Goal: Task Accomplishment & Management: Manage account settings

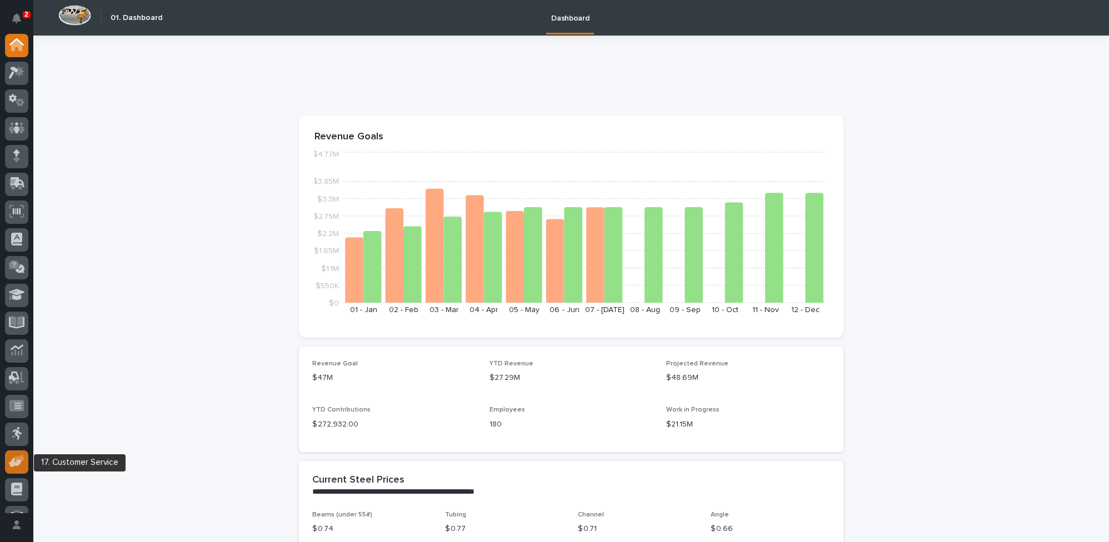
click at [10, 467] on icon at bounding box center [17, 461] width 16 height 13
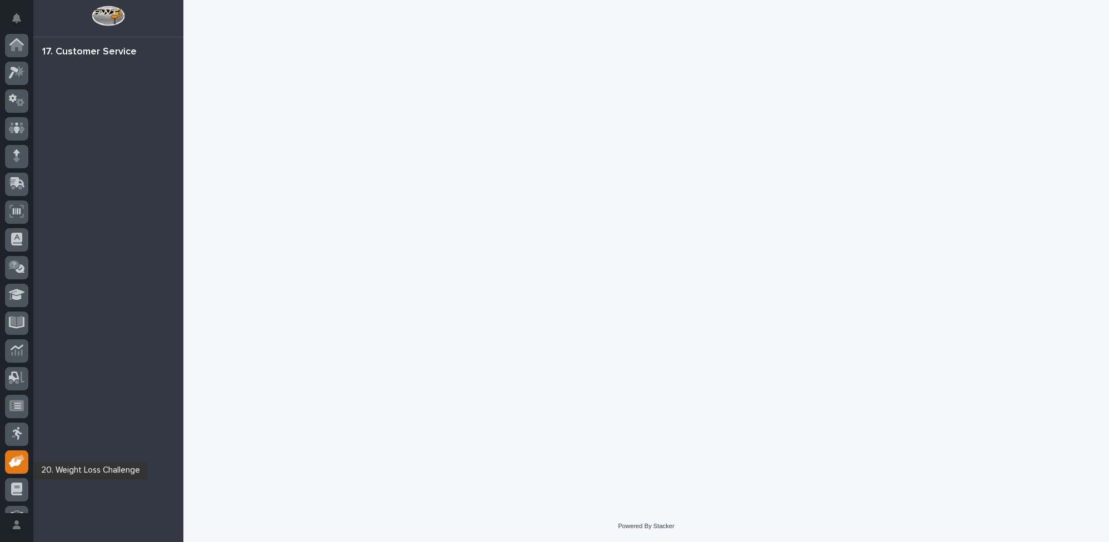
scroll to position [47, 0]
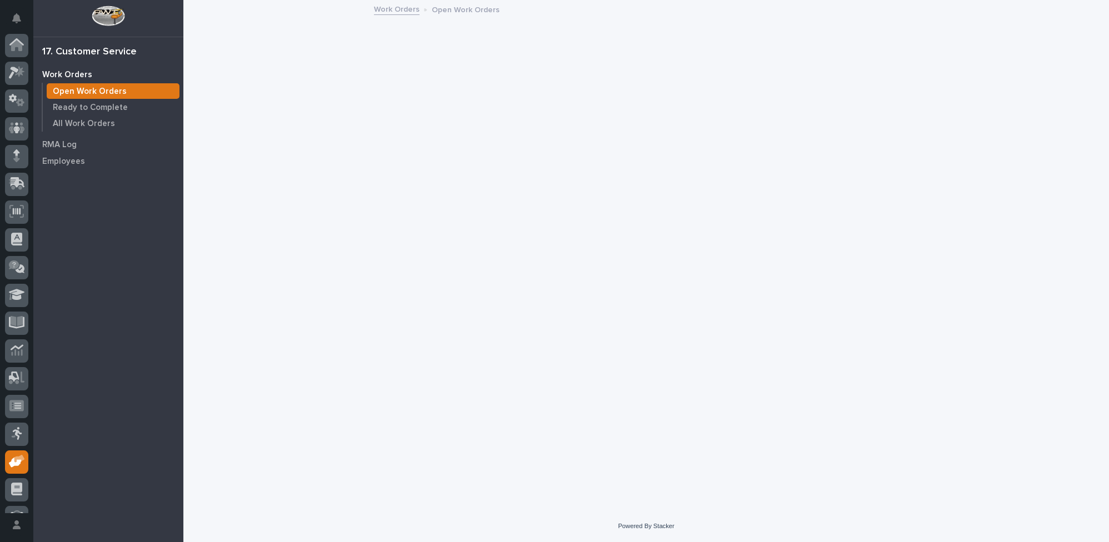
scroll to position [47, 0]
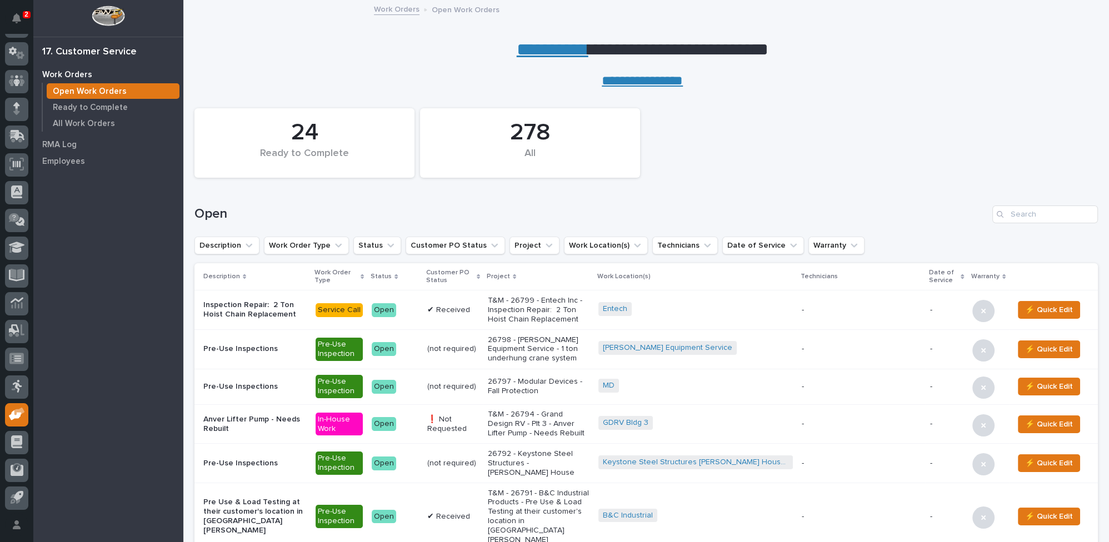
click at [552, 305] on p "T&M - 26799 - Entech Inc - Inspection Repair: 2 Ton Hoist Chain Replacement" at bounding box center [538, 310] width 101 height 28
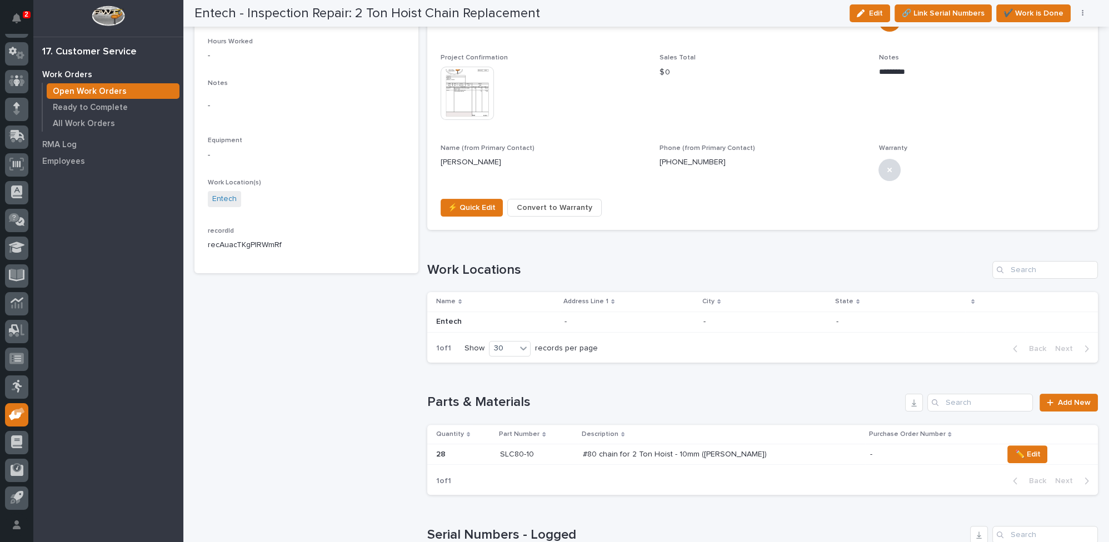
scroll to position [369, 0]
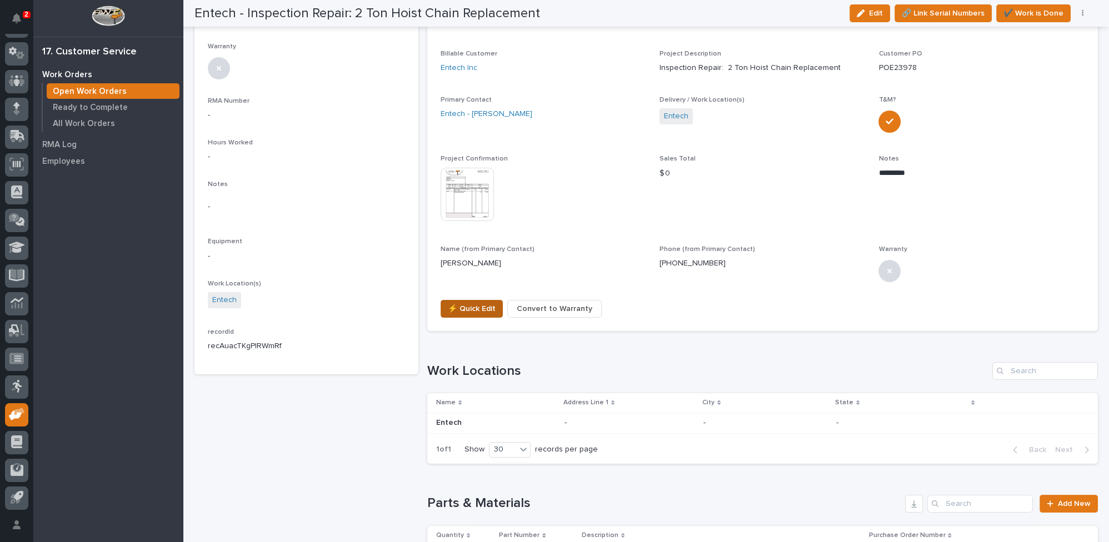
click at [455, 303] on span "⚡ Quick Edit" at bounding box center [472, 308] width 48 height 13
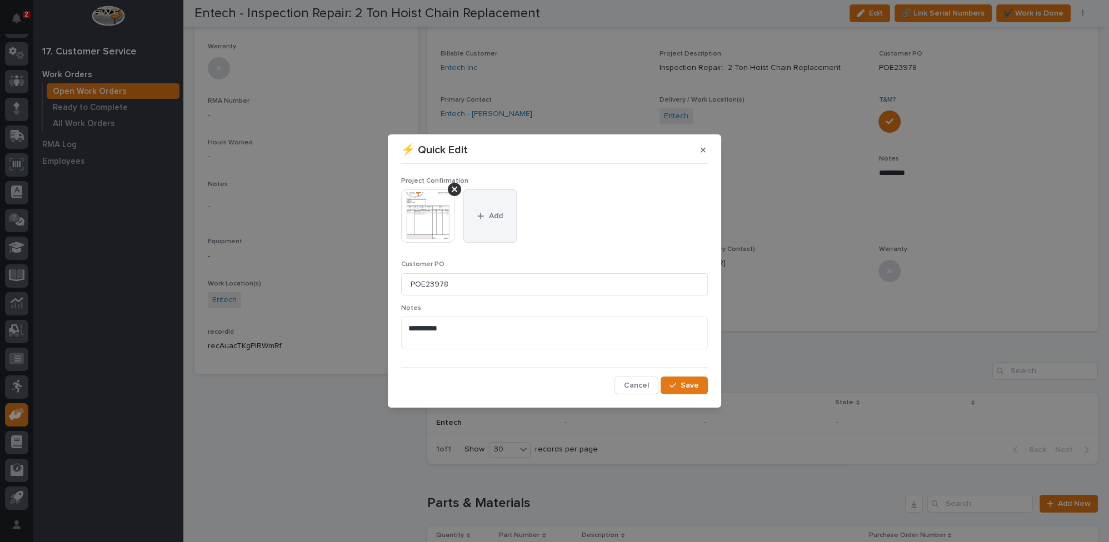
click at [475, 225] on button "Add" at bounding box center [490, 216] width 53 height 53
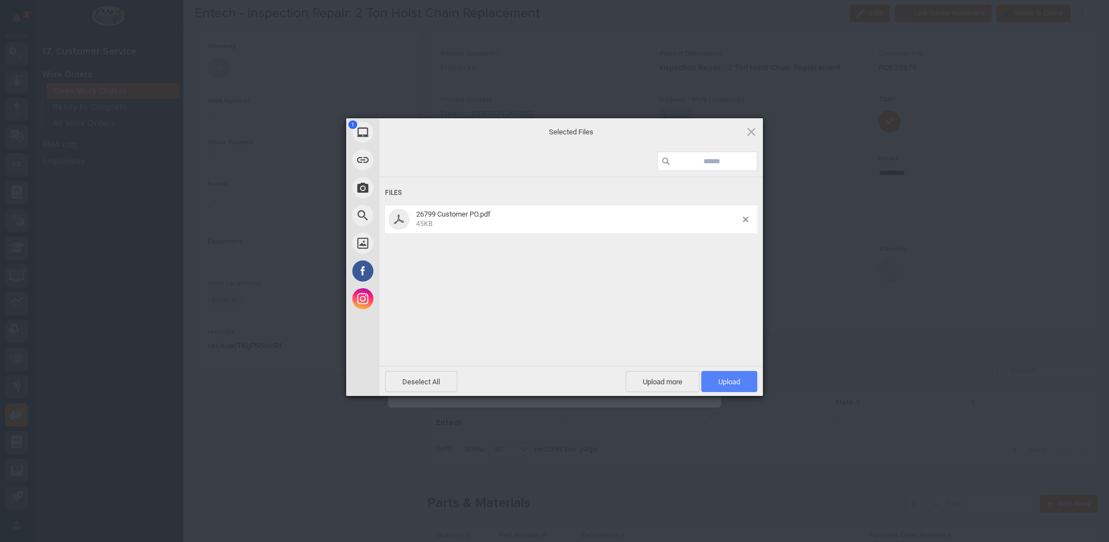
click at [710, 379] on span "Upload 1" at bounding box center [729, 381] width 56 height 21
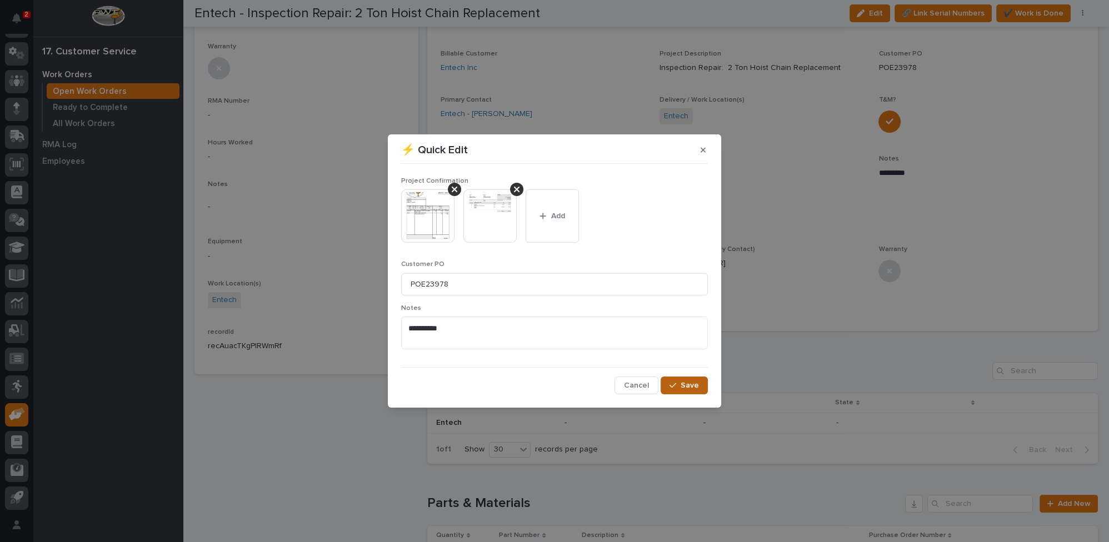
click at [679, 390] on button "Save" at bounding box center [684, 386] width 47 height 18
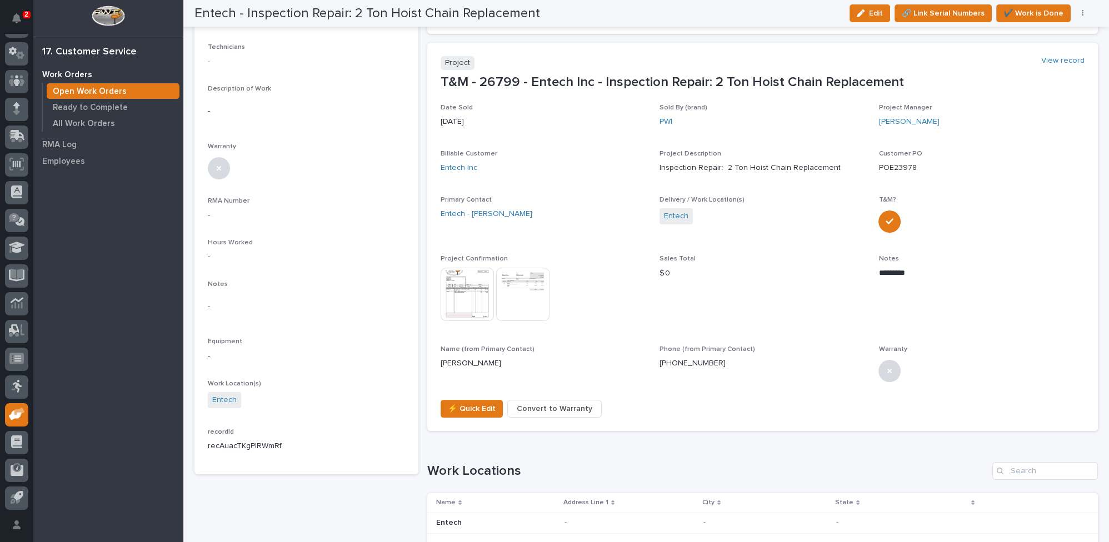
scroll to position [0, 0]
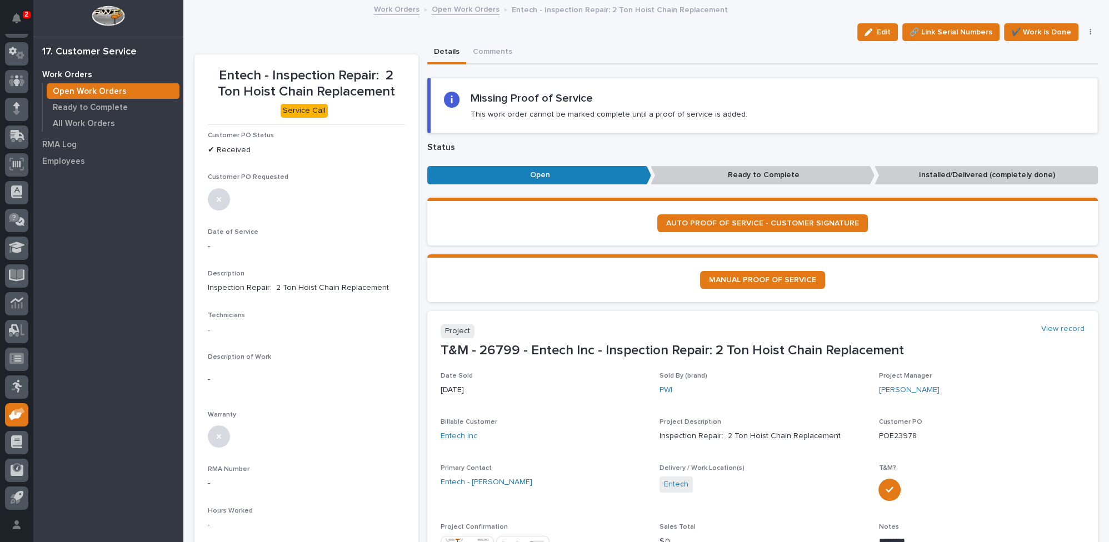
click at [474, 9] on link "Open Work Orders" at bounding box center [466, 8] width 68 height 13
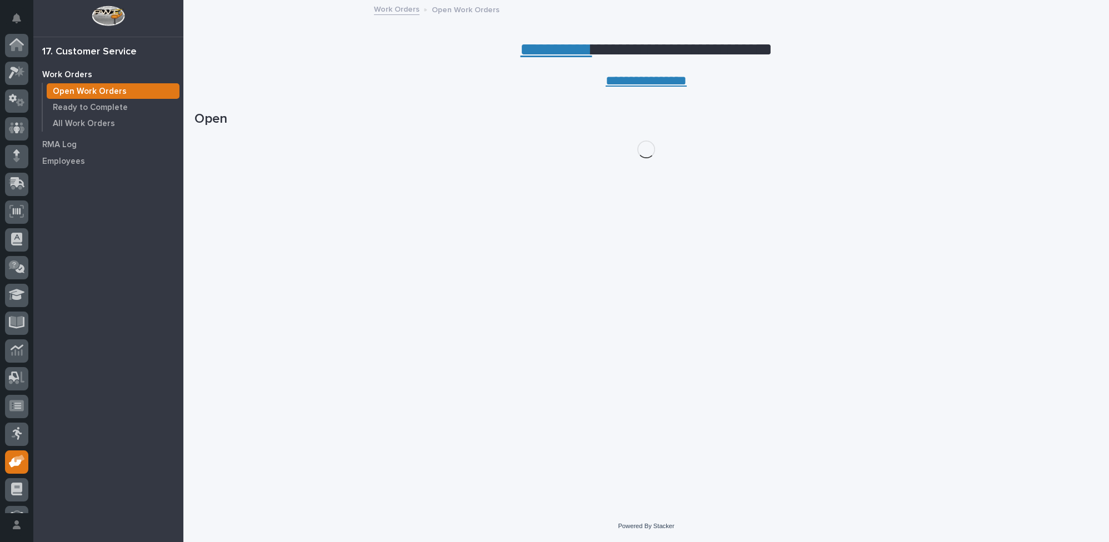
scroll to position [47, 0]
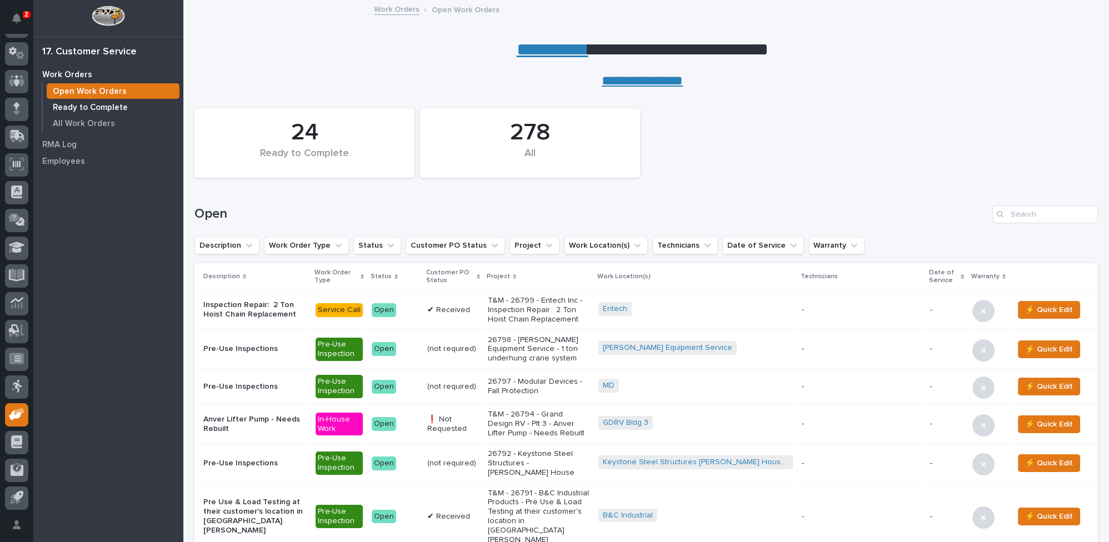
click at [88, 106] on p "Ready to Complete" at bounding box center [90, 108] width 75 height 10
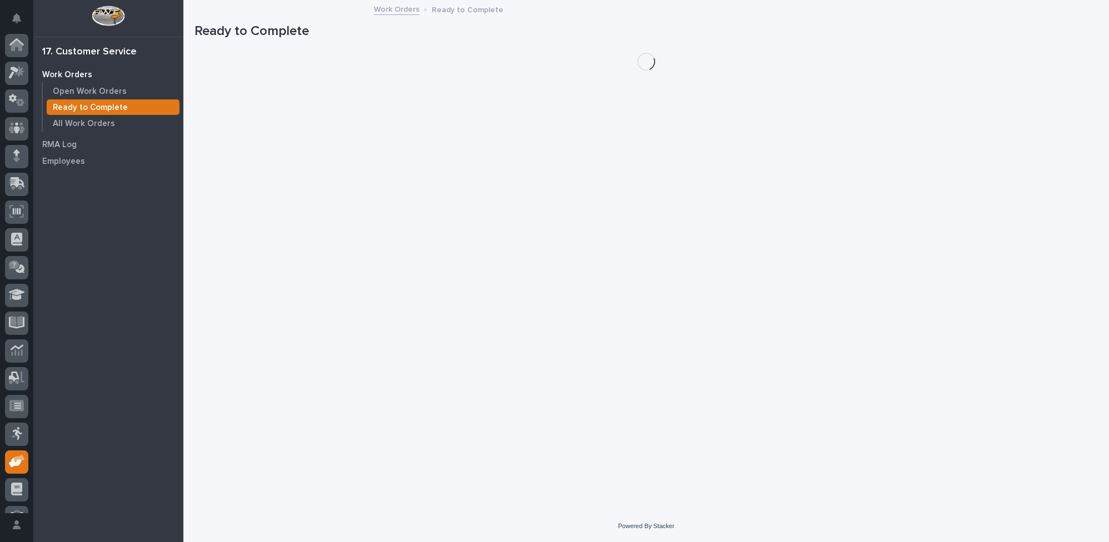
scroll to position [47, 0]
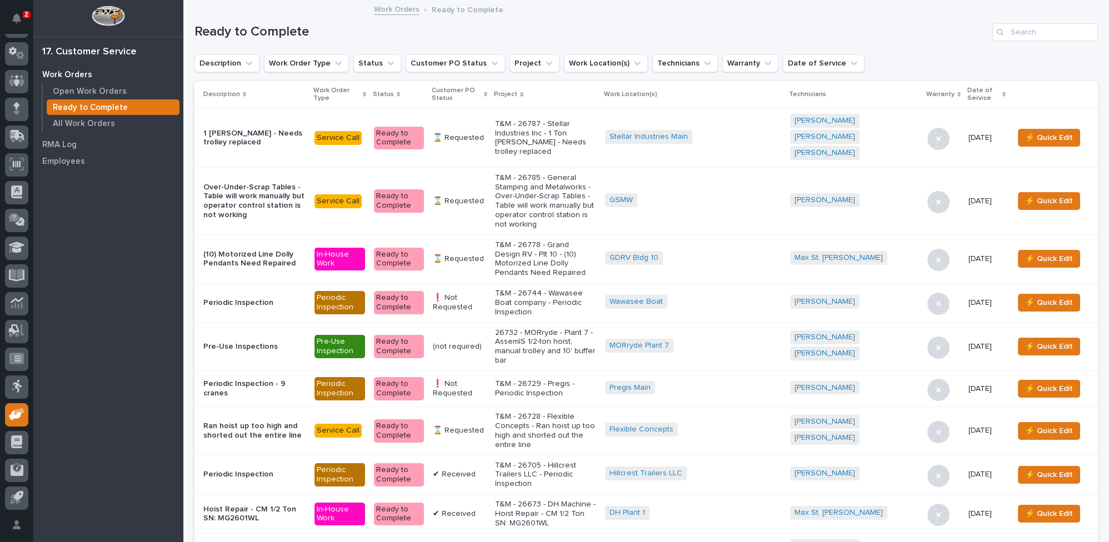
click at [487, 93] on icon at bounding box center [485, 94] width 3 height 5
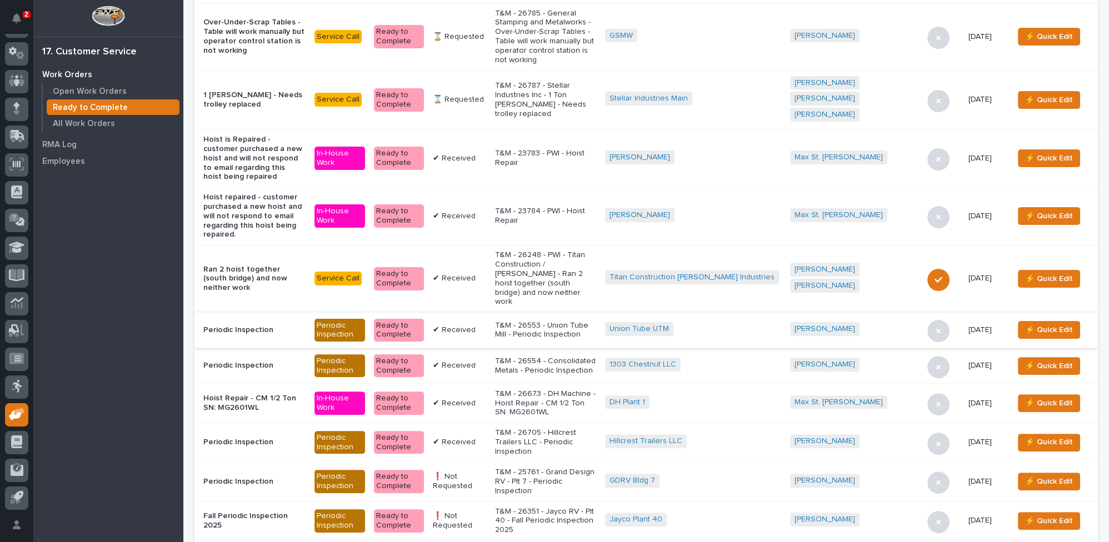
scroll to position [555, 0]
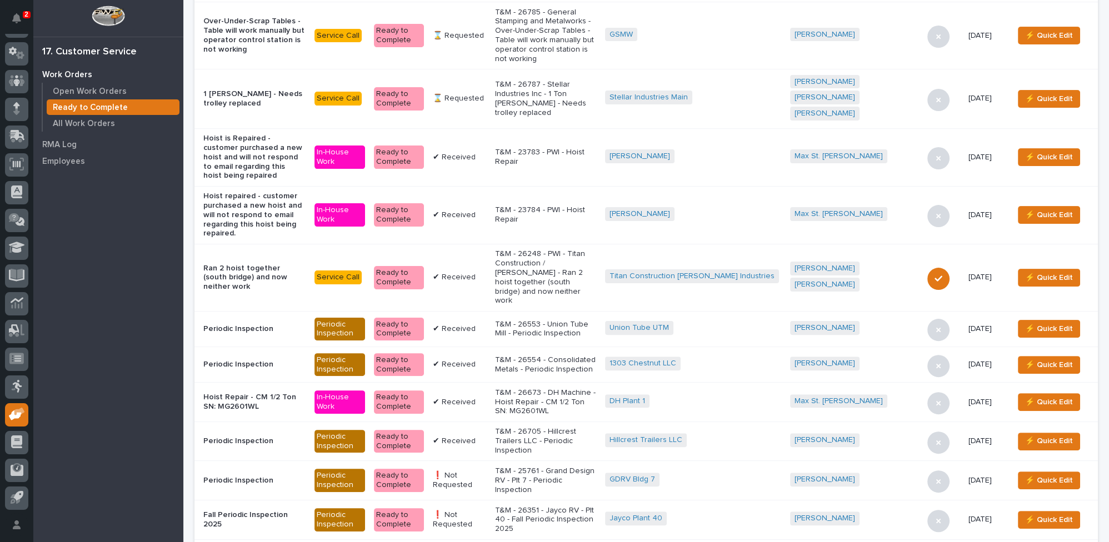
click at [578, 506] on p "T&M - 26351 - Jayco RV - Plt 40 - Fall Periodic Inspection 2025" at bounding box center [545, 520] width 101 height 28
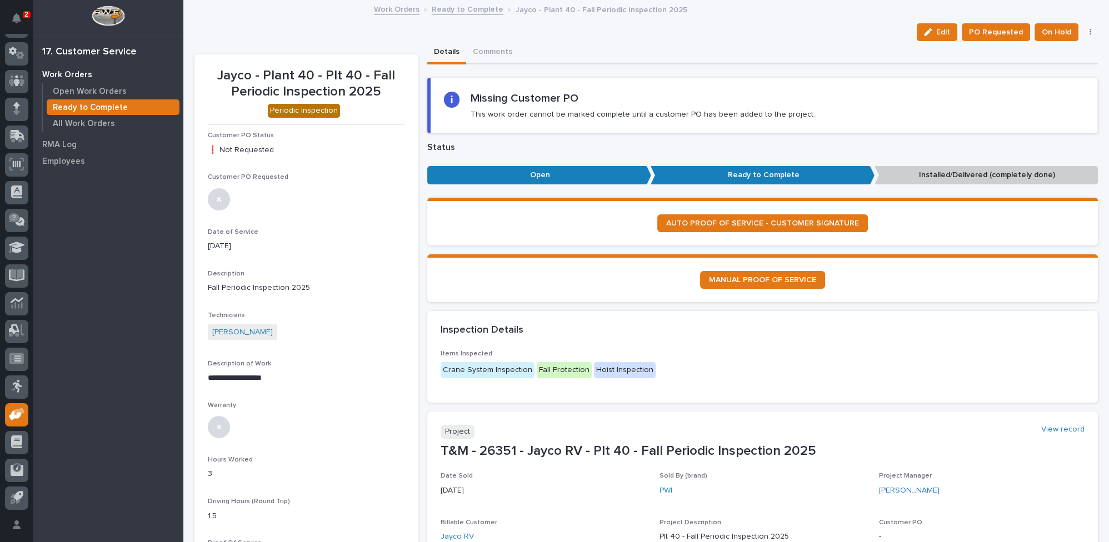
click at [446, 7] on link "Ready to Complete" at bounding box center [468, 8] width 72 height 13
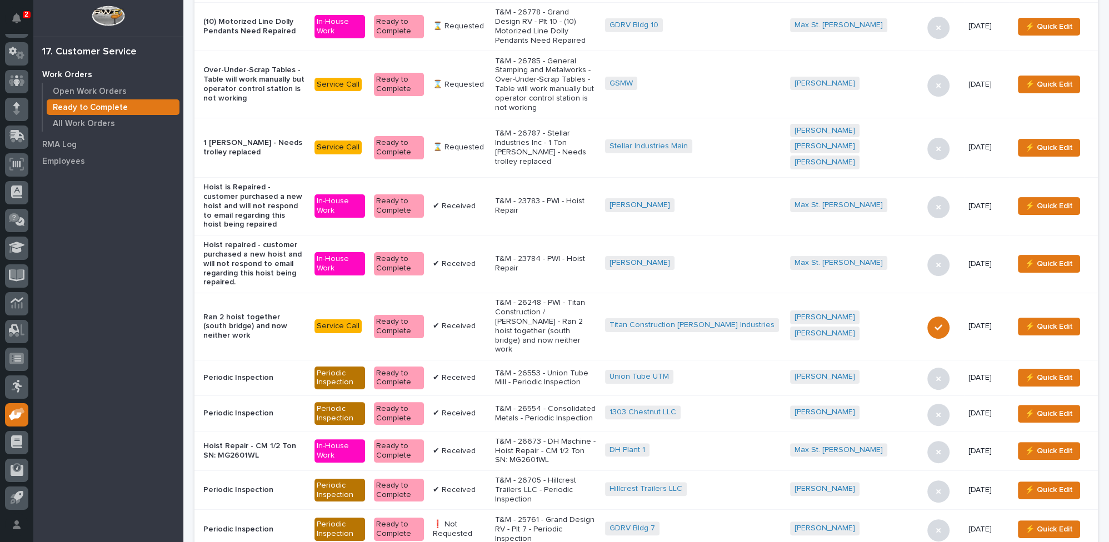
scroll to position [555, 0]
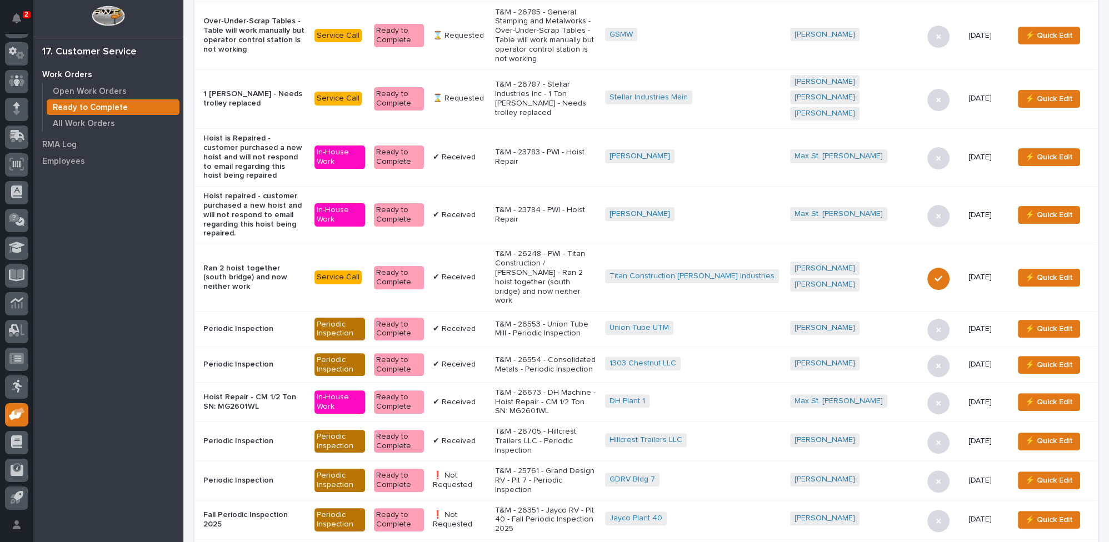
click at [565, 467] on p "T&M - 25761 - Grand Design RV - Plt 7 - Periodic Inspection" at bounding box center [545, 481] width 101 height 28
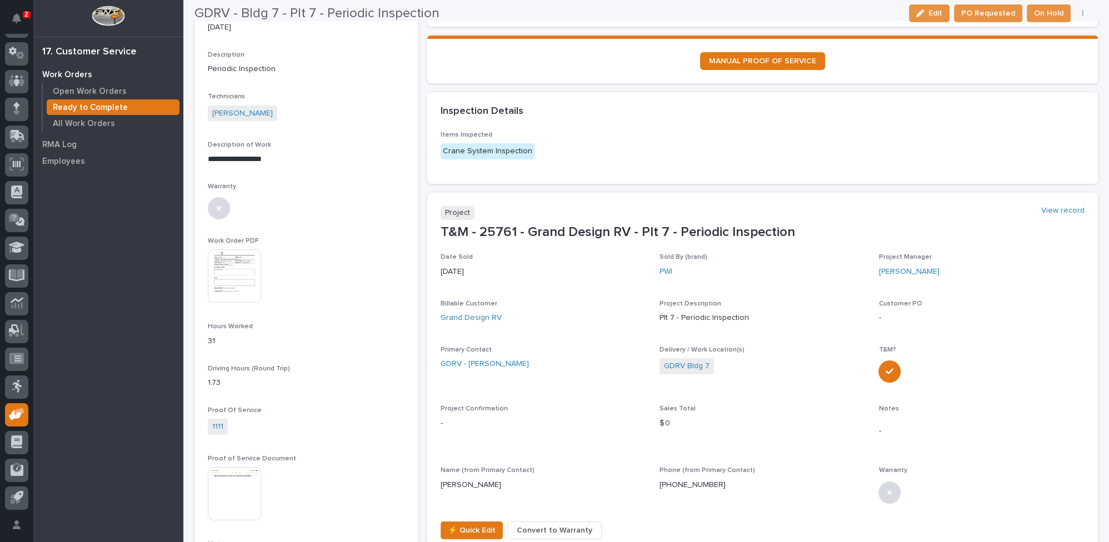
scroll to position [252, 0]
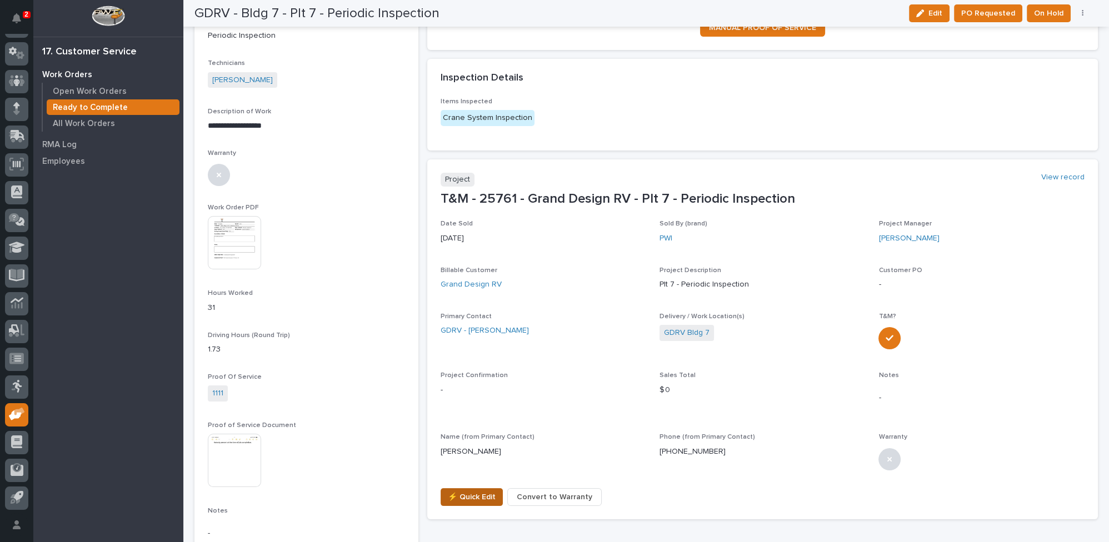
click at [471, 492] on span "⚡ Quick Edit" at bounding box center [472, 497] width 48 height 13
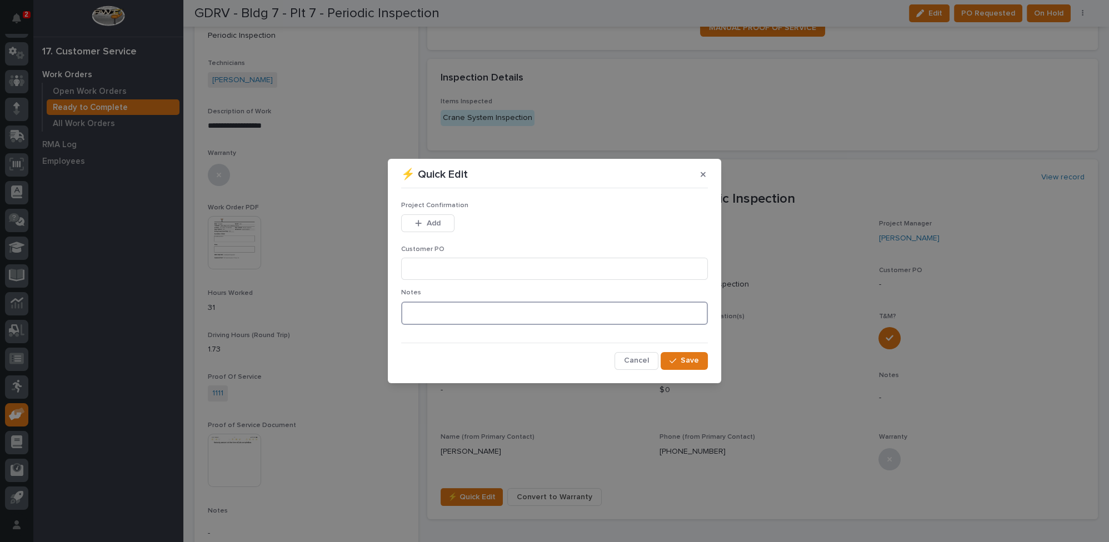
click at [442, 316] on textarea at bounding box center [554, 313] width 307 height 23
type textarea "*********"
click at [668, 362] on button "Save" at bounding box center [684, 361] width 47 height 18
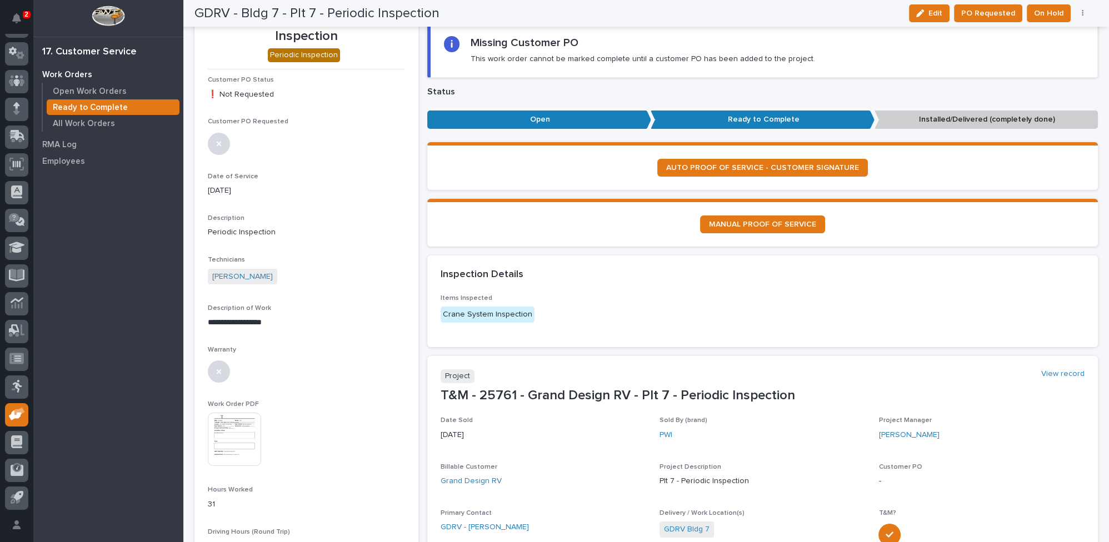
scroll to position [42, 0]
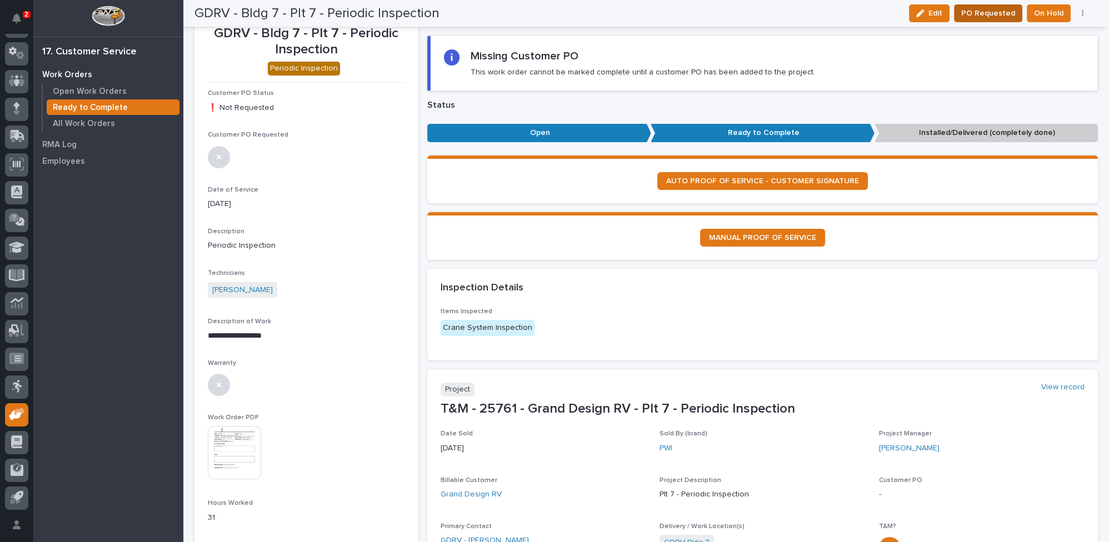
click at [990, 12] on span "PO Requested" at bounding box center [989, 13] width 54 height 13
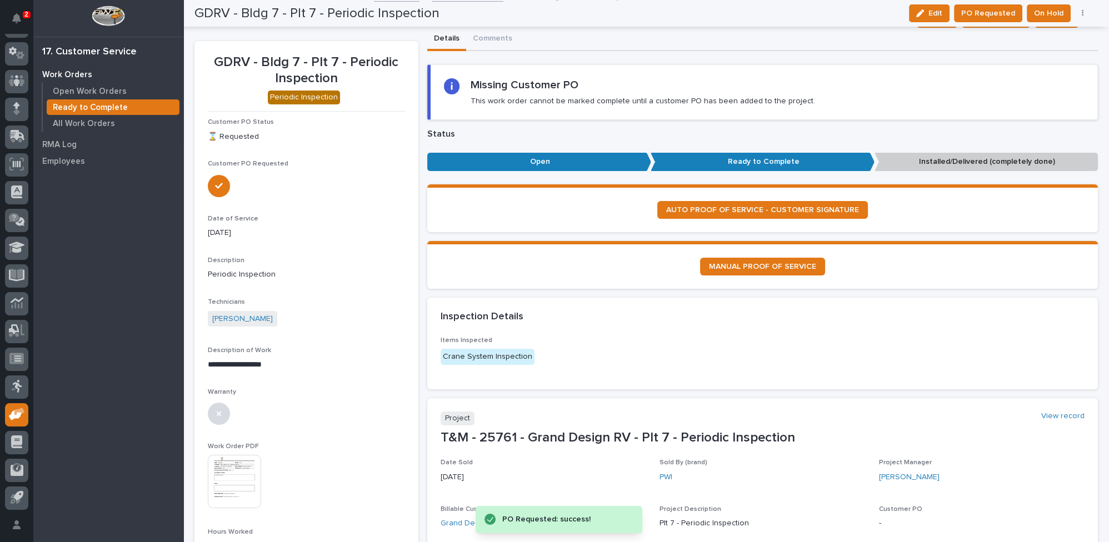
scroll to position [0, 0]
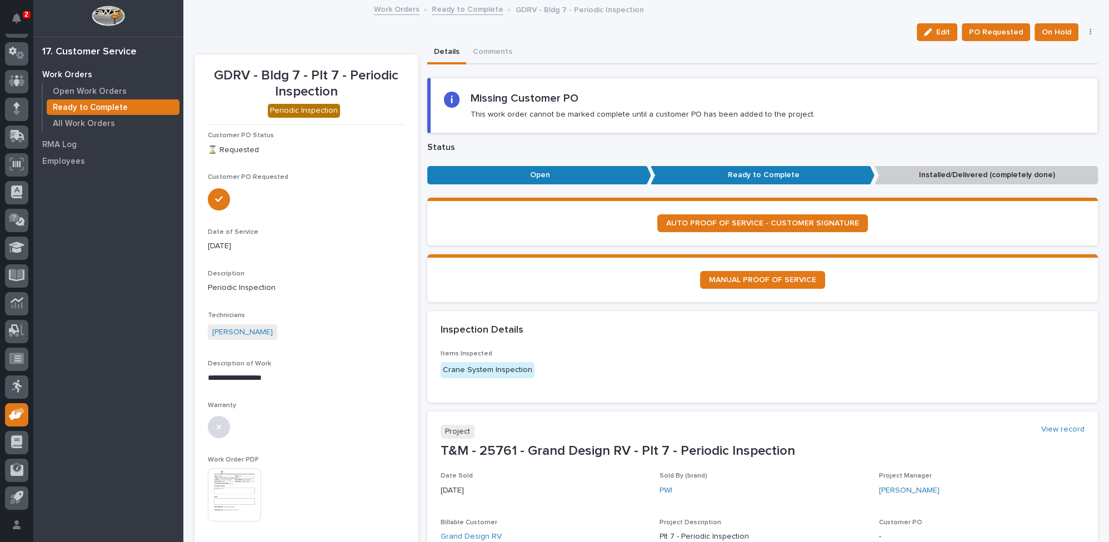
click at [453, 8] on link "Ready to Complete" at bounding box center [468, 8] width 72 height 13
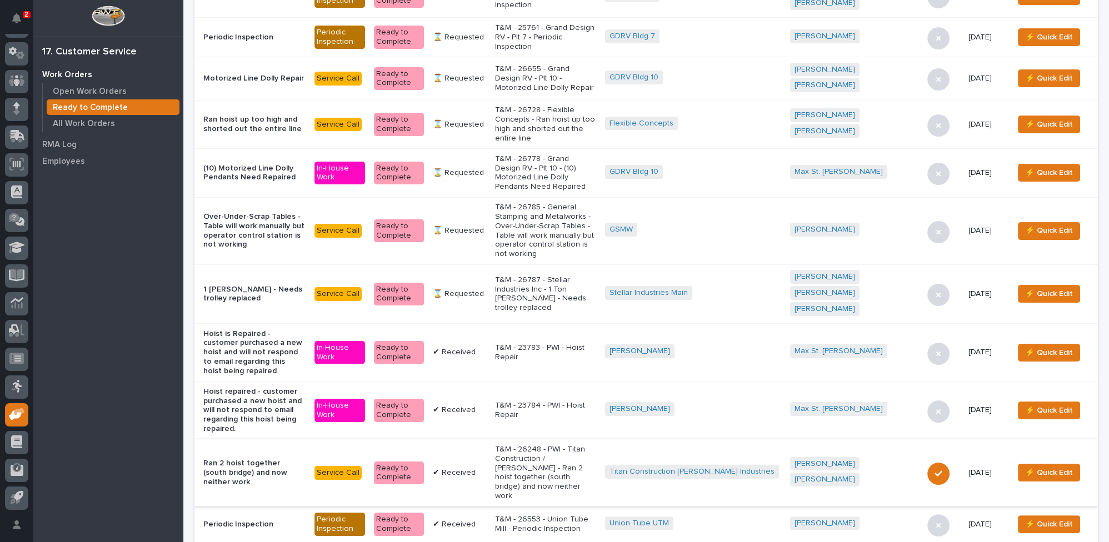
scroll to position [555, 0]
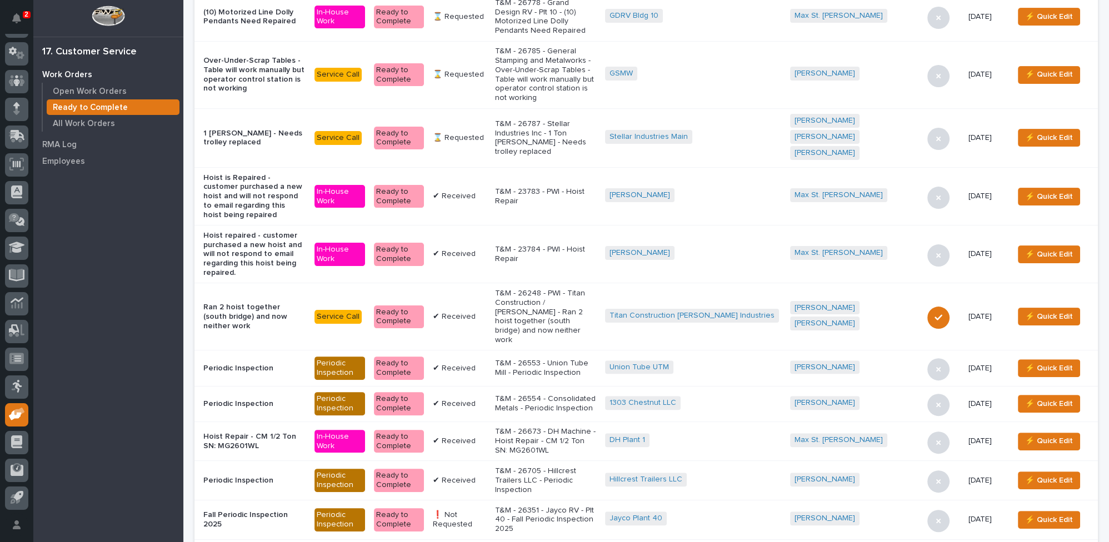
click at [583, 506] on p "T&M - 26351 - Jayco RV - Plt 40 - Fall Periodic Inspection 2025" at bounding box center [545, 520] width 101 height 28
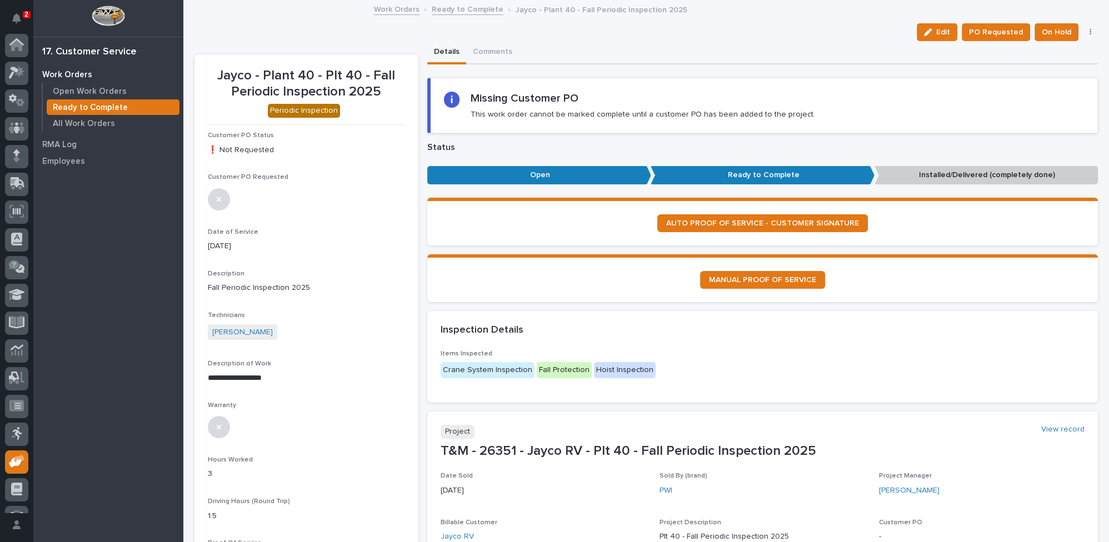
scroll to position [47, 0]
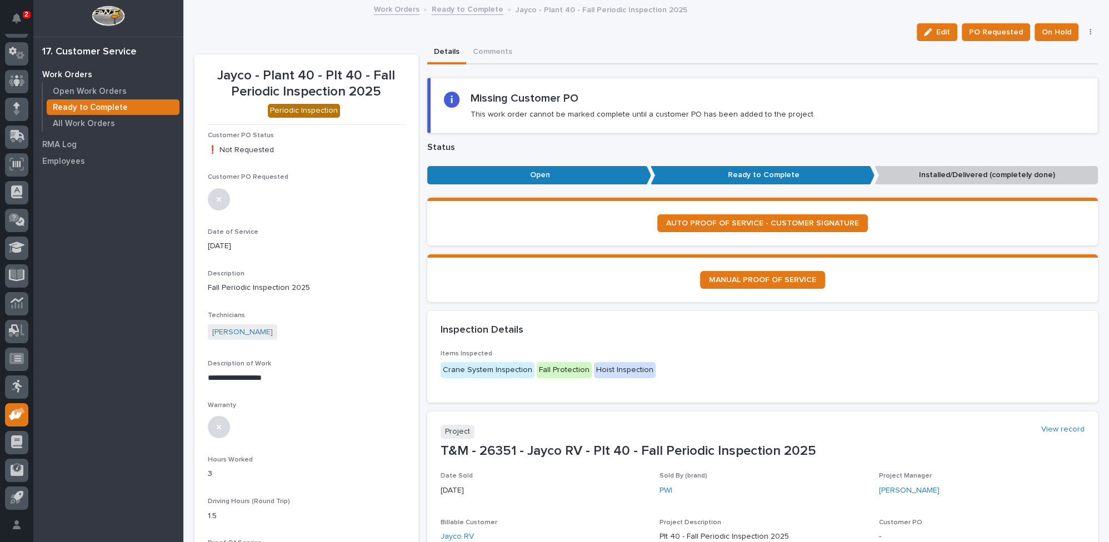
click at [578, 377] on div "Crane System Inspection Fall Protection Hoist Inspection" at bounding box center [599, 371] width 316 height 18
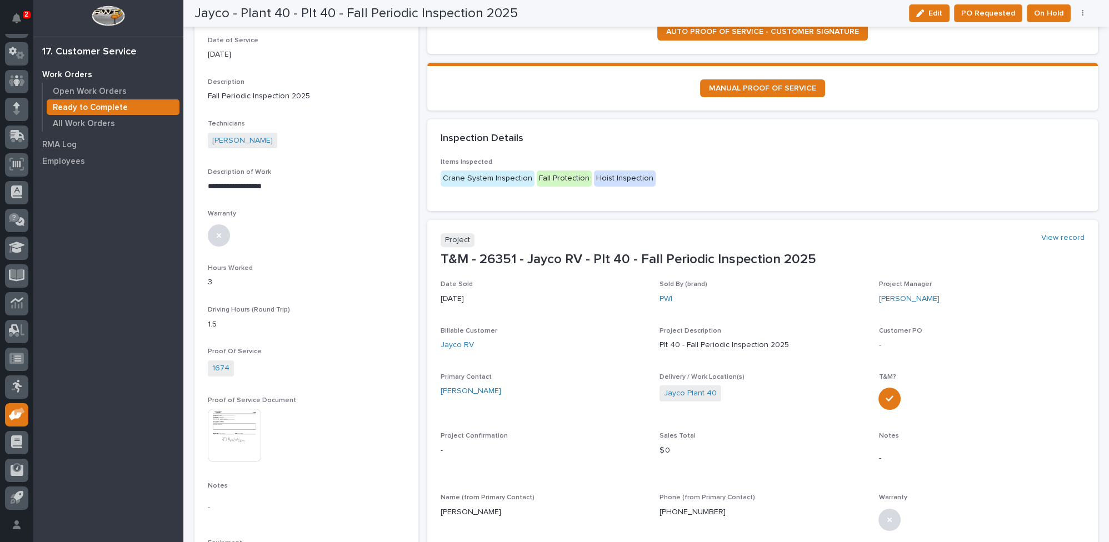
scroll to position [0, 0]
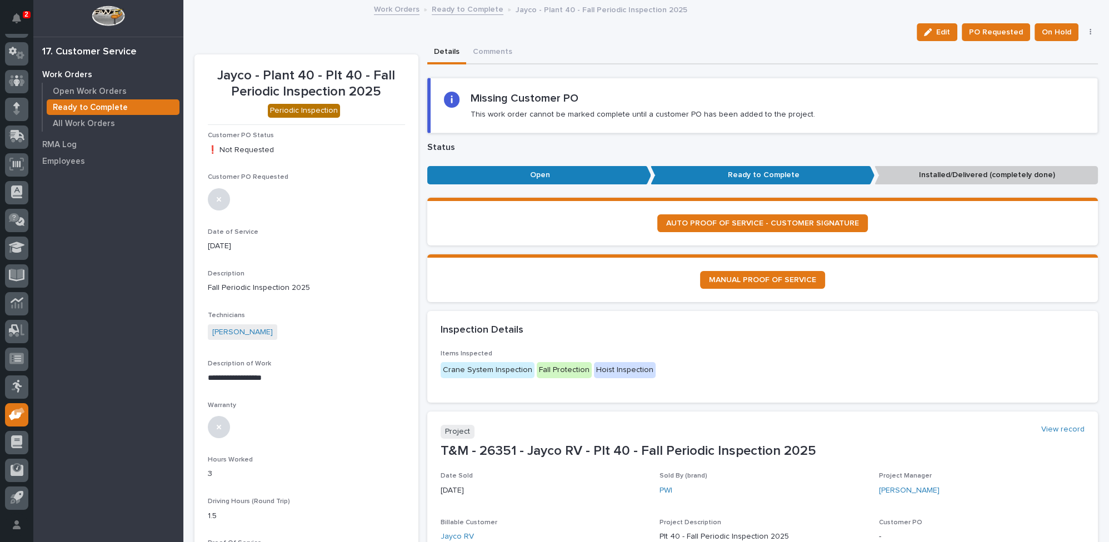
click at [1083, 32] on button "button" at bounding box center [1091, 32] width 16 height 8
click at [1034, 53] on span "Reopen" at bounding box center [1041, 54] width 29 height 13
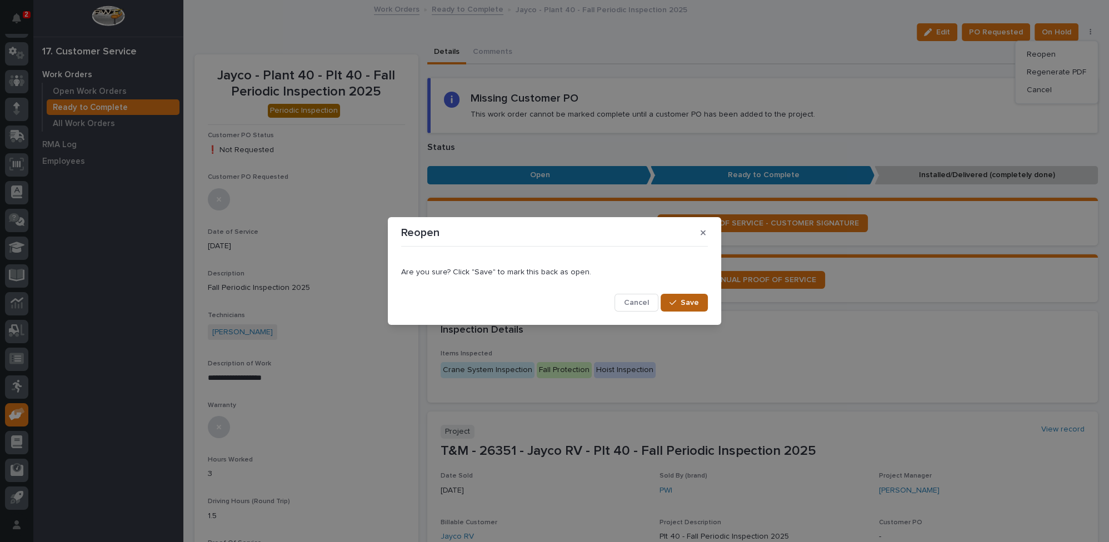
click at [683, 303] on span "Save" at bounding box center [690, 303] width 18 height 10
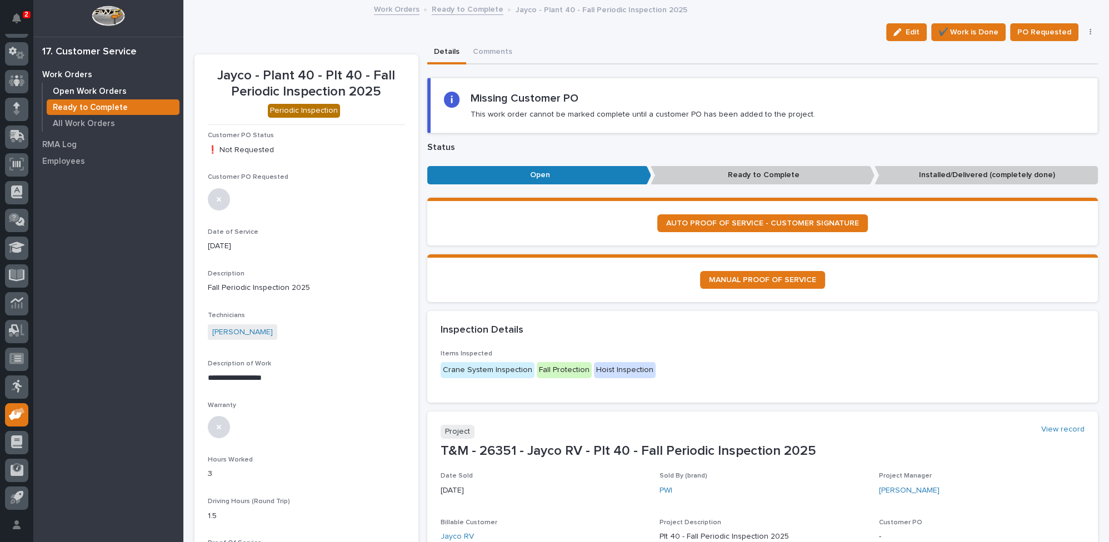
click at [96, 87] on p "Open Work Orders" at bounding box center [90, 92] width 74 height 10
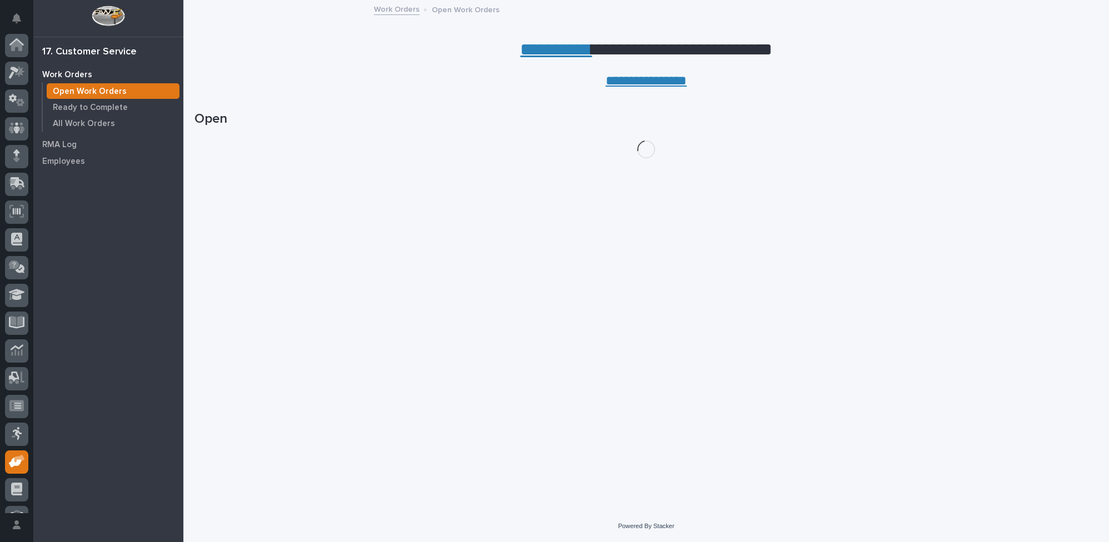
scroll to position [47, 0]
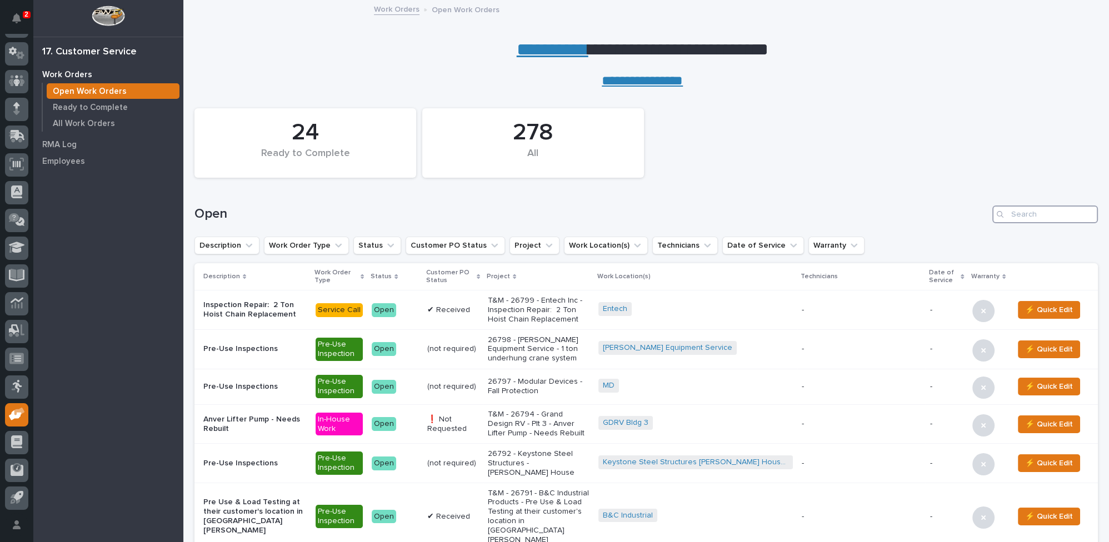
click at [1023, 215] on input "Search" at bounding box center [1046, 215] width 106 height 18
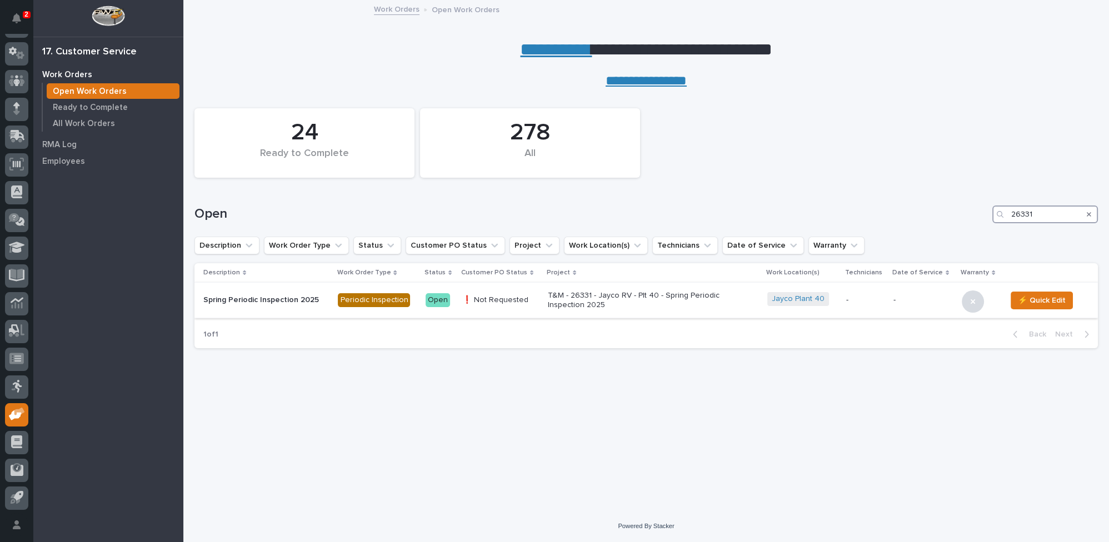
type input "26331"
click at [595, 300] on p "T&M - 26331 - Jayco RV - Plt 40 - Spring Periodic Inspection 2025" at bounding box center [645, 300] width 195 height 19
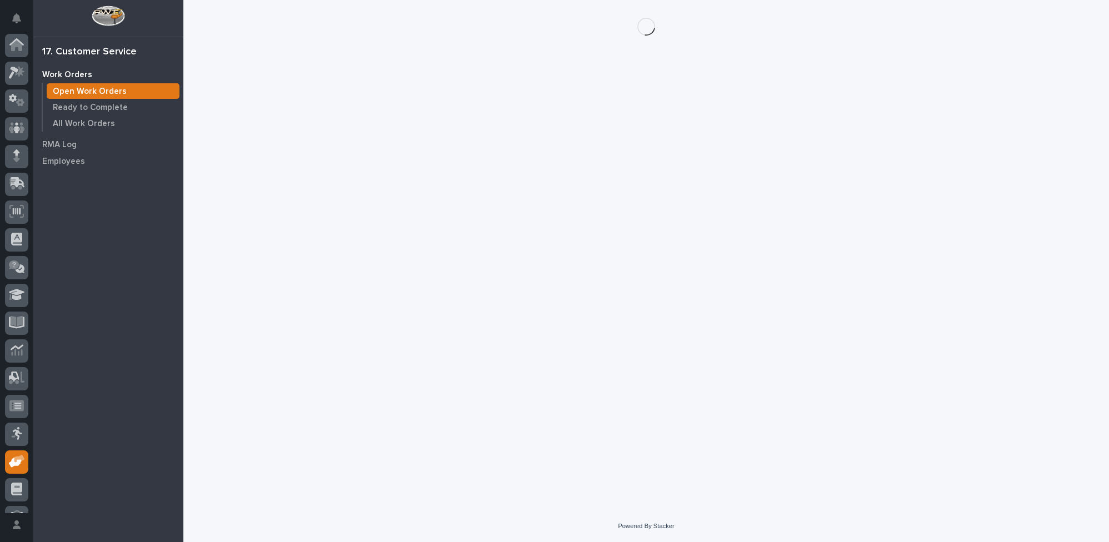
scroll to position [47, 0]
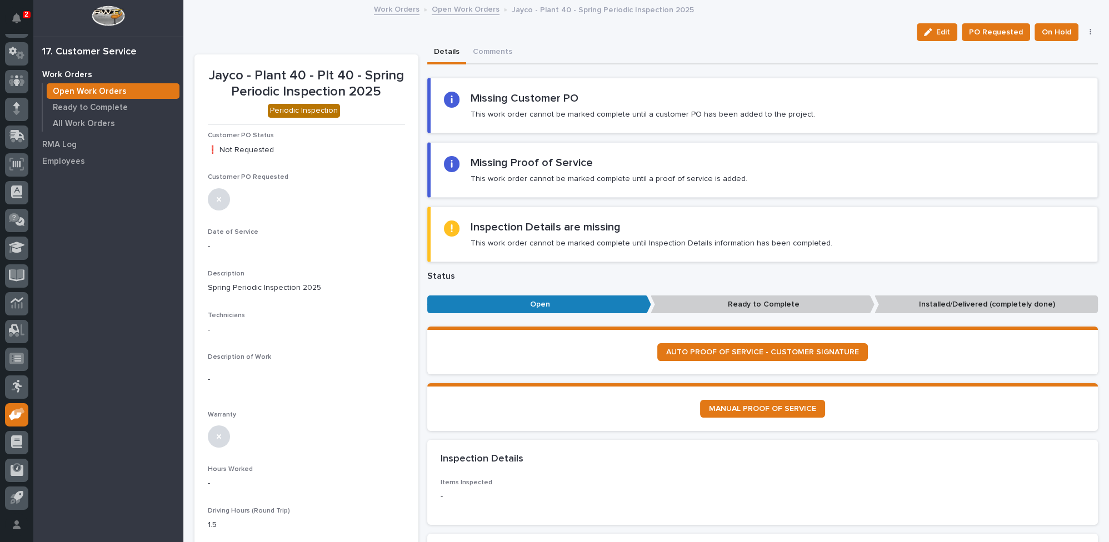
drag, startPoint x: 938, startPoint y: 33, endPoint x: 591, endPoint y: 67, distance: 348.5
click at [938, 33] on span "Edit" at bounding box center [944, 32] width 14 height 10
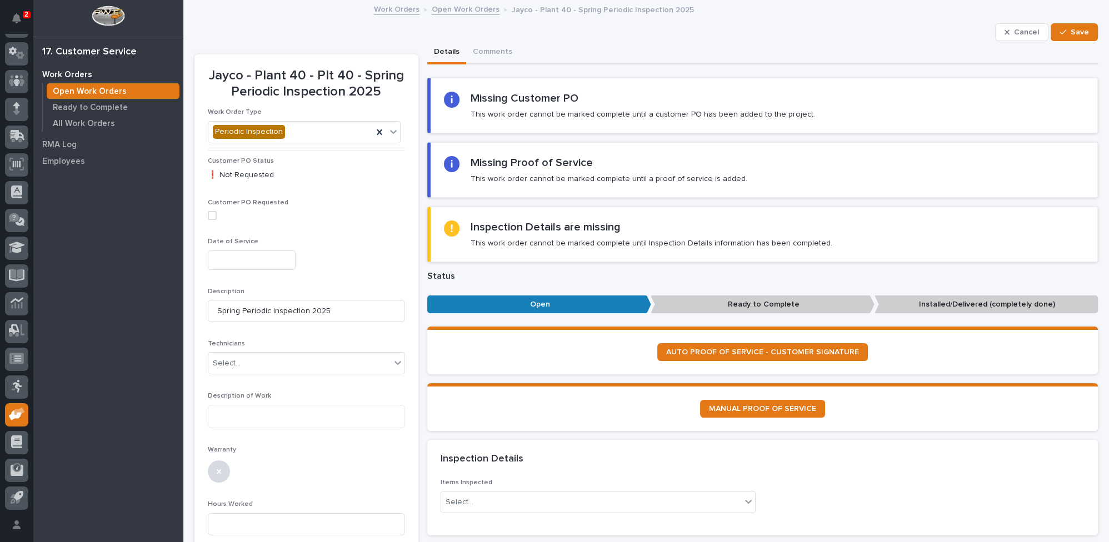
click at [233, 265] on input "text" at bounding box center [252, 260] width 88 height 19
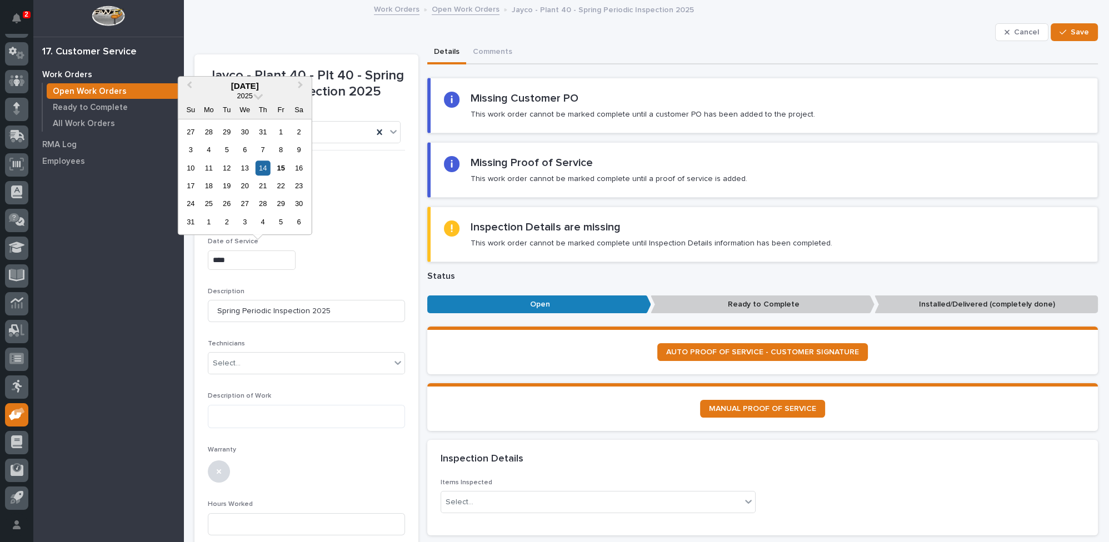
type input "**********"
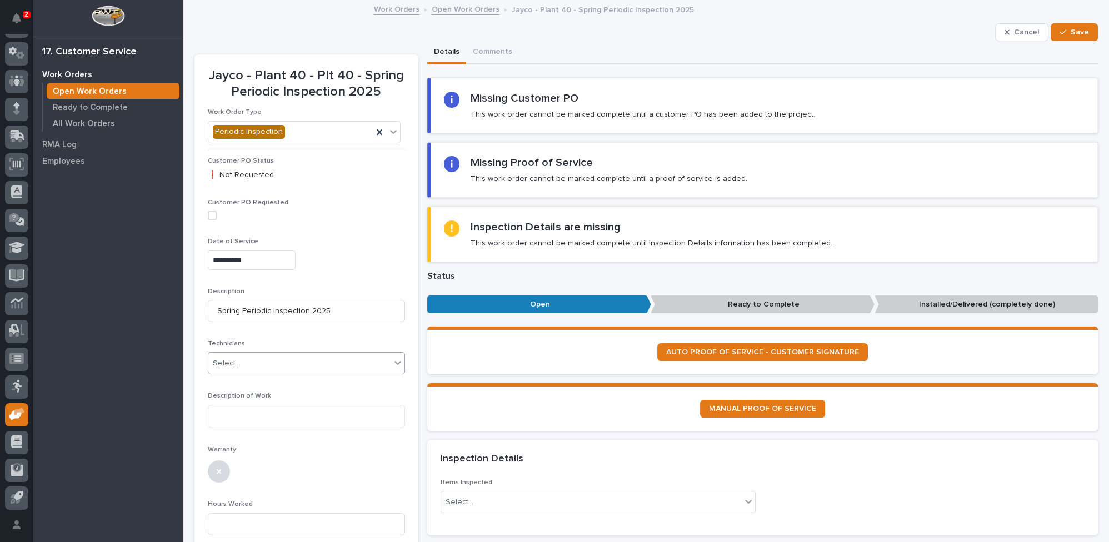
click at [224, 361] on div "Select..." at bounding box center [227, 364] width 28 height 12
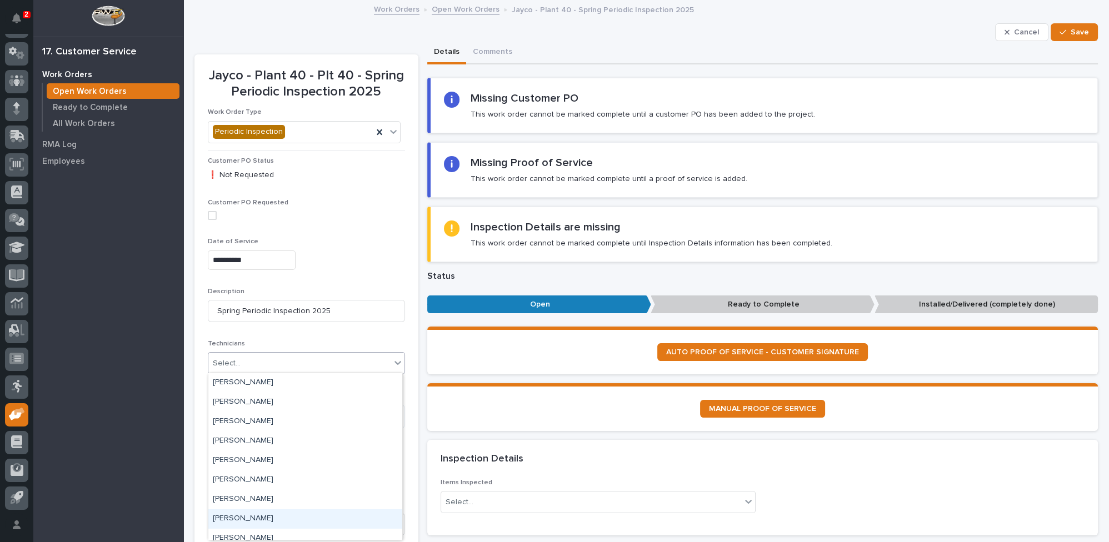
click at [238, 517] on div "Hector Orellana" at bounding box center [305, 519] width 194 height 19
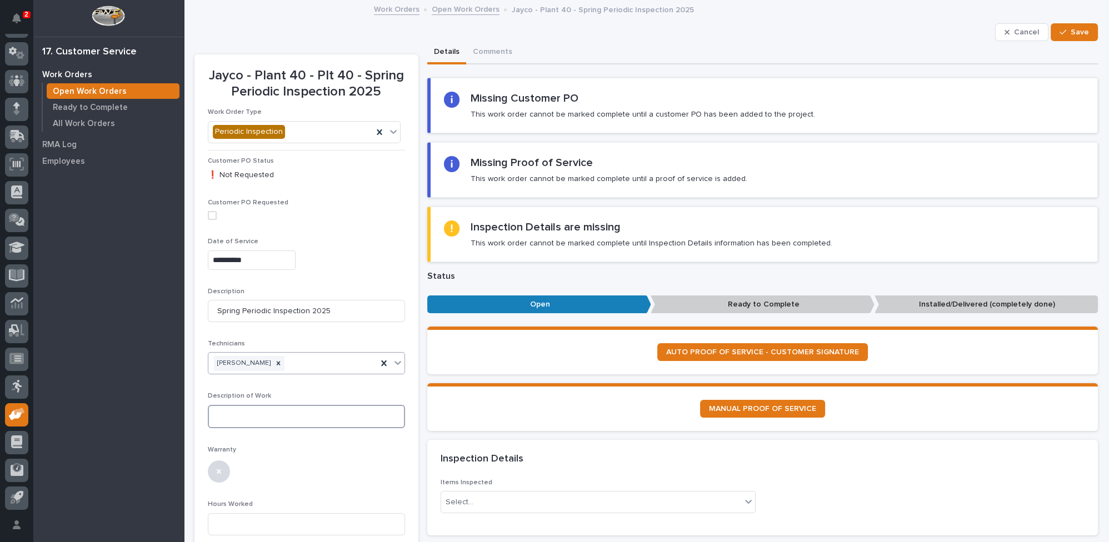
click at [243, 416] on textarea at bounding box center [306, 416] width 197 height 23
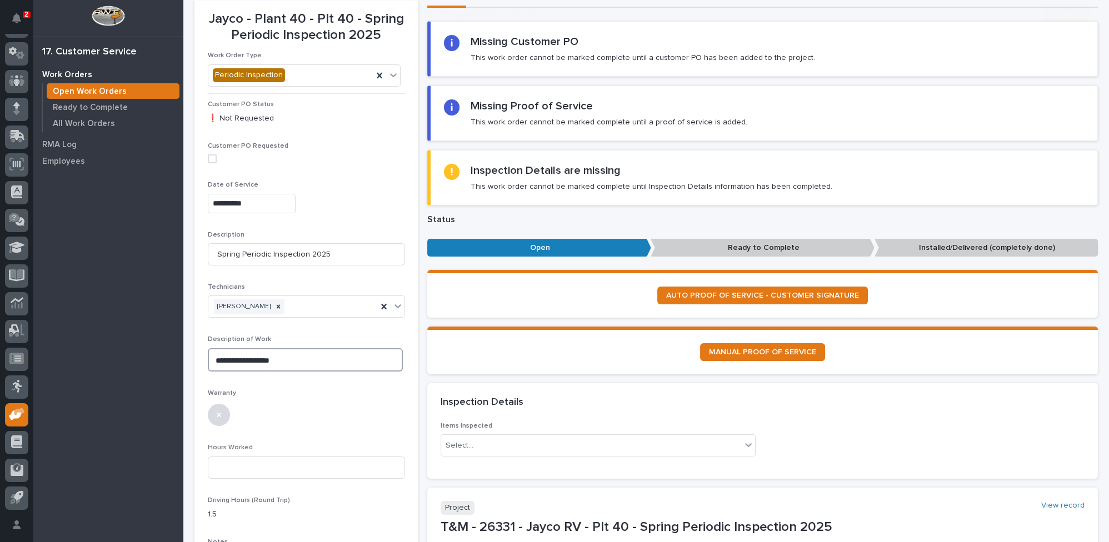
scroll to position [101, 0]
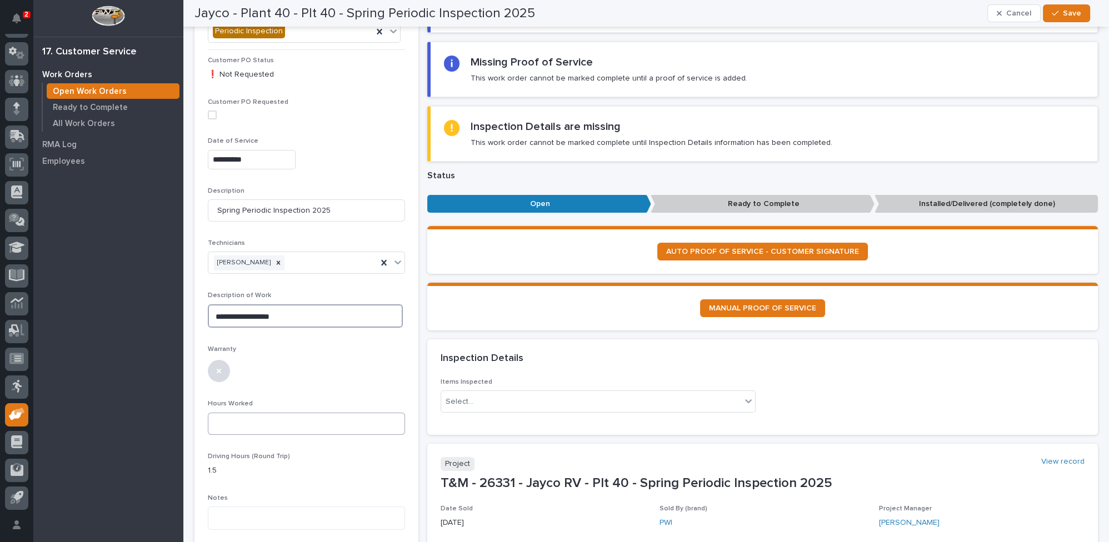
type textarea "**********"
click at [243, 419] on input at bounding box center [306, 424] width 197 height 22
type input "3"
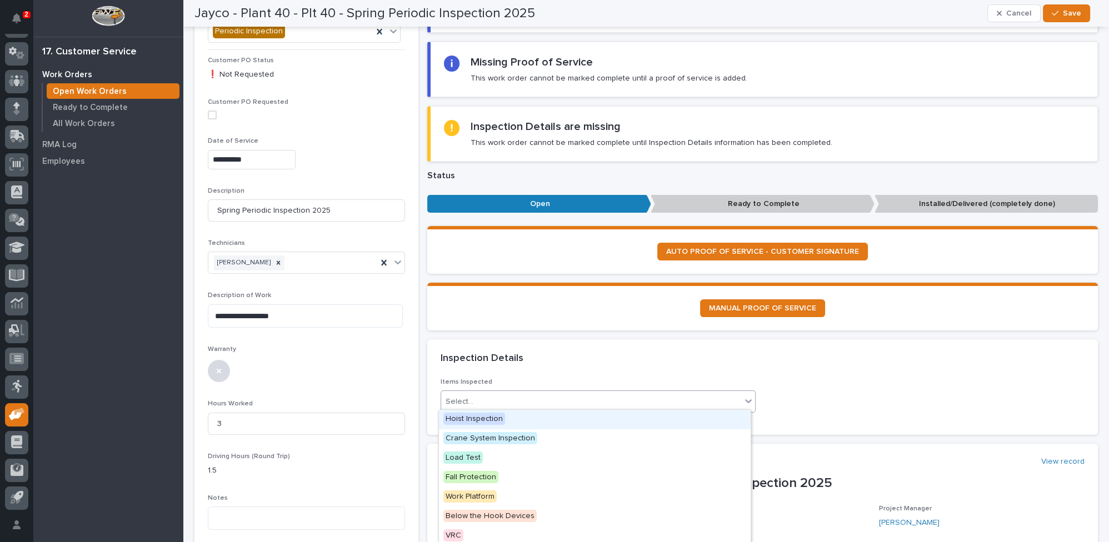
click at [470, 393] on div "Select..." at bounding box center [591, 402] width 301 height 18
click at [472, 422] on span "Hoist Inspection" at bounding box center [475, 419] width 62 height 12
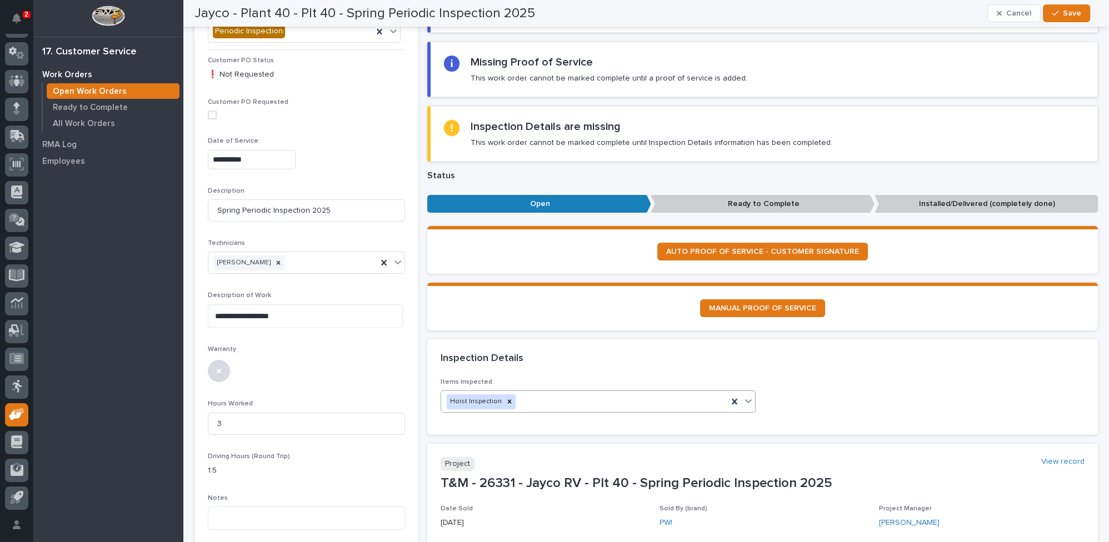
click at [744, 401] on icon at bounding box center [748, 401] width 11 height 11
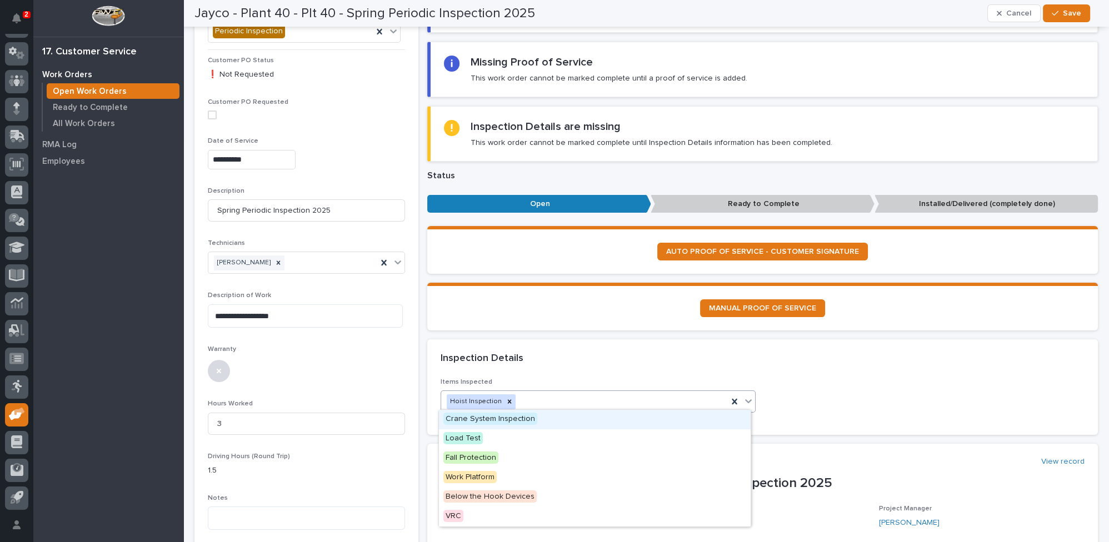
click at [504, 419] on span "Crane System Inspection" at bounding box center [491, 419] width 94 height 12
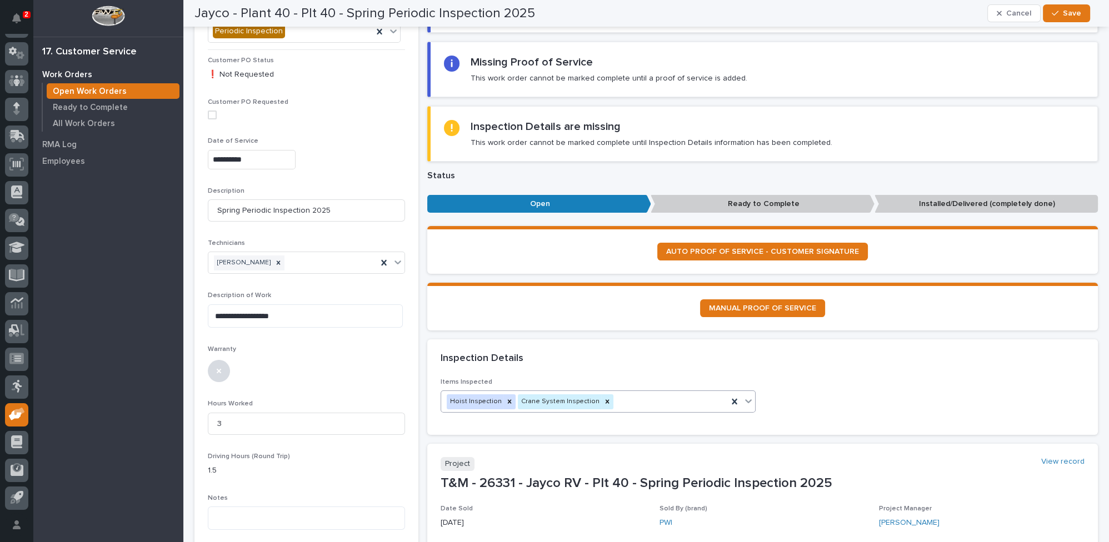
click at [744, 396] on icon at bounding box center [748, 401] width 11 height 11
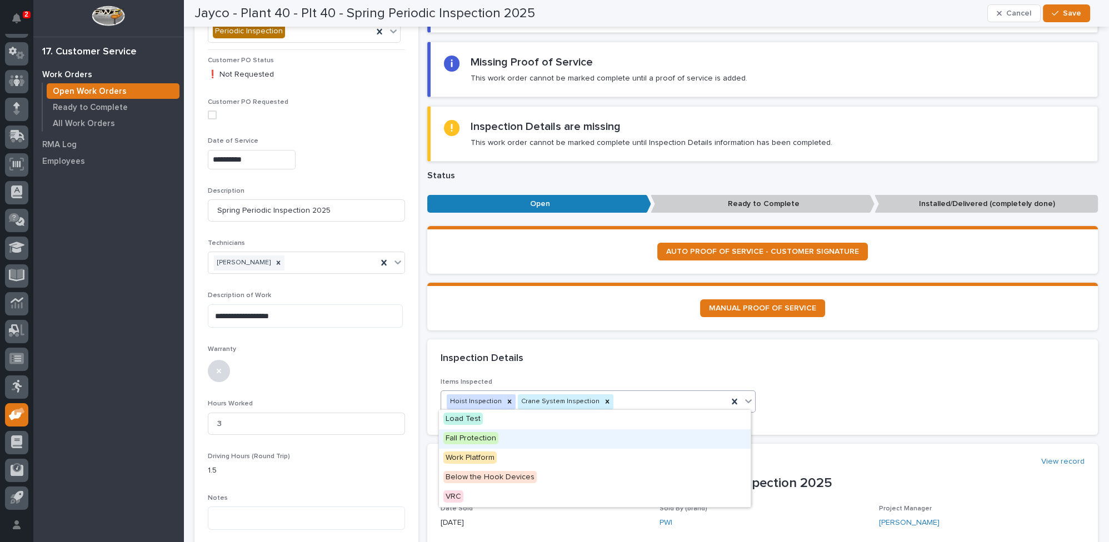
click at [457, 438] on span "Fall Protection" at bounding box center [471, 438] width 55 height 12
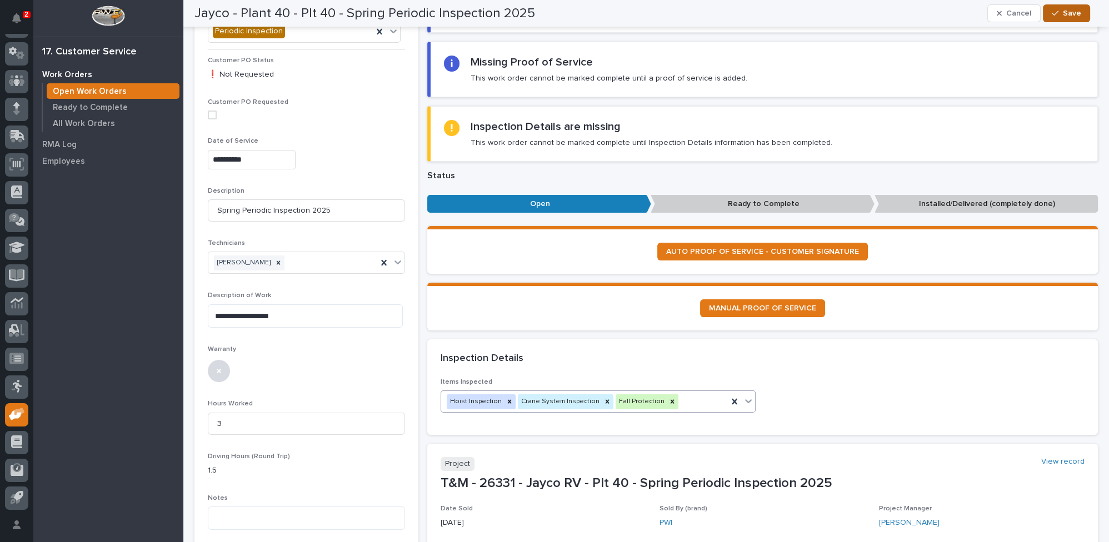
click at [1059, 11] on icon "button" at bounding box center [1055, 13] width 7 height 8
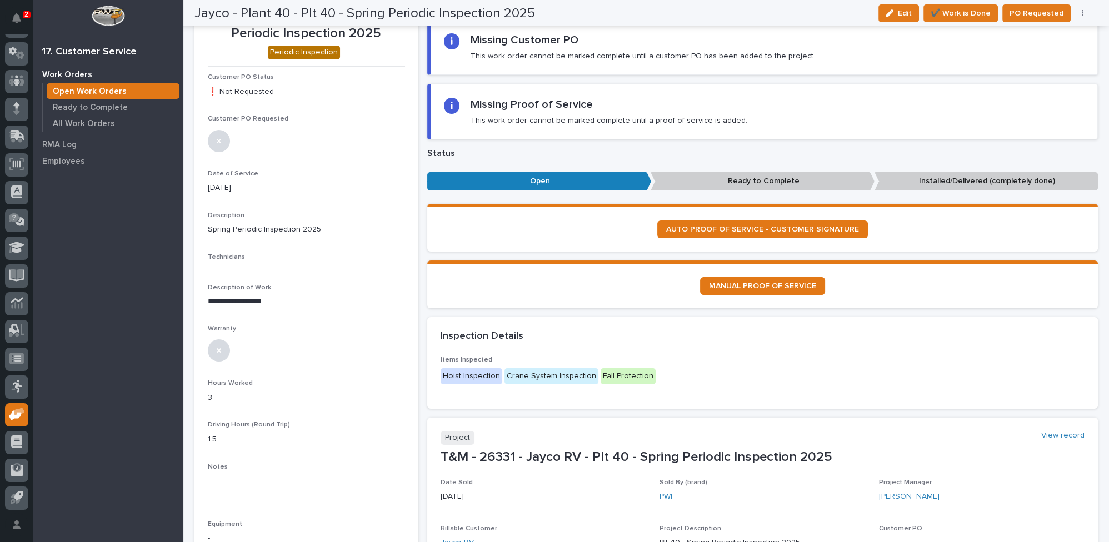
scroll to position [0, 0]
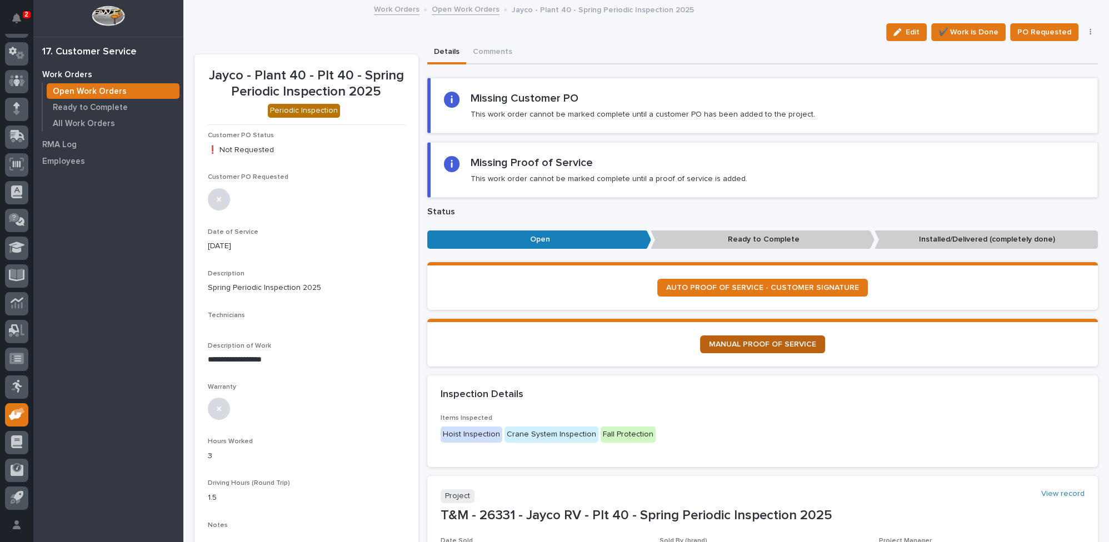
click at [754, 341] on span "MANUAL PROOF OF SERVICE" at bounding box center [762, 345] width 107 height 8
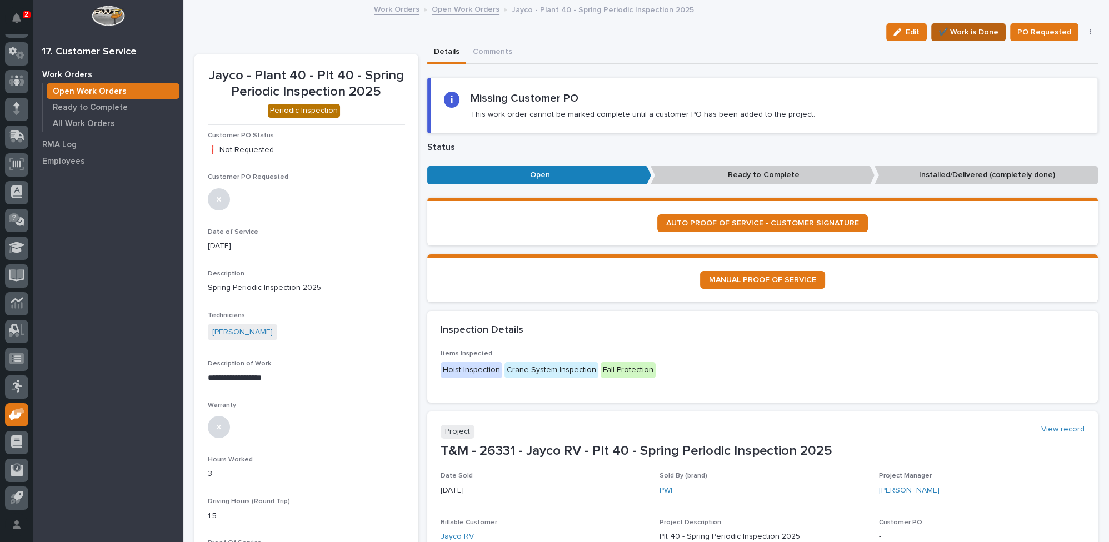
click at [952, 33] on span "✔️ Work is Done" at bounding box center [969, 32] width 60 height 13
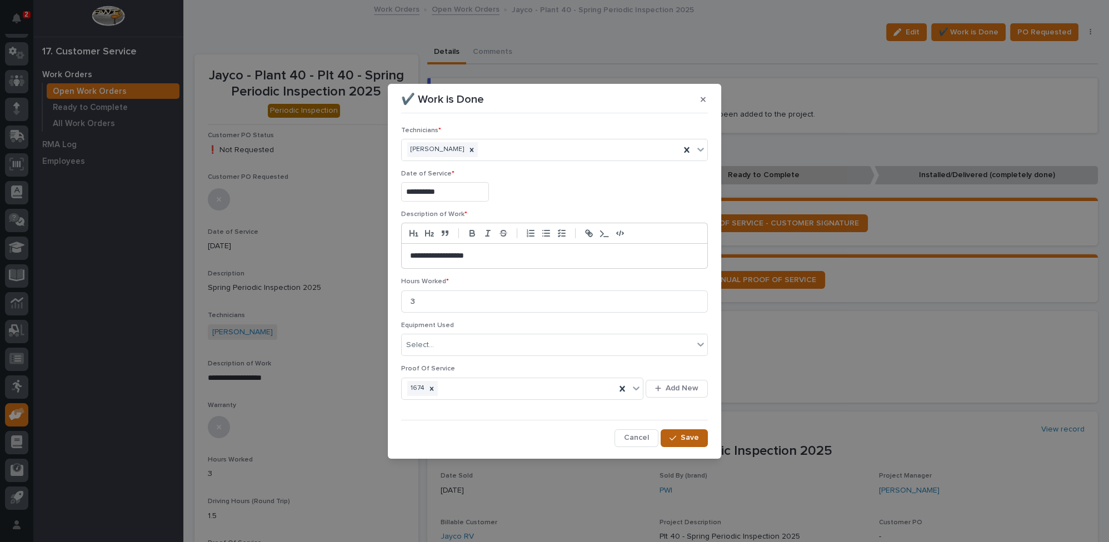
click at [676, 440] on button "Save" at bounding box center [684, 439] width 47 height 18
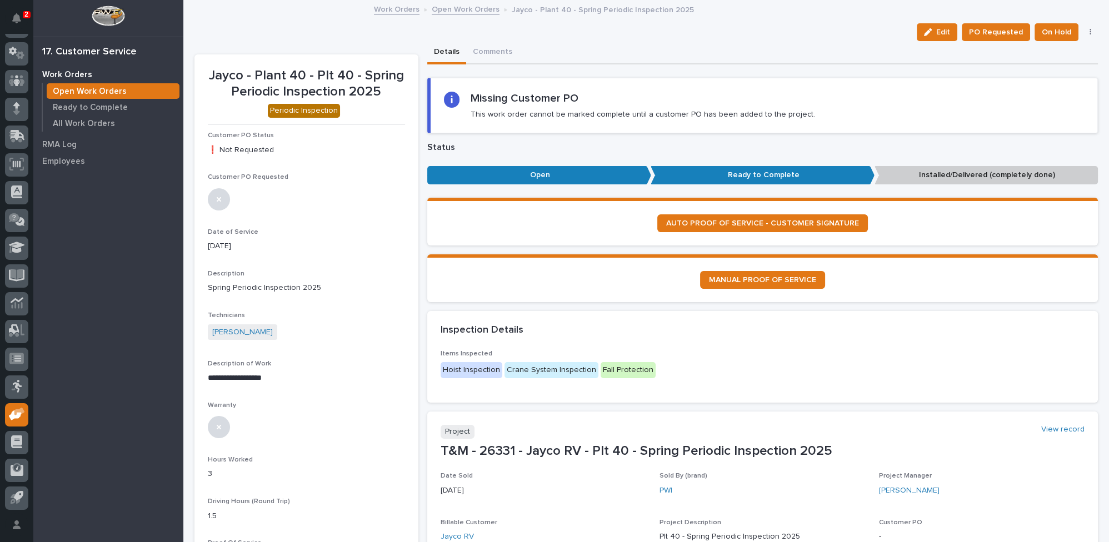
click at [1084, 31] on button "button" at bounding box center [1091, 32] width 16 height 8
click at [1033, 72] on span "Regenerate PDF" at bounding box center [1056, 72] width 59 height 13
click at [252, 494] on img at bounding box center [234, 495] width 53 height 53
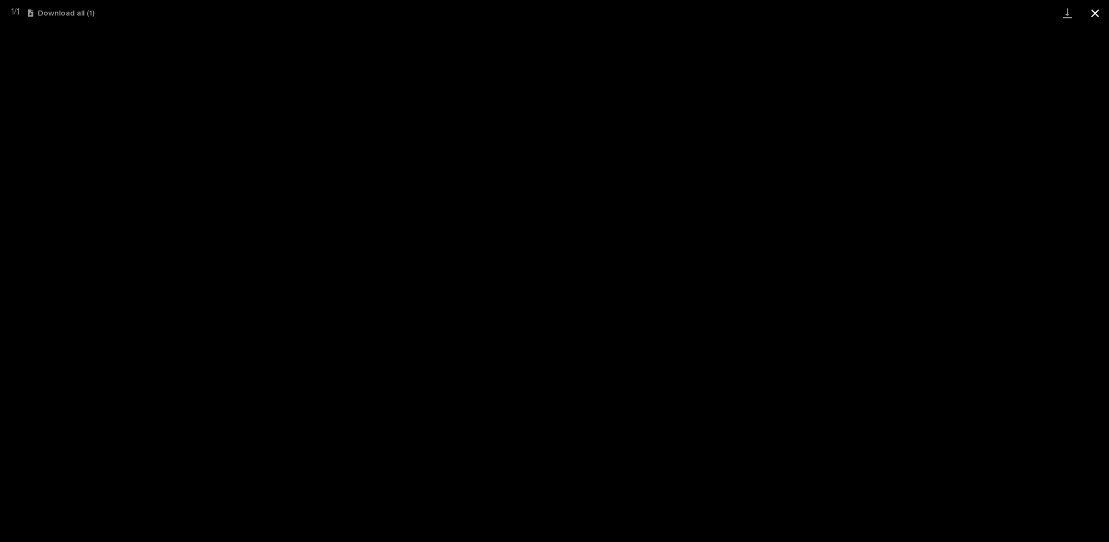
click at [1090, 10] on button "Close gallery" at bounding box center [1096, 13] width 28 height 26
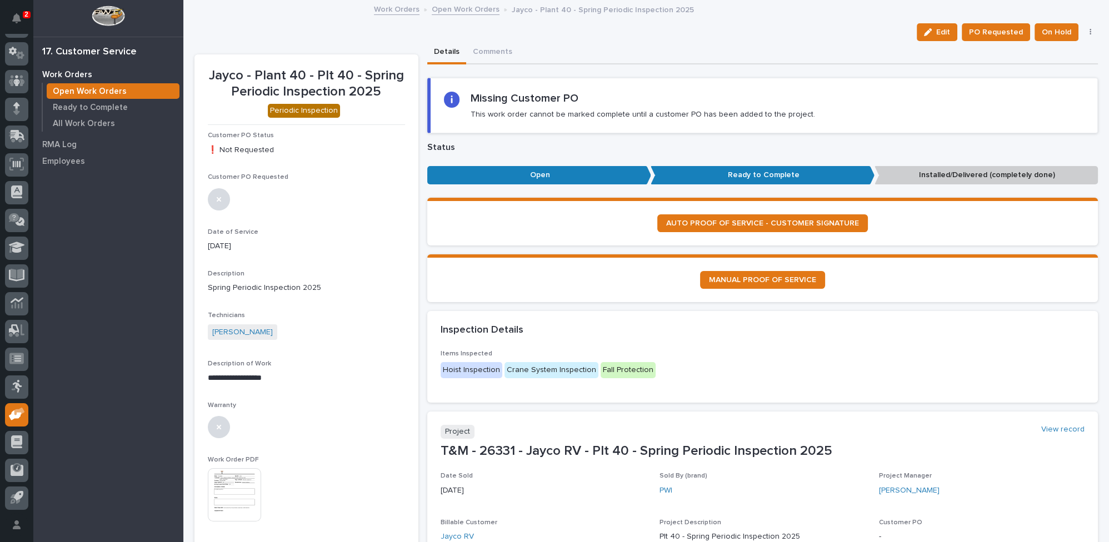
click at [439, 9] on link "Open Work Orders" at bounding box center [466, 8] width 68 height 13
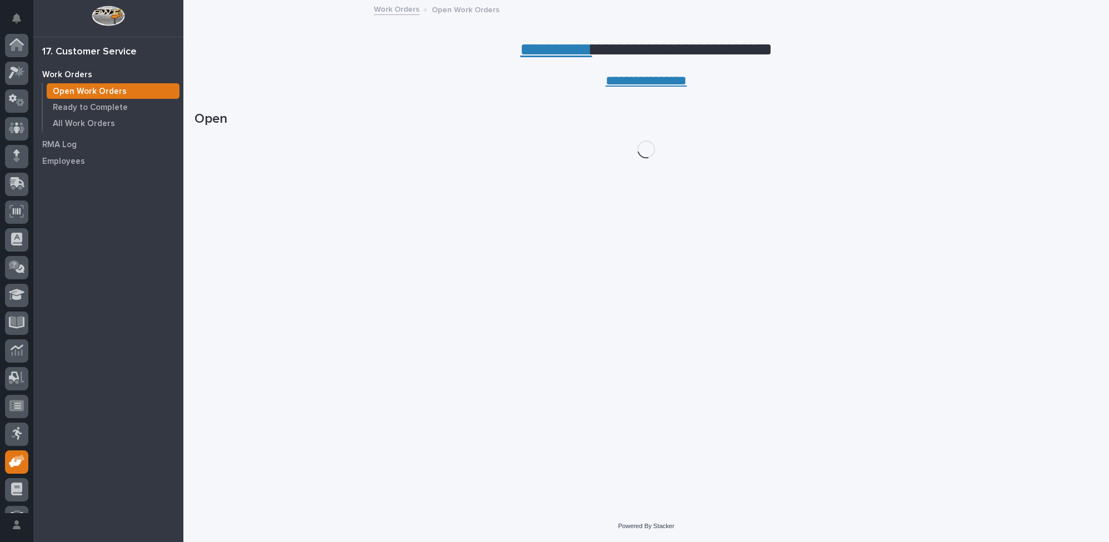
scroll to position [47, 0]
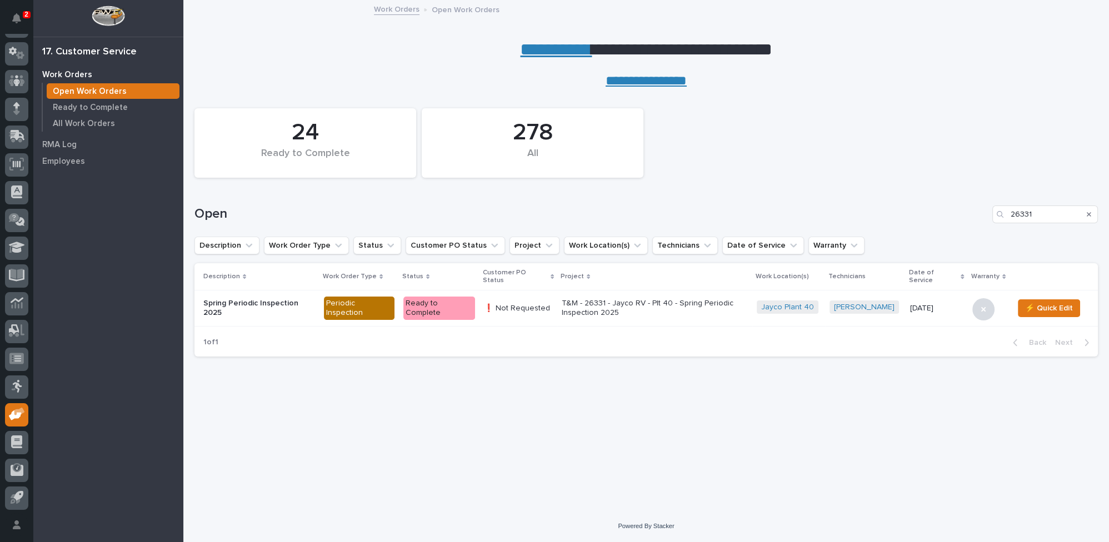
click at [1090, 213] on icon "Search" at bounding box center [1089, 214] width 4 height 4
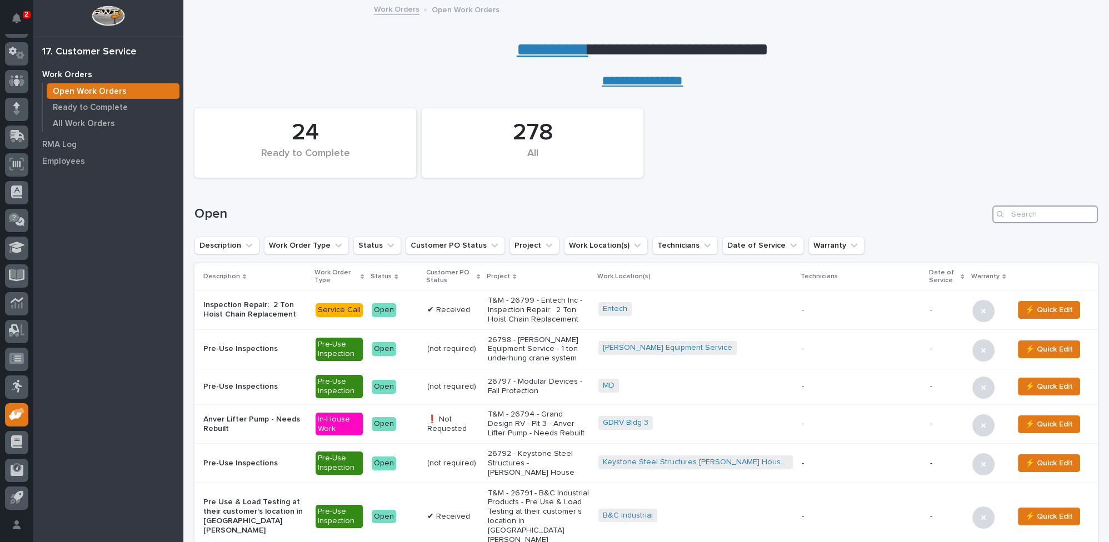
click at [1014, 210] on input "Search" at bounding box center [1046, 215] width 106 height 18
type input "26732"
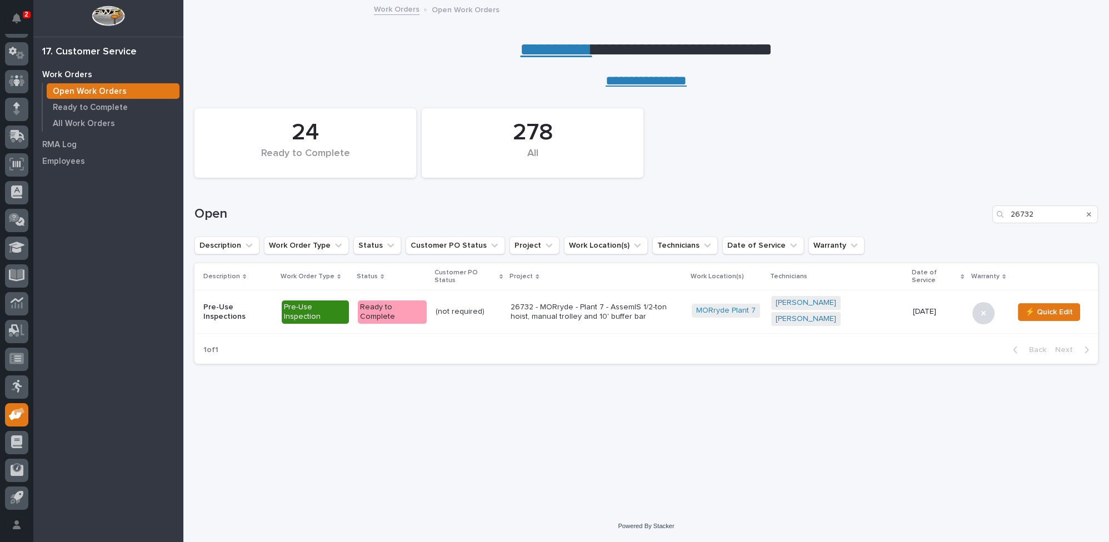
click at [540, 303] on p "26732 - MORryde - Plant 7 - AssemIS 1/2-ton hoist, manual trolley and 10' buffe…" at bounding box center [597, 312] width 172 height 19
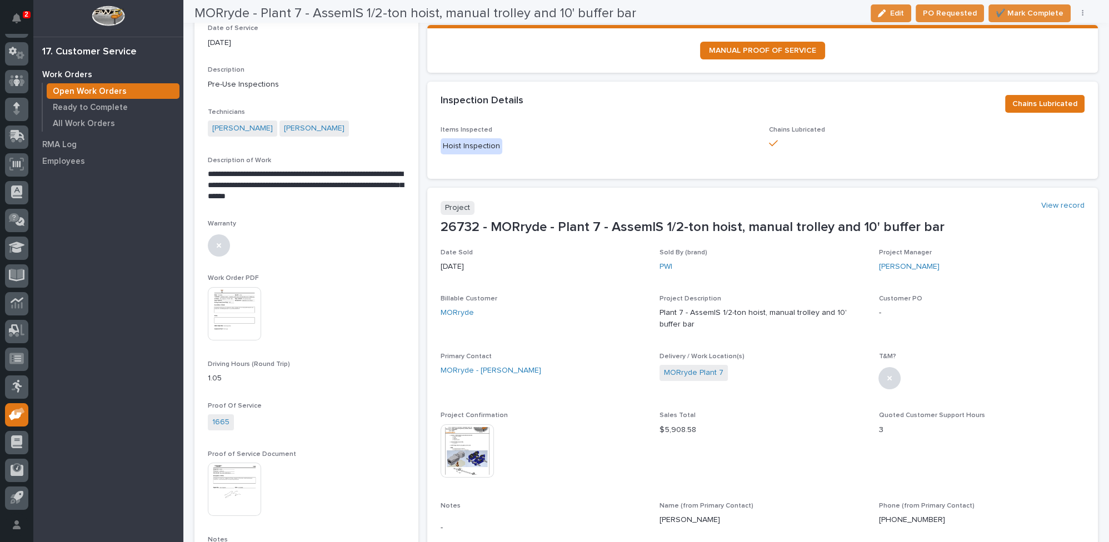
scroll to position [202, 0]
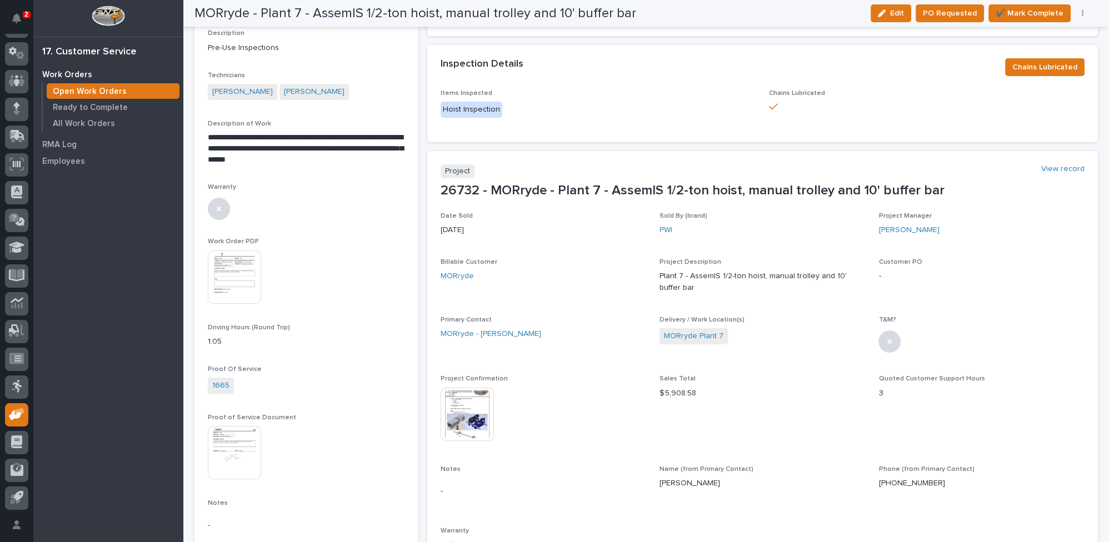
click at [470, 399] on img at bounding box center [467, 414] width 53 height 53
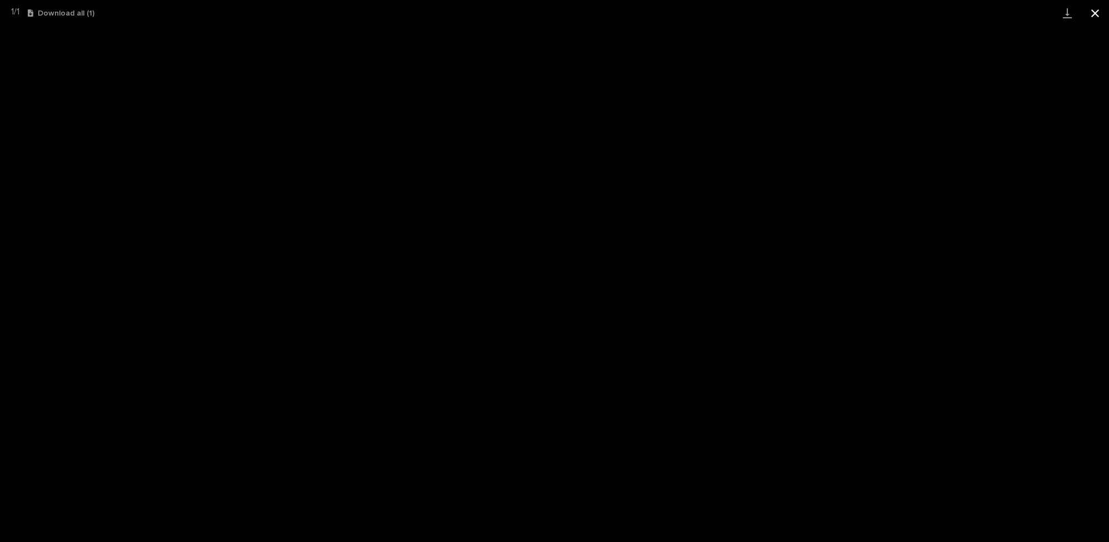
click at [1093, 12] on button "Close gallery" at bounding box center [1096, 13] width 28 height 26
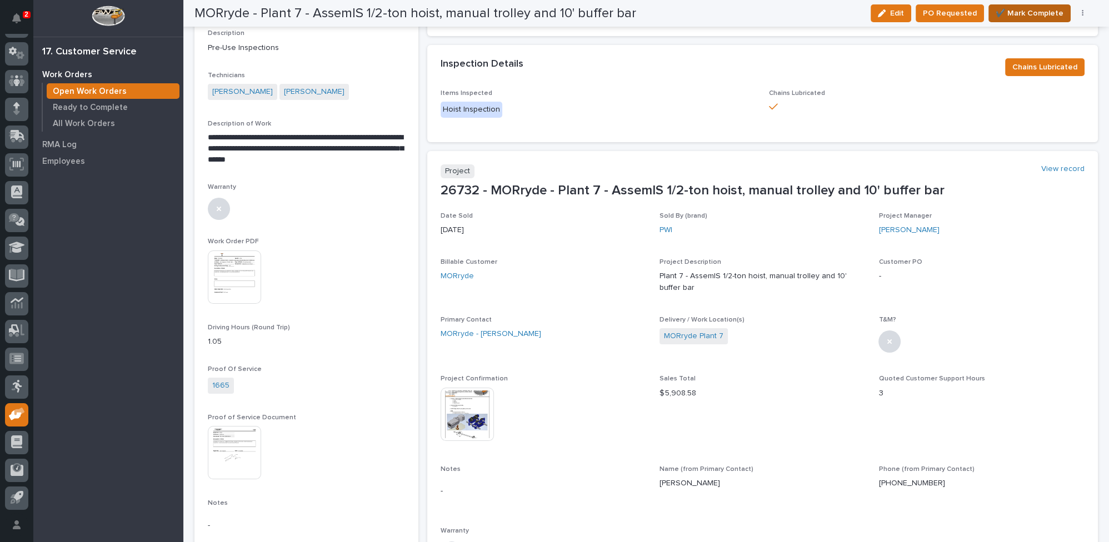
click at [1020, 12] on span "✔️ Mark Complete" at bounding box center [1030, 13] width 68 height 13
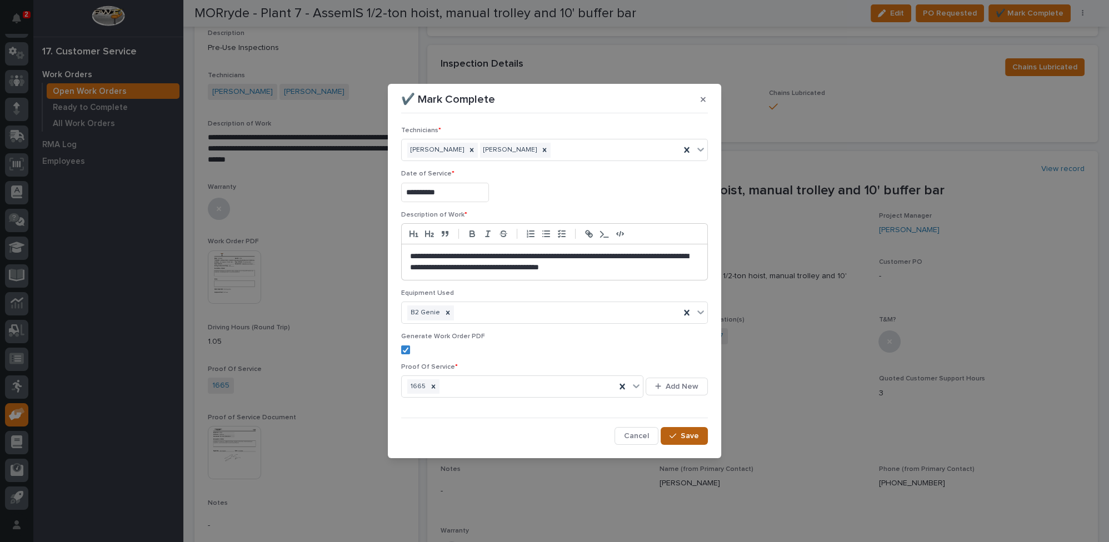
click at [684, 439] on span "Save" at bounding box center [690, 436] width 18 height 10
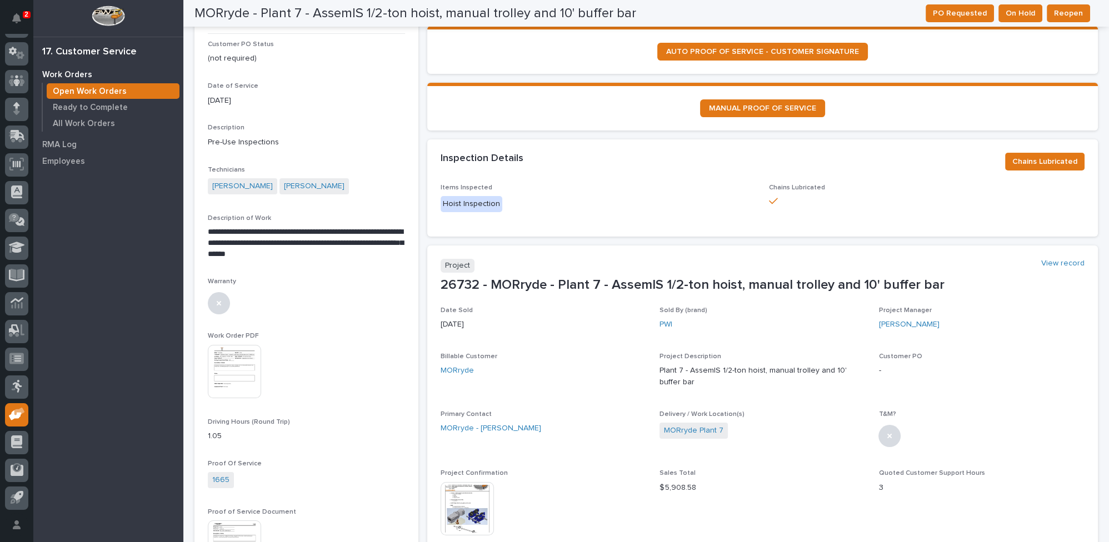
scroll to position [0, 0]
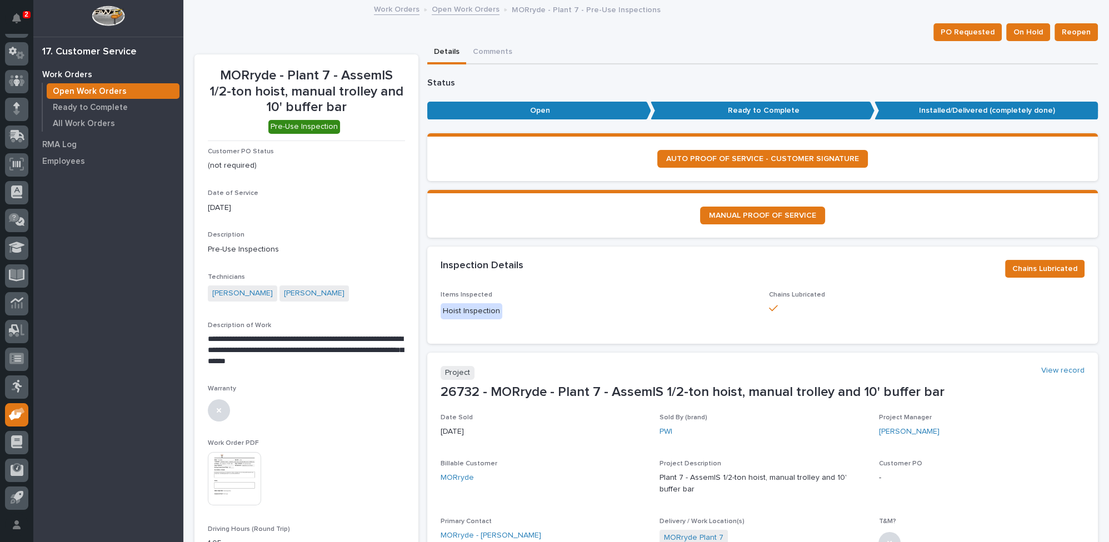
click at [458, 8] on link "Open Work Orders" at bounding box center [466, 8] width 68 height 13
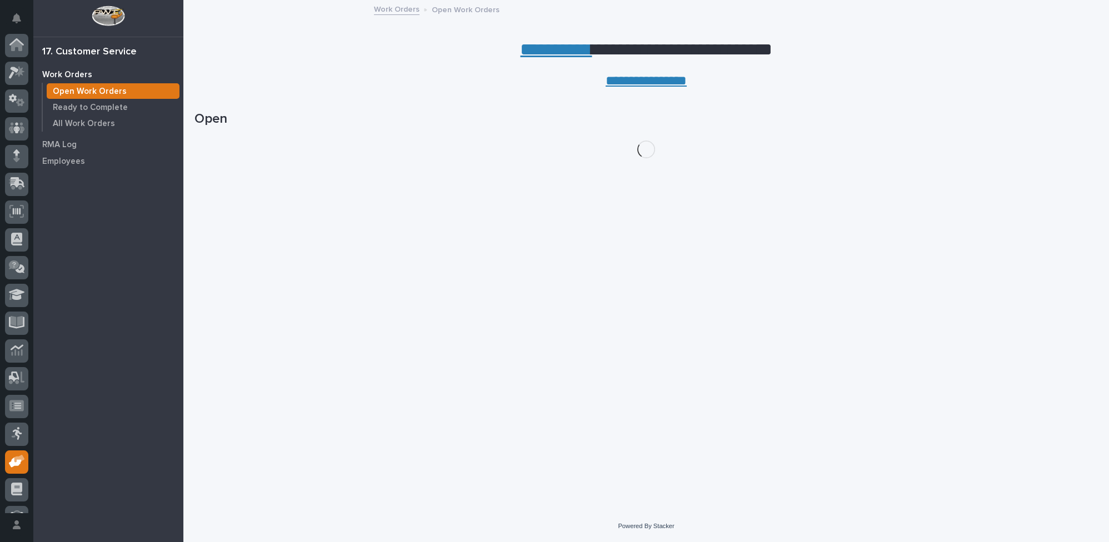
scroll to position [47, 0]
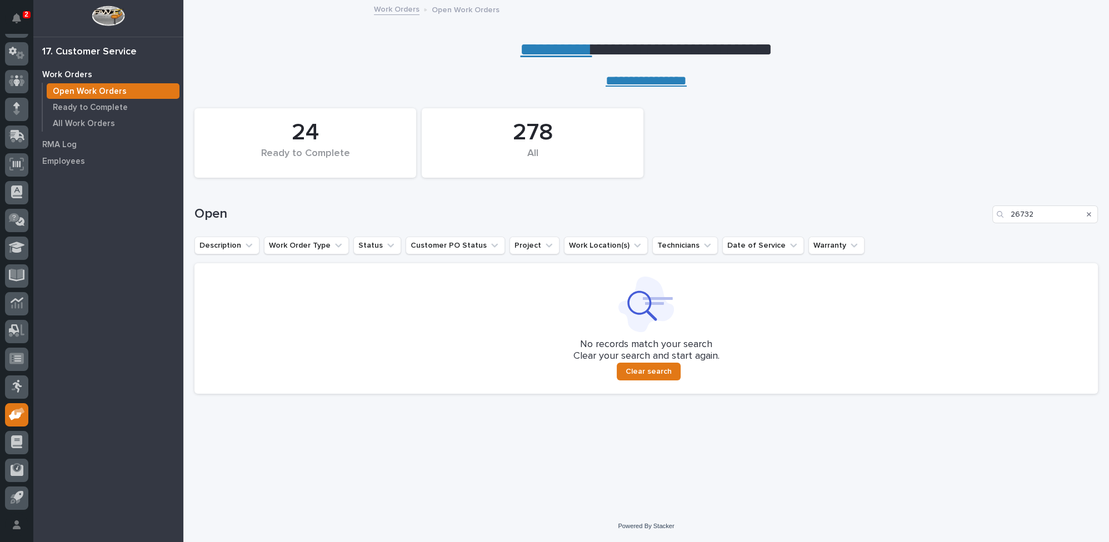
click at [1088, 215] on icon "Search" at bounding box center [1089, 214] width 4 height 4
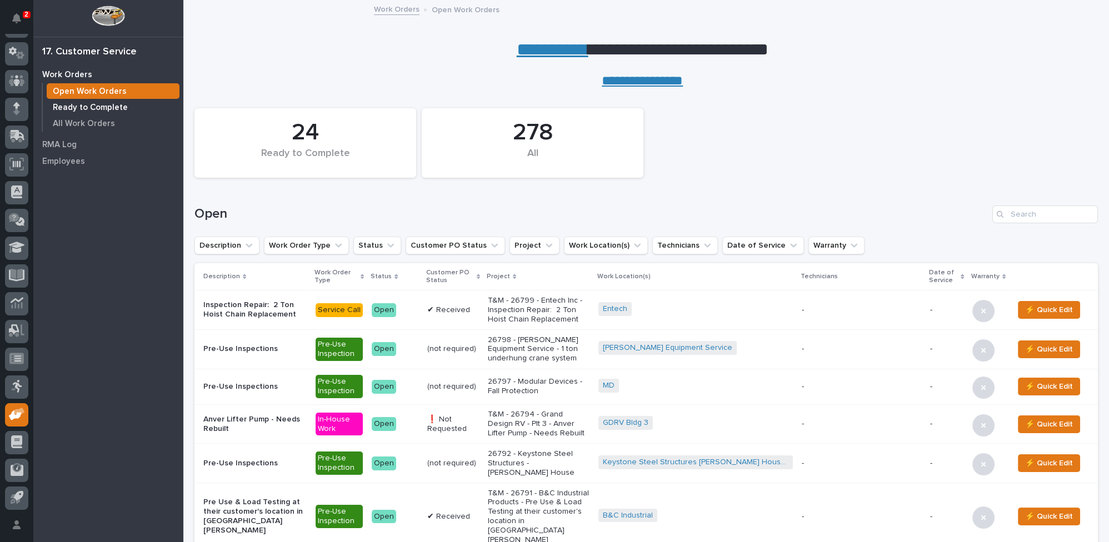
click at [112, 108] on p "Ready to Complete" at bounding box center [90, 108] width 75 height 10
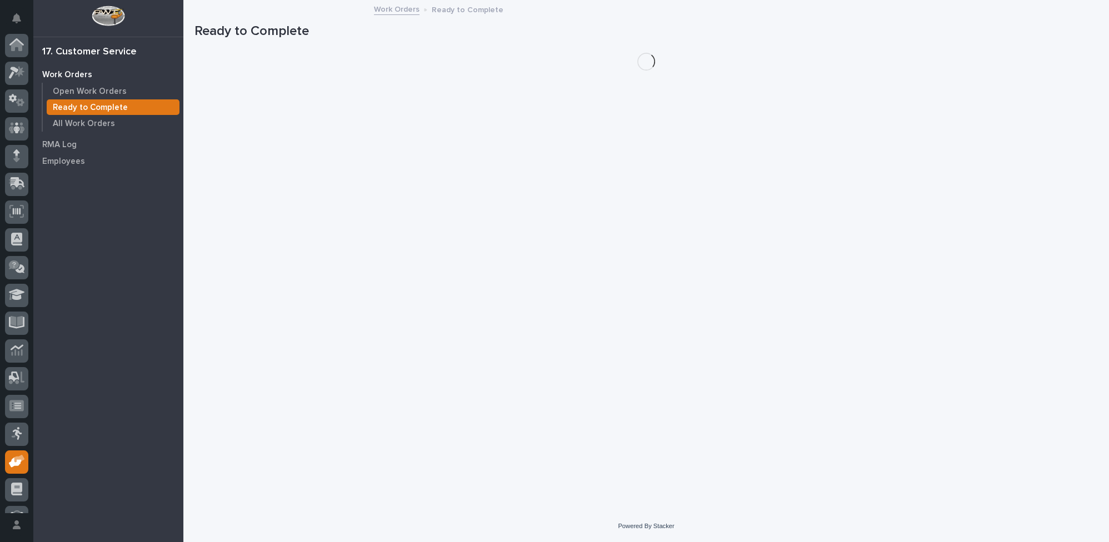
scroll to position [47, 0]
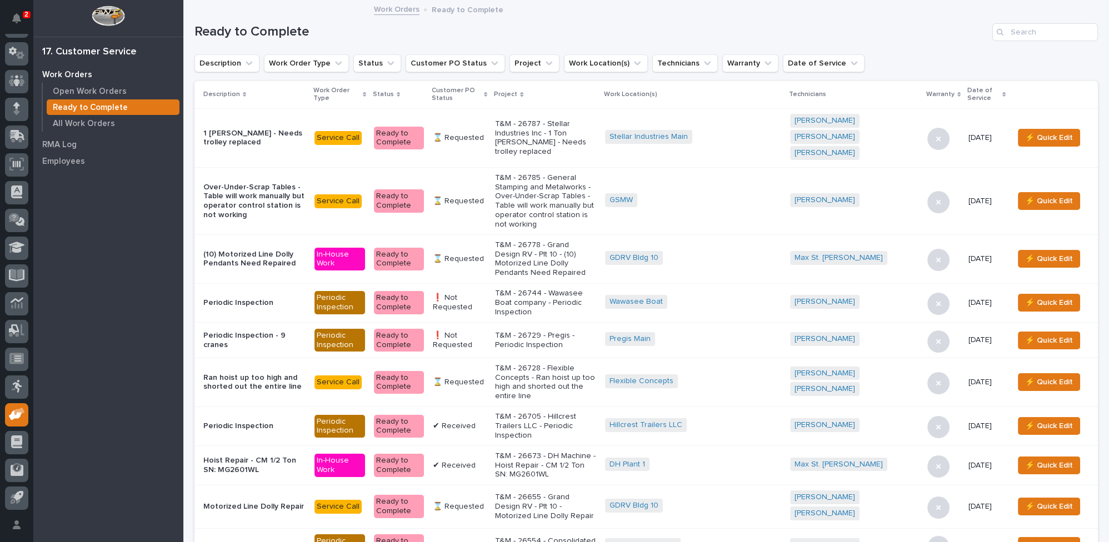
click at [487, 92] on icon at bounding box center [485, 95] width 3 height 6
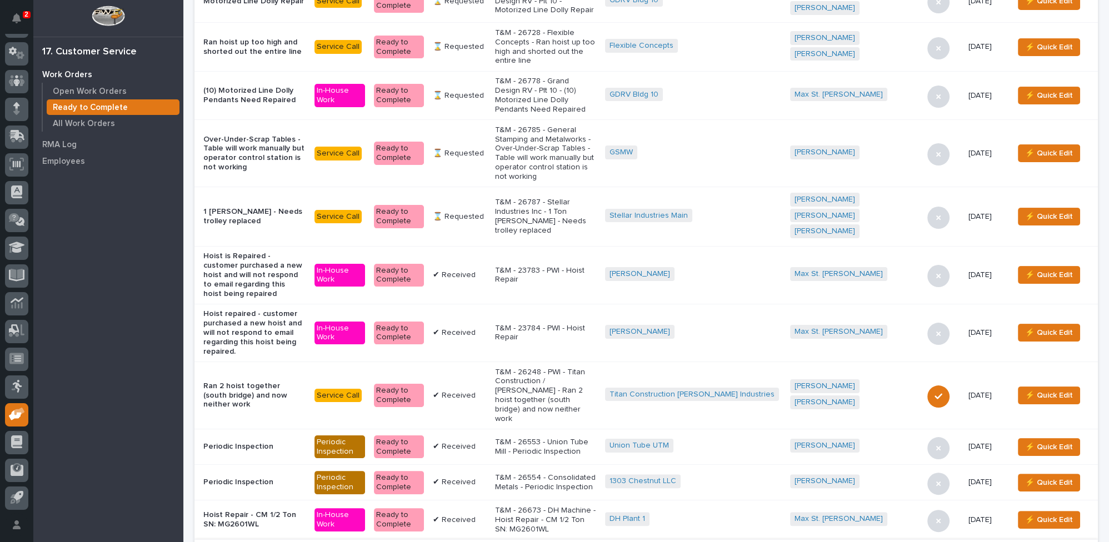
scroll to position [455, 0]
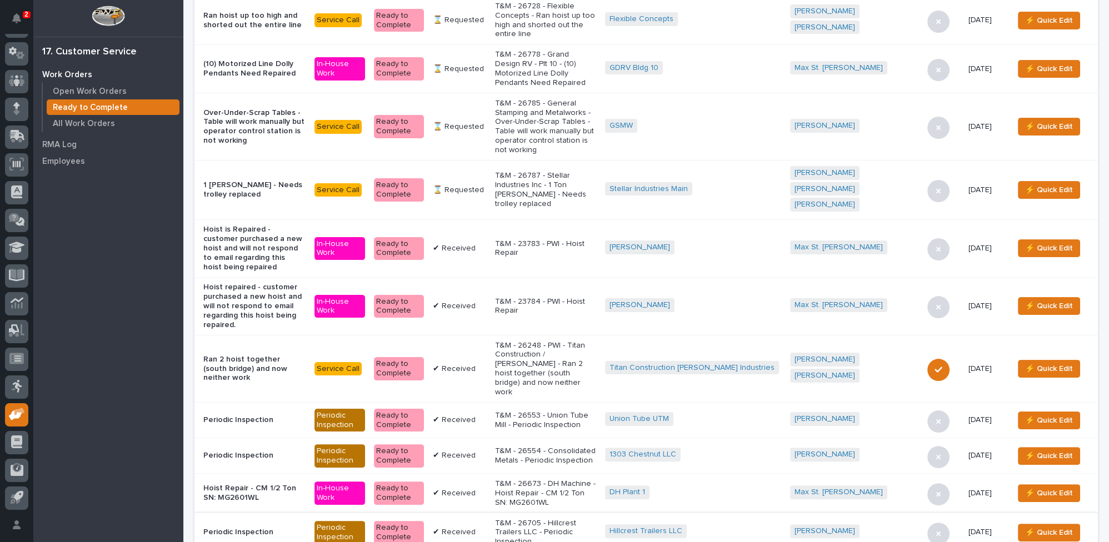
click at [574, 411] on p "T&M - 26553 - Union Tube Mill - Periodic Inspection" at bounding box center [545, 420] width 101 height 19
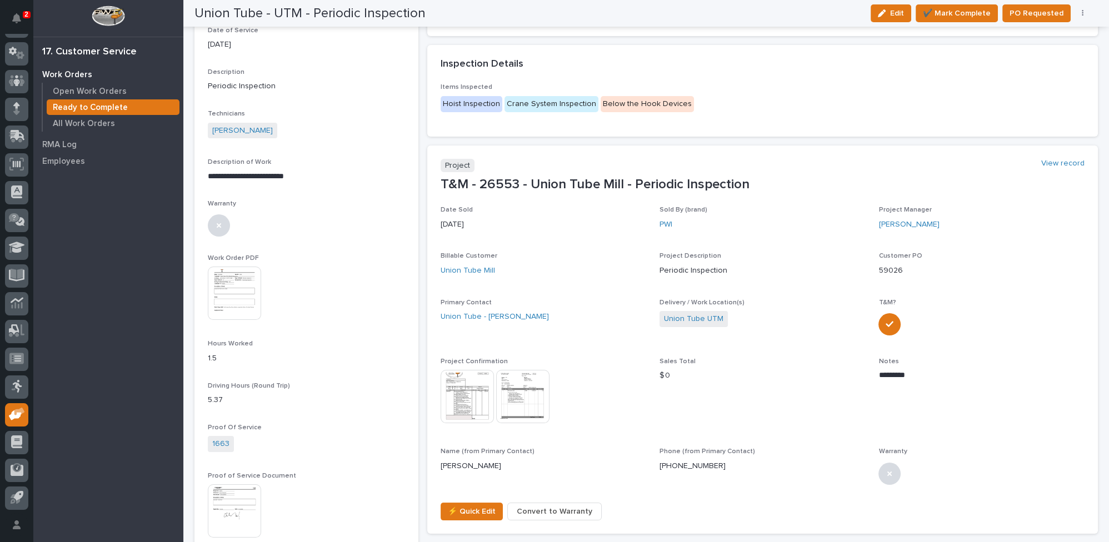
scroll to position [151, 0]
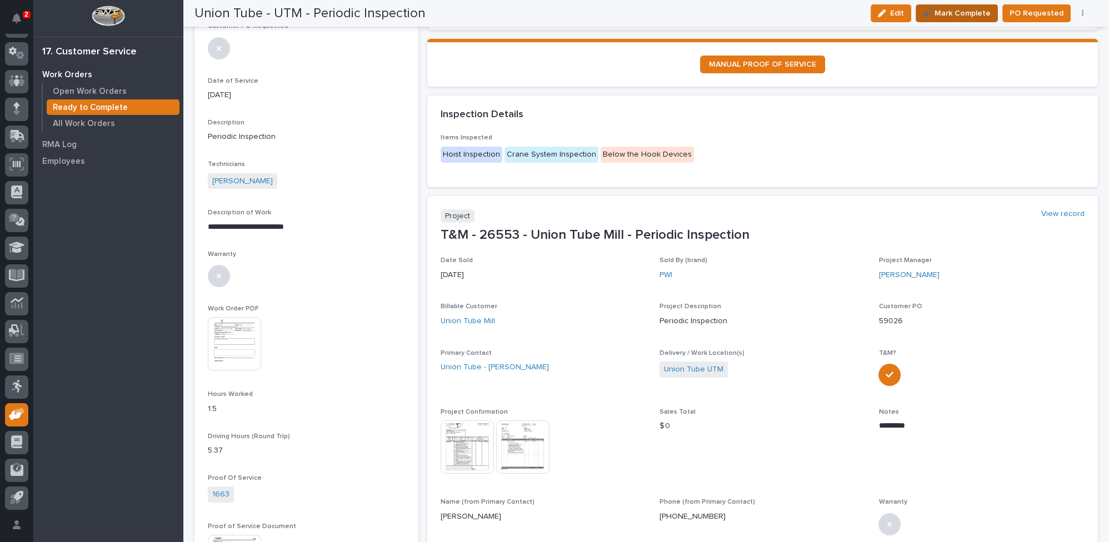
click at [945, 10] on span "✔️ Mark Complete" at bounding box center [957, 13] width 68 height 13
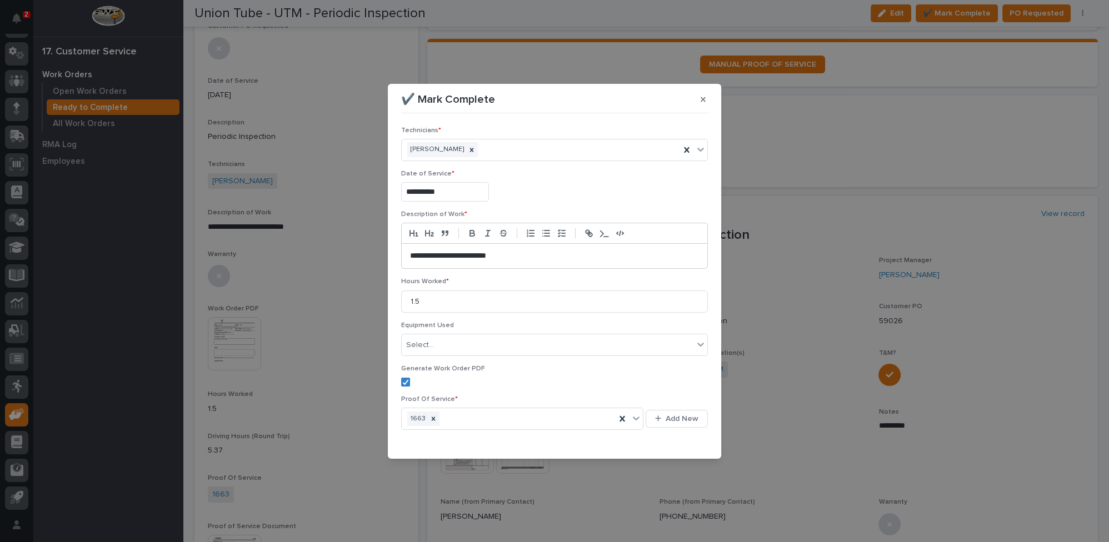
scroll to position [26, 0]
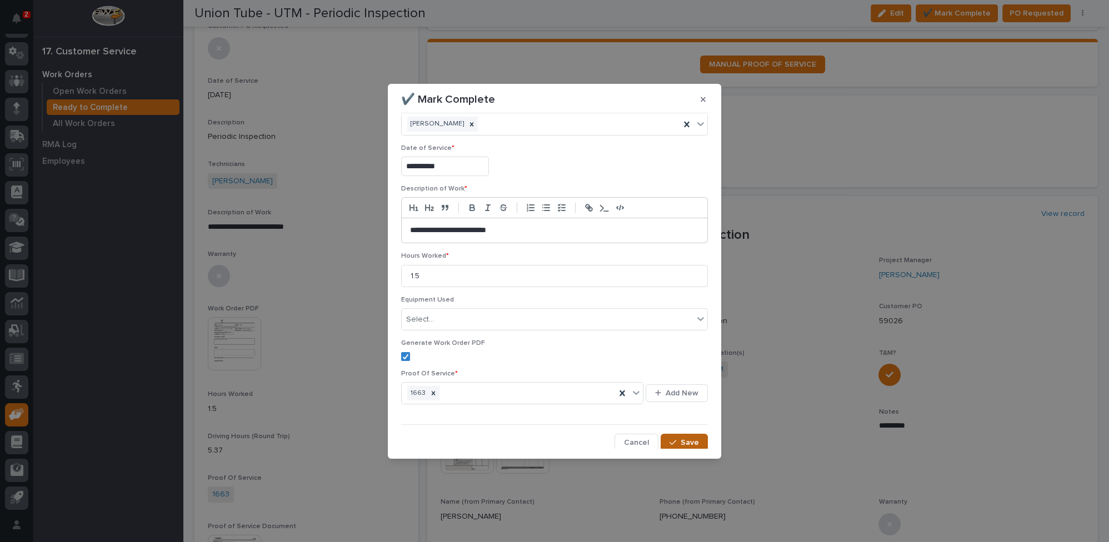
click at [675, 442] on button "Save" at bounding box center [684, 443] width 47 height 18
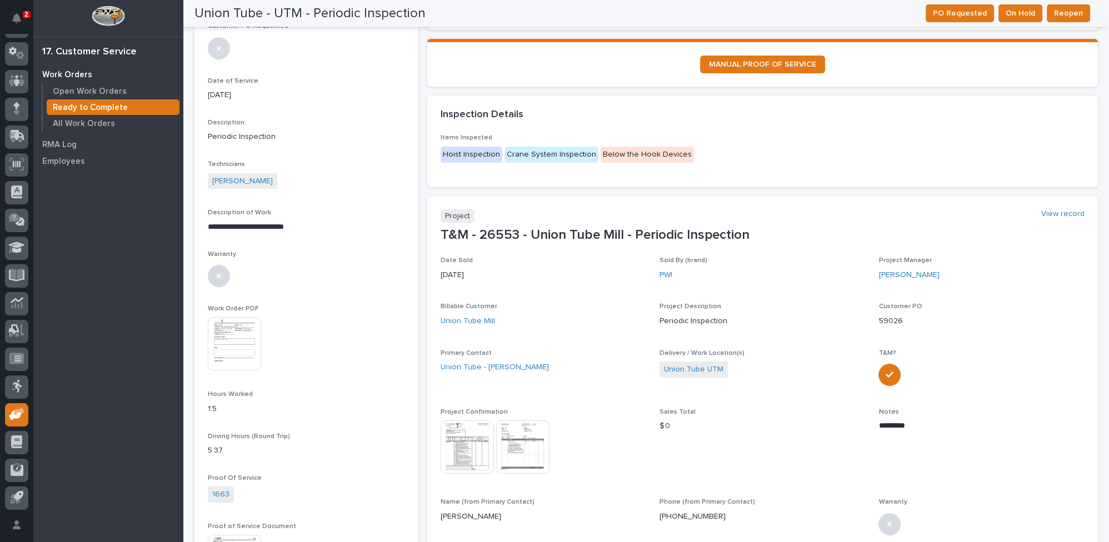
scroll to position [0, 0]
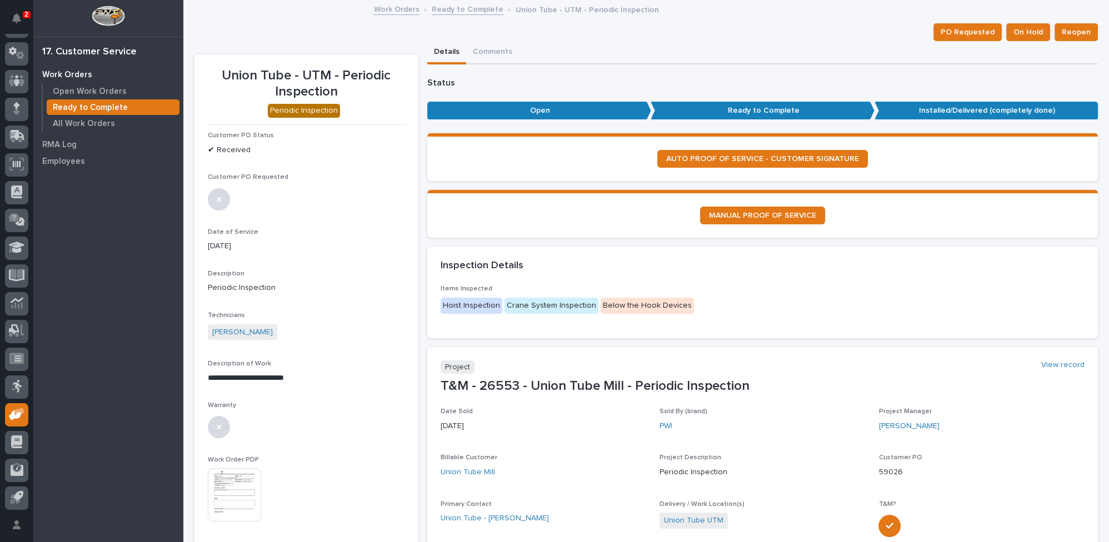
click at [458, 7] on link "Ready to Complete" at bounding box center [468, 8] width 72 height 13
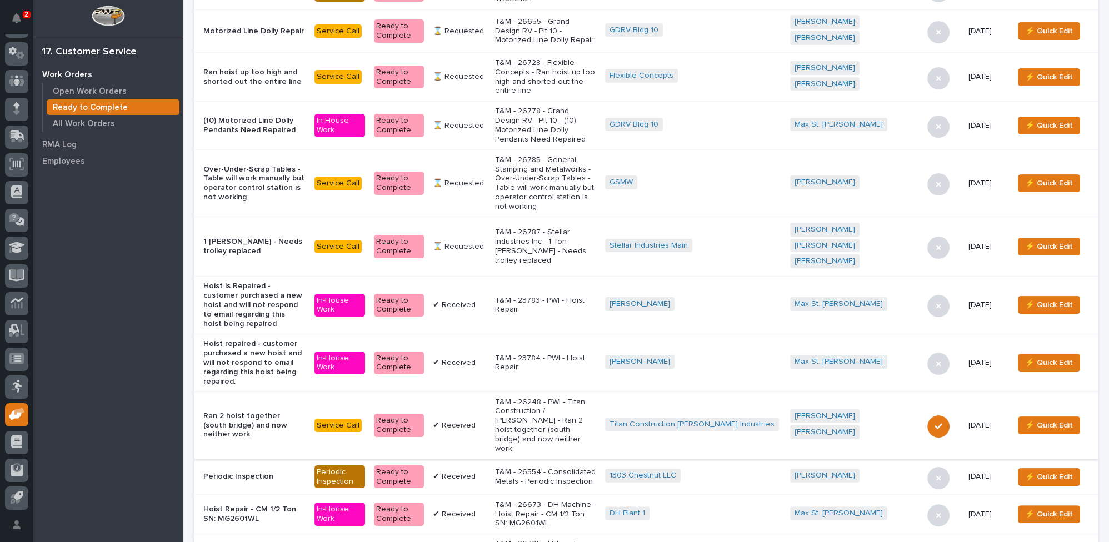
scroll to position [404, 0]
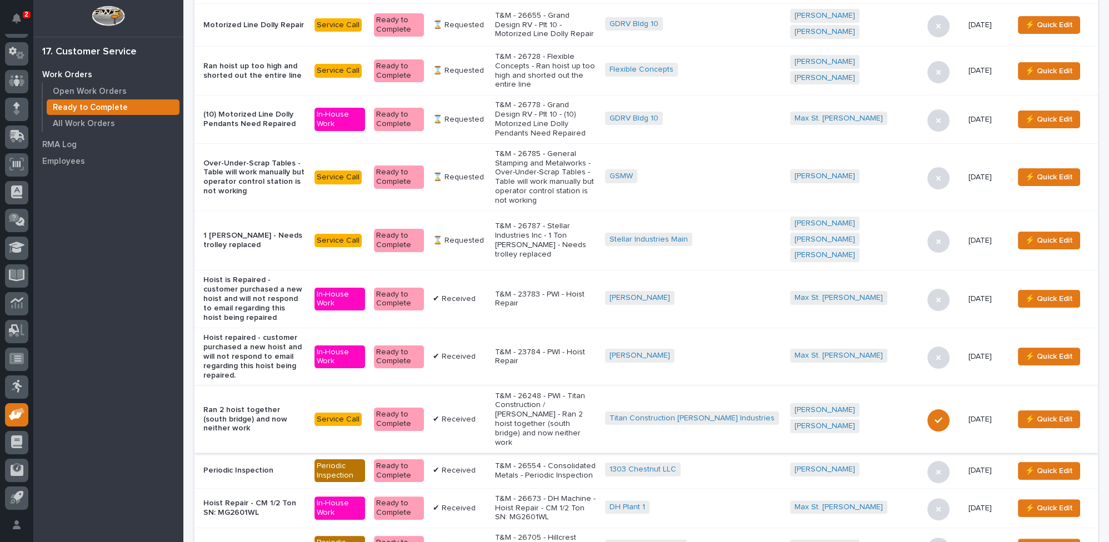
click at [559, 462] on p "T&M - 26554 - Consolidated Metals - Periodic Inspection" at bounding box center [545, 471] width 101 height 19
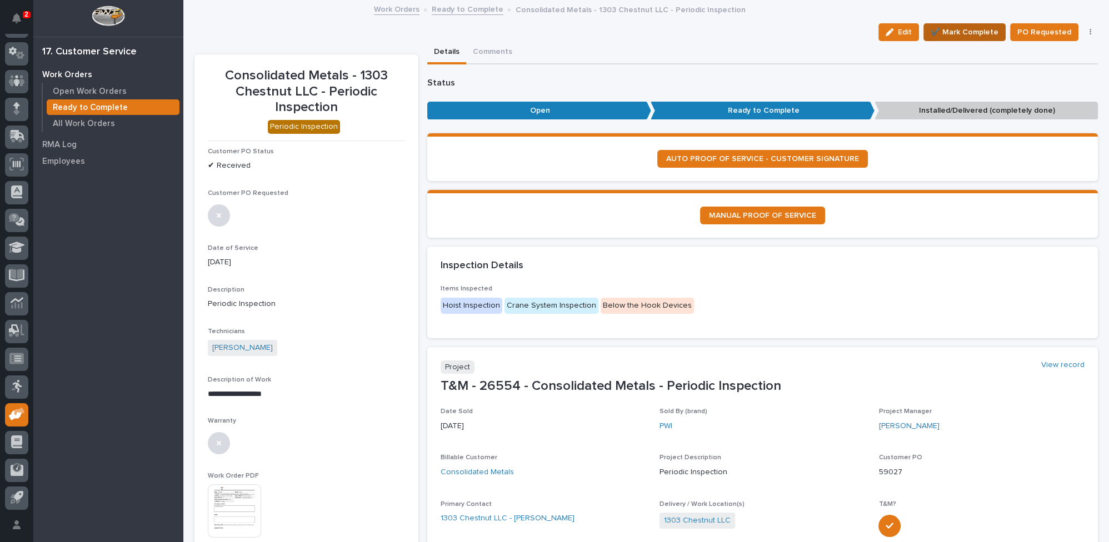
click at [949, 31] on span "✔️ Mark Complete" at bounding box center [965, 32] width 68 height 13
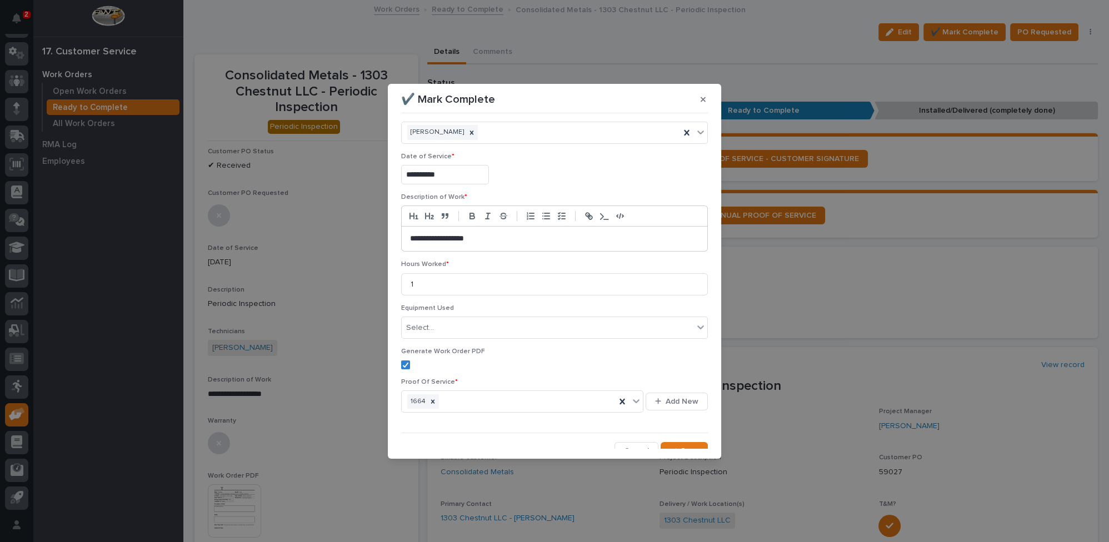
scroll to position [26, 0]
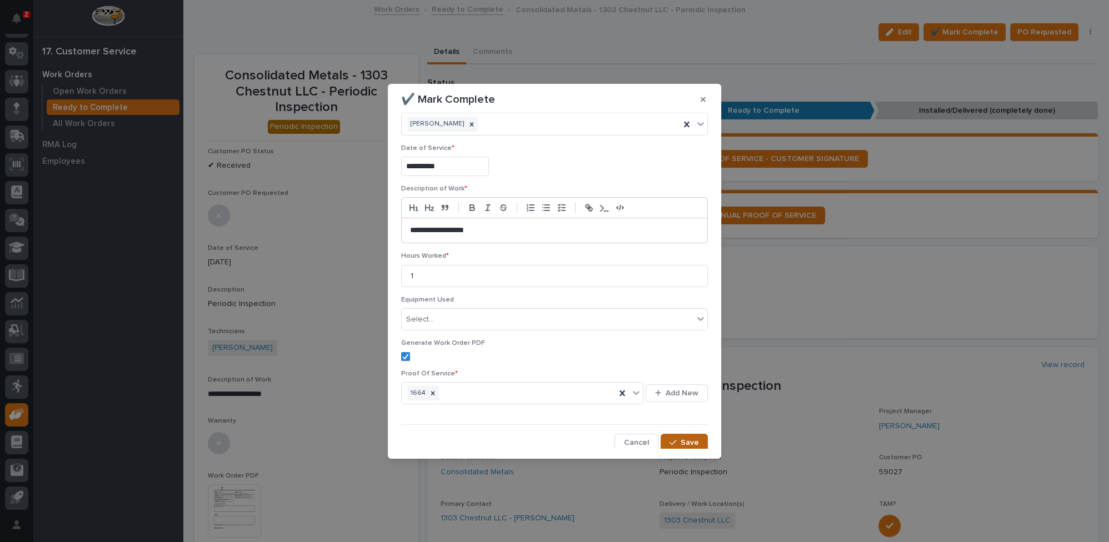
click at [670, 441] on icon "button" at bounding box center [673, 443] width 7 height 8
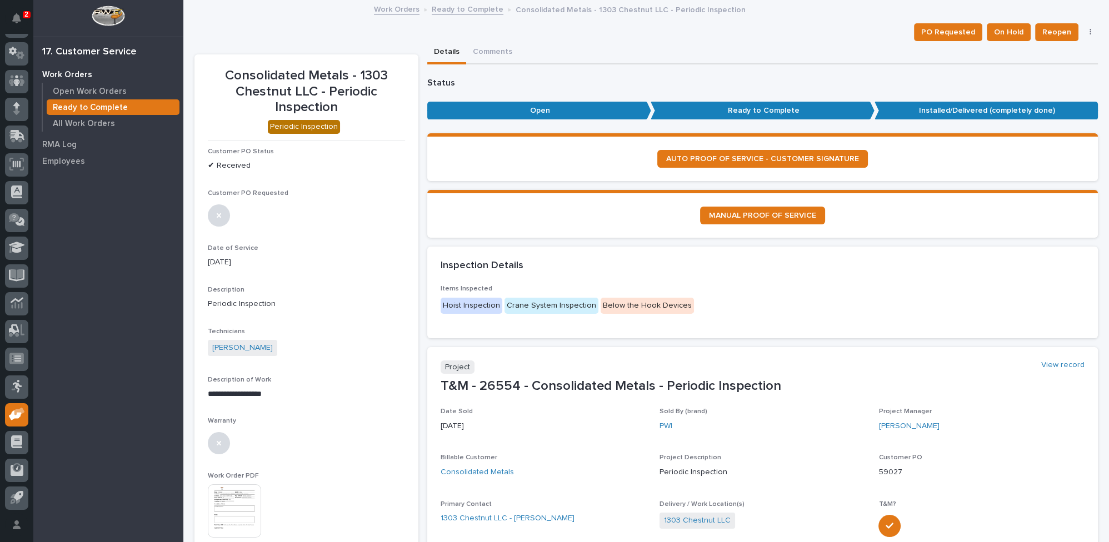
click at [466, 8] on link "Ready to Complete" at bounding box center [468, 8] width 72 height 13
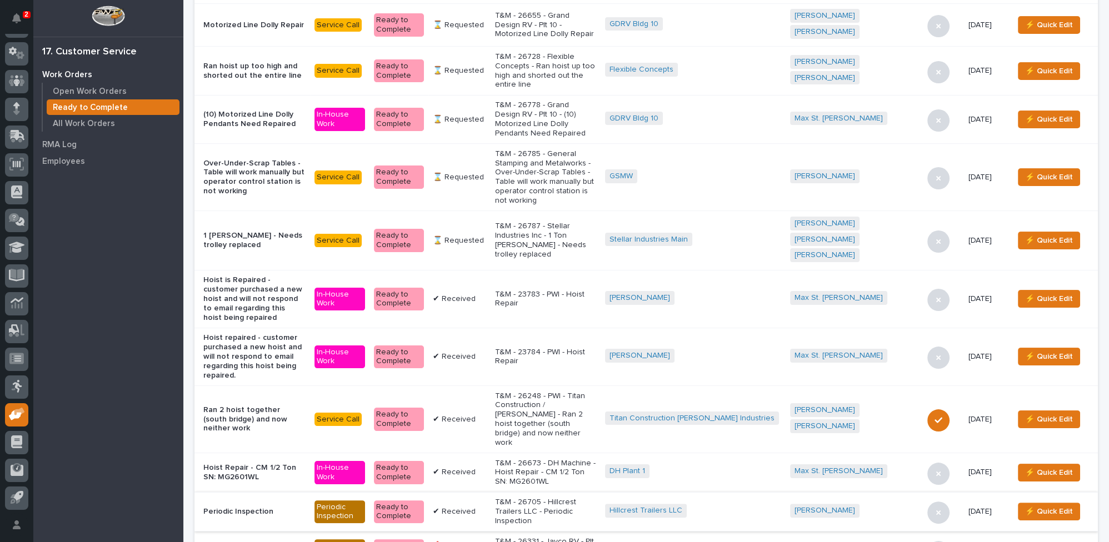
scroll to position [455, 0]
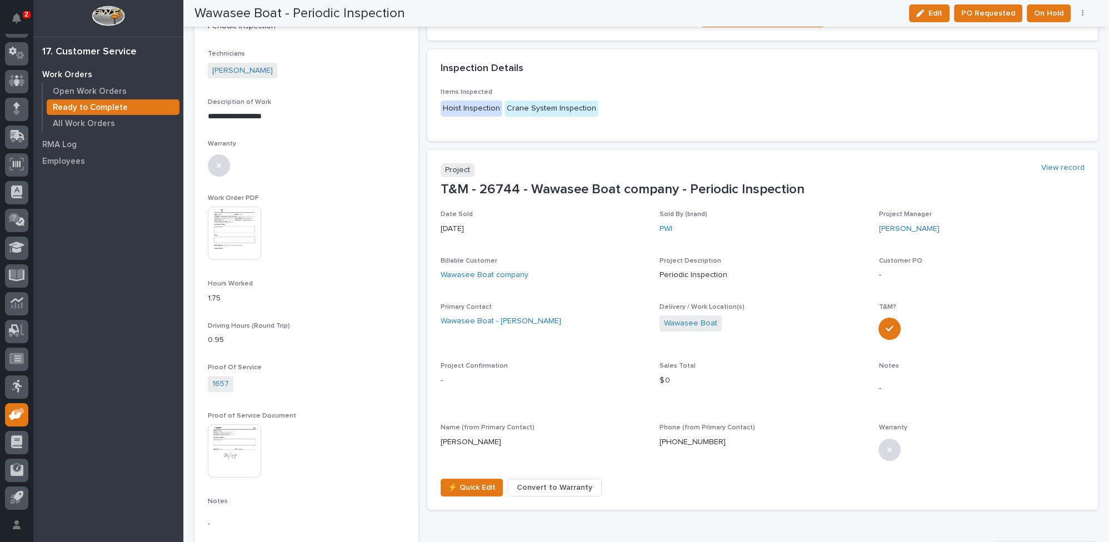
scroll to position [354, 0]
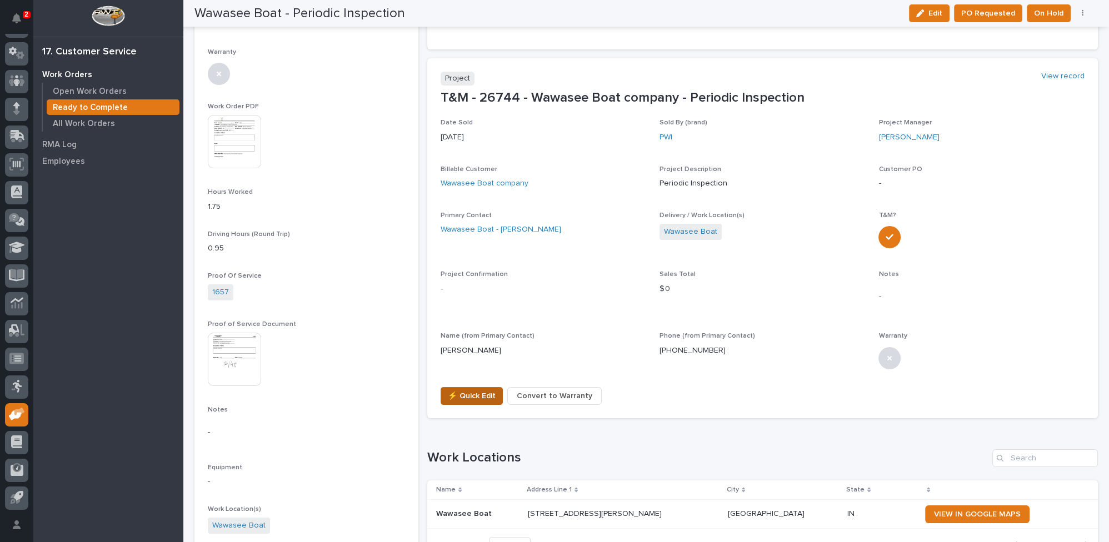
click at [476, 397] on span "⚡ Quick Edit" at bounding box center [472, 396] width 48 height 13
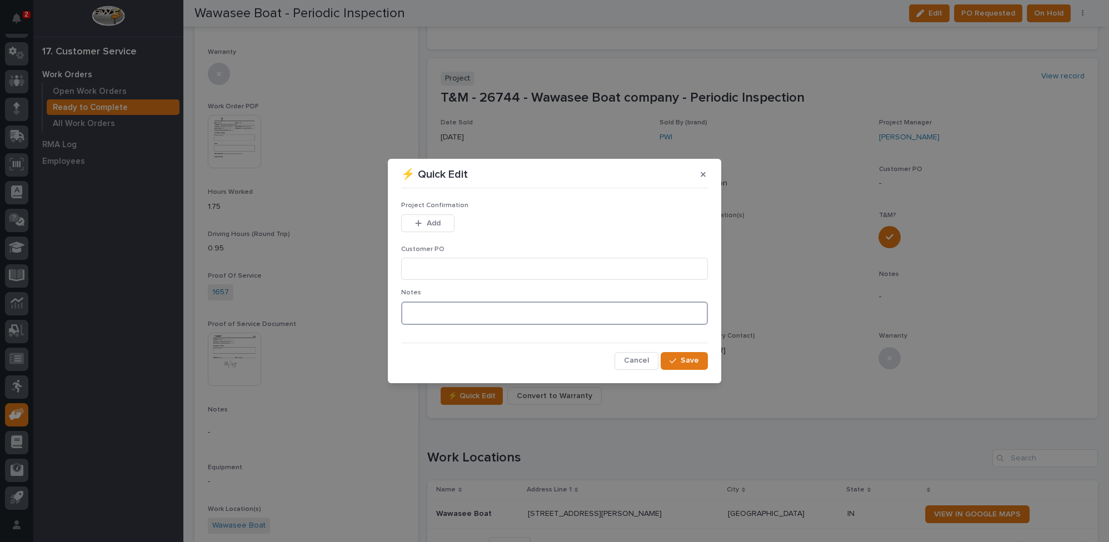
click at [488, 314] on textarea at bounding box center [554, 313] width 307 height 23
type textarea "*********"
click at [676, 359] on icon "button" at bounding box center [673, 361] width 7 height 8
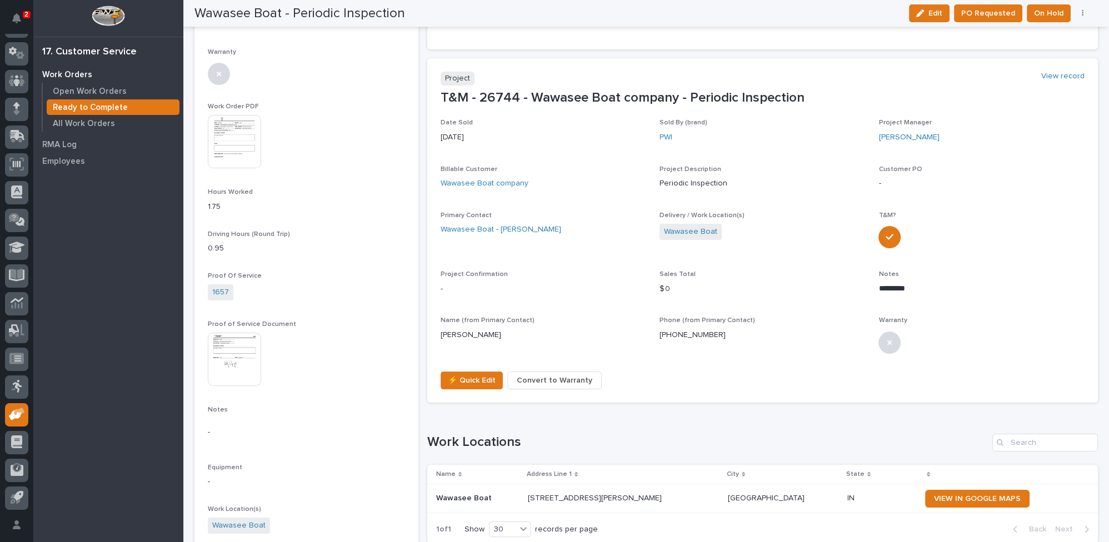
scroll to position [346, 0]
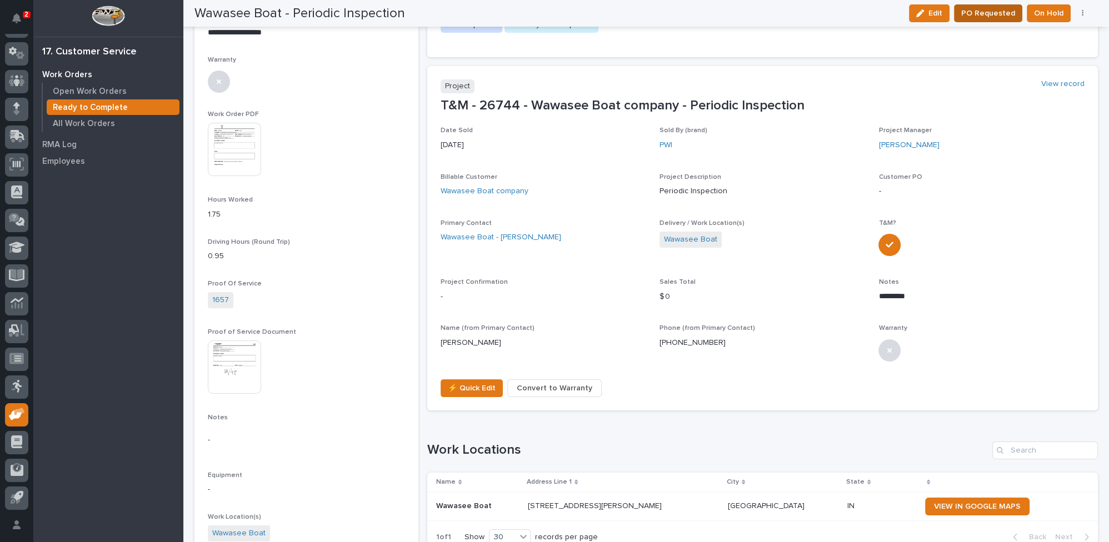
click at [1005, 14] on span "PO Requested" at bounding box center [989, 13] width 54 height 13
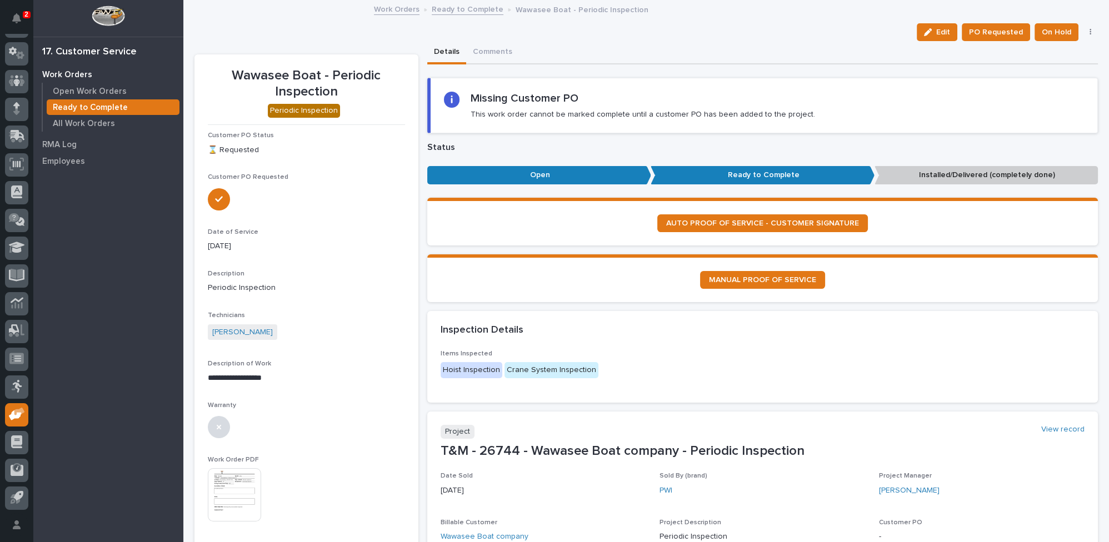
click at [459, 13] on link "Ready to Complete" at bounding box center [468, 8] width 72 height 13
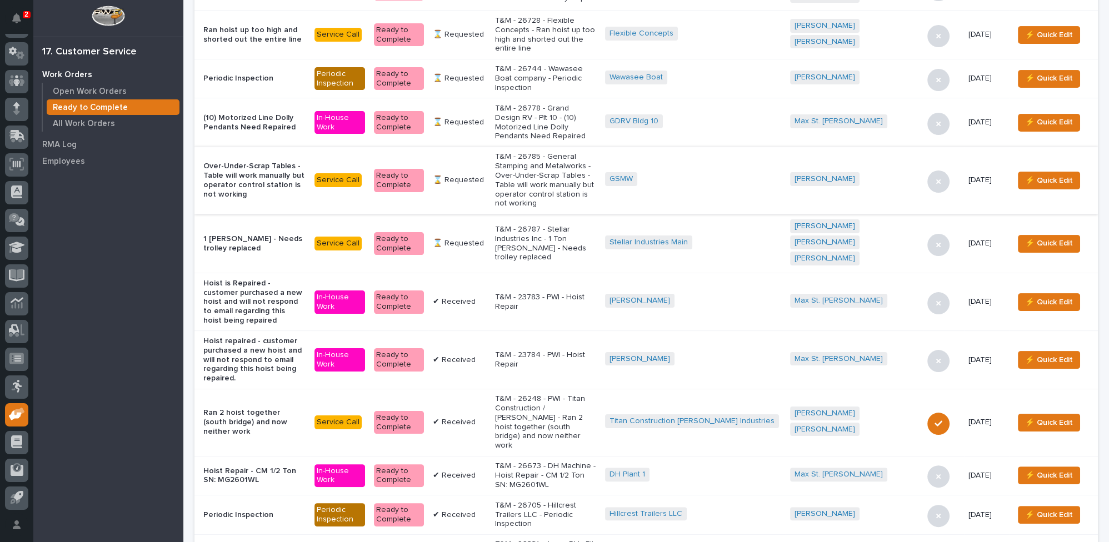
scroll to position [455, 0]
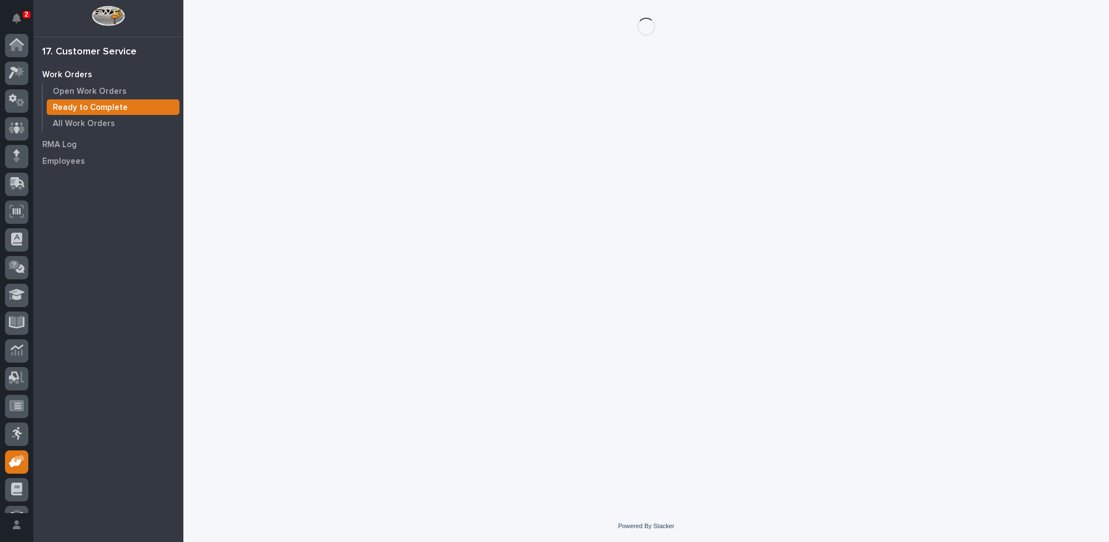
scroll to position [47, 0]
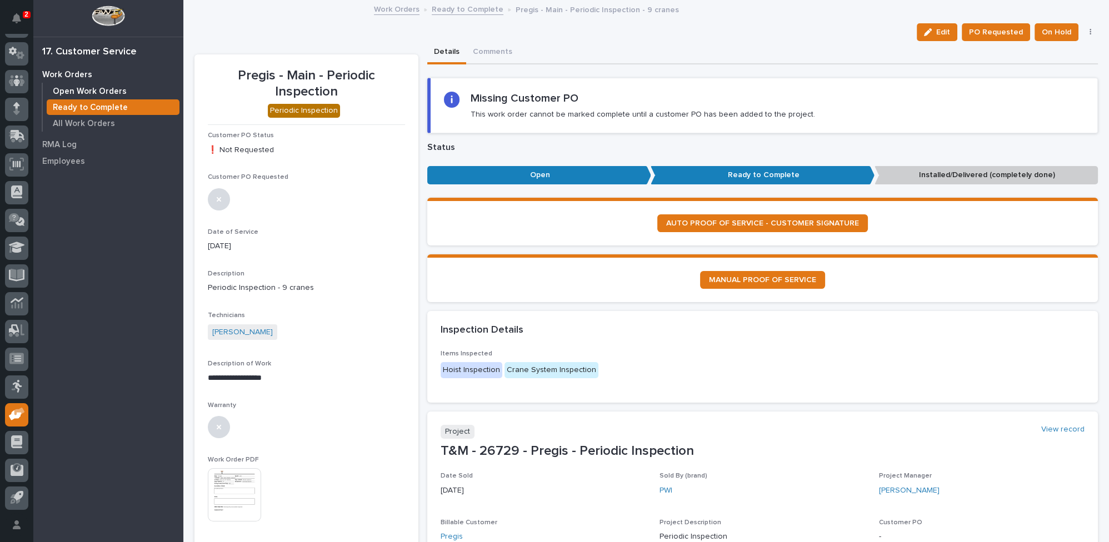
click at [115, 89] on p "Open Work Orders" at bounding box center [90, 92] width 74 height 10
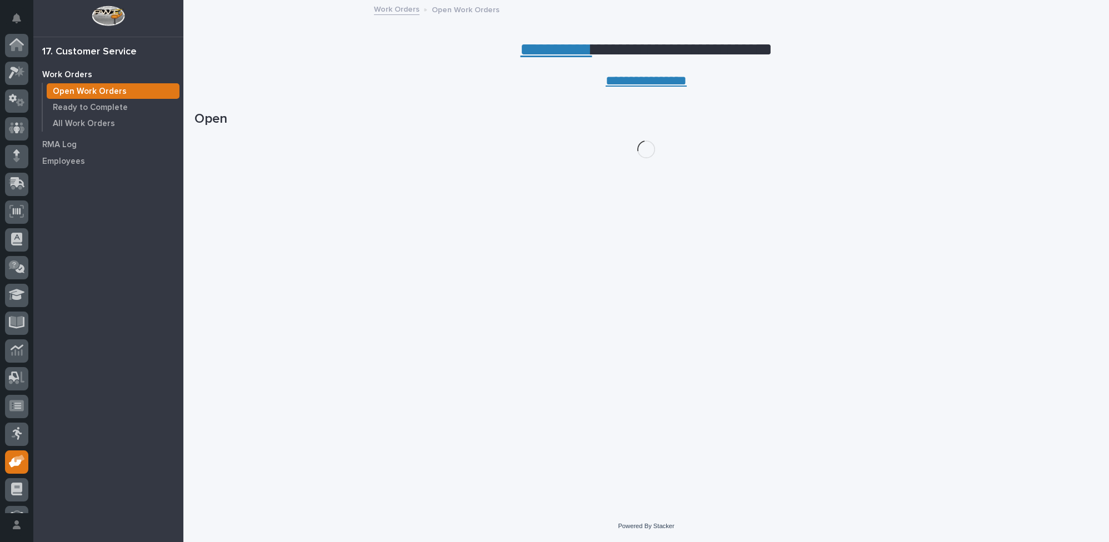
scroll to position [47, 0]
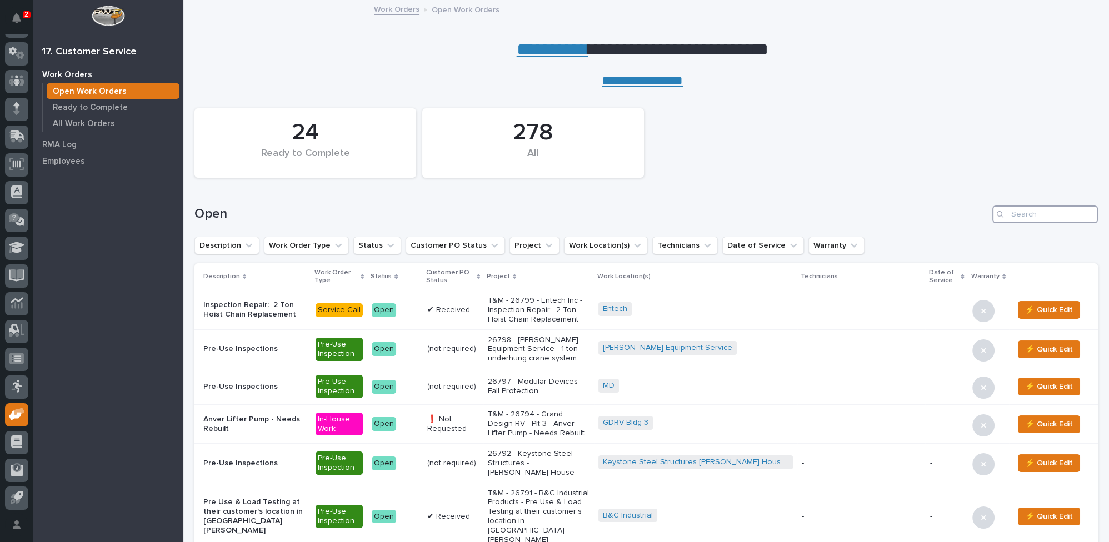
click at [1012, 214] on input "Search" at bounding box center [1046, 215] width 106 height 18
type input "26522"
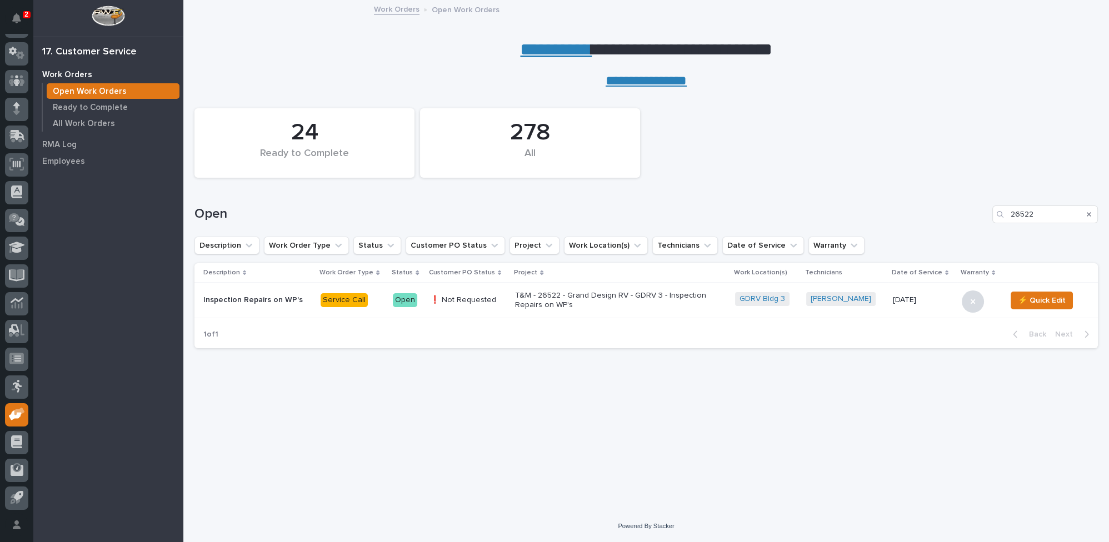
click at [524, 302] on p "T&M - 26522 - Grand Design RV - GDRV 3 - Inspection Repairs on WP's" at bounding box center [612, 300] width 195 height 19
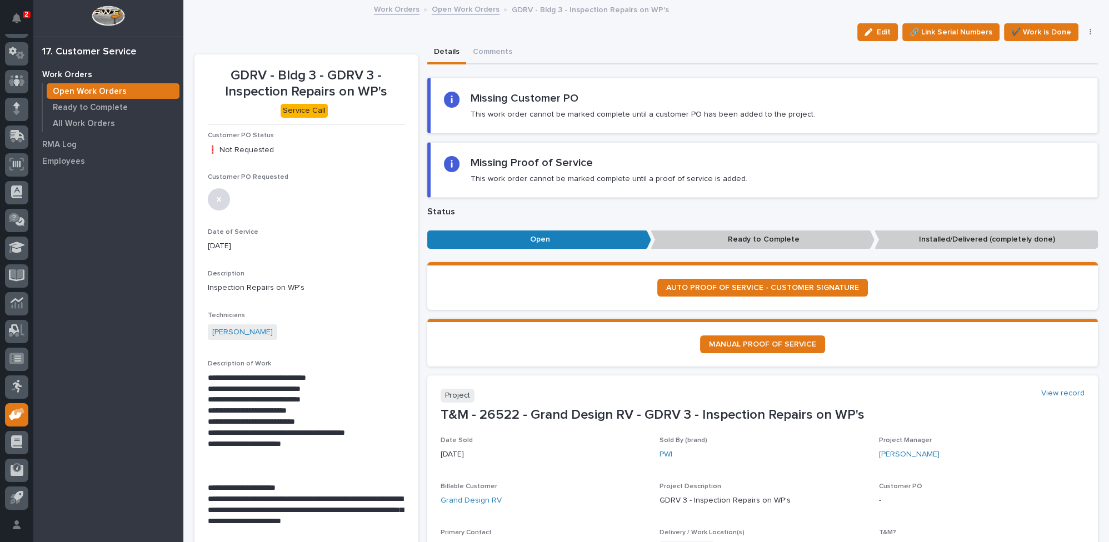
click at [440, 8] on link "Open Work Orders" at bounding box center [466, 8] width 68 height 13
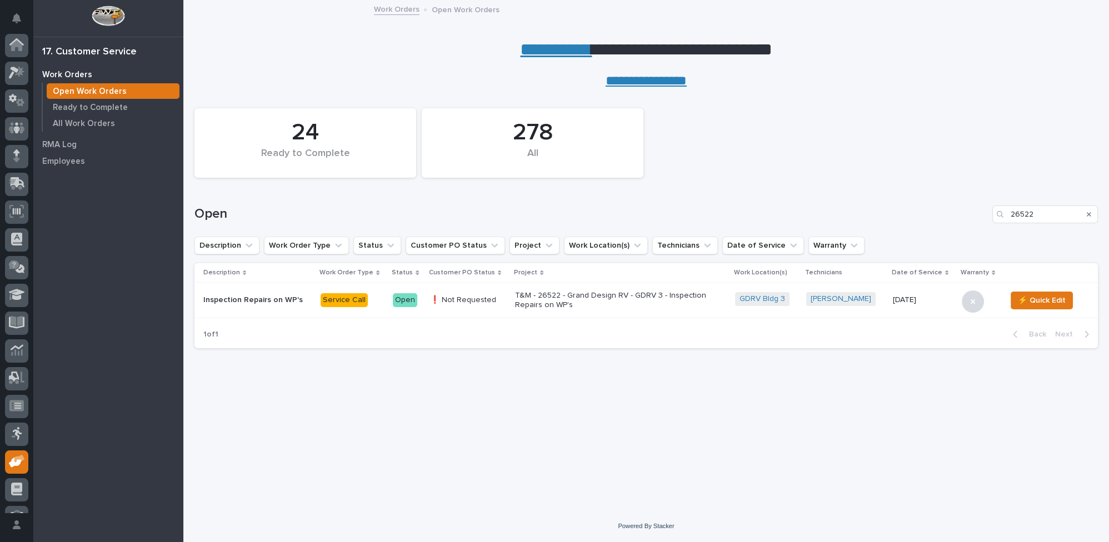
scroll to position [47, 0]
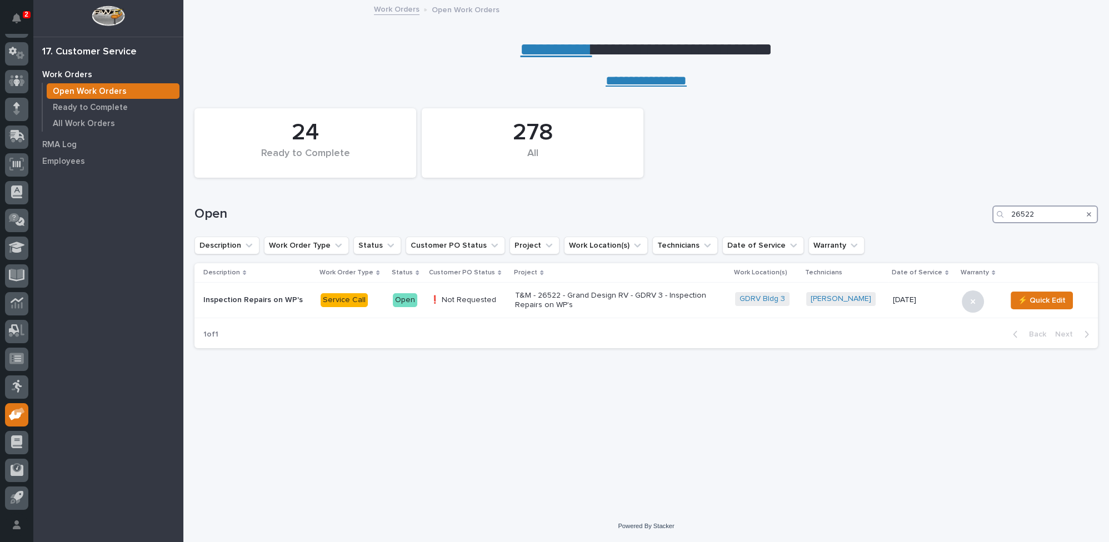
click at [1012, 214] on input "26522" at bounding box center [1046, 215] width 106 height 18
drag, startPoint x: 1010, startPoint y: 211, endPoint x: 1108, endPoint y: 208, distance: 98.4
click at [1066, 213] on div "26522" at bounding box center [1046, 215] width 106 height 18
drag, startPoint x: 1020, startPoint y: 215, endPoint x: 1068, endPoint y: 220, distance: 48.7
click at [1069, 222] on input "26522" at bounding box center [1046, 215] width 106 height 18
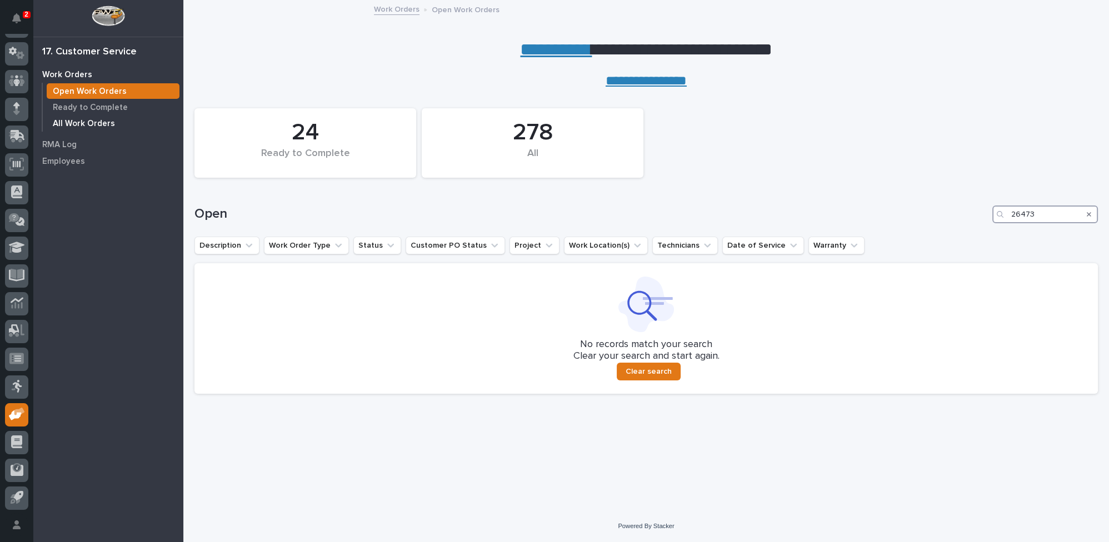
type input "26473"
click at [78, 123] on p "All Work Orders" at bounding box center [84, 124] width 62 height 10
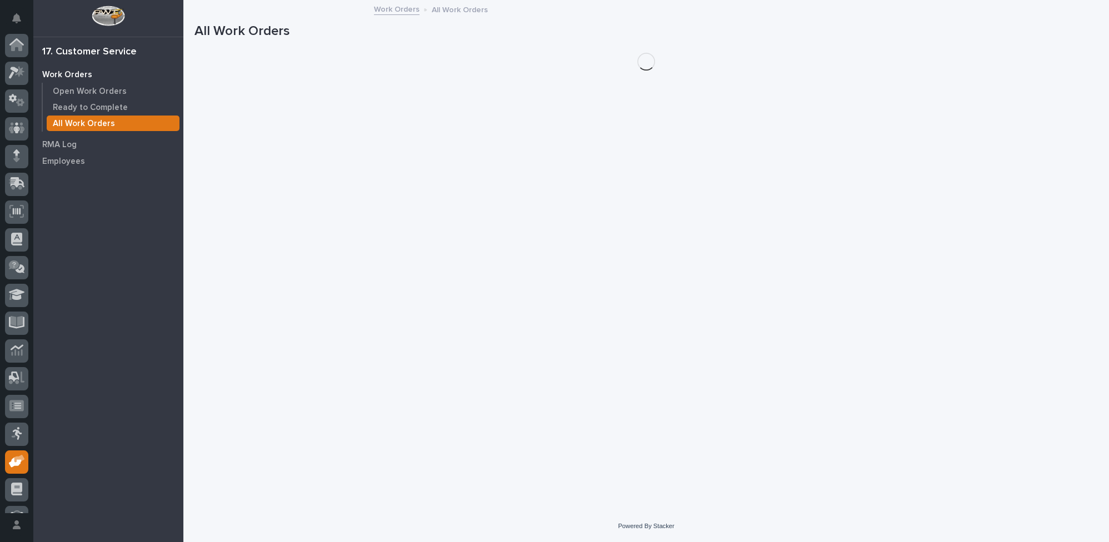
scroll to position [47, 0]
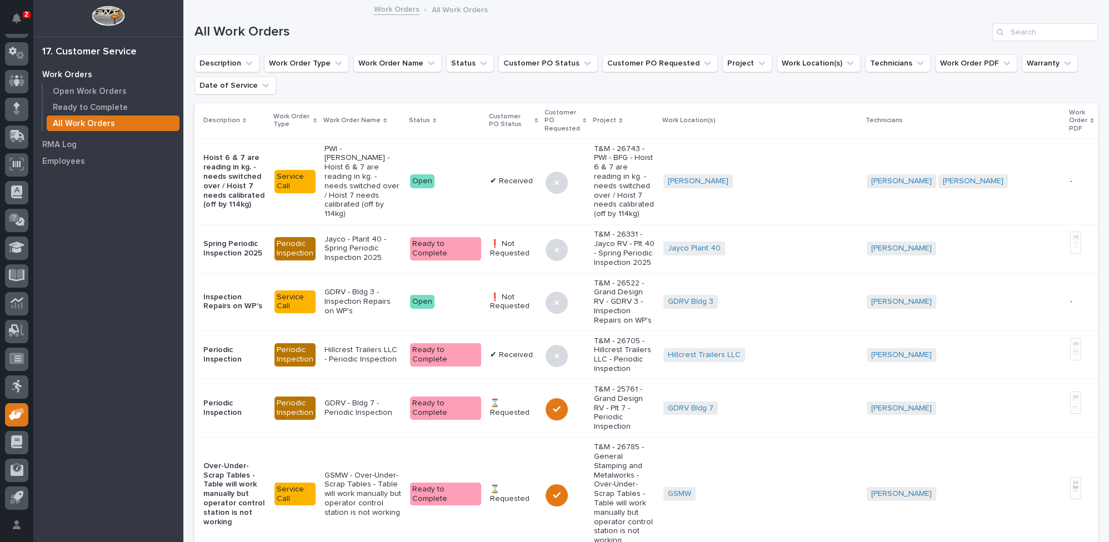
click at [594, 179] on p "T&M - 26743 - PWI - BFG - Hoist 6 & 7 are reading in kg. - needs switched over …" at bounding box center [624, 182] width 61 height 74
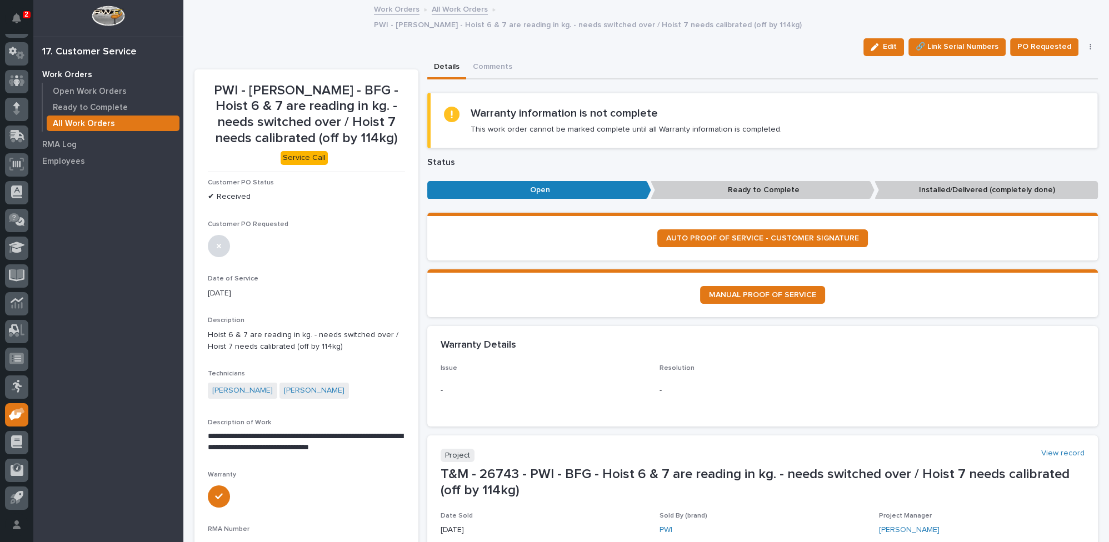
click at [871, 43] on icon "button" at bounding box center [875, 47] width 8 height 8
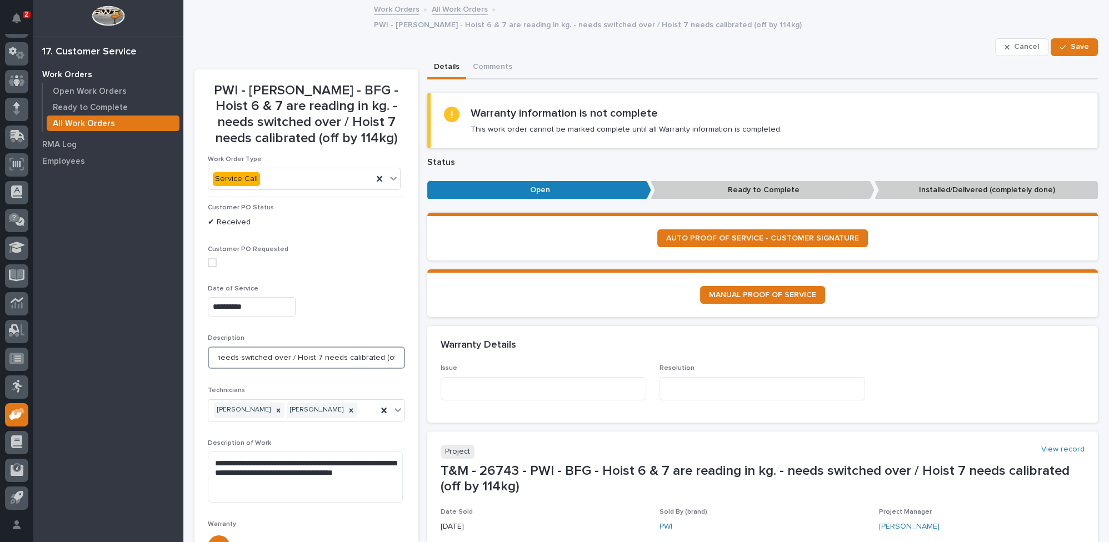
scroll to position [0, 135]
drag, startPoint x: 214, startPoint y: 342, endPoint x: 439, endPoint y: 343, distance: 225.1
click at [450, 377] on textarea at bounding box center [544, 388] width 206 height 23
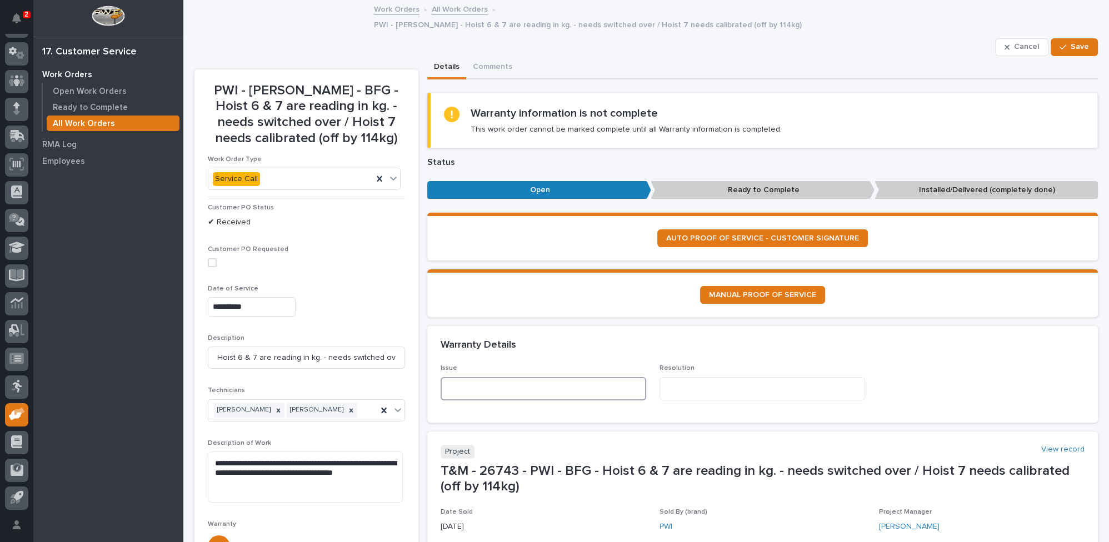
paste textarea "**********"
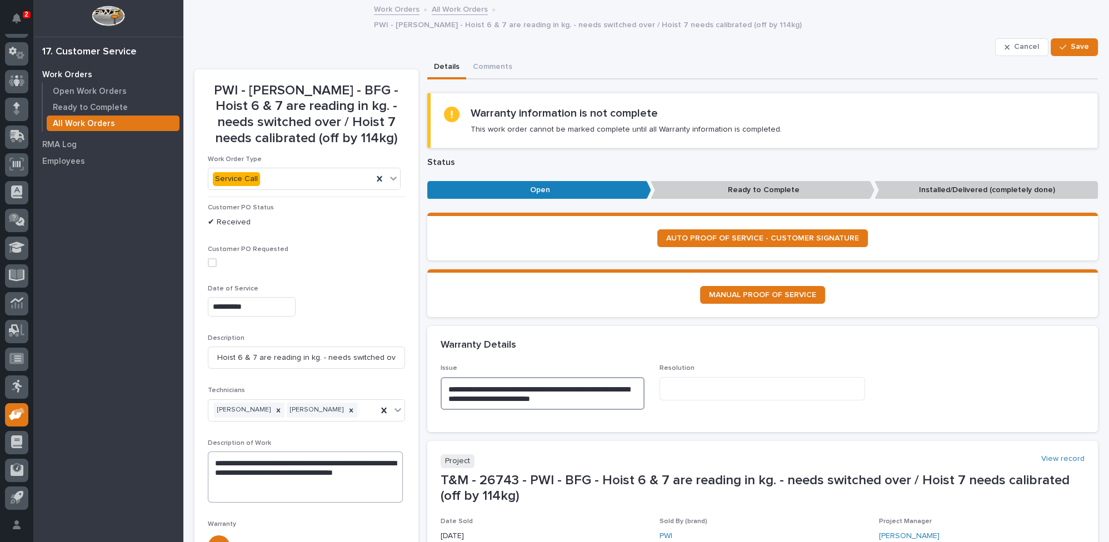
type textarea "**********"
drag, startPoint x: 213, startPoint y: 443, endPoint x: 310, endPoint y: 489, distance: 107.7
click at [310, 489] on div "**********" at bounding box center [306, 476] width 197 height 72
click at [682, 377] on textarea at bounding box center [763, 388] width 206 height 23
paste textarea "**********"
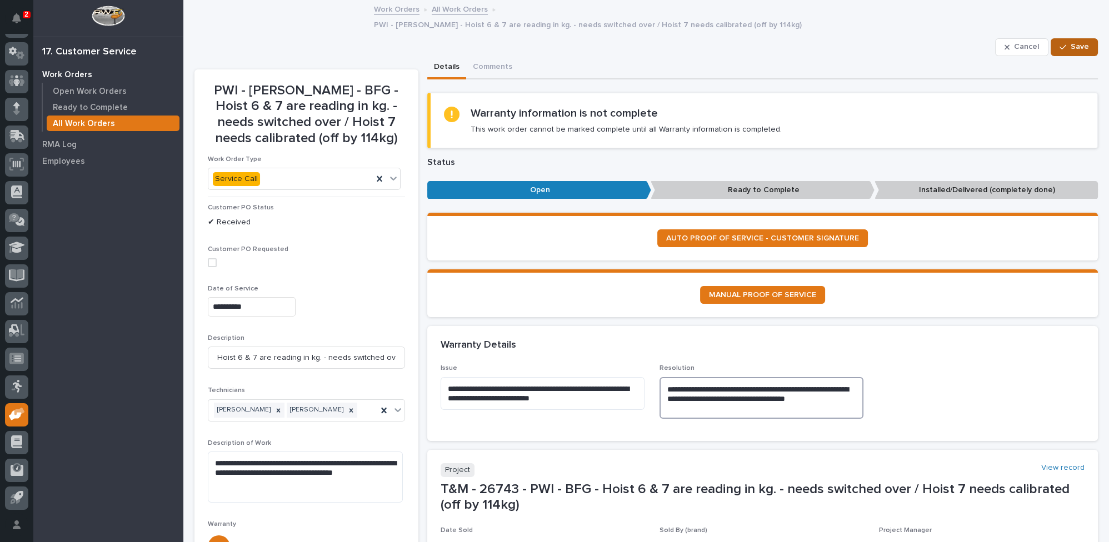
type textarea "**********"
click at [1053, 38] on button "Save" at bounding box center [1074, 47] width 47 height 18
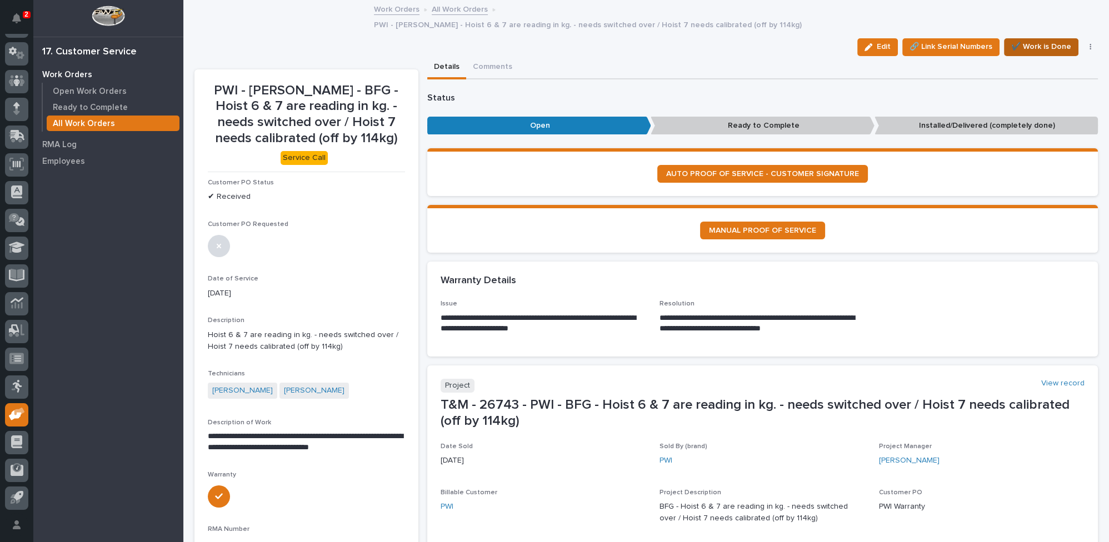
click at [1014, 40] on span "✔️ Work is Done" at bounding box center [1042, 46] width 60 height 13
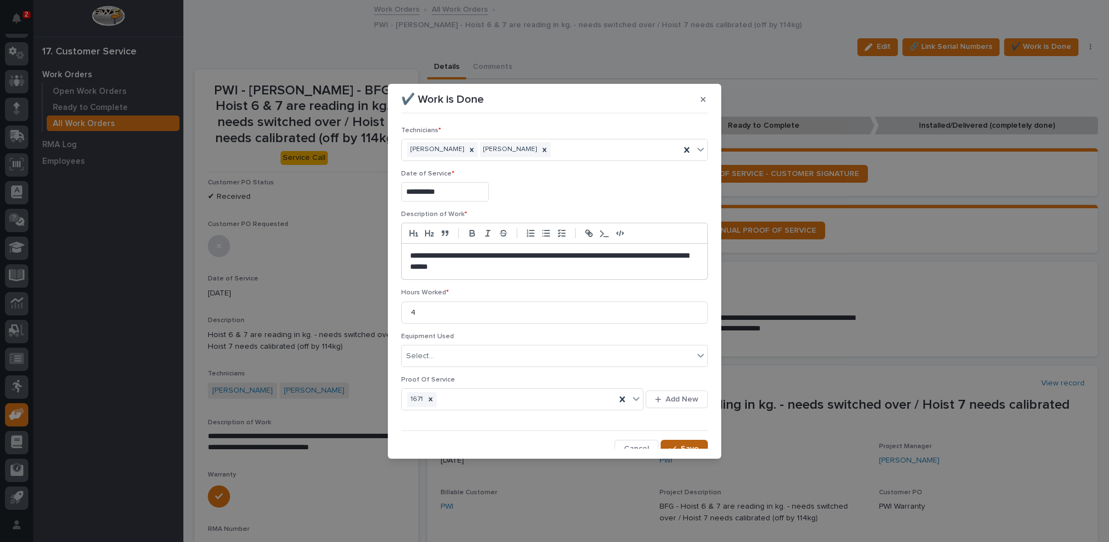
click at [681, 445] on span "Save" at bounding box center [690, 449] width 18 height 10
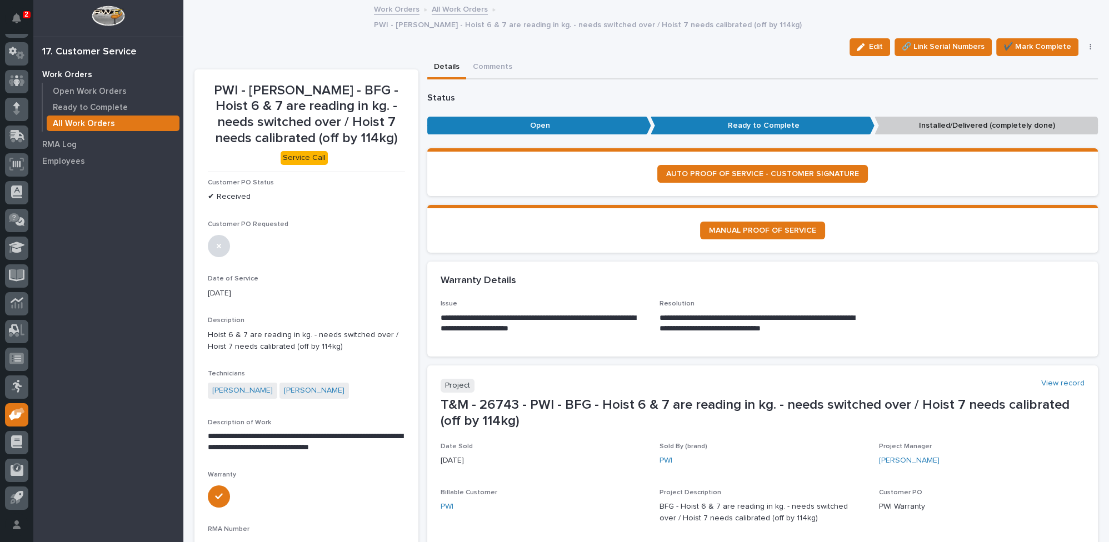
click at [466, 7] on link "All Work Orders" at bounding box center [460, 8] width 56 height 13
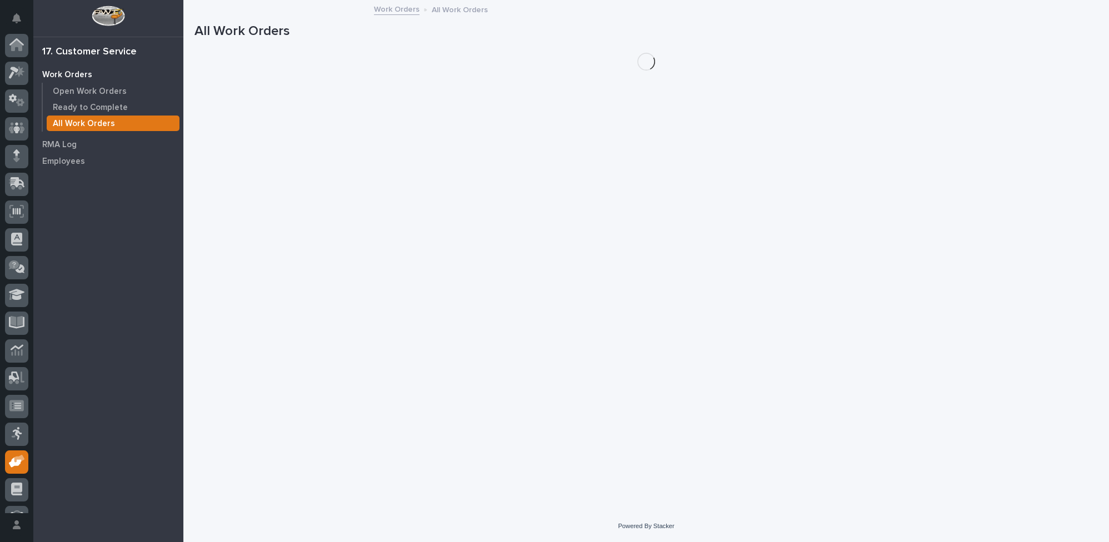
scroll to position [47, 0]
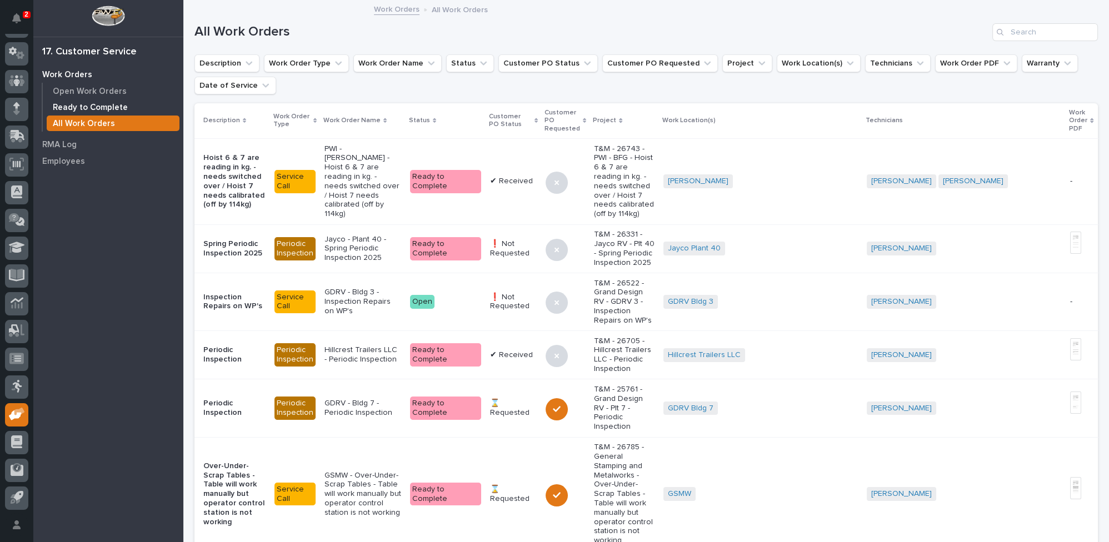
click at [120, 102] on div "Ready to Complete" at bounding box center [113, 107] width 133 height 16
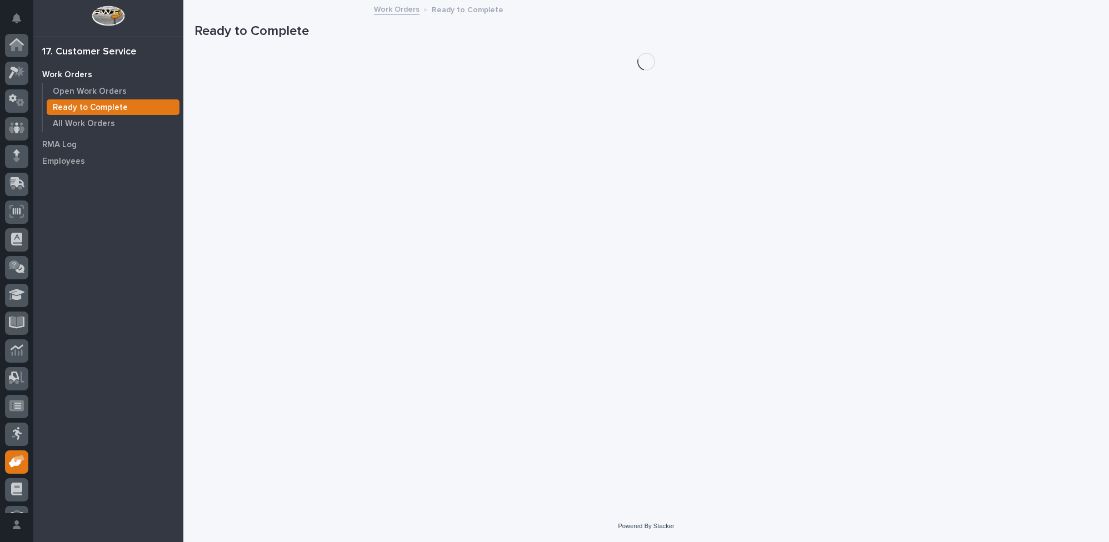
scroll to position [47, 0]
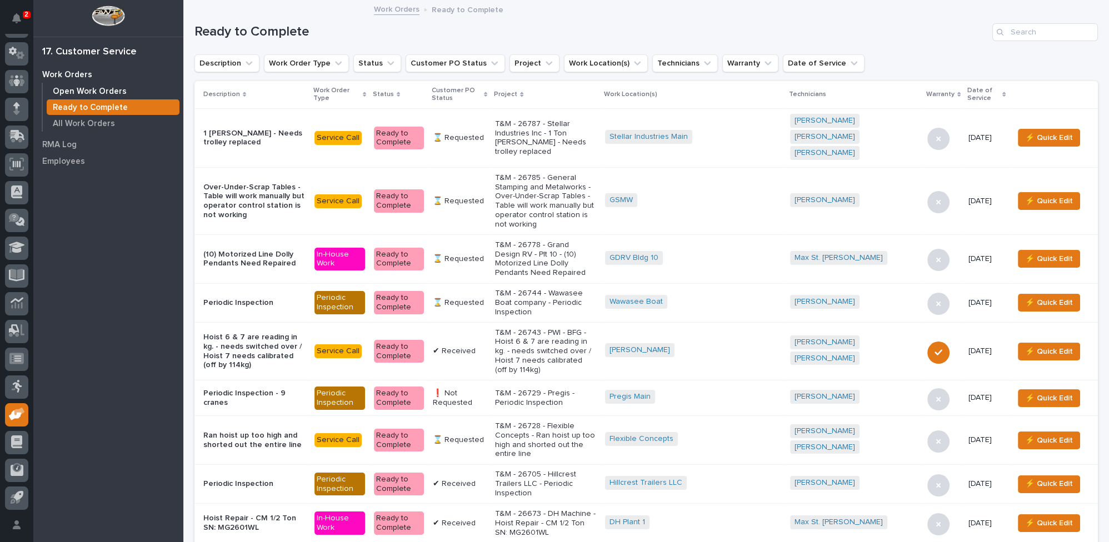
click at [115, 91] on p "Open Work Orders" at bounding box center [90, 92] width 74 height 10
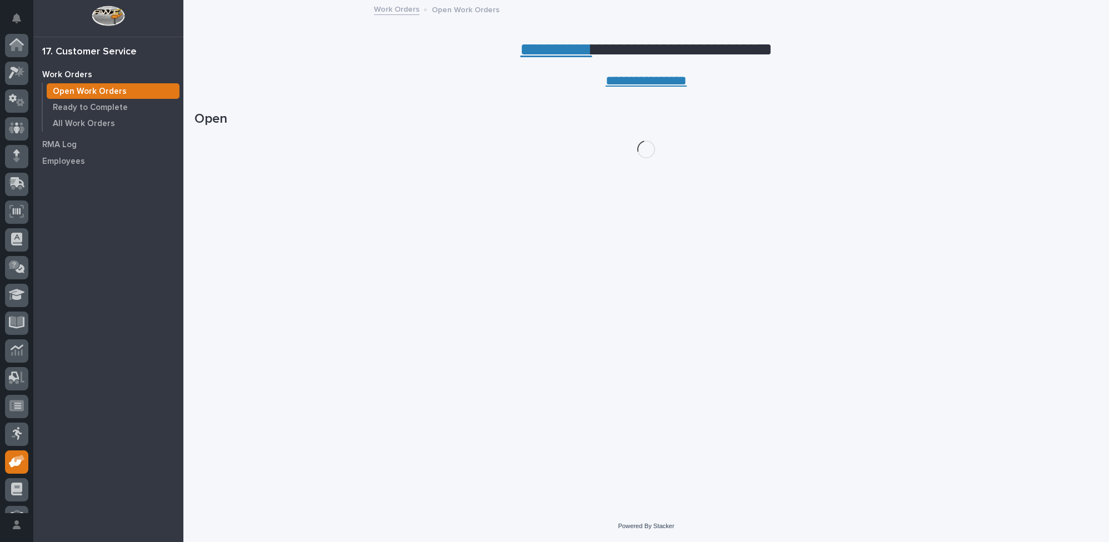
scroll to position [47, 0]
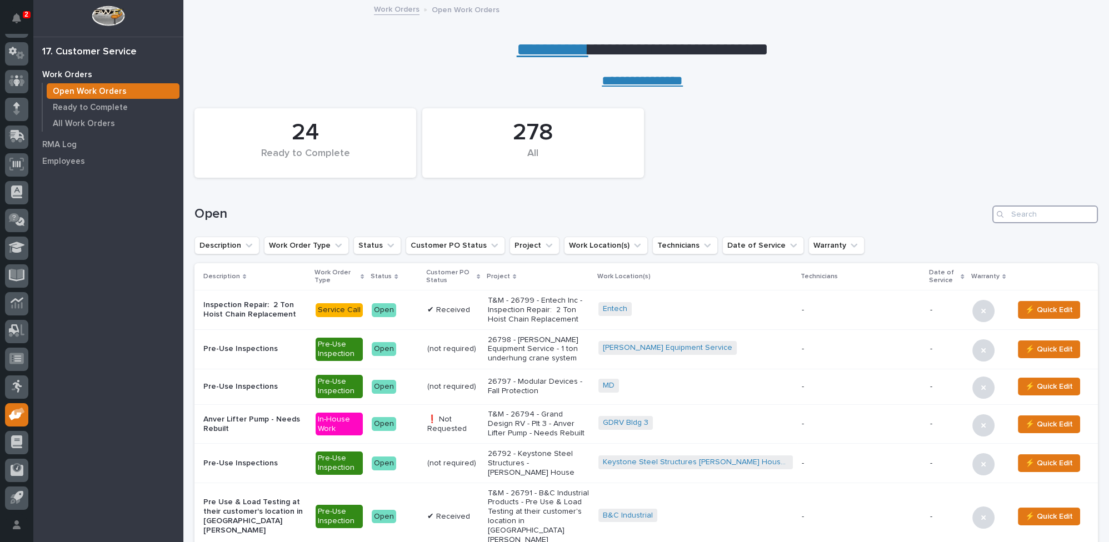
click at [1027, 212] on input "Search" at bounding box center [1046, 215] width 106 height 18
type input "26522"
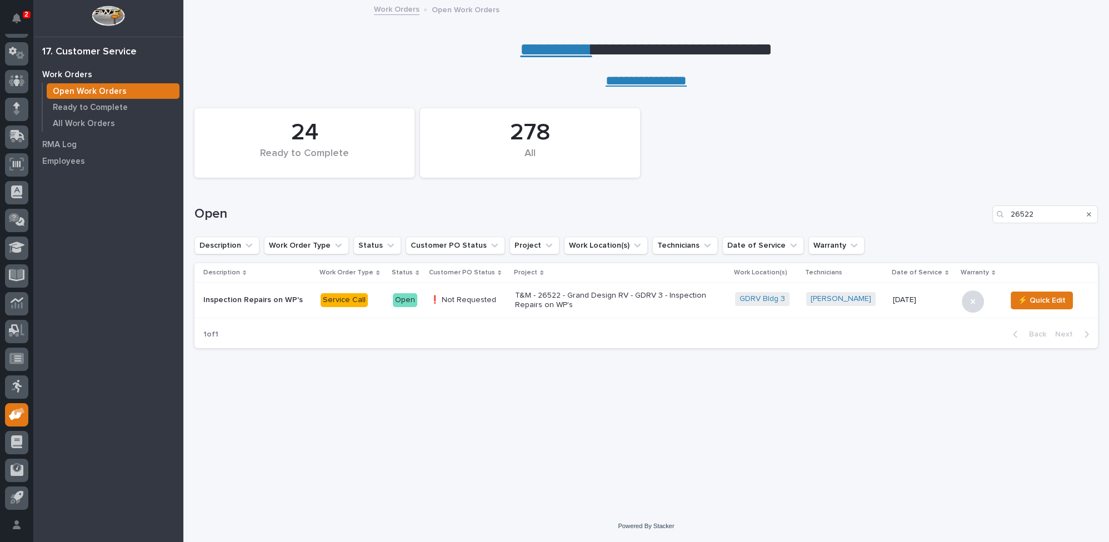
click at [570, 300] on p "T&M - 26522 - Grand Design RV - GDRV 3 - Inspection Repairs on WP's" at bounding box center [612, 300] width 195 height 19
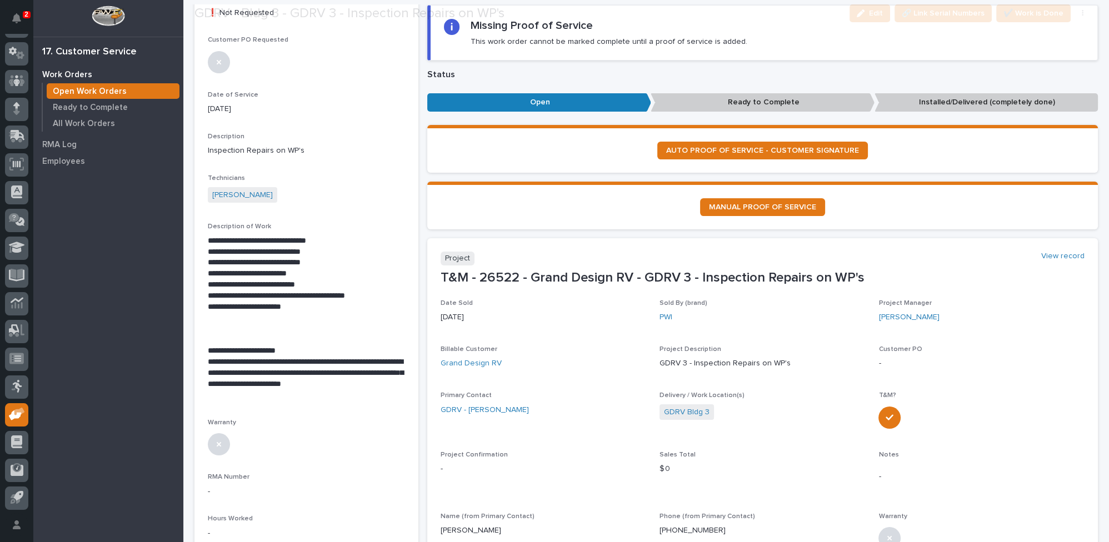
scroll to position [151, 0]
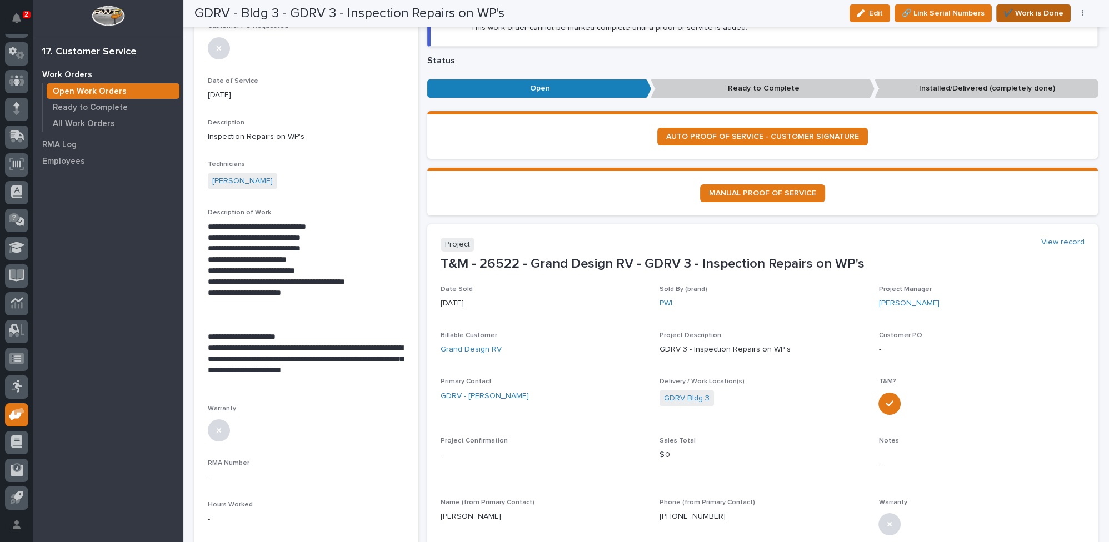
click at [1047, 12] on span "✔️ Work is Done" at bounding box center [1034, 13] width 60 height 13
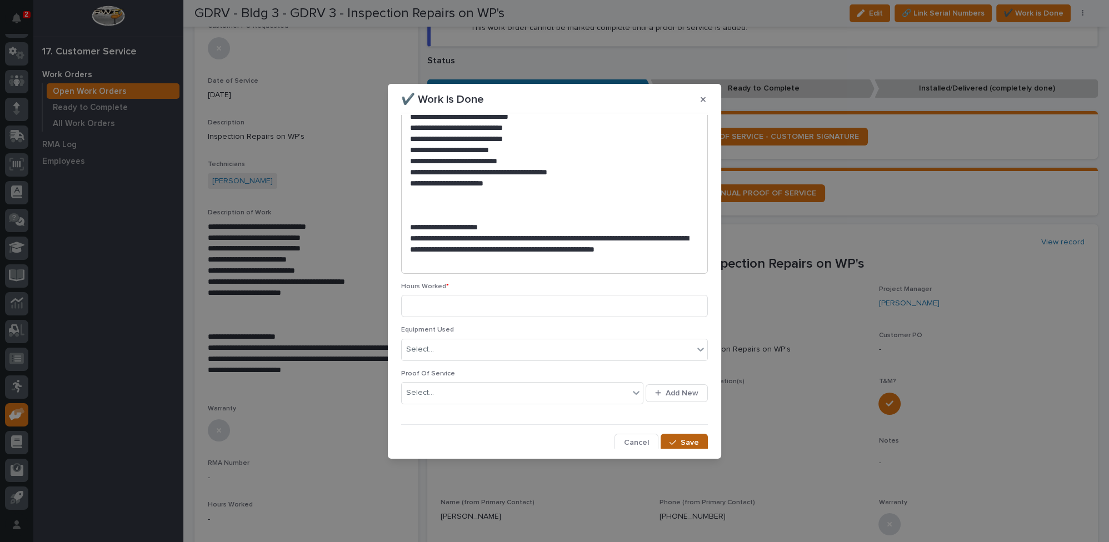
click at [676, 441] on div "button" at bounding box center [675, 443] width 11 height 8
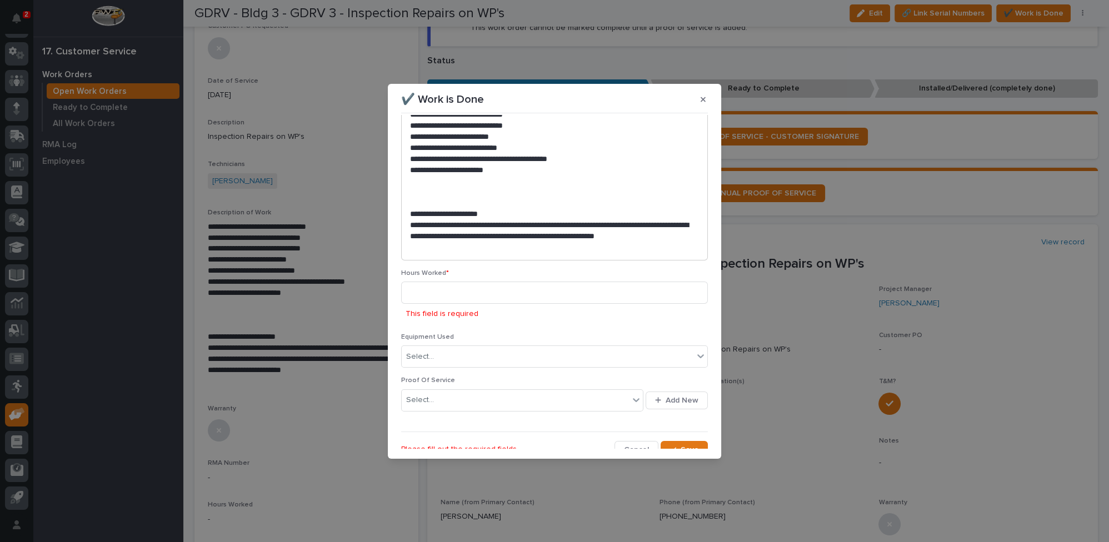
scroll to position [160, 0]
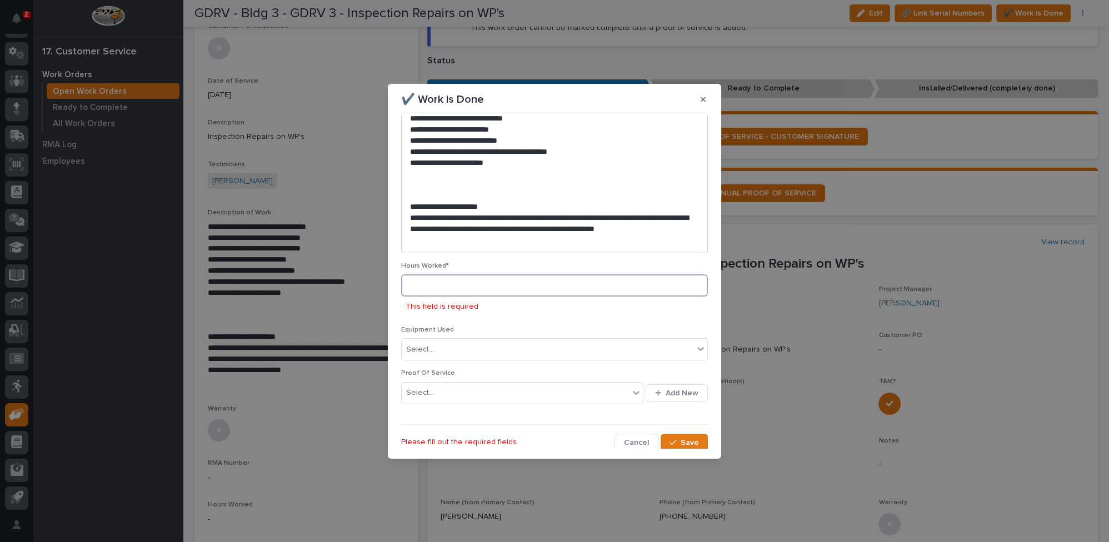
click at [451, 283] on input at bounding box center [554, 286] width 307 height 22
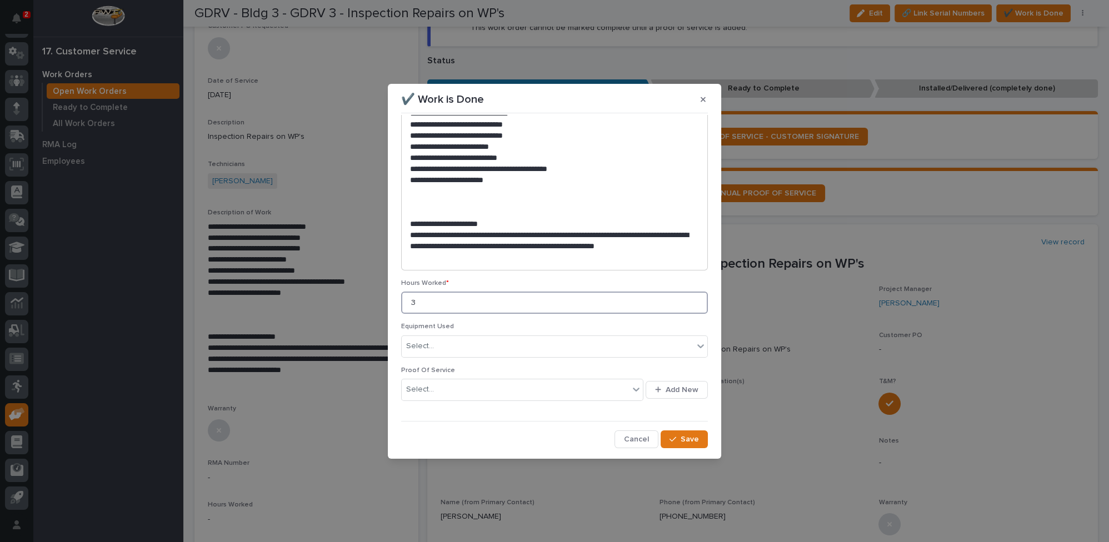
scroll to position [139, 0]
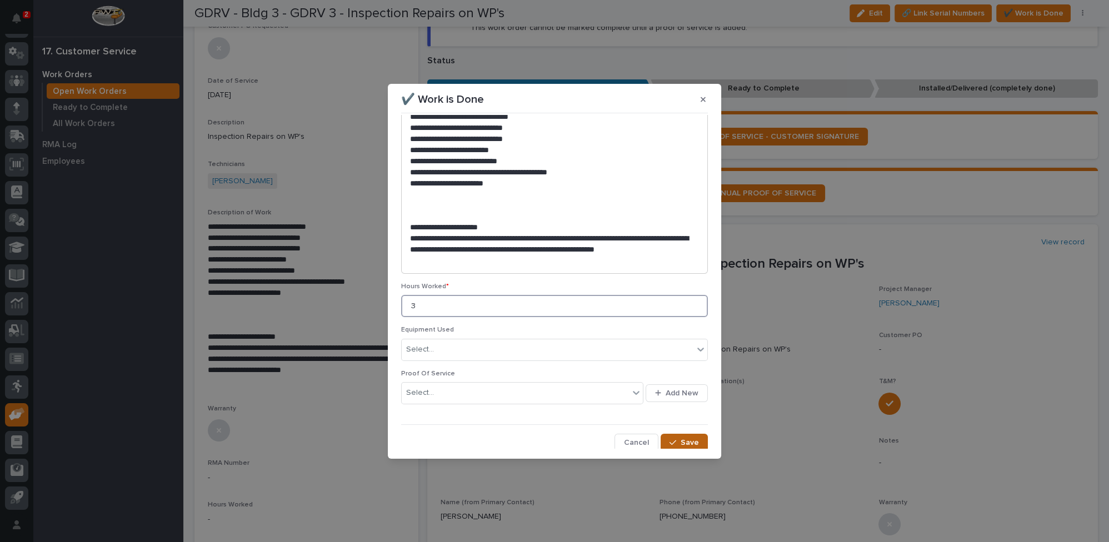
type input "3"
click at [673, 439] on div "button" at bounding box center [675, 443] width 11 height 8
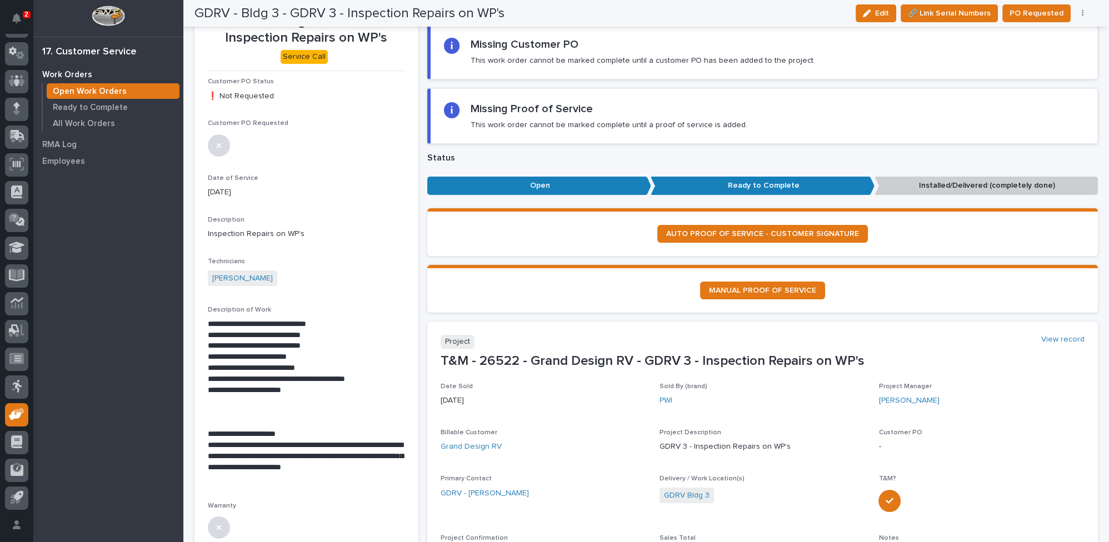
scroll to position [0, 0]
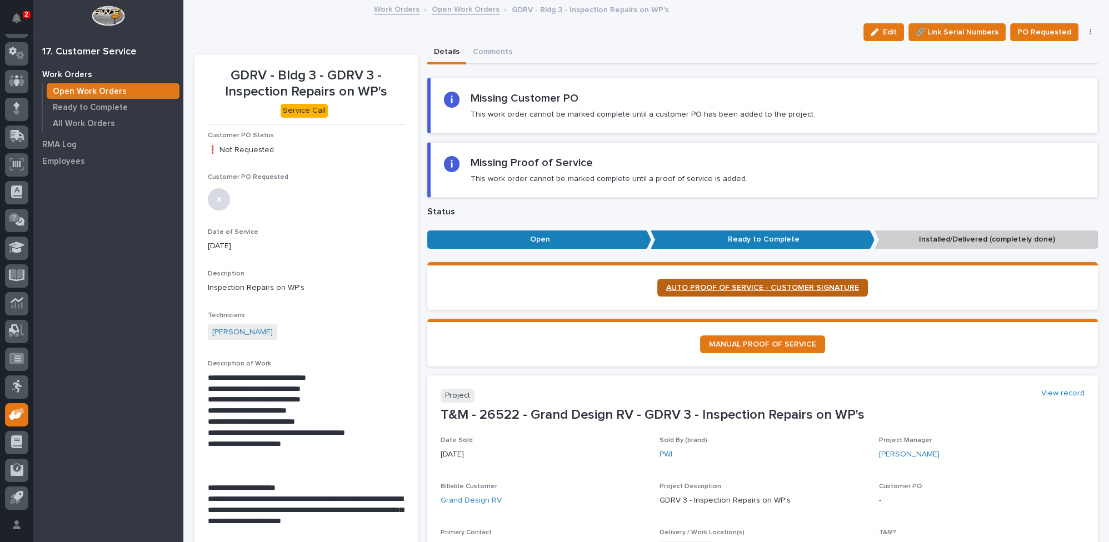
click at [717, 284] on span "AUTO PROOF OF SERVICE - CUSTOMER SIGNATURE" at bounding box center [762, 288] width 193 height 8
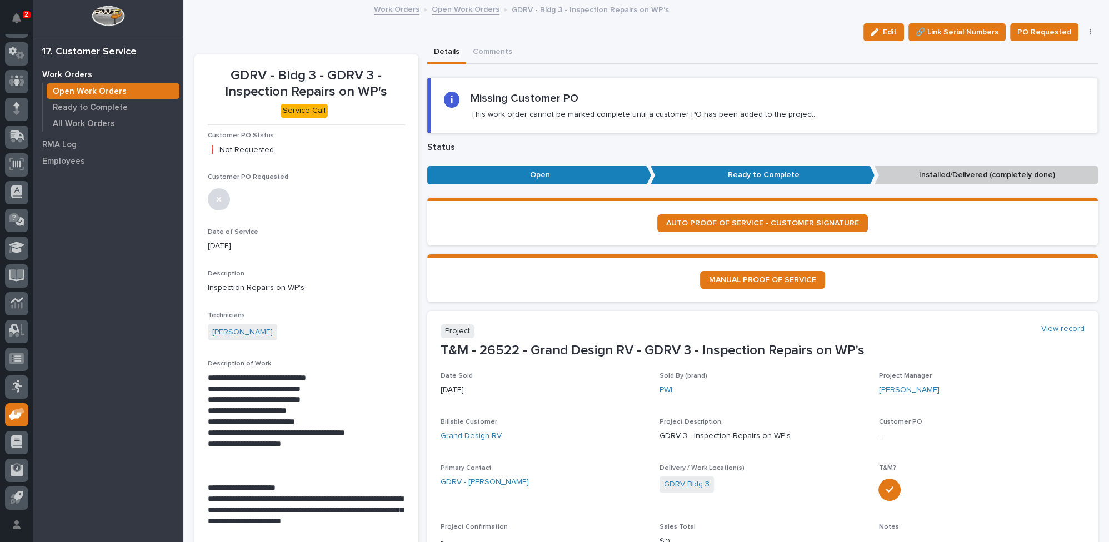
click at [449, 7] on link "Open Work Orders" at bounding box center [466, 8] width 68 height 13
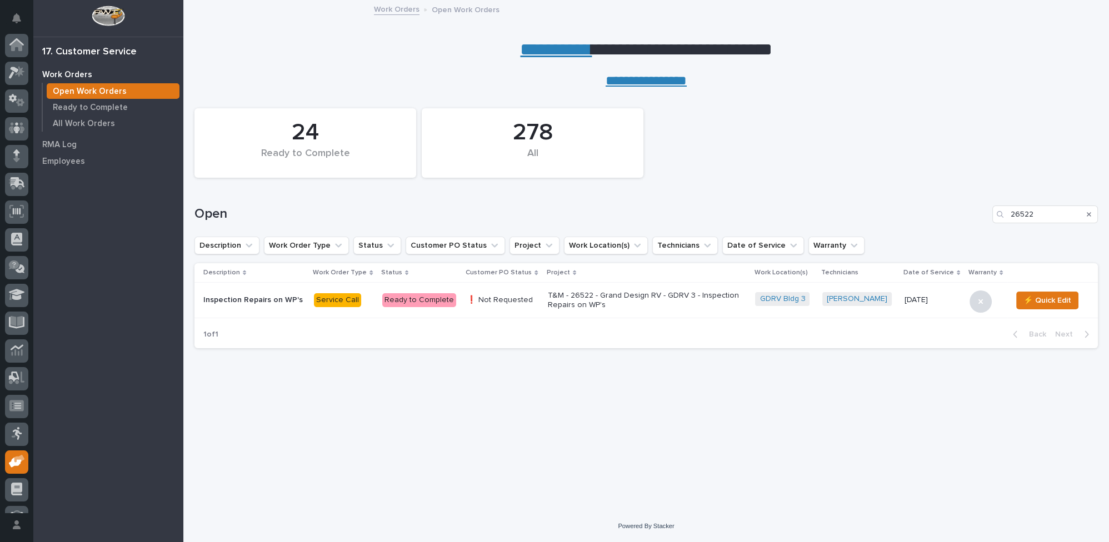
scroll to position [47, 0]
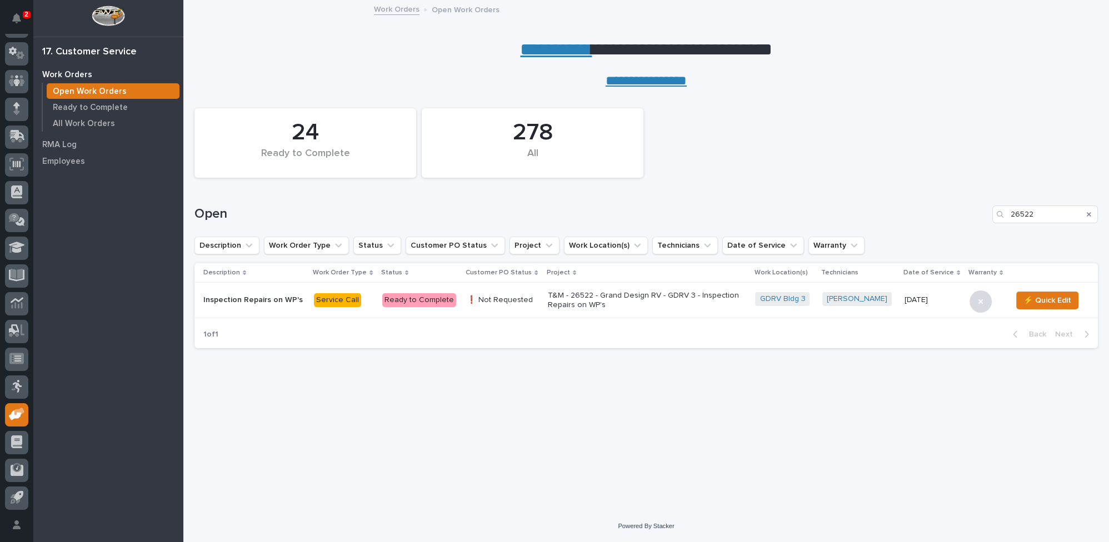
click at [391, 9] on link "Work Orders" at bounding box center [397, 8] width 46 height 13
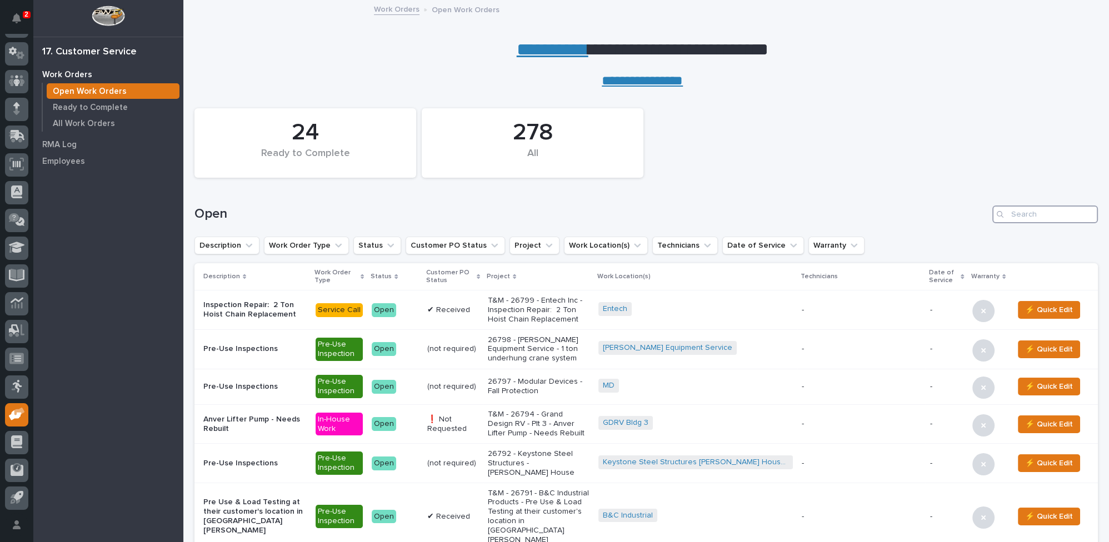
click at [1037, 216] on input "Search" at bounding box center [1046, 215] width 106 height 18
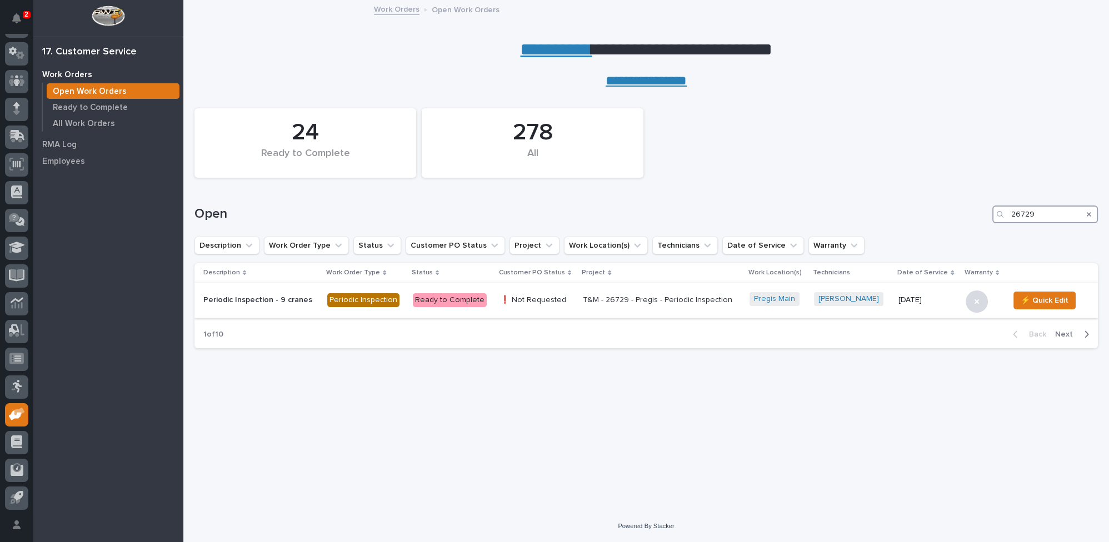
type input "26729"
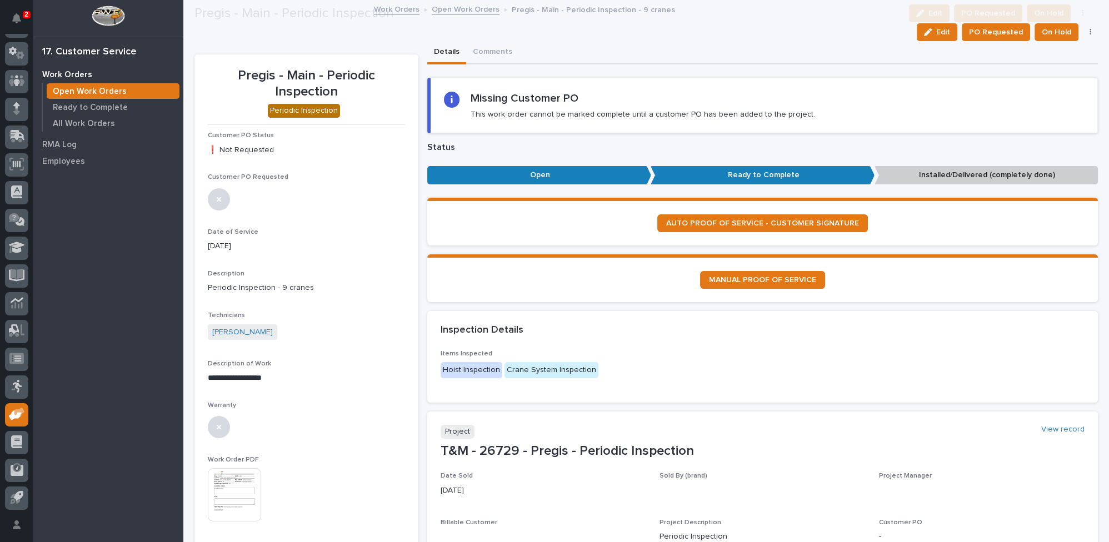
scroll to position [295, 0]
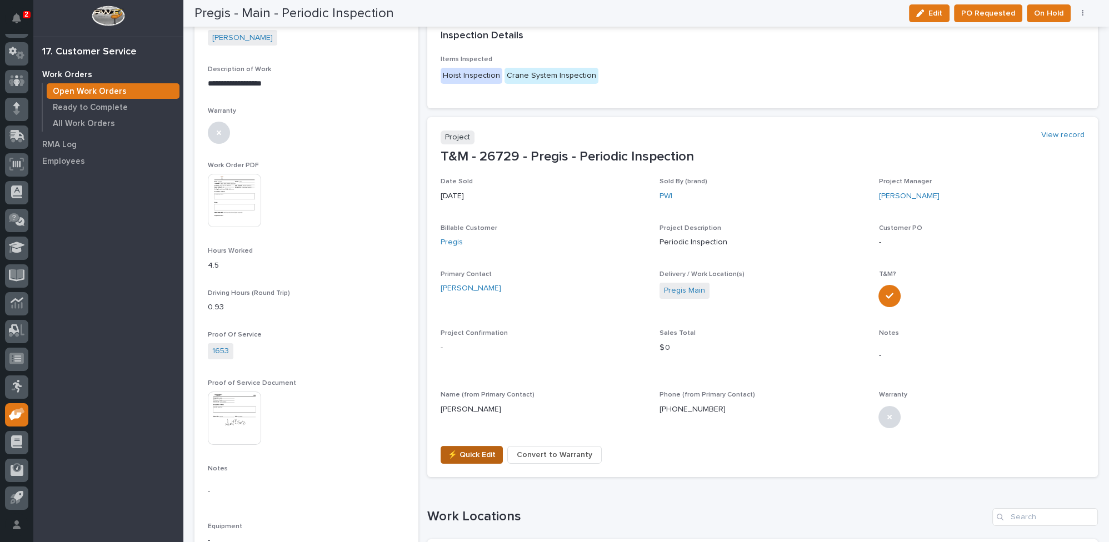
click at [460, 453] on span "⚡ Quick Edit" at bounding box center [472, 455] width 48 height 13
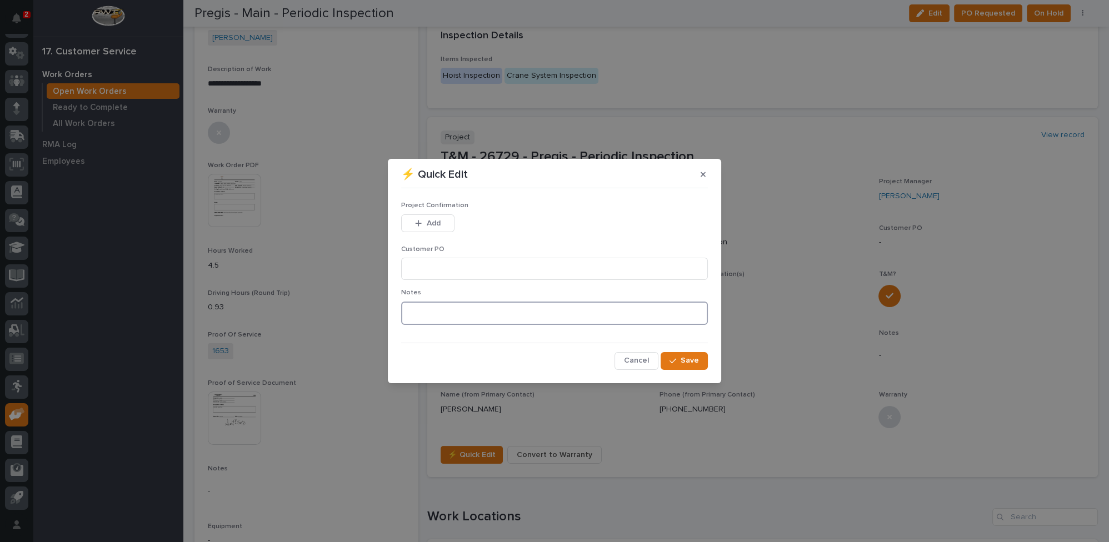
click at [510, 319] on textarea at bounding box center [554, 313] width 307 height 23
type textarea "*********"
click at [691, 361] on span "Save" at bounding box center [690, 361] width 18 height 10
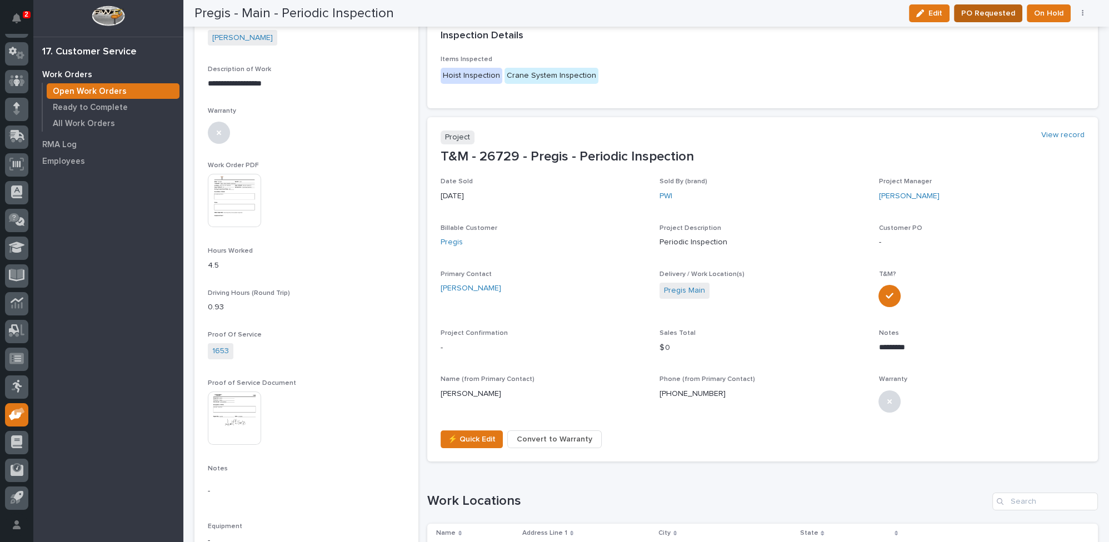
scroll to position [287, 0]
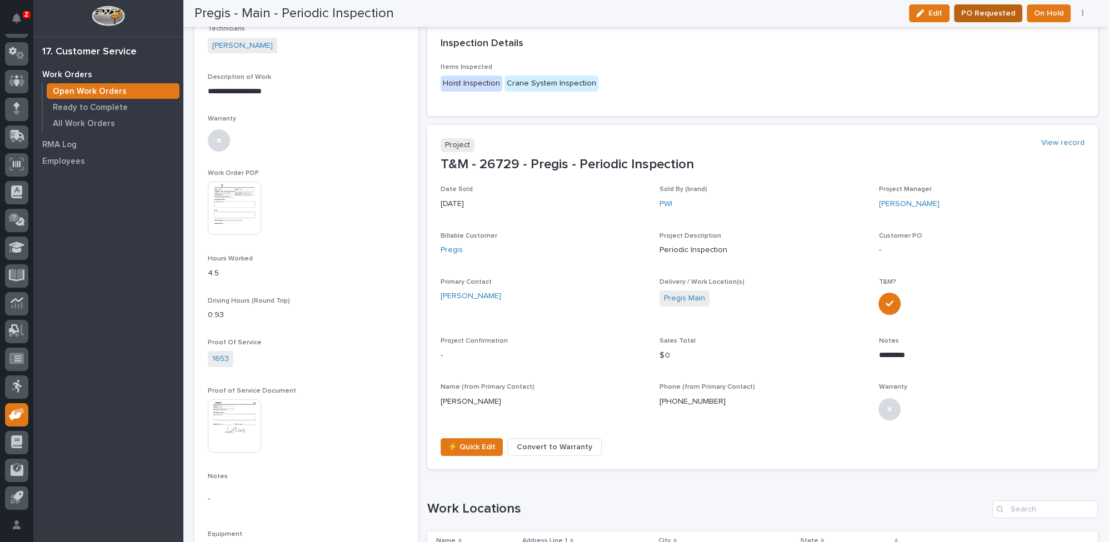
click at [994, 14] on span "PO Requested" at bounding box center [989, 13] width 54 height 13
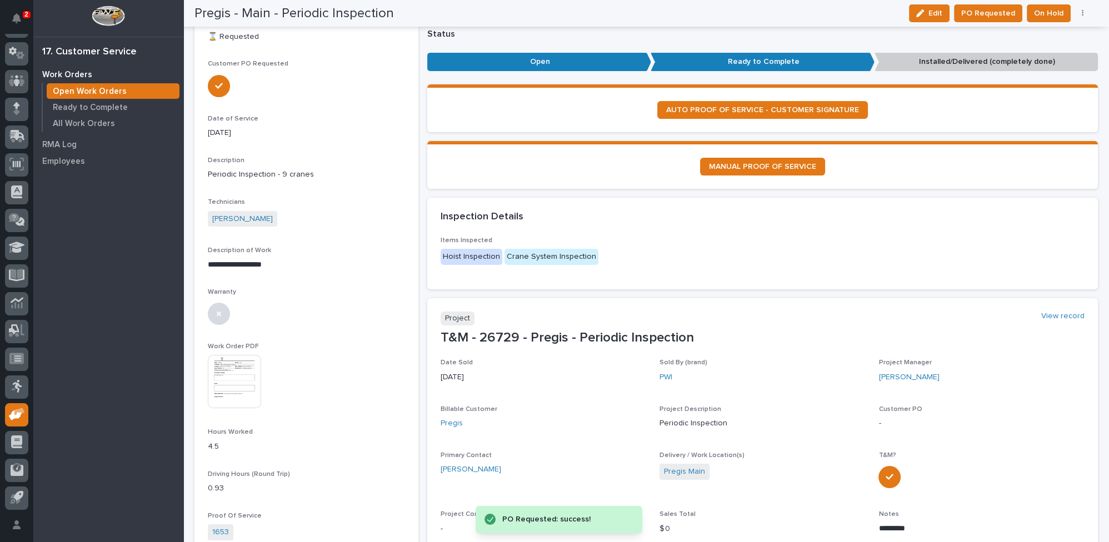
scroll to position [0, 0]
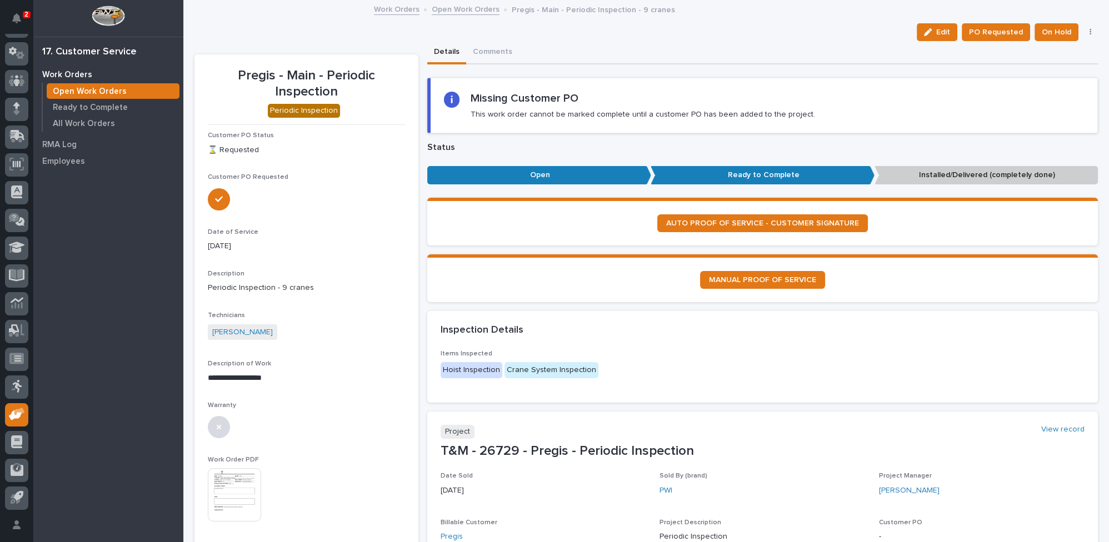
click at [454, 6] on link "Open Work Orders" at bounding box center [466, 8] width 68 height 13
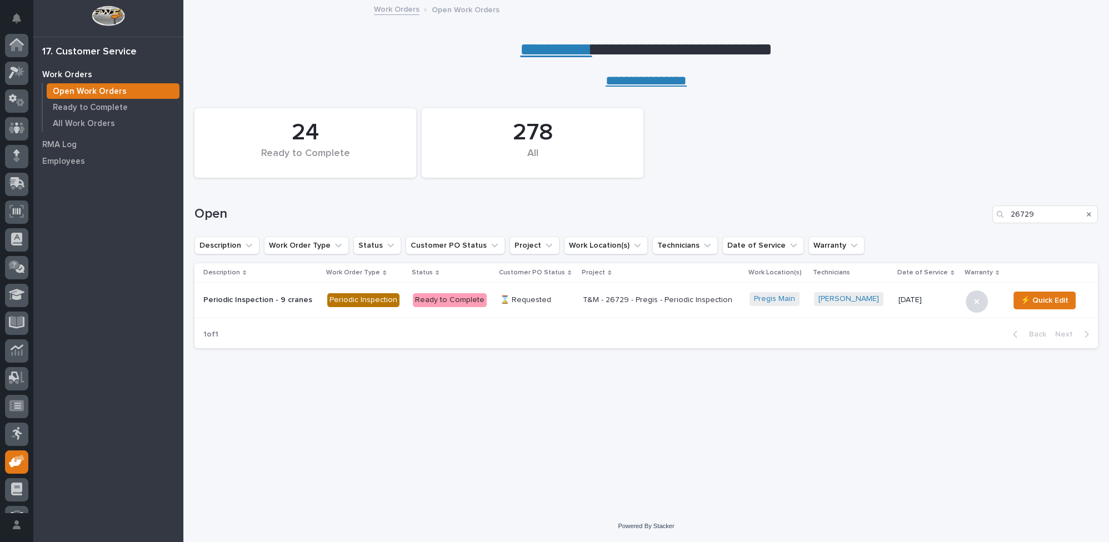
scroll to position [47, 0]
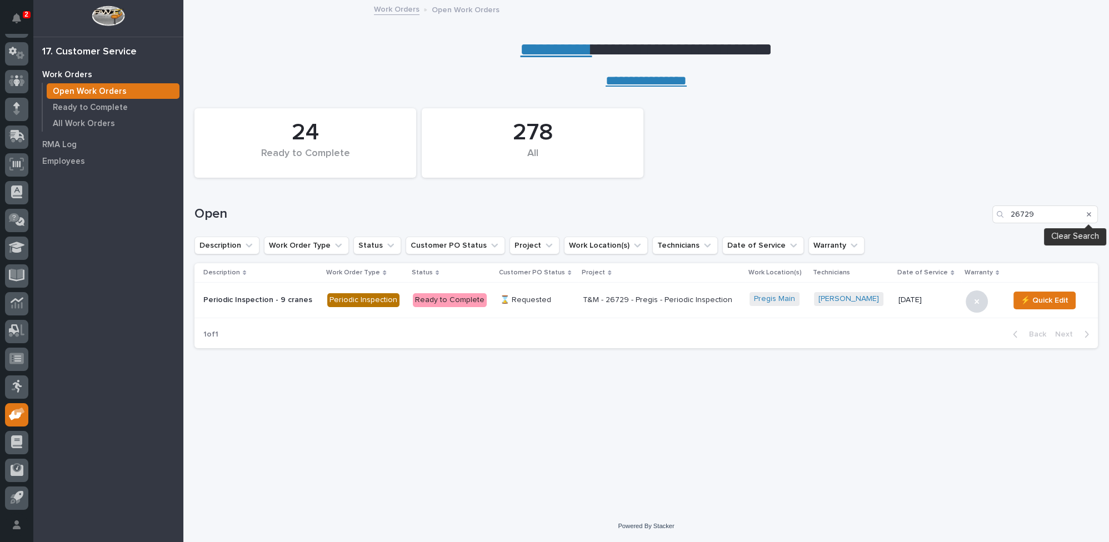
click at [1090, 212] on icon "Search" at bounding box center [1089, 214] width 4 height 7
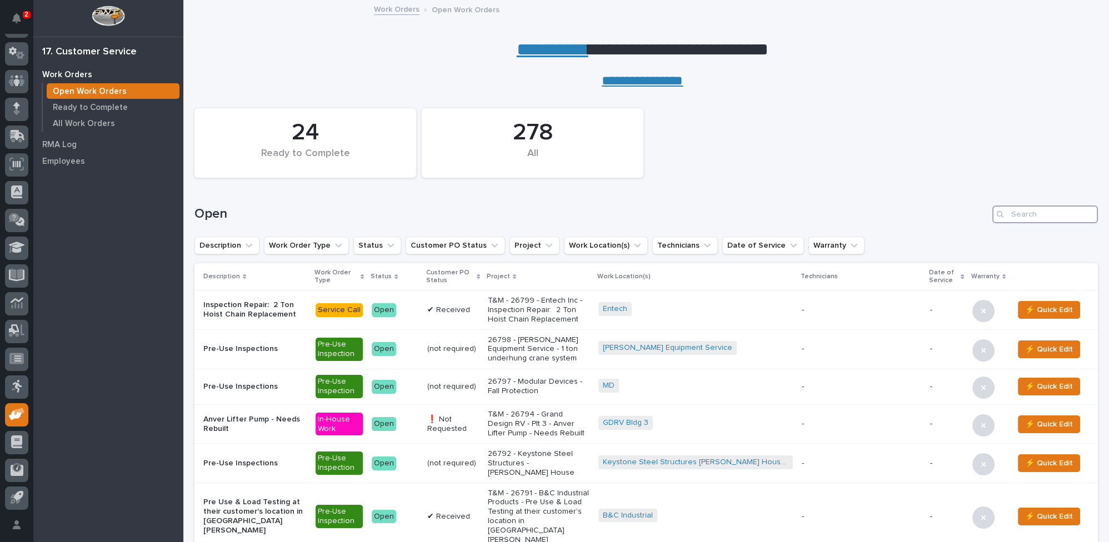
click at [1025, 217] on input "Search" at bounding box center [1046, 215] width 106 height 18
type input "26744"
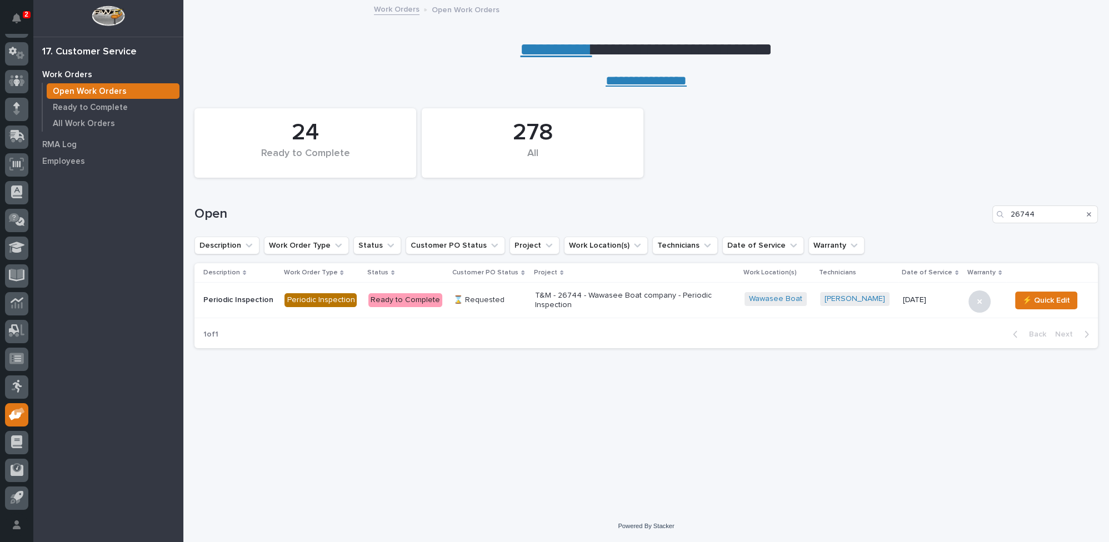
click at [558, 299] on p "T&M - 26744 - Wawasee Boat company - Periodic Inspection" at bounding box center [632, 300] width 195 height 19
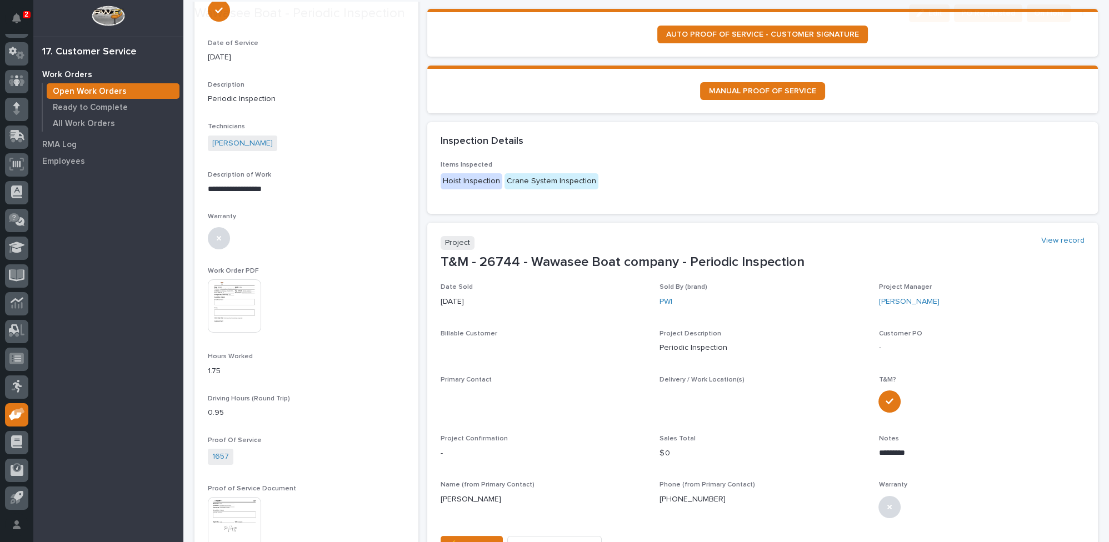
scroll to position [202, 0]
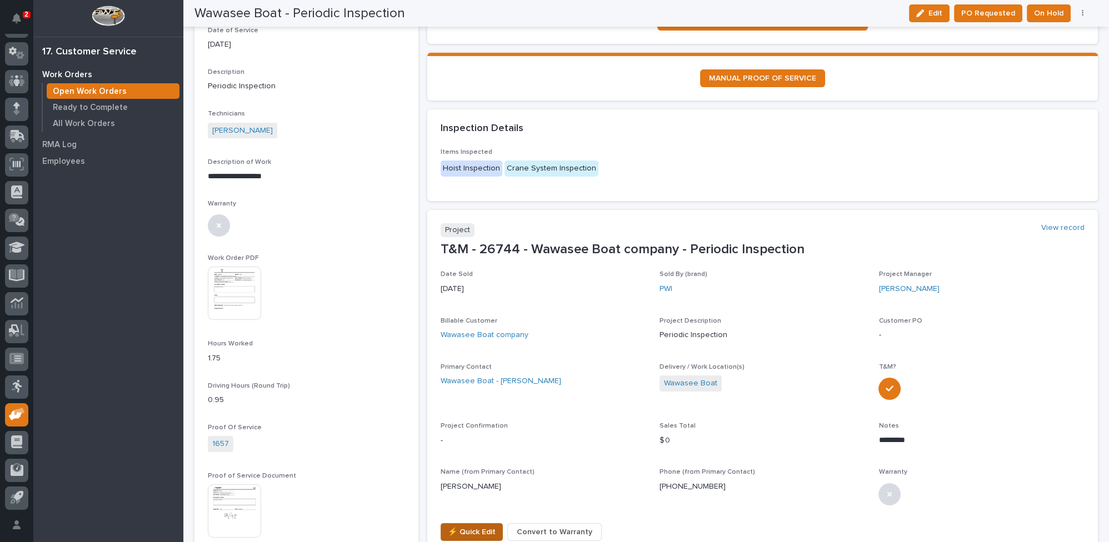
click at [476, 528] on span "⚡ Quick Edit" at bounding box center [472, 532] width 48 height 13
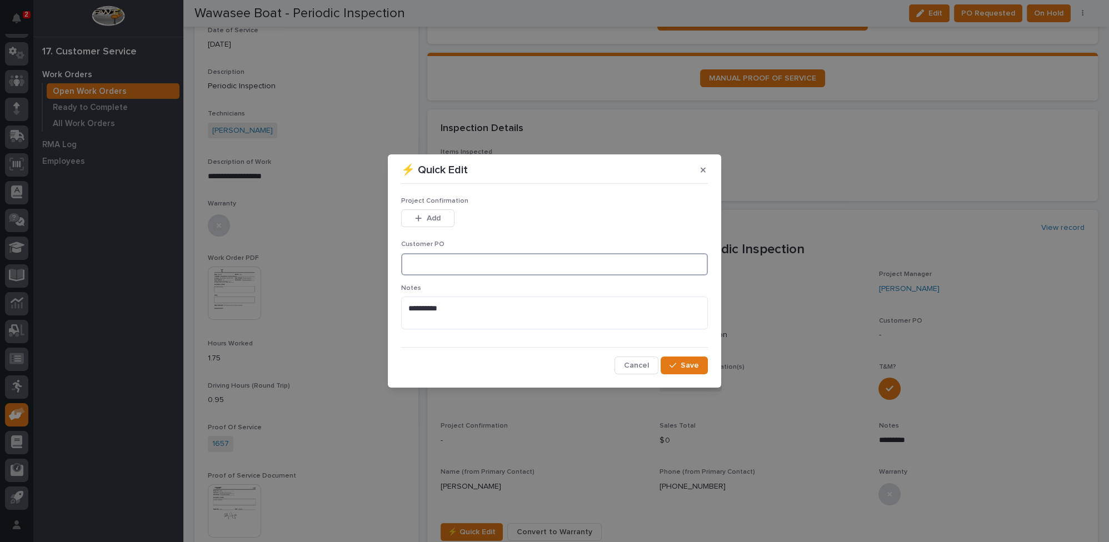
click at [447, 262] on input at bounding box center [554, 264] width 307 height 22
type input "Verbal Daryl"
click at [439, 214] on span "Add" at bounding box center [434, 218] width 14 height 10
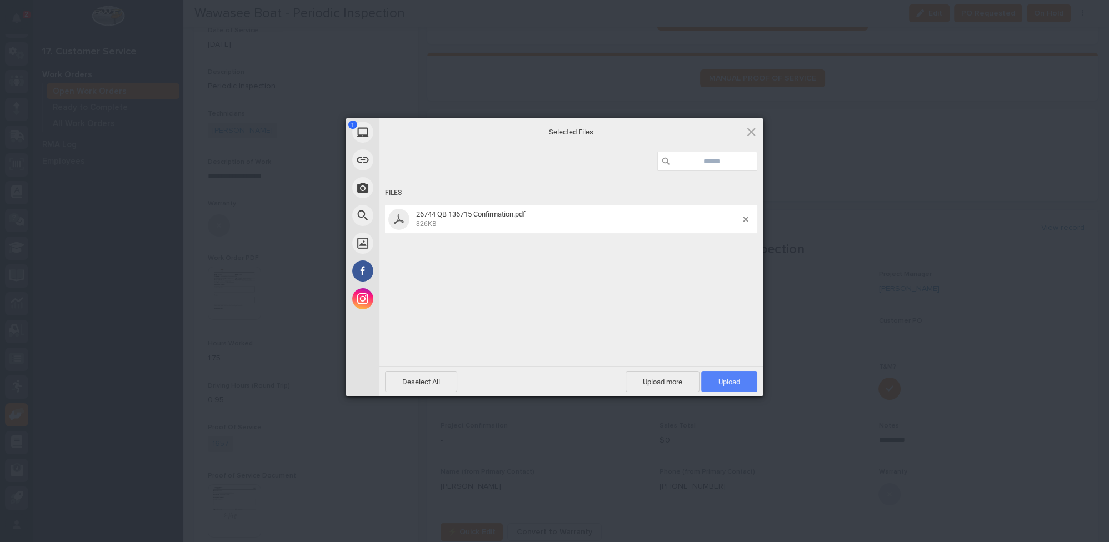
click at [732, 380] on span "Upload 1" at bounding box center [730, 382] width 22 height 8
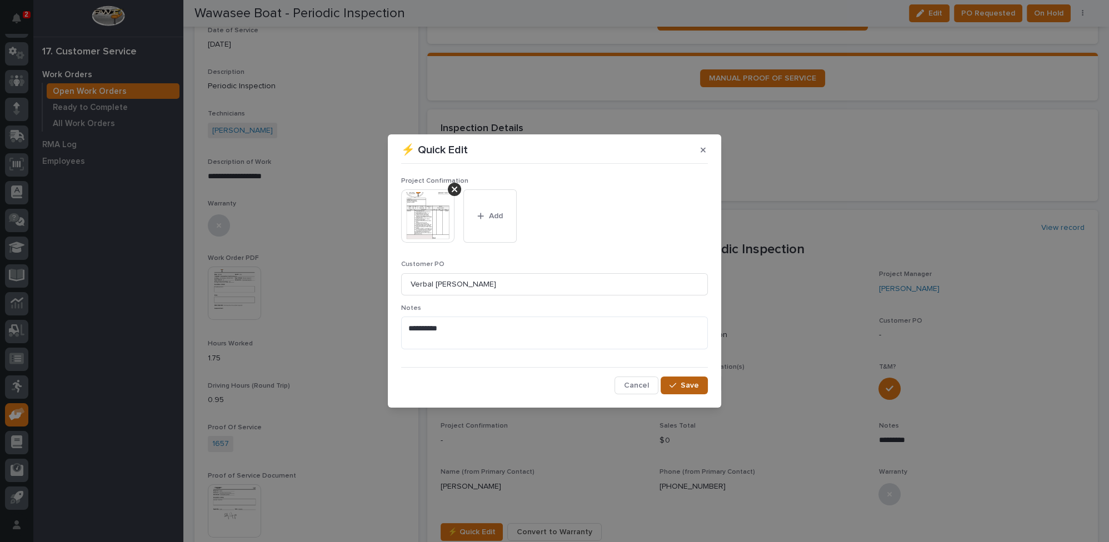
click at [681, 387] on div "button" at bounding box center [675, 386] width 11 height 8
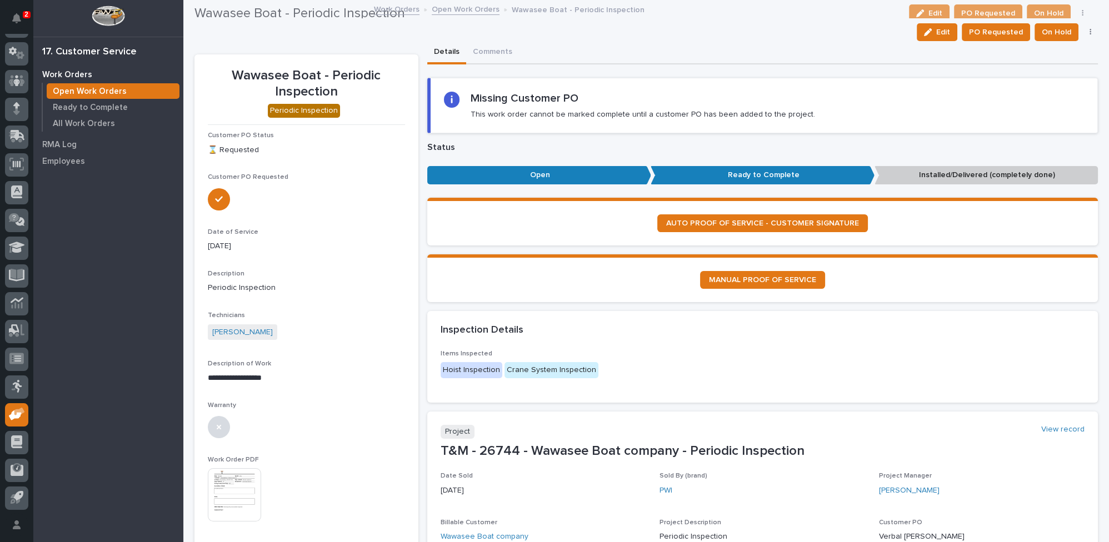
scroll to position [0, 0]
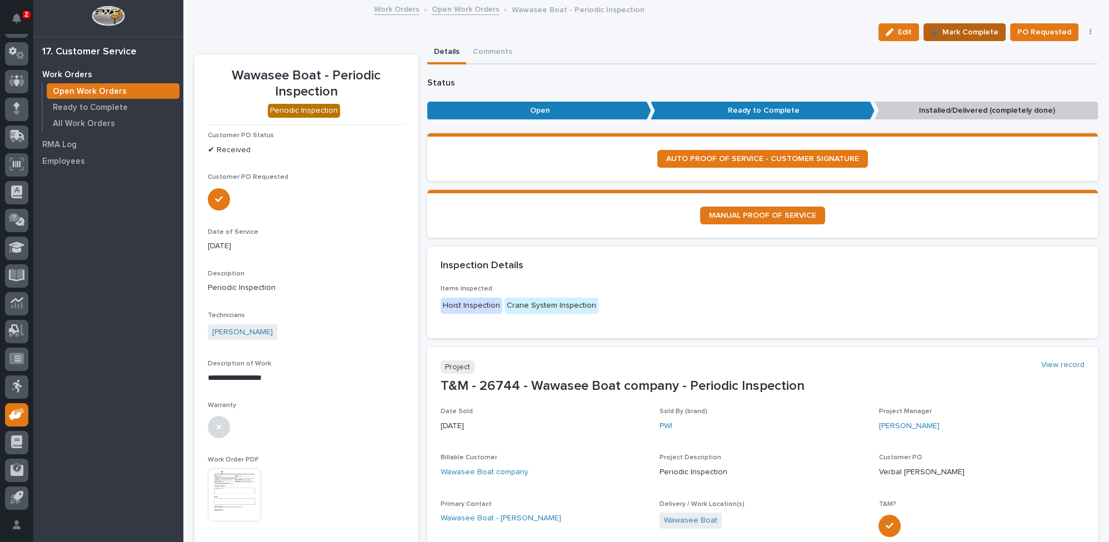
click at [973, 30] on span "✔️ Mark Complete" at bounding box center [965, 32] width 68 height 13
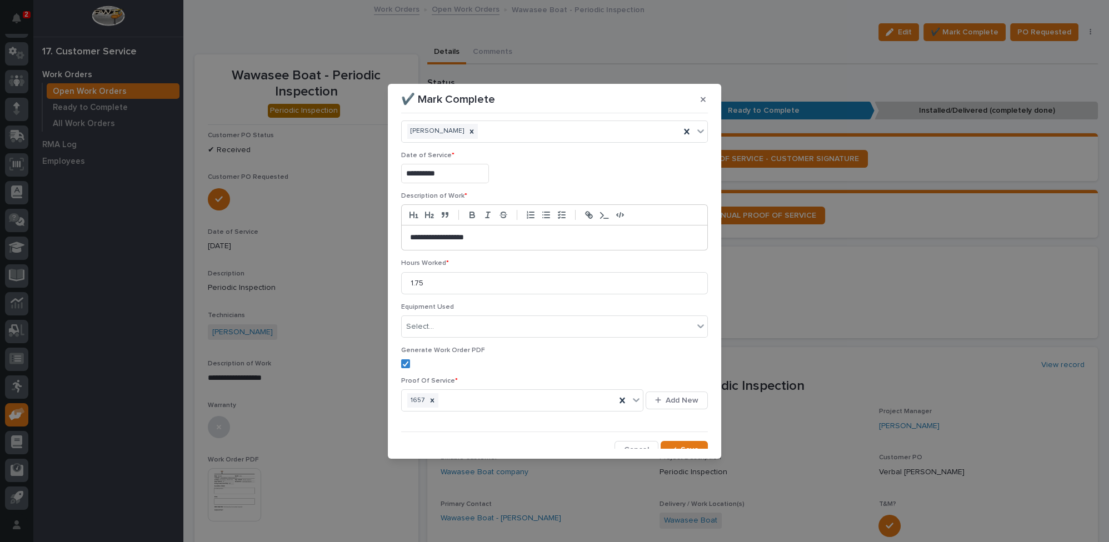
scroll to position [26, 0]
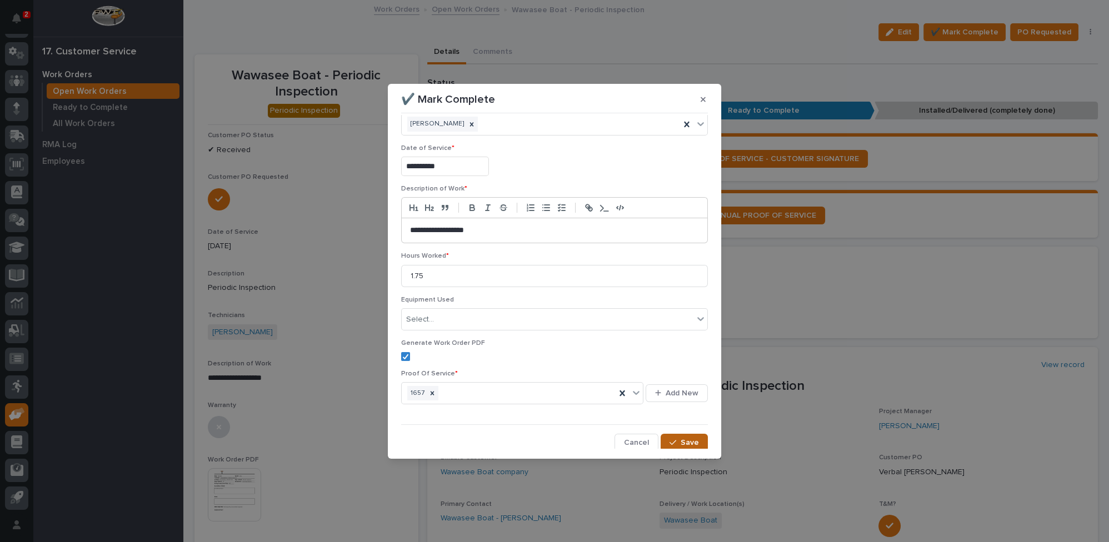
click at [681, 444] on span "Save" at bounding box center [690, 443] width 18 height 10
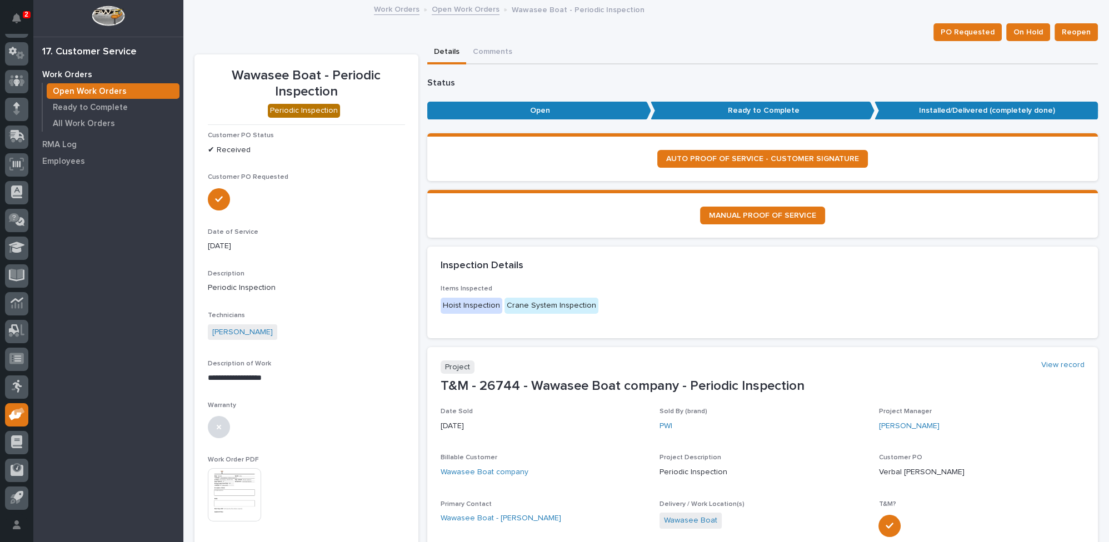
click at [466, 8] on link "Open Work Orders" at bounding box center [466, 8] width 68 height 13
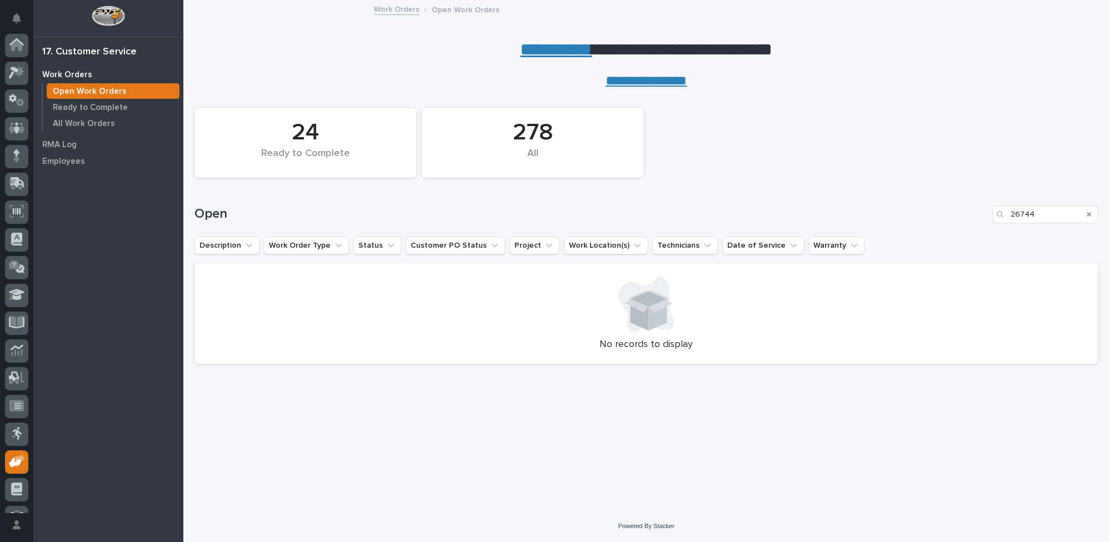
scroll to position [47, 0]
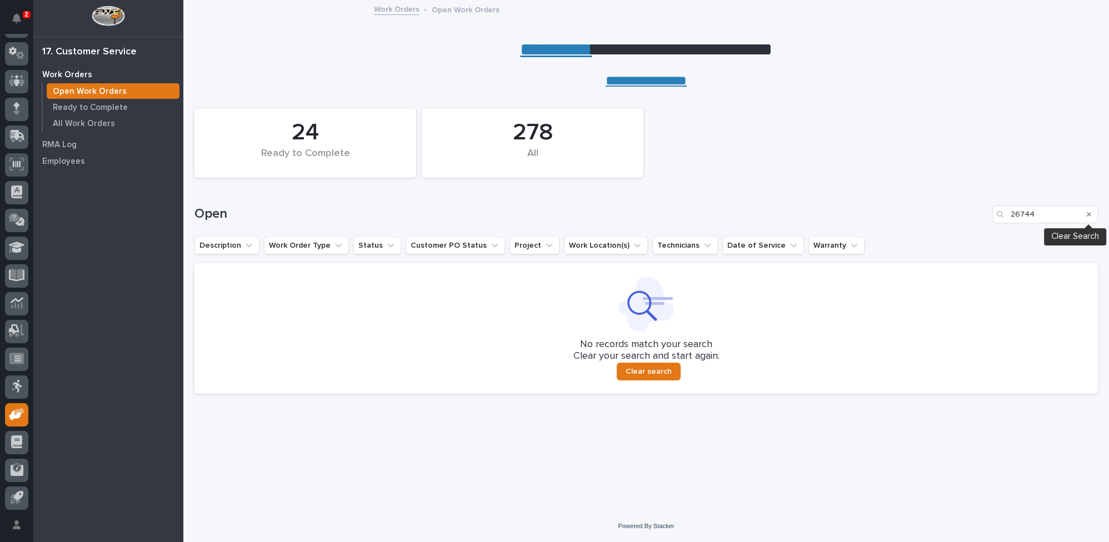
click at [1091, 214] on icon "Search" at bounding box center [1089, 214] width 4 height 7
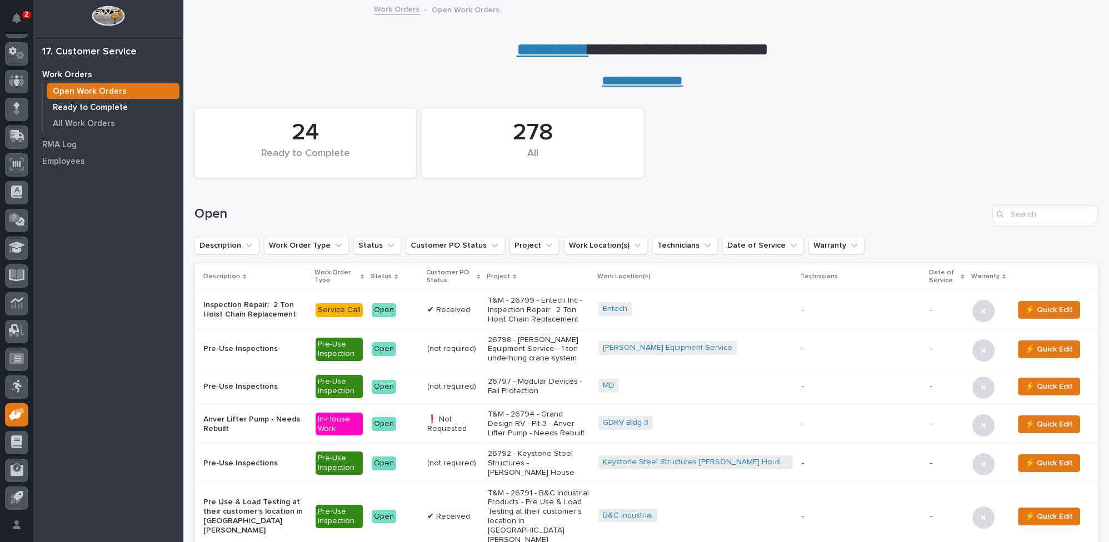
click at [82, 107] on p "Ready to Complete" at bounding box center [90, 108] width 75 height 10
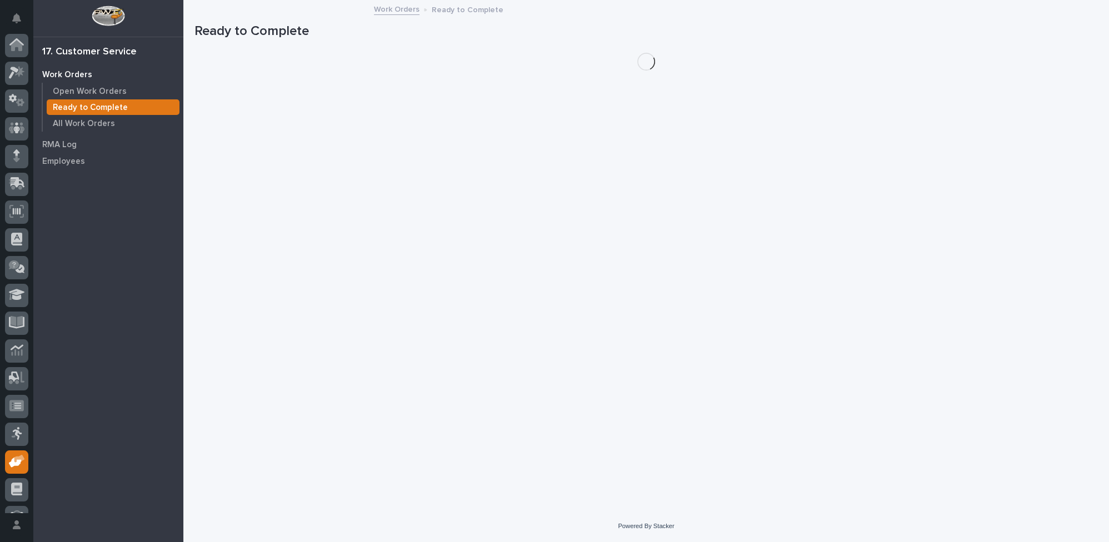
scroll to position [47, 0]
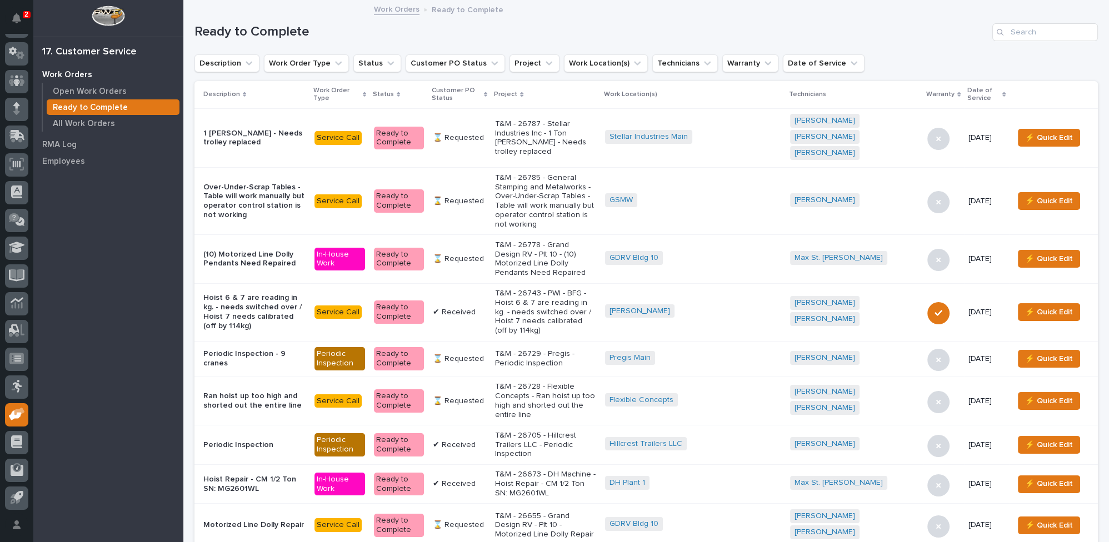
click at [487, 92] on icon at bounding box center [485, 94] width 3 height 5
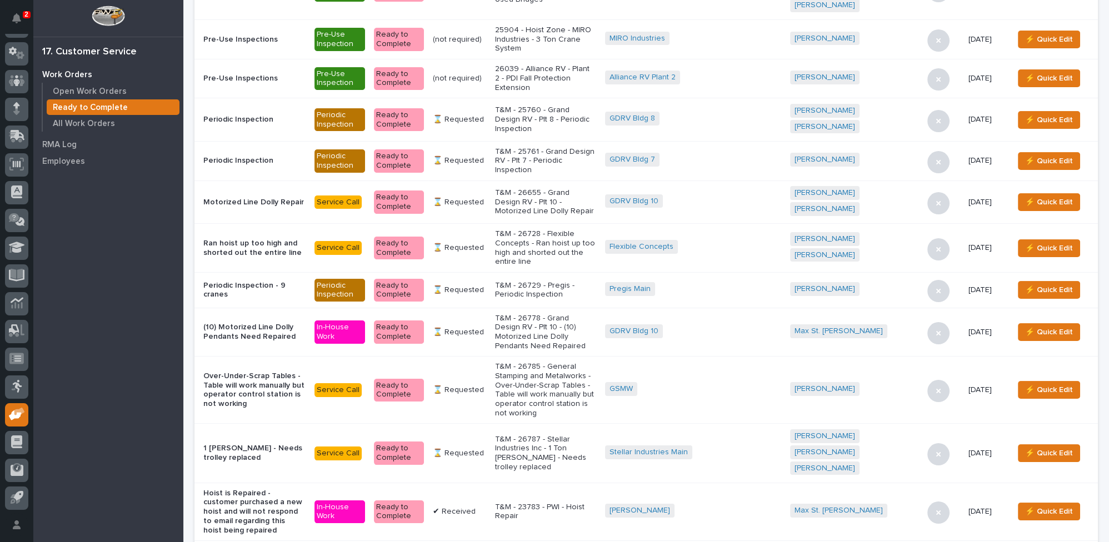
scroll to position [354, 0]
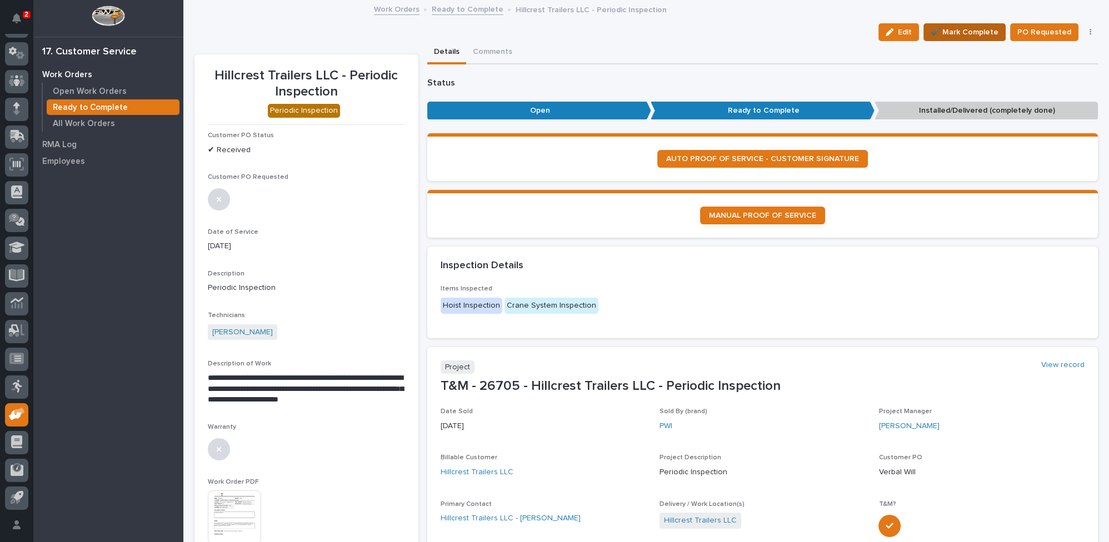
click at [962, 32] on span "✔️ Mark Complete" at bounding box center [965, 32] width 68 height 13
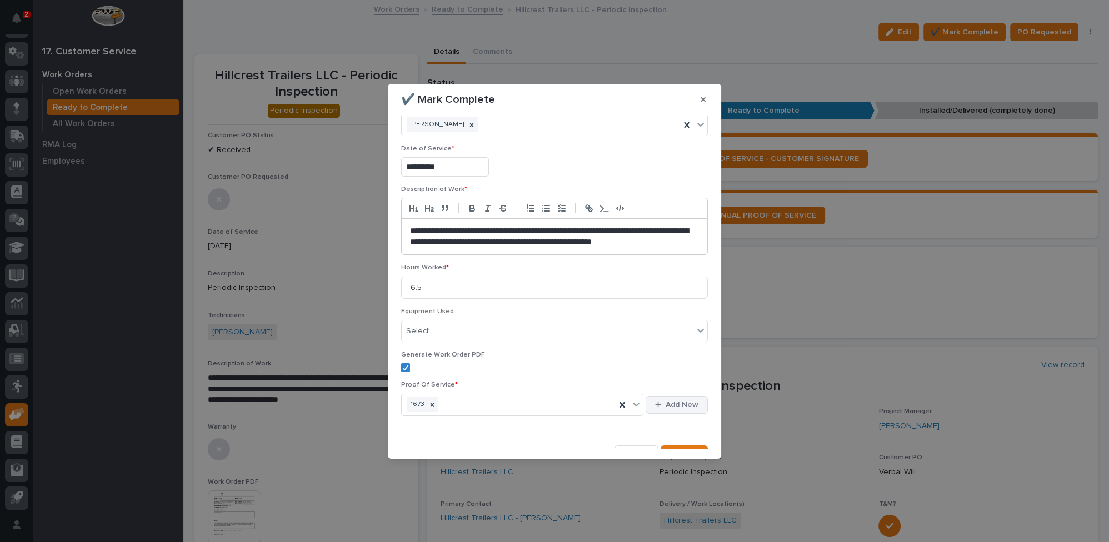
scroll to position [37, 0]
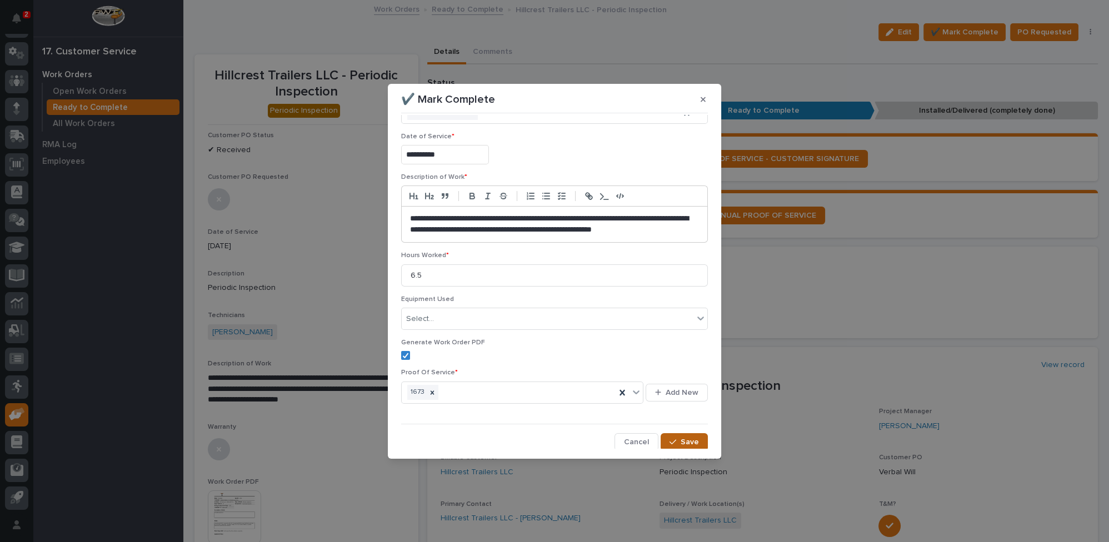
click at [686, 434] on button "Save" at bounding box center [684, 443] width 47 height 18
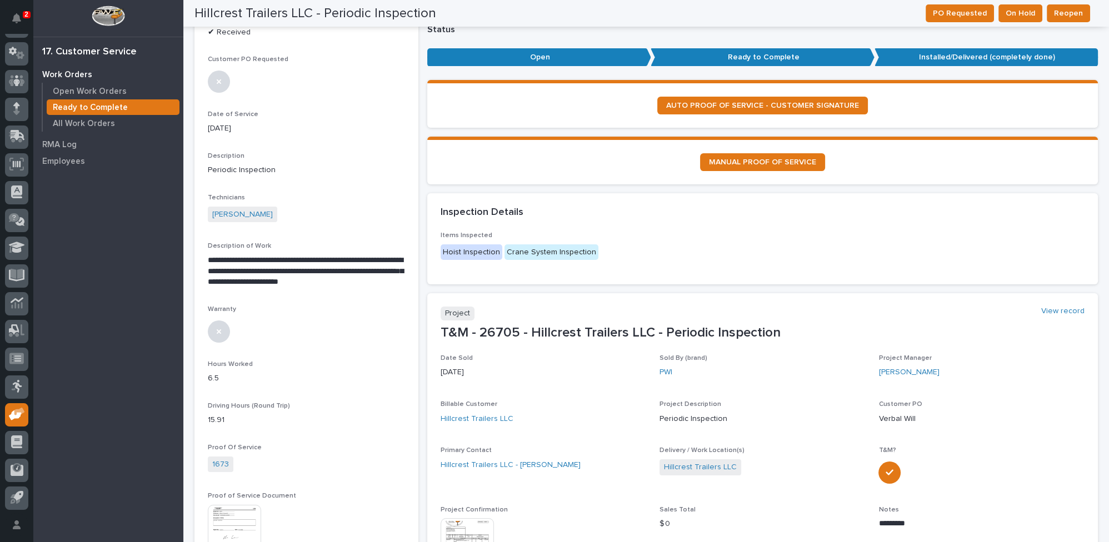
scroll to position [0, 0]
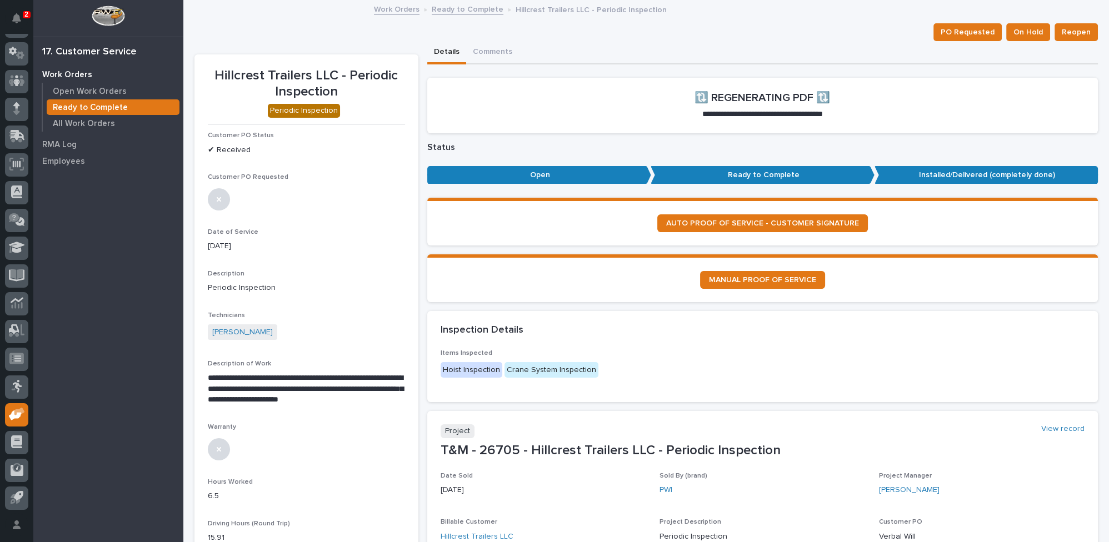
click at [467, 7] on link "Ready to Complete" at bounding box center [468, 8] width 72 height 13
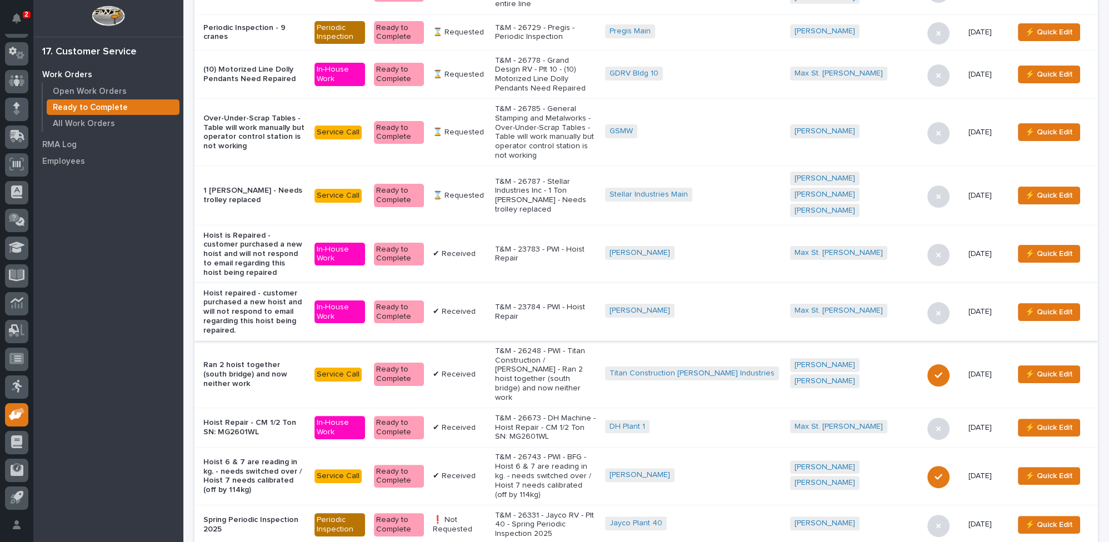
scroll to position [505, 0]
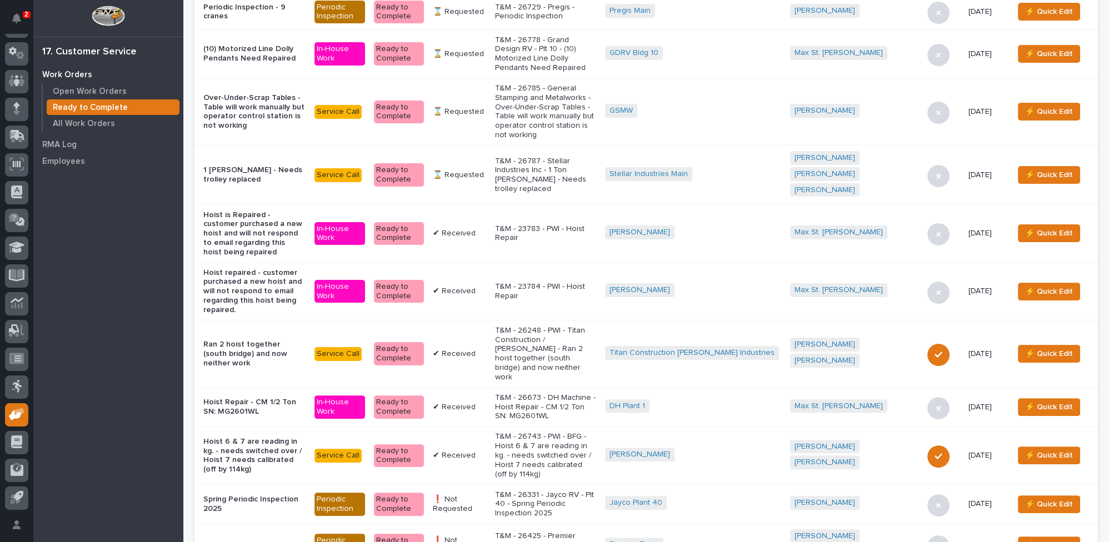
click at [563, 432] on p "T&M - 26743 - PWI - BFG - Hoist 6 & 7 are reading in kg. - needs switched over …" at bounding box center [545, 455] width 101 height 47
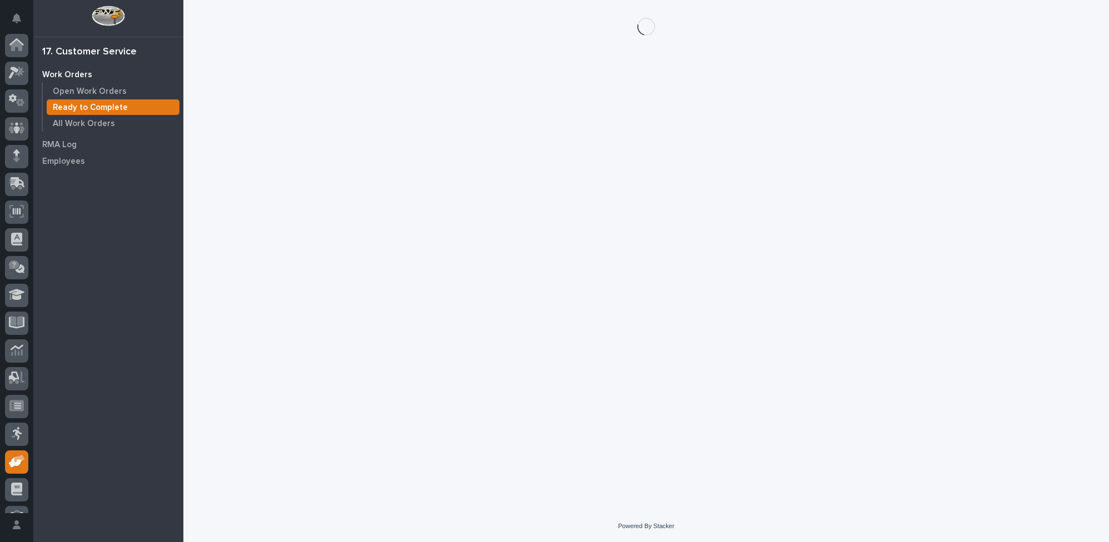
scroll to position [47, 0]
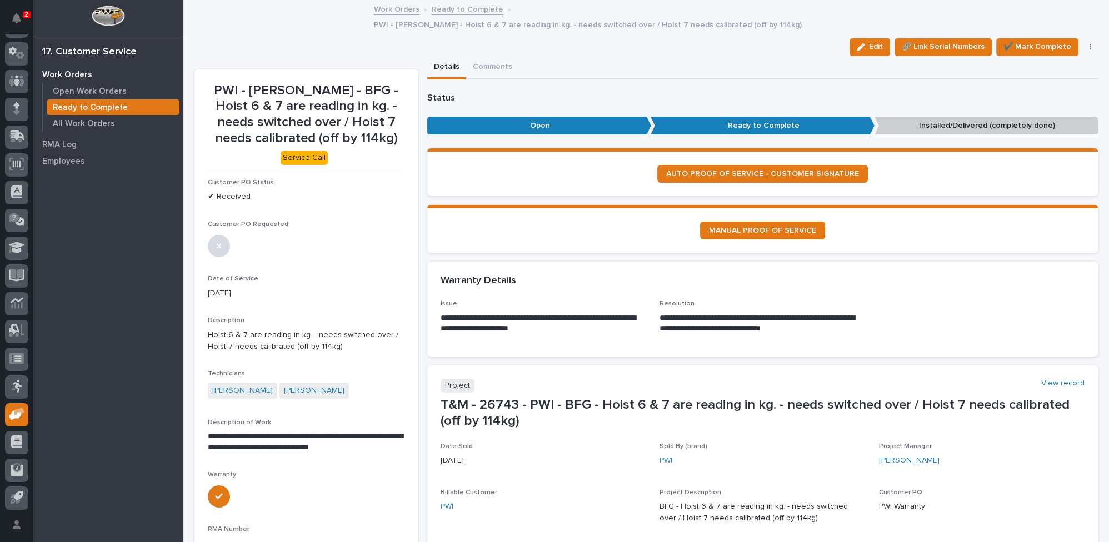
click at [1090, 43] on icon "button" at bounding box center [1091, 47] width 2 height 8
click at [1032, 116] on span "Regenerate PDF" at bounding box center [1056, 122] width 59 height 13
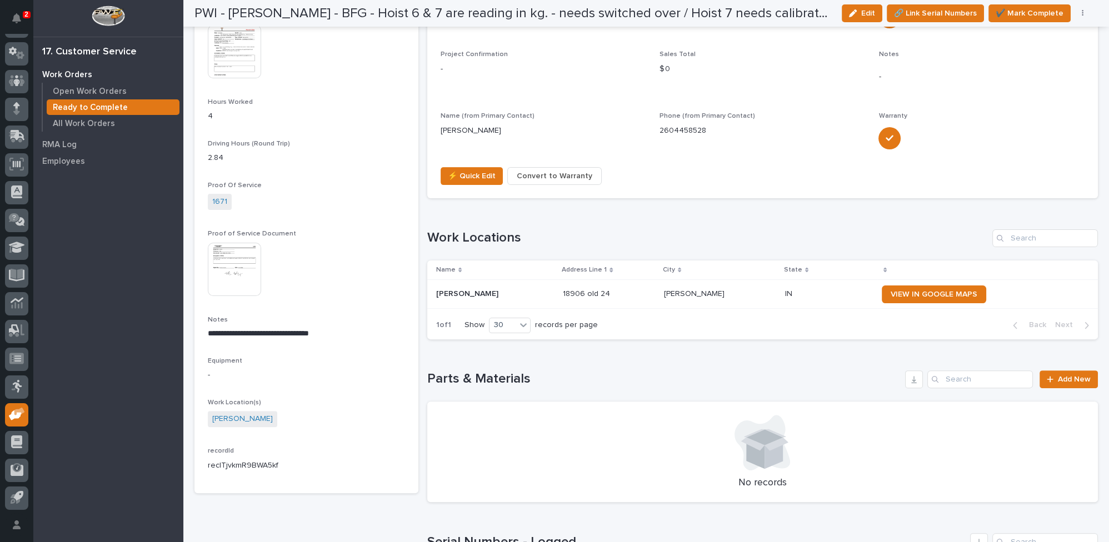
scroll to position [404, 0]
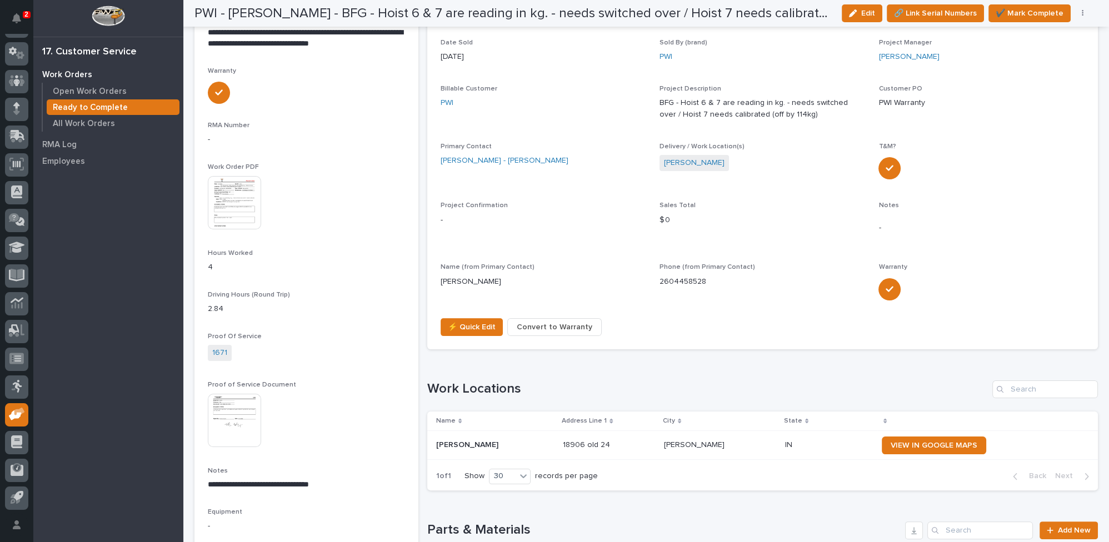
click at [232, 179] on img at bounding box center [234, 202] width 53 height 53
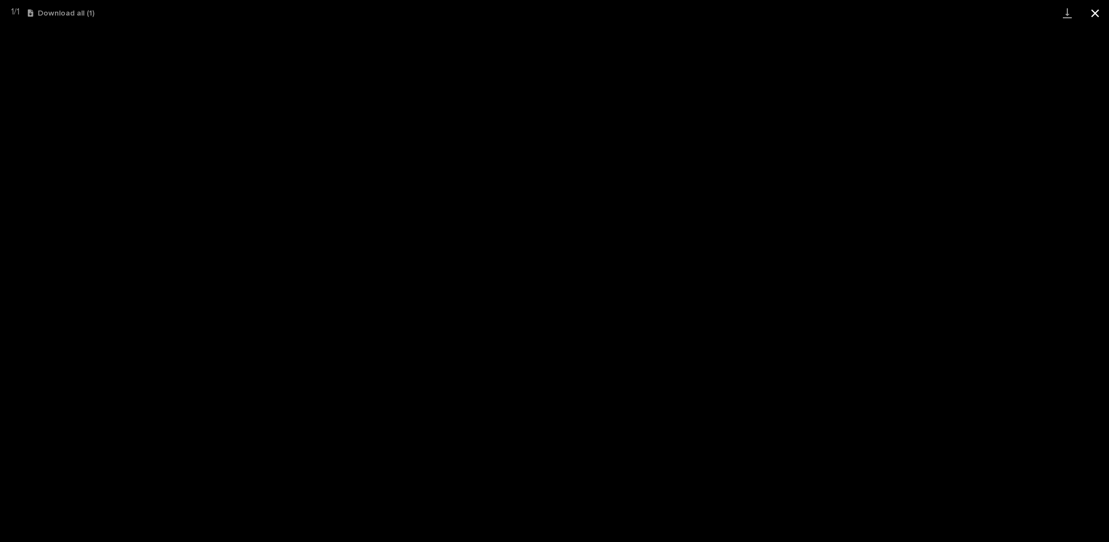
click at [1096, 12] on button "Close gallery" at bounding box center [1096, 13] width 28 height 26
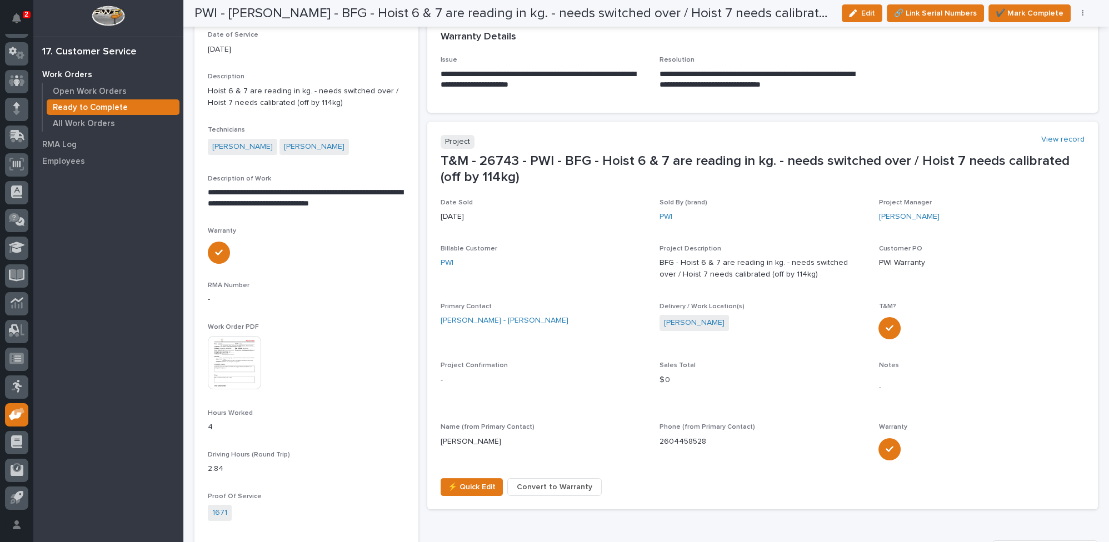
scroll to position [0, 0]
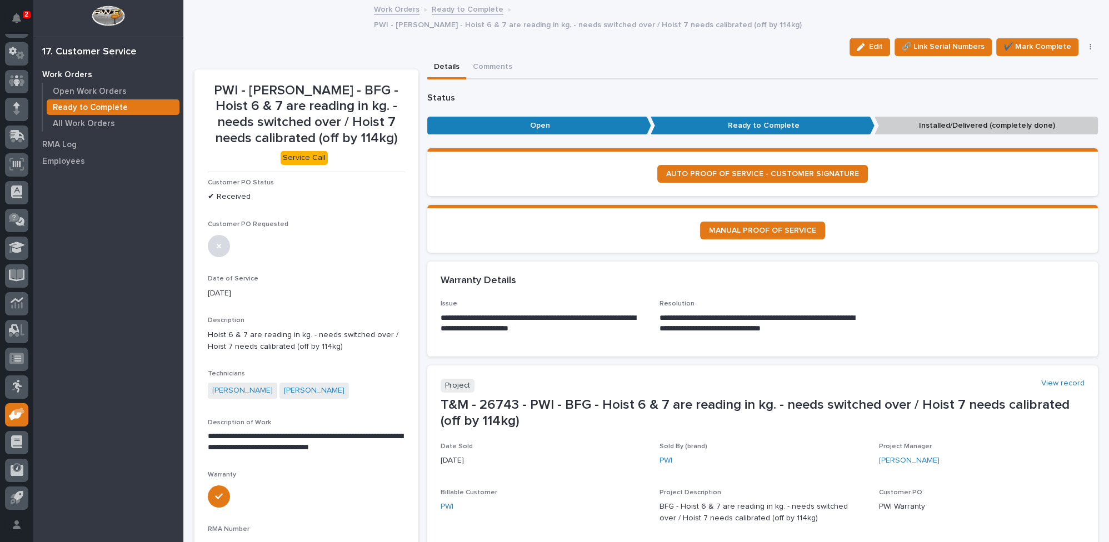
click at [465, 10] on link "Ready to Complete" at bounding box center [468, 8] width 72 height 13
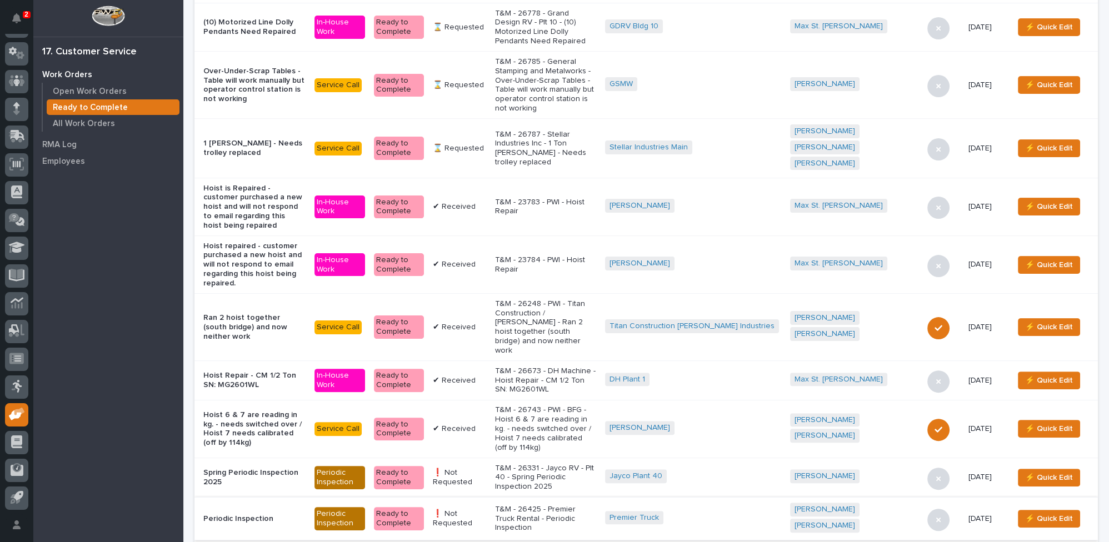
scroll to position [553, 0]
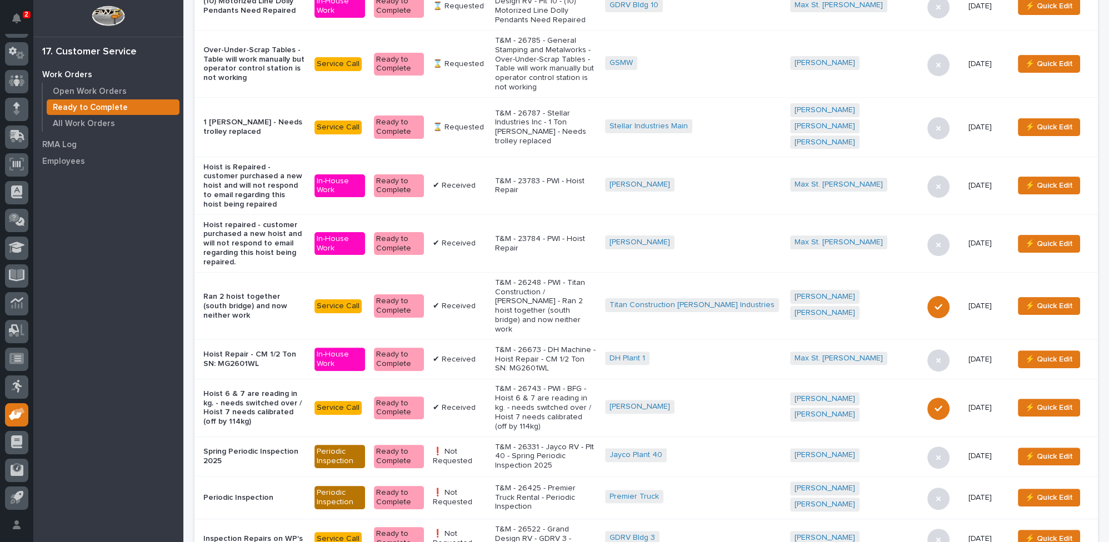
click at [539, 525] on p "T&M - 26522 - Grand Design RV - GDRV 3 - Inspection Repairs on WP's" at bounding box center [545, 539] width 101 height 28
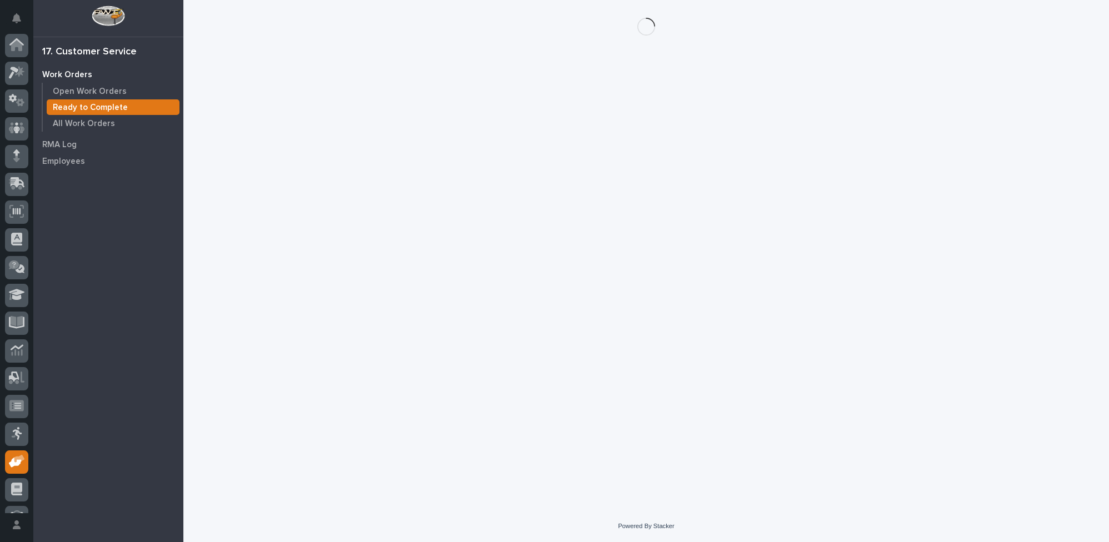
scroll to position [47, 0]
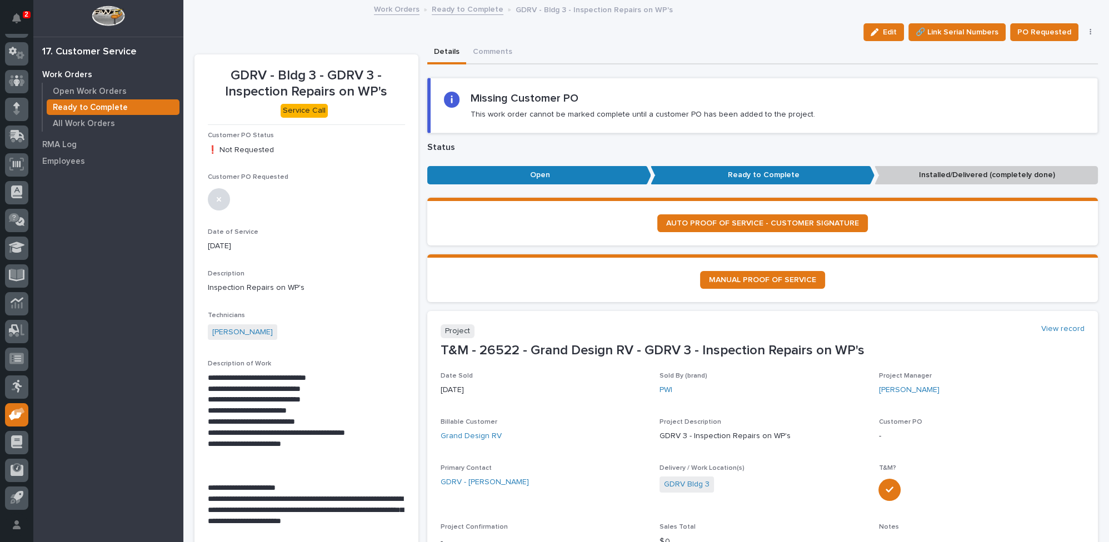
click at [1090, 32] on icon "button" at bounding box center [1091, 32] width 2 height 7
click at [1057, 91] on span "Regenerate PDF" at bounding box center [1056, 89] width 59 height 13
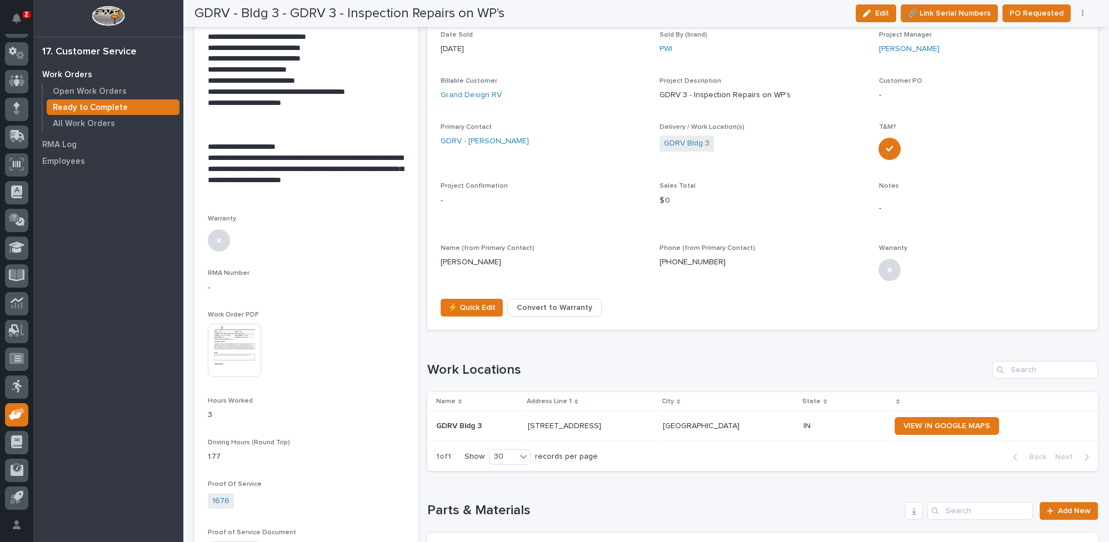
scroll to position [354, 0]
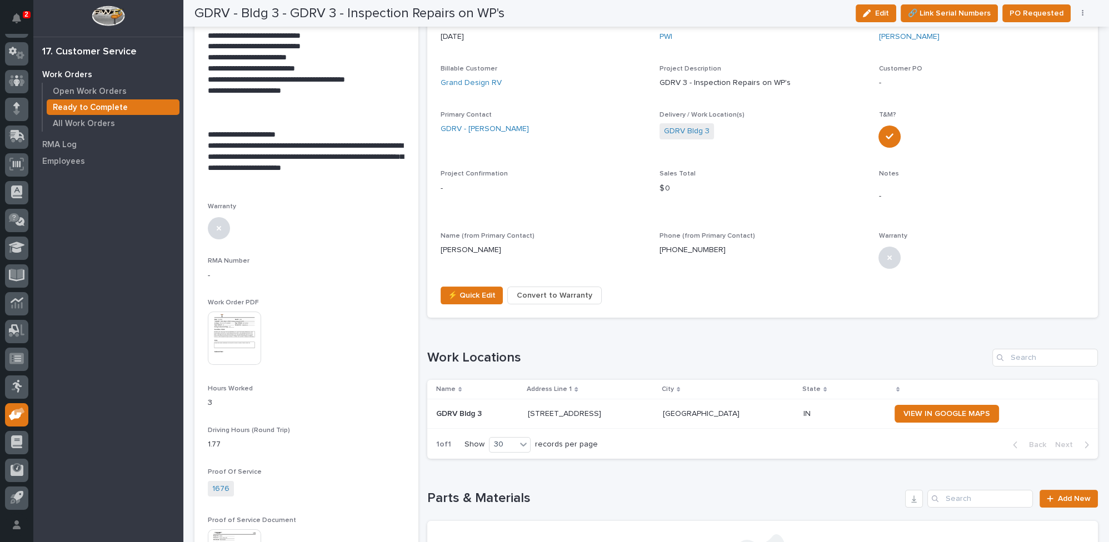
click at [232, 344] on img at bounding box center [234, 338] width 53 height 53
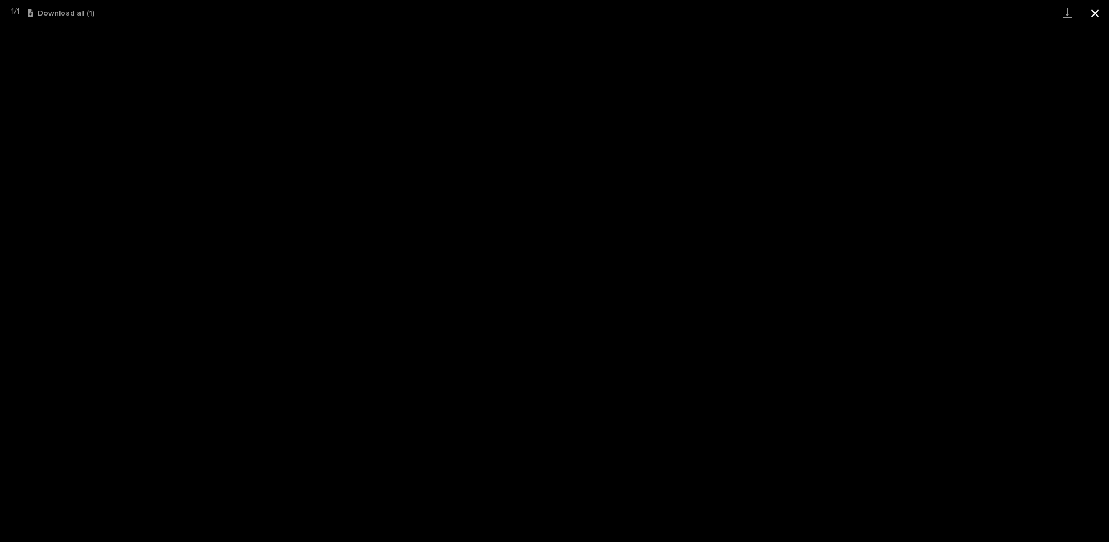
click at [1098, 11] on button "Close gallery" at bounding box center [1096, 13] width 28 height 26
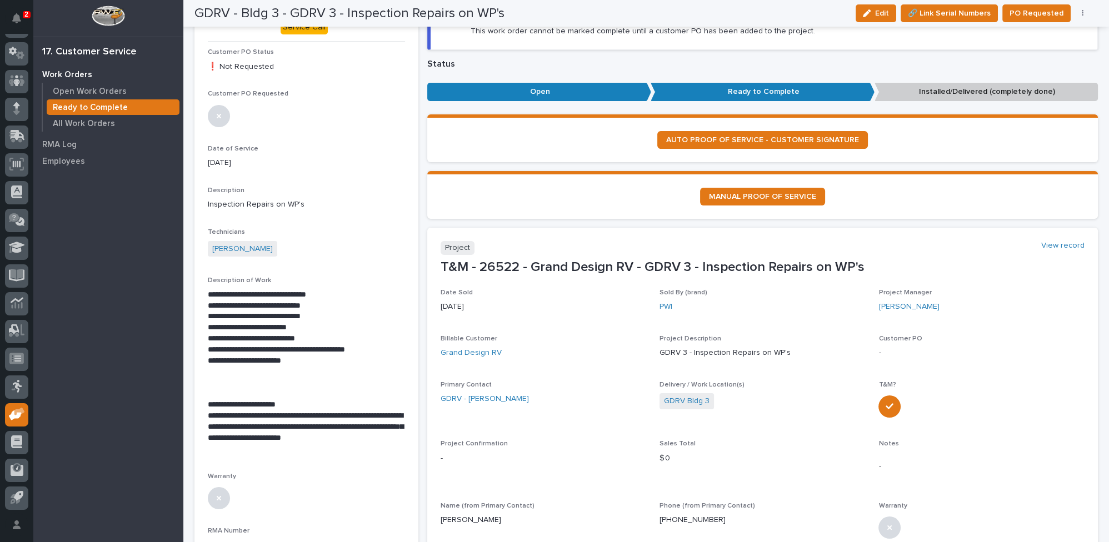
scroll to position [0, 0]
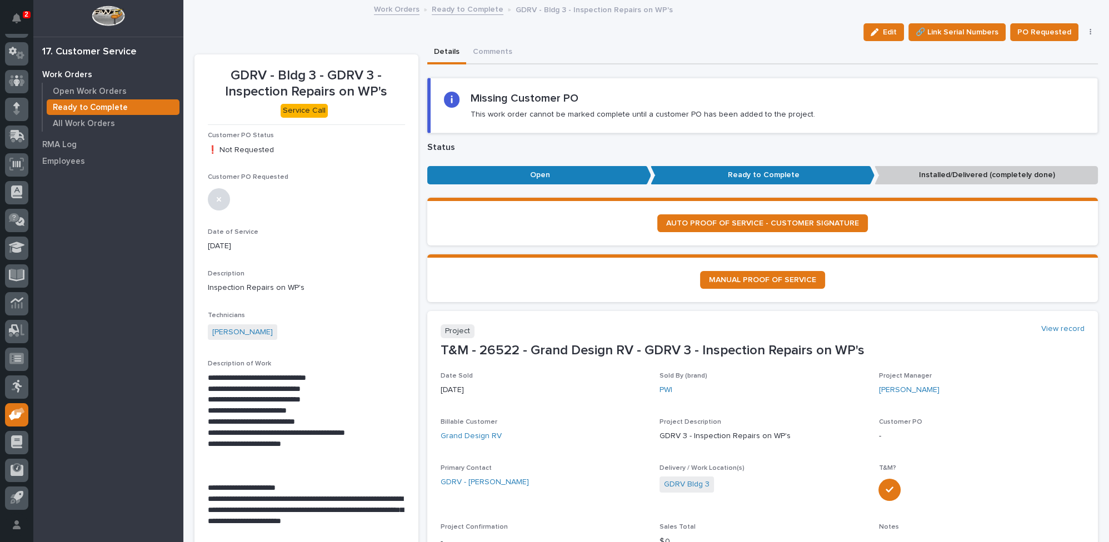
click at [472, 7] on link "Ready to Complete" at bounding box center [468, 8] width 72 height 13
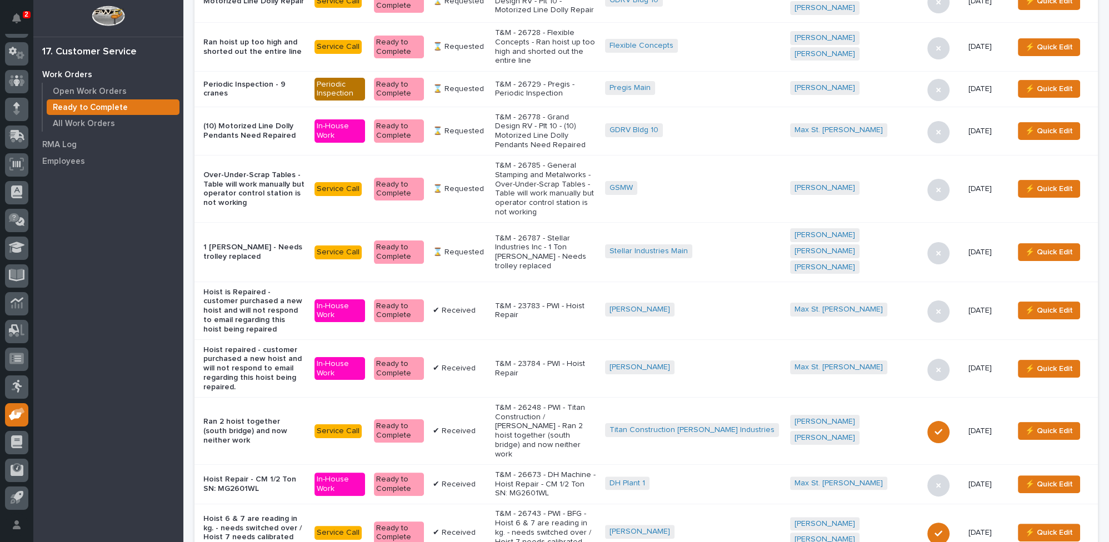
scroll to position [455, 0]
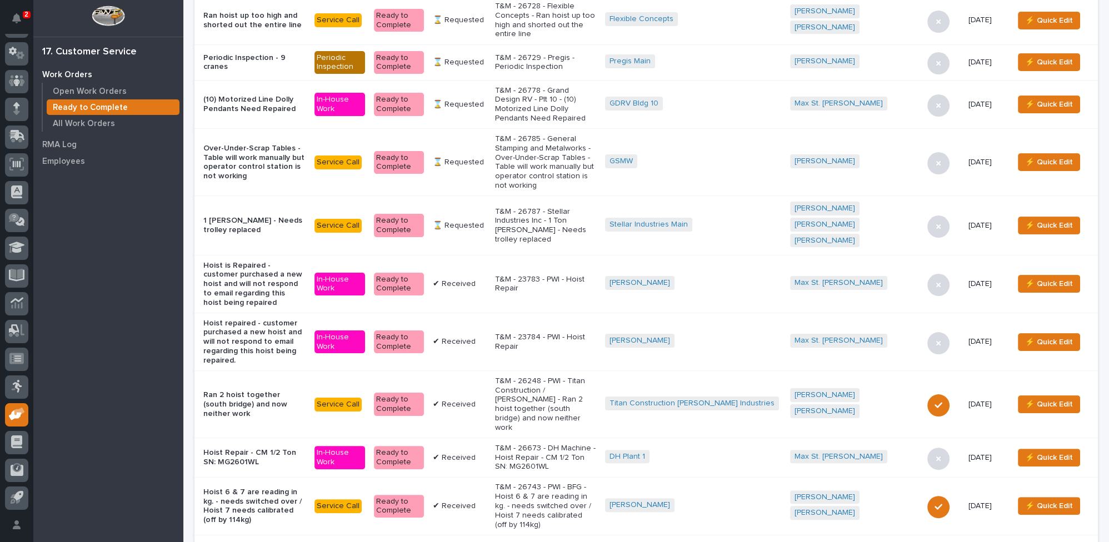
click at [564, 483] on p "T&M - 26743 - PWI - BFG - Hoist 6 & 7 are reading in kg. - needs switched over …" at bounding box center [545, 506] width 101 height 47
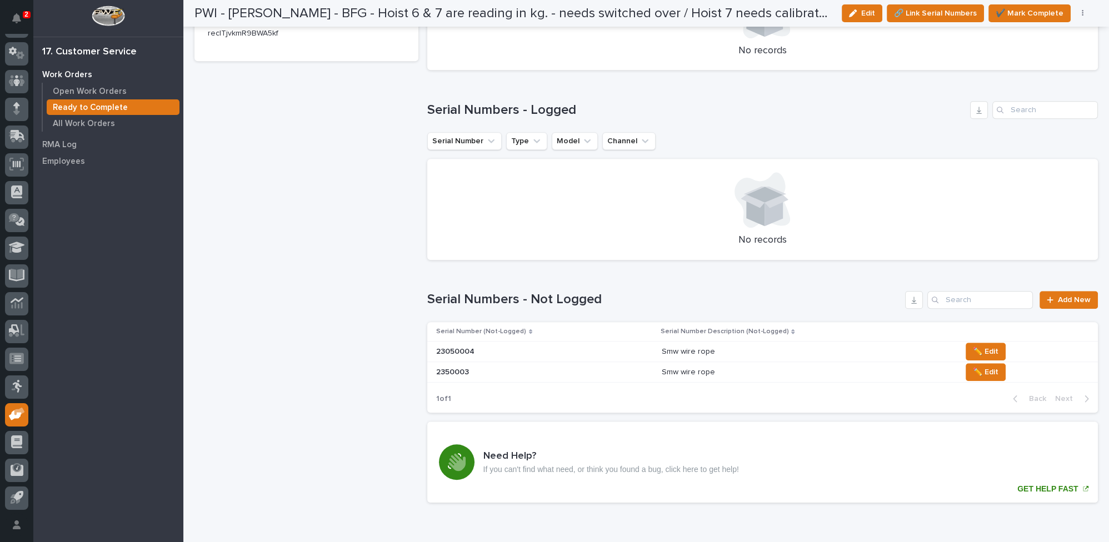
scroll to position [1026, 0]
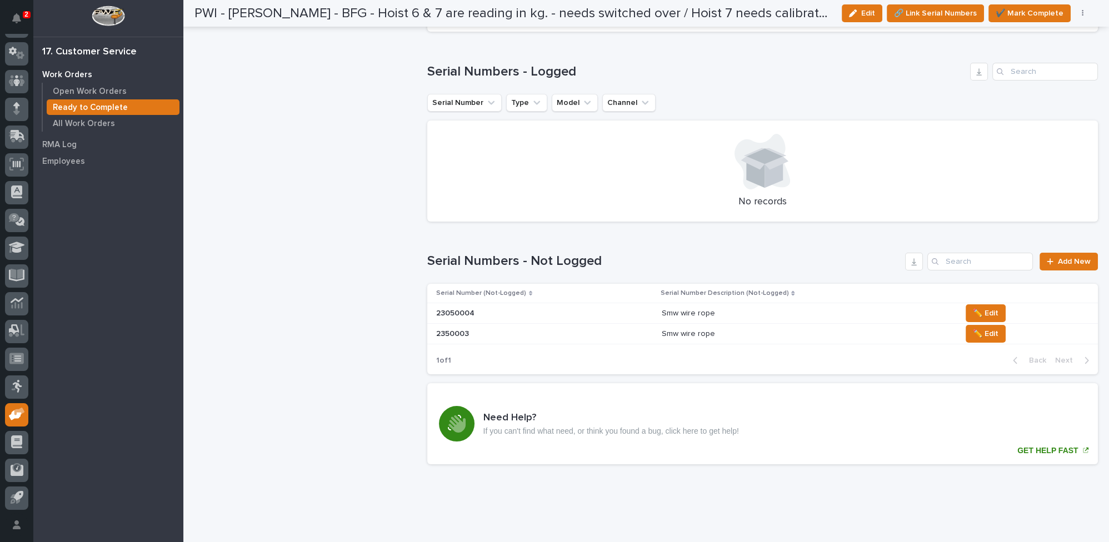
click at [497, 330] on p at bounding box center [533, 334] width 195 height 9
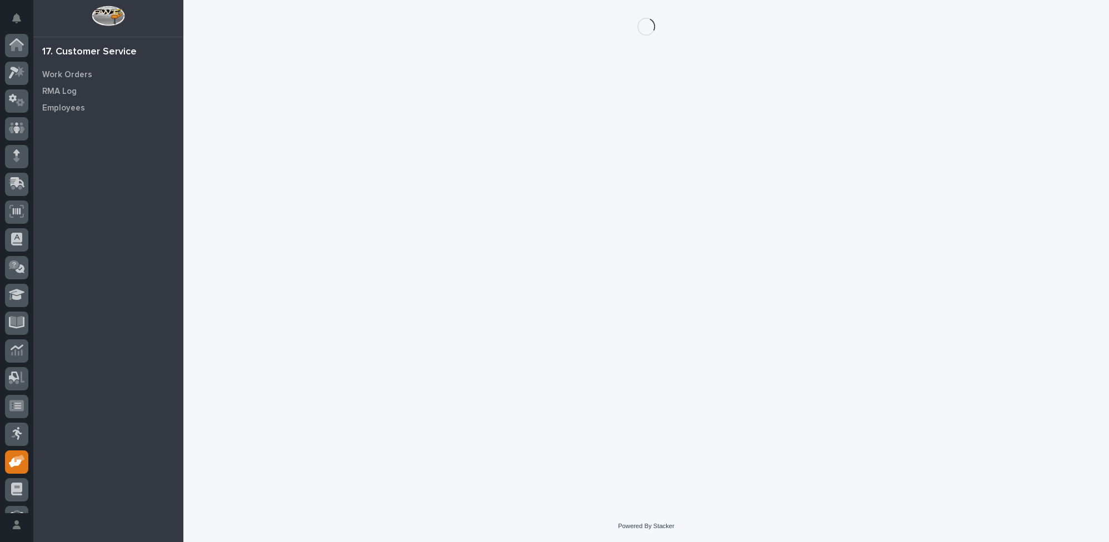
scroll to position [47, 0]
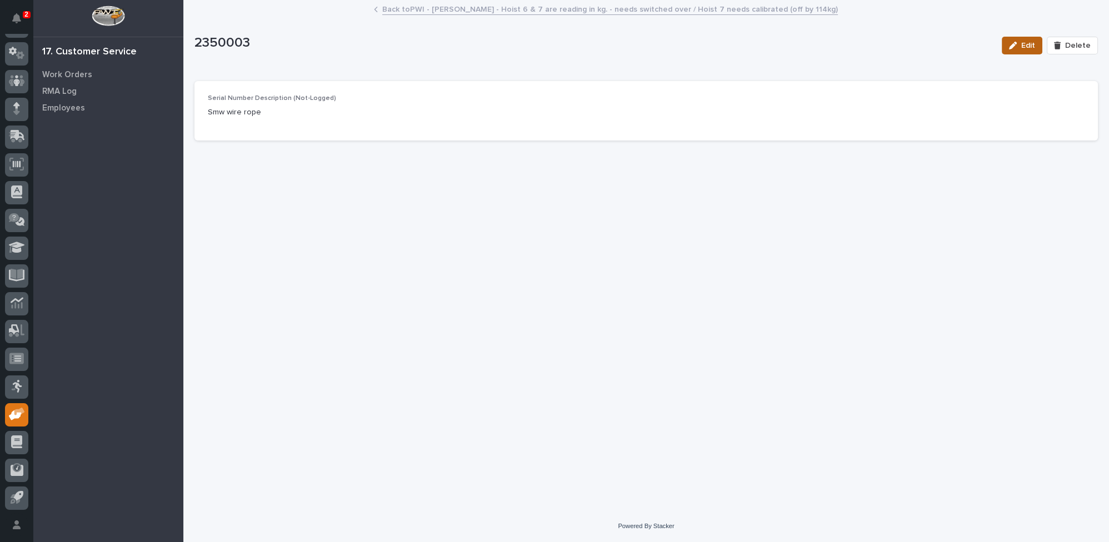
click at [1029, 44] on span "Edit" at bounding box center [1029, 46] width 14 height 10
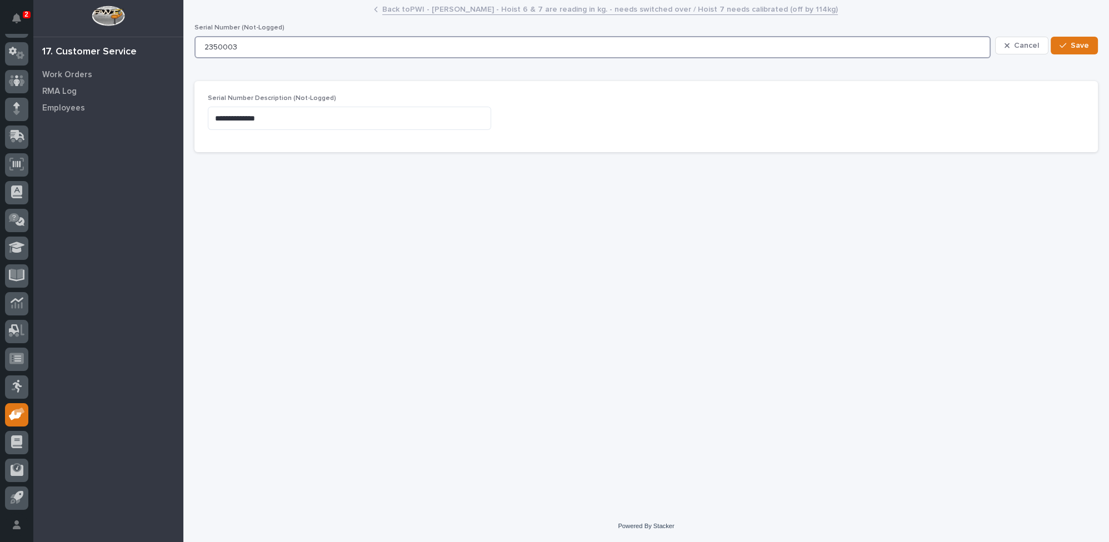
click at [213, 43] on input "2350003" at bounding box center [593, 47] width 797 height 22
type input "23050003"
click at [1074, 44] on span "Save" at bounding box center [1080, 46] width 18 height 10
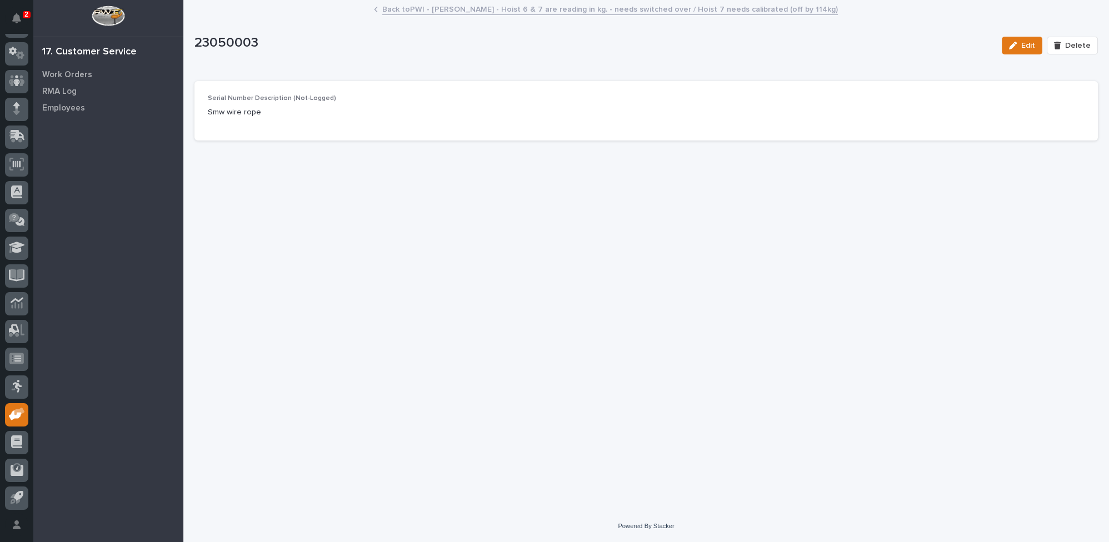
click at [429, 3] on link "Back to PWI - BF Goodrich - Hoist 6 & 7 are reading in kg. - needs switched ove…" at bounding box center [610, 8] width 456 height 13
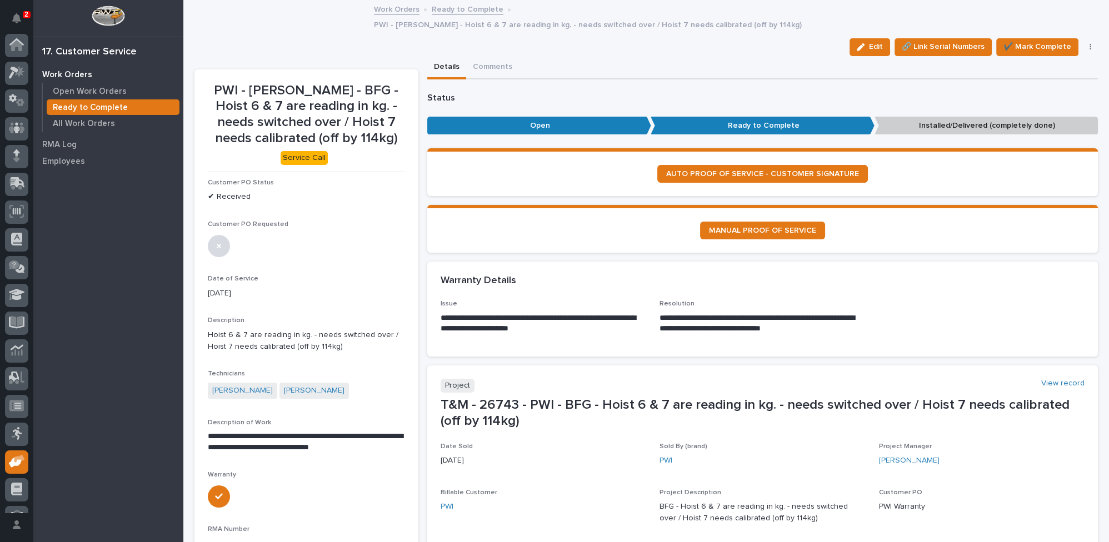
scroll to position [47, 0]
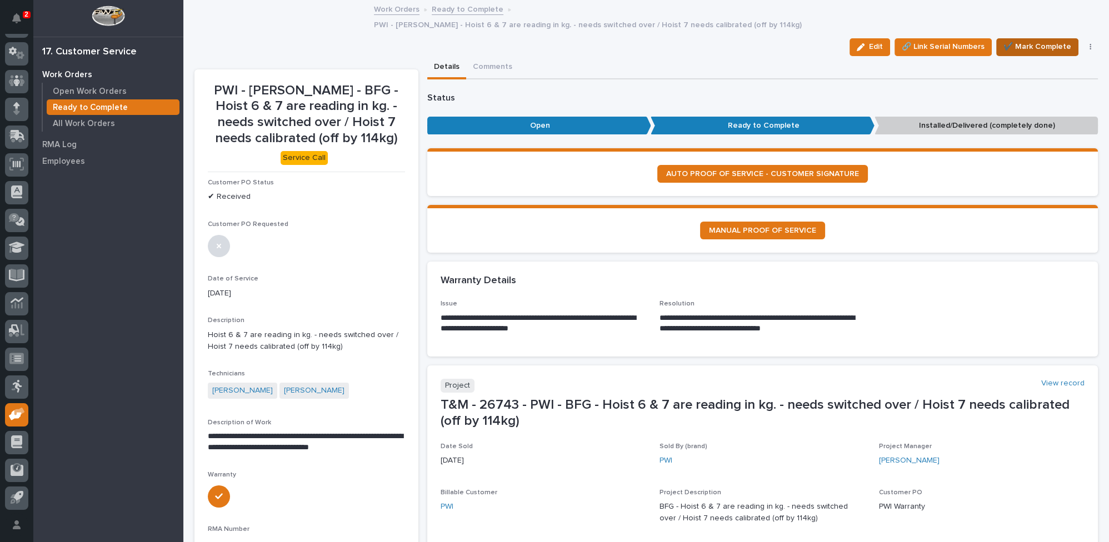
click at [1017, 40] on span "✔️ Mark Complete" at bounding box center [1038, 46] width 68 height 13
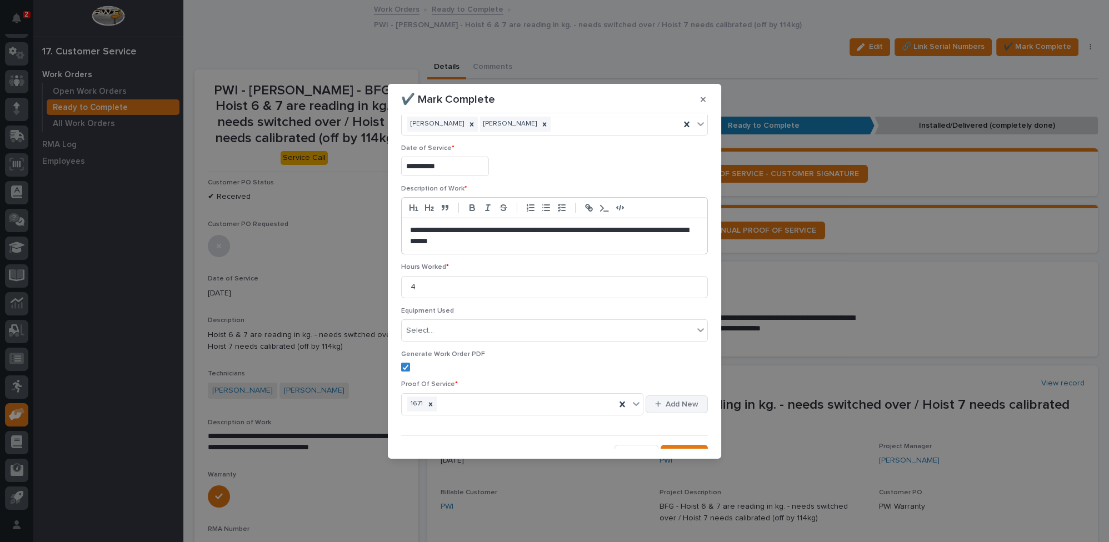
scroll to position [37, 0]
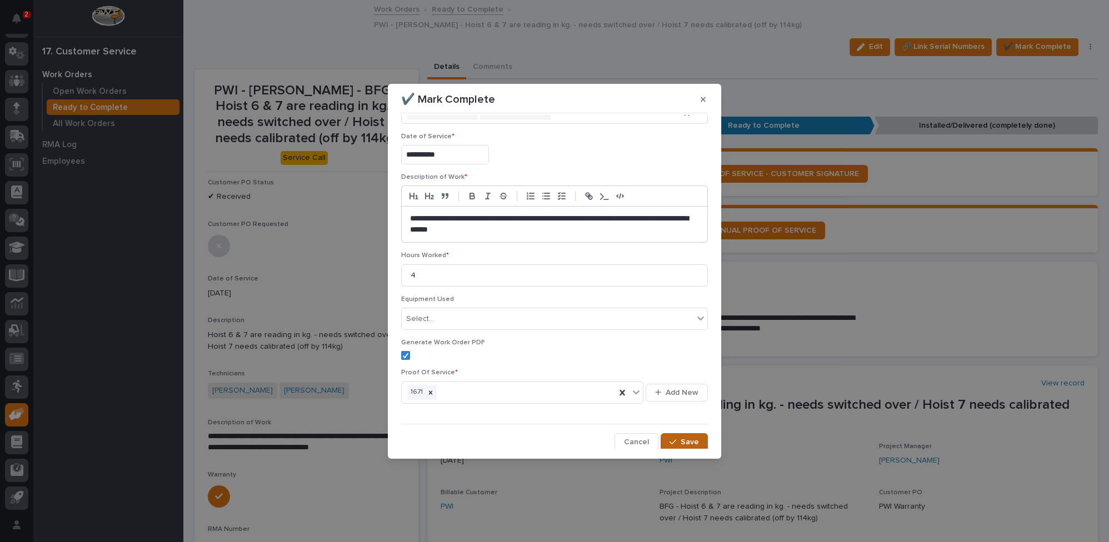
click at [676, 441] on button "Save" at bounding box center [684, 443] width 47 height 18
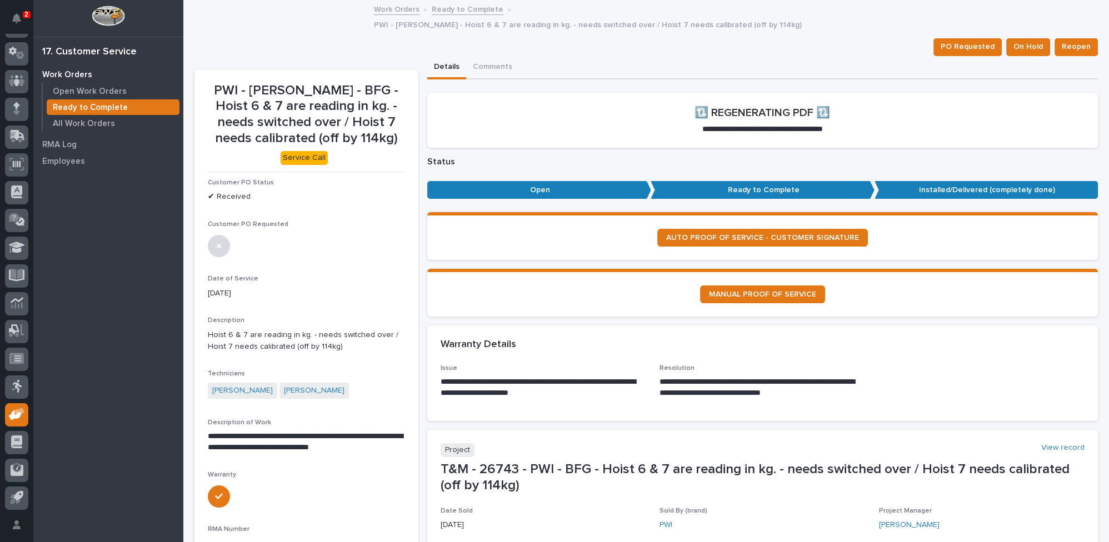
click at [476, 10] on link "Ready to Complete" at bounding box center [468, 8] width 72 height 13
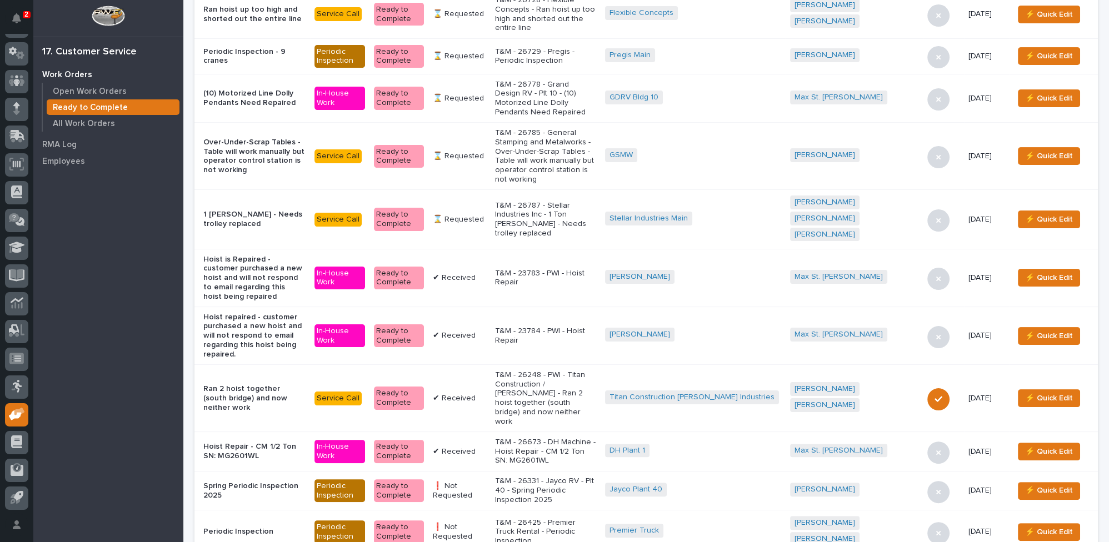
scroll to position [505, 0]
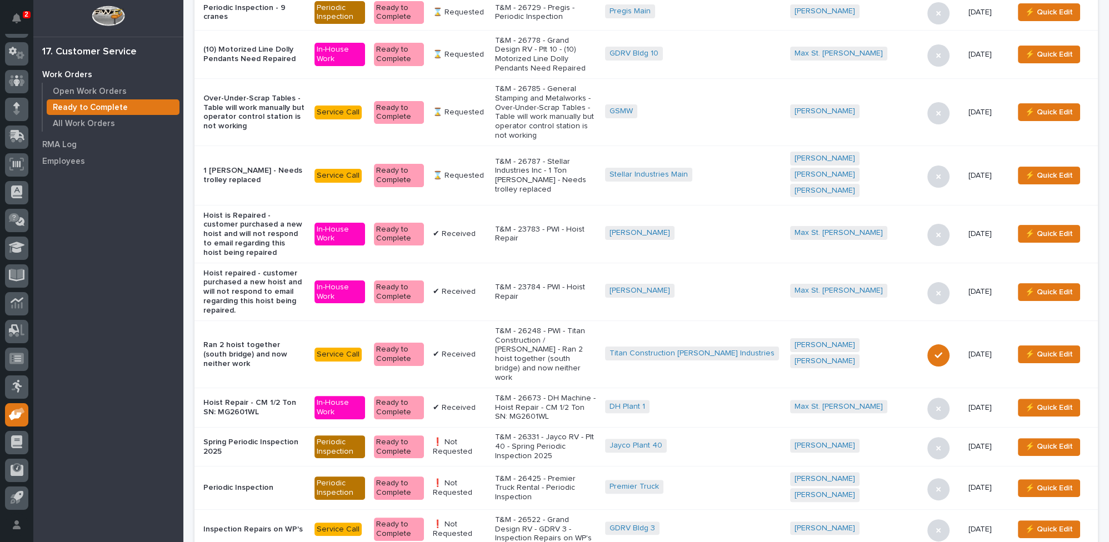
click at [576, 516] on p "T&M - 26522 - Grand Design RV - GDRV 3 - Inspection Repairs on WP's" at bounding box center [545, 530] width 101 height 28
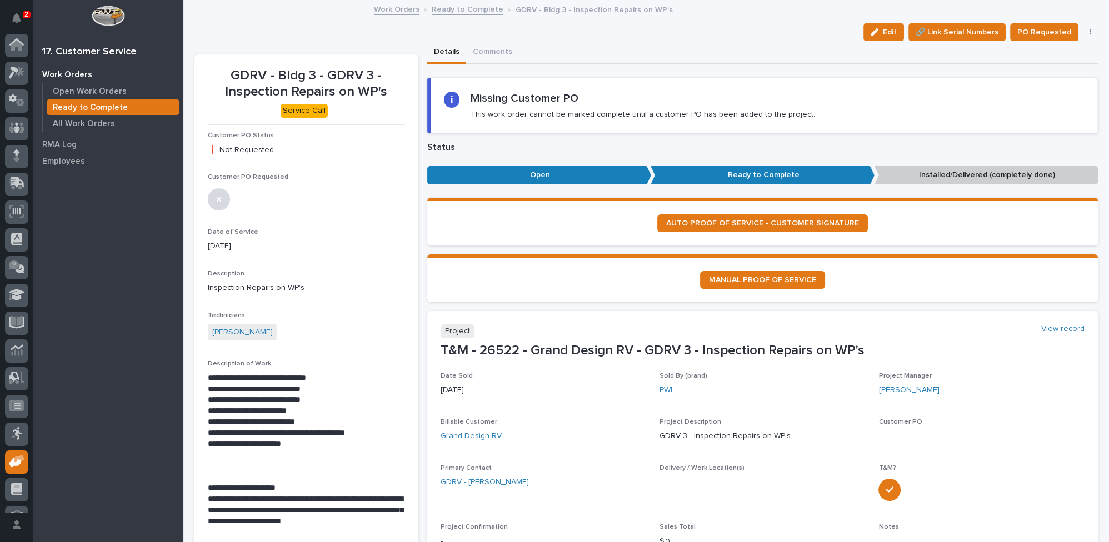
scroll to position [47, 0]
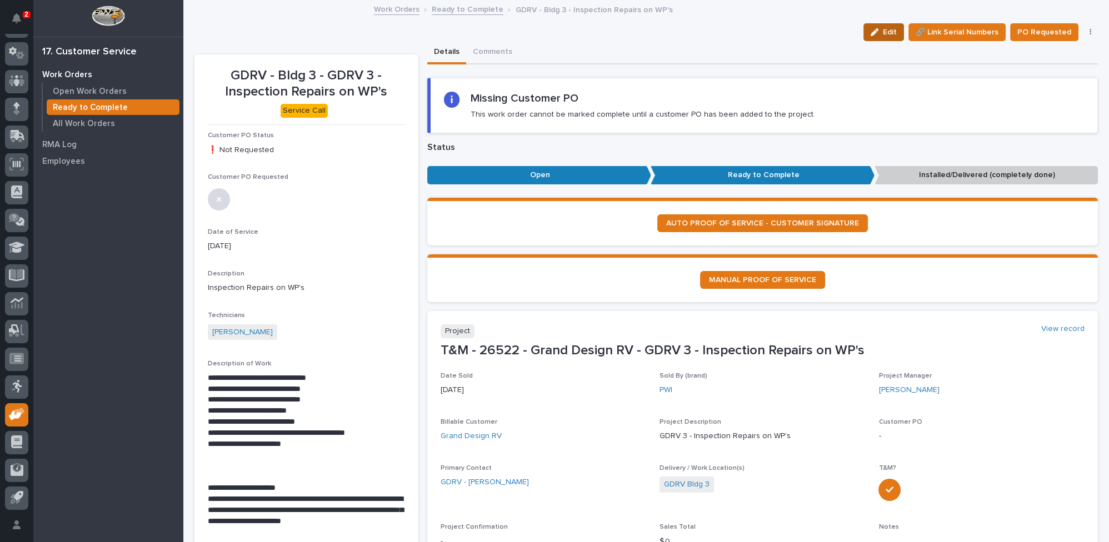
click at [878, 31] on div "button" at bounding box center [877, 32] width 12 height 8
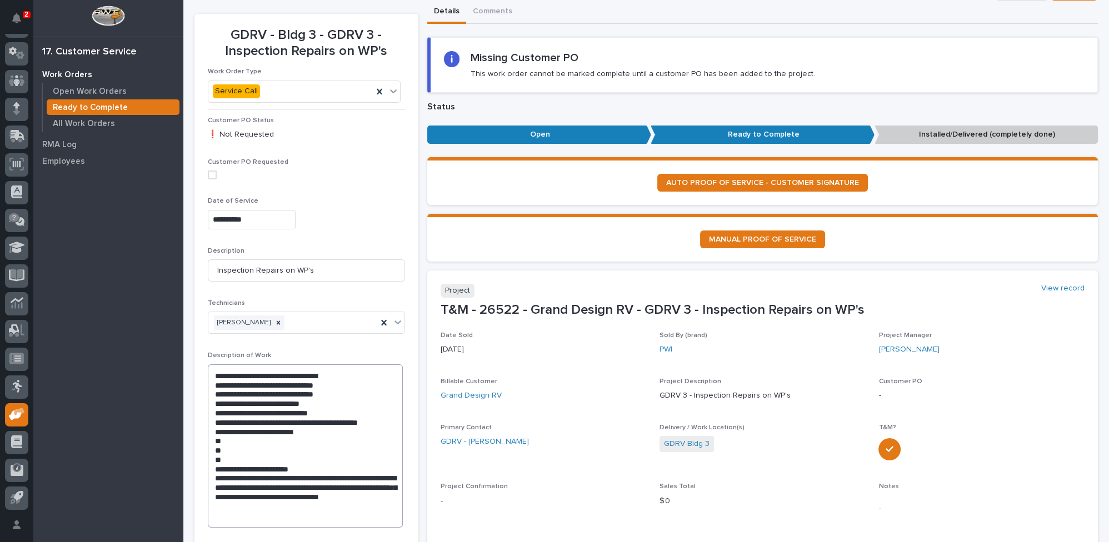
scroll to position [101, 0]
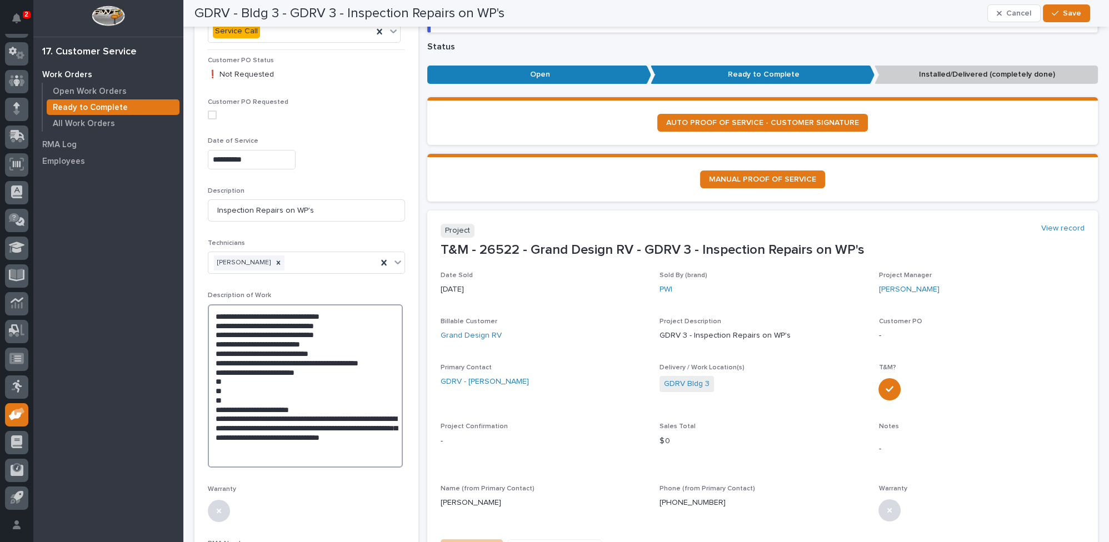
click at [212, 384] on textarea "**********" at bounding box center [305, 386] width 195 height 163
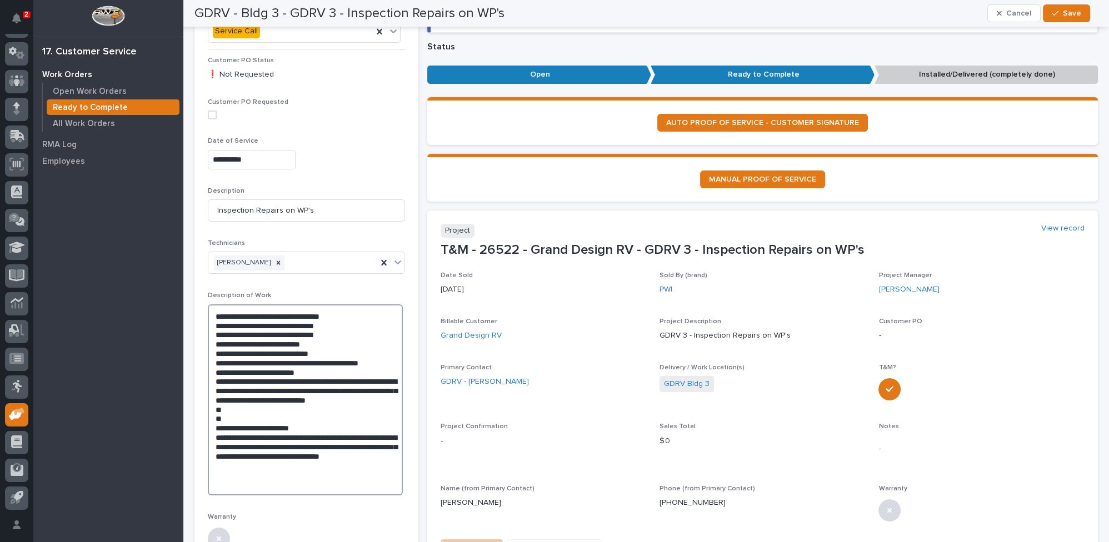
click at [291, 397] on textarea "**********" at bounding box center [305, 400] width 195 height 191
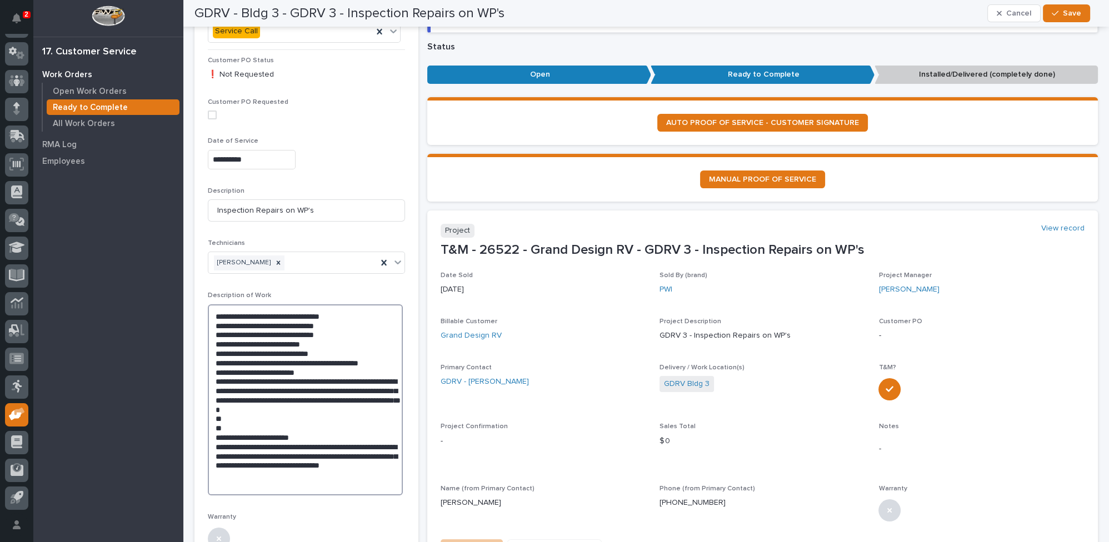
click at [375, 409] on textarea "**********" at bounding box center [305, 400] width 195 height 191
type textarea "**********"
click at [1057, 14] on icon "button" at bounding box center [1055, 13] width 7 height 5
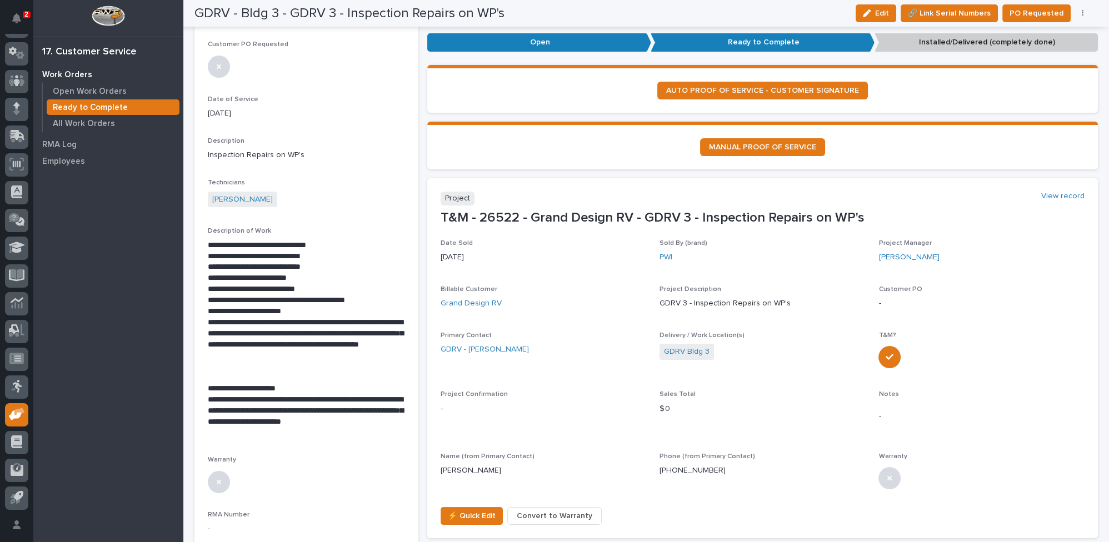
scroll to position [151, 0]
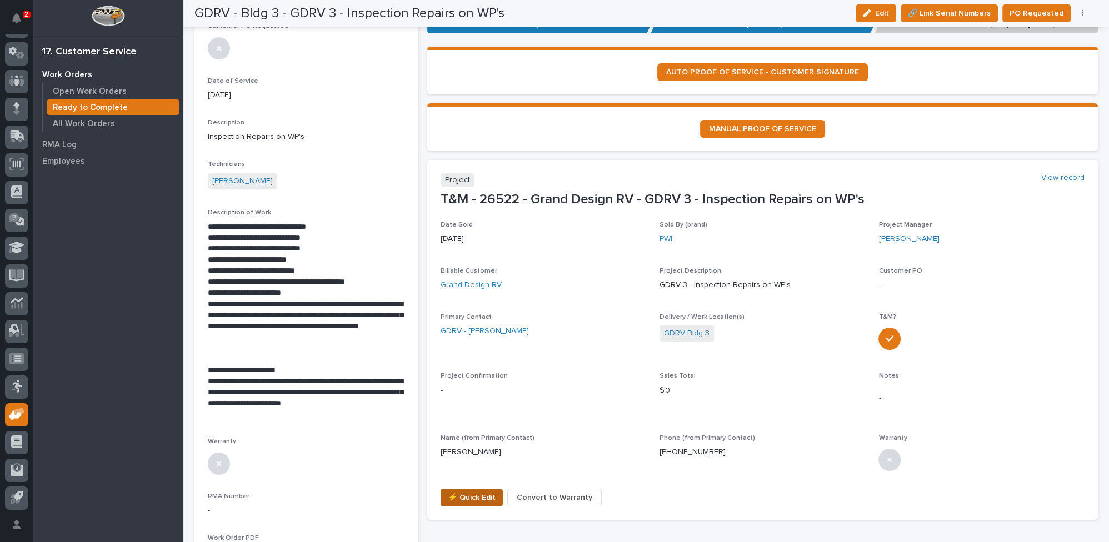
click at [466, 495] on span "⚡ Quick Edit" at bounding box center [472, 497] width 48 height 13
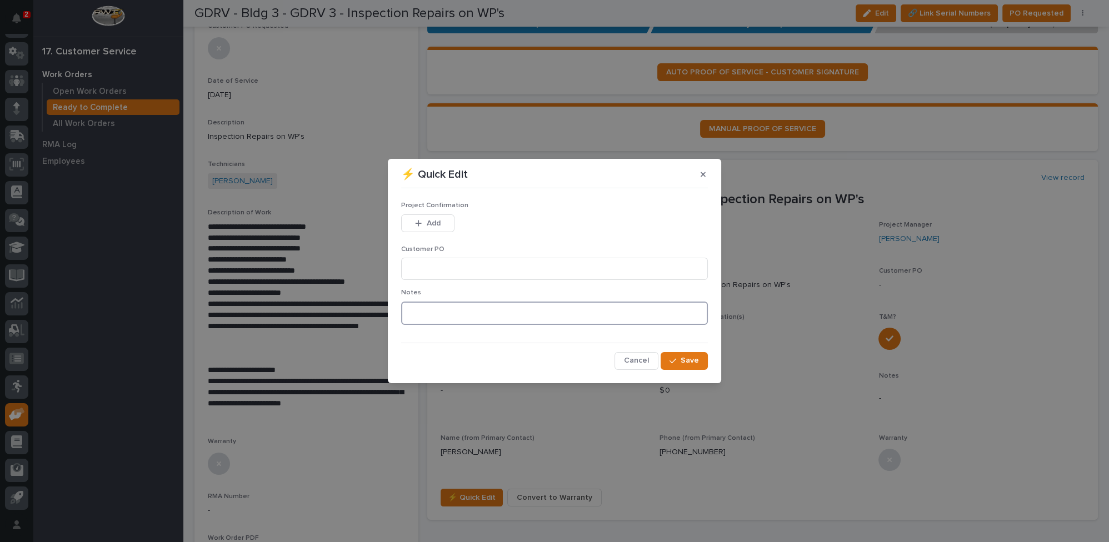
click at [446, 302] on textarea at bounding box center [554, 313] width 307 height 23
type textarea "*********"
click at [688, 361] on span "Save" at bounding box center [690, 361] width 18 height 10
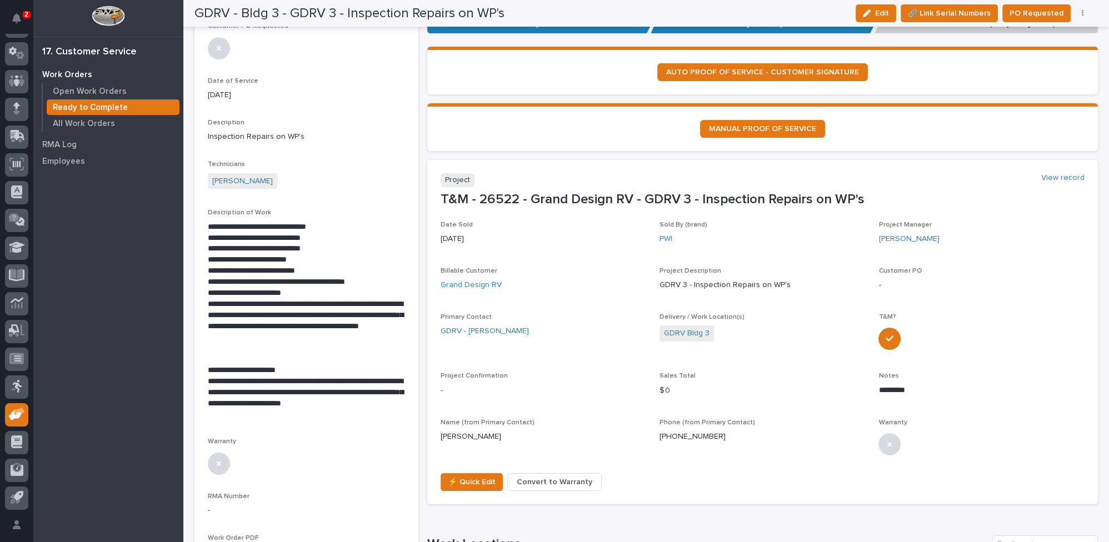
scroll to position [0, 0]
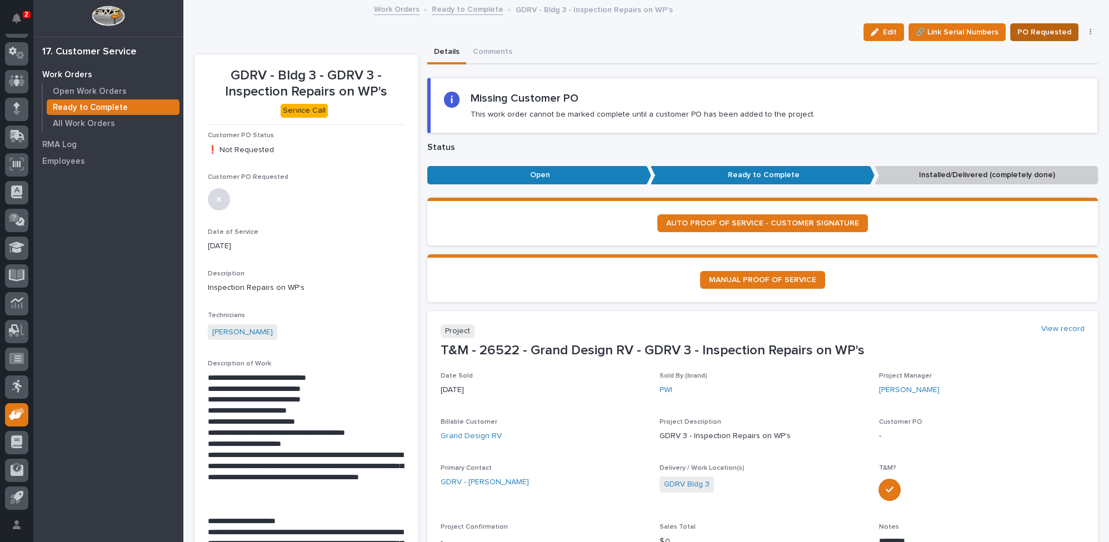
click at [1033, 36] on span "PO Requested" at bounding box center [1045, 32] width 54 height 13
click at [455, 9] on link "Ready to Complete" at bounding box center [468, 8] width 72 height 13
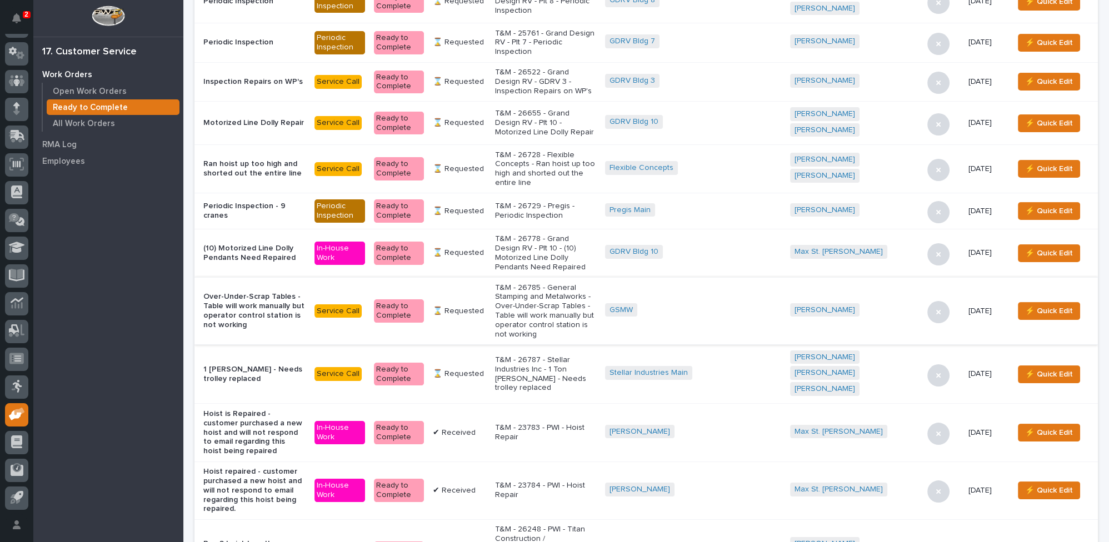
scroll to position [303, 0]
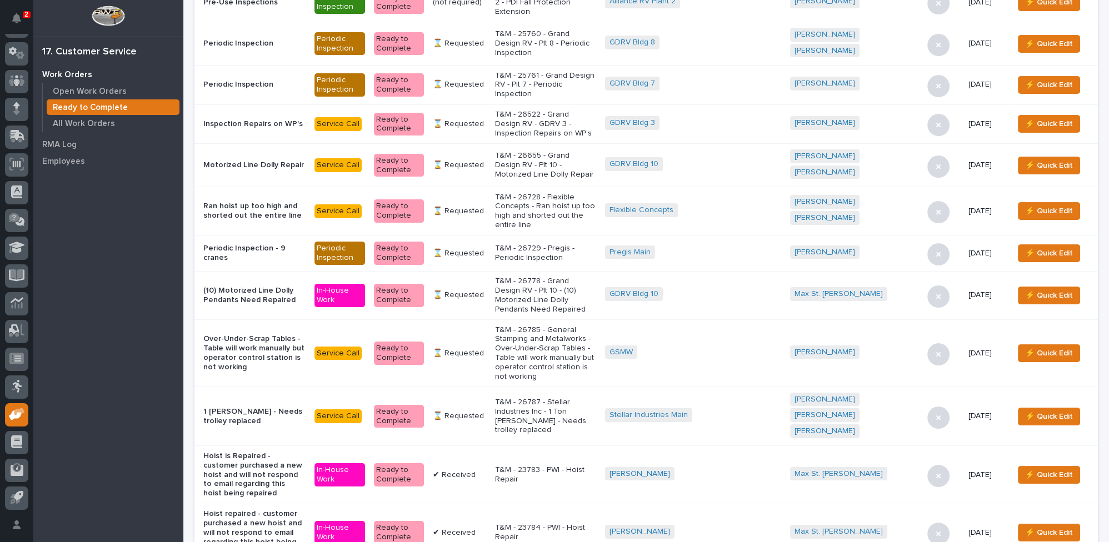
click at [574, 71] on p "T&M - 25761 - Grand Design RV - Plt 7 - Periodic Inspection" at bounding box center [545, 85] width 101 height 28
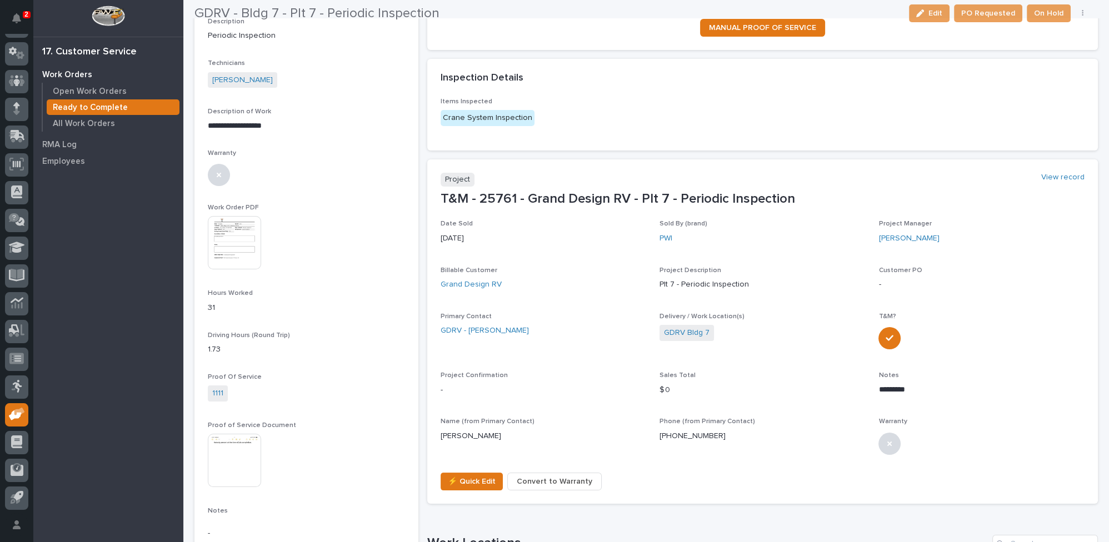
scroll to position [252, 0]
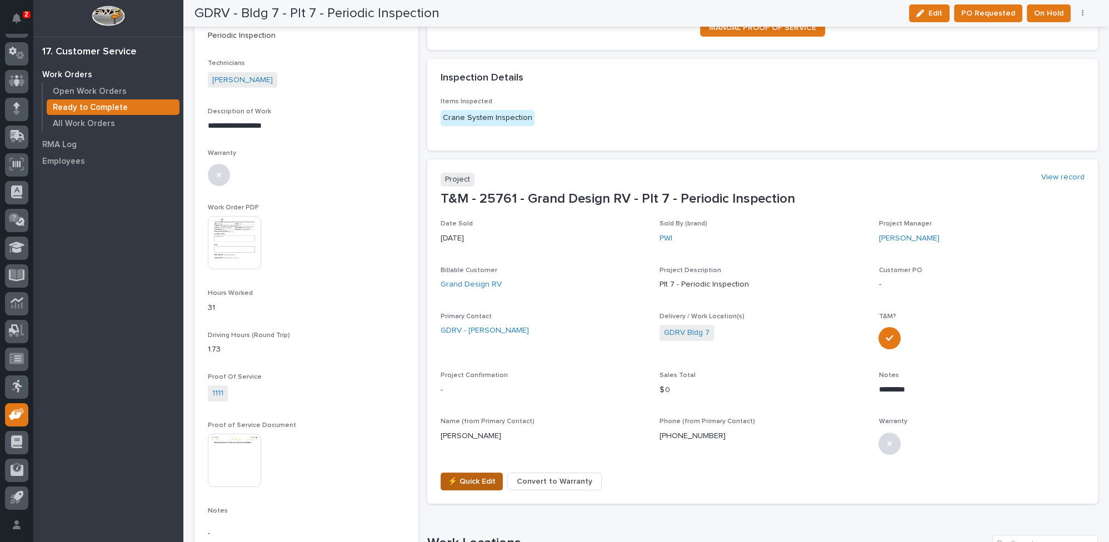
click at [471, 484] on span "⚡ Quick Edit" at bounding box center [472, 481] width 48 height 13
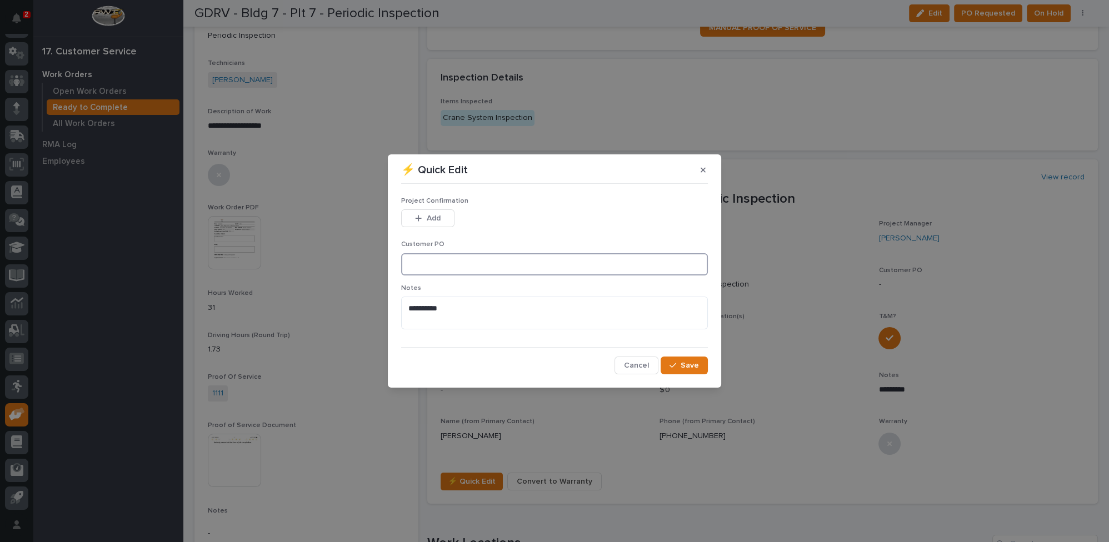
click at [487, 267] on input at bounding box center [554, 264] width 307 height 22
type input "CP7-1047760"
click at [433, 223] on span "Add" at bounding box center [434, 218] width 14 height 10
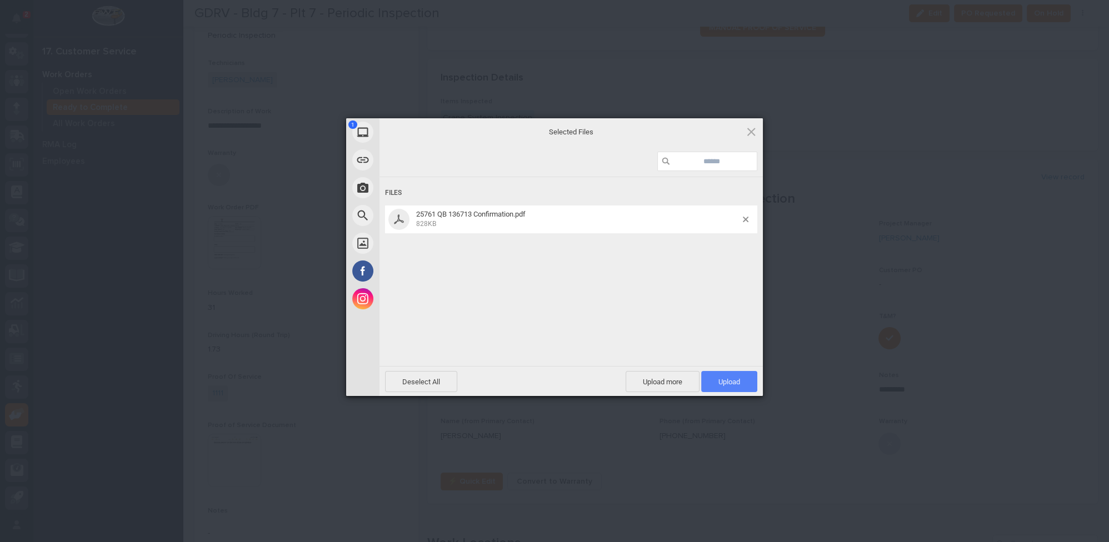
click at [726, 379] on span "Upload 1" at bounding box center [730, 382] width 22 height 8
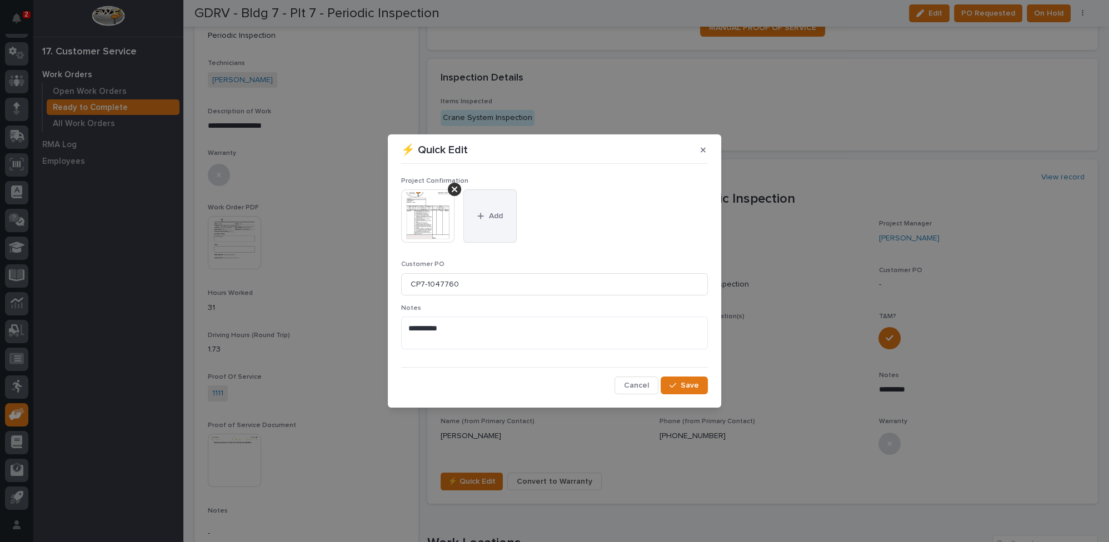
click at [492, 206] on button "Add" at bounding box center [490, 216] width 53 height 53
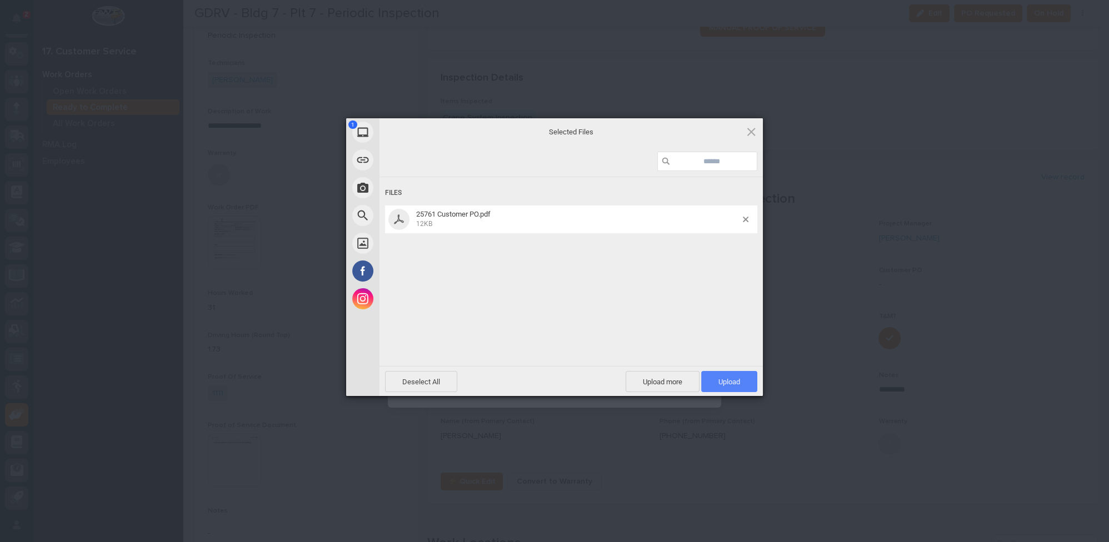
click at [725, 384] on span "Upload 1" at bounding box center [730, 382] width 22 height 8
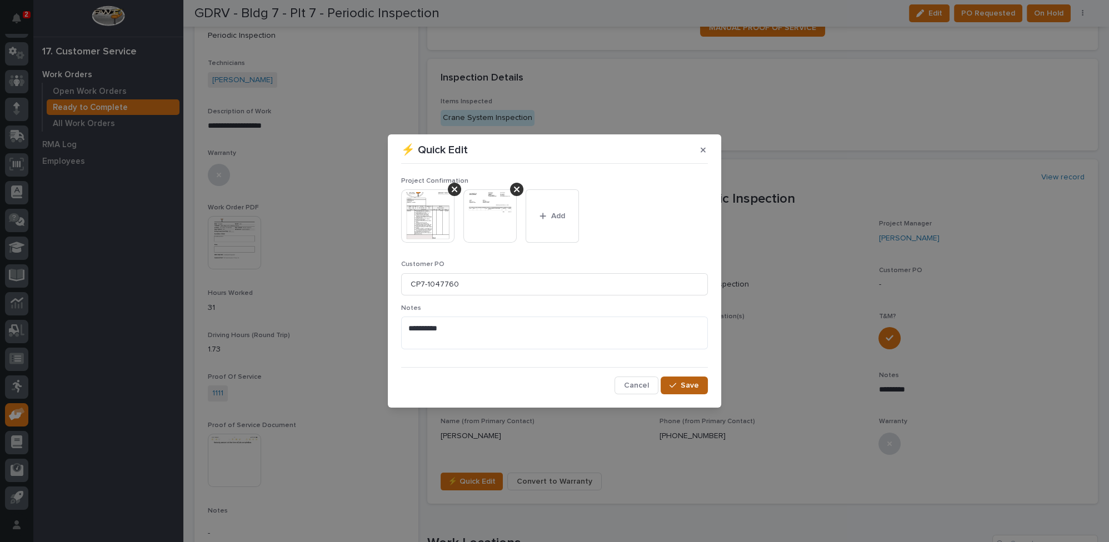
click at [692, 386] on span "Save" at bounding box center [690, 386] width 18 height 10
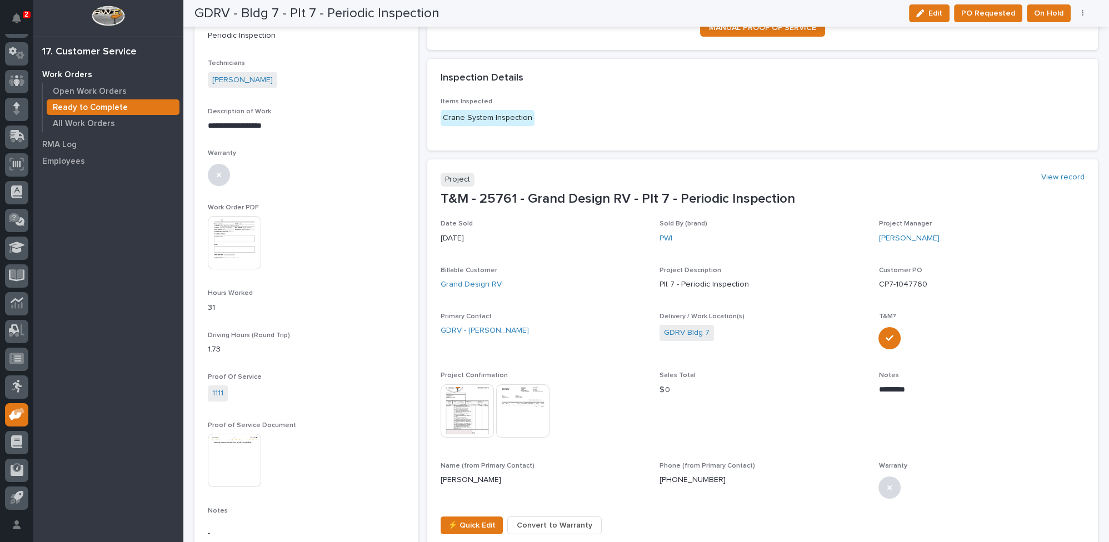
scroll to position [275, 0]
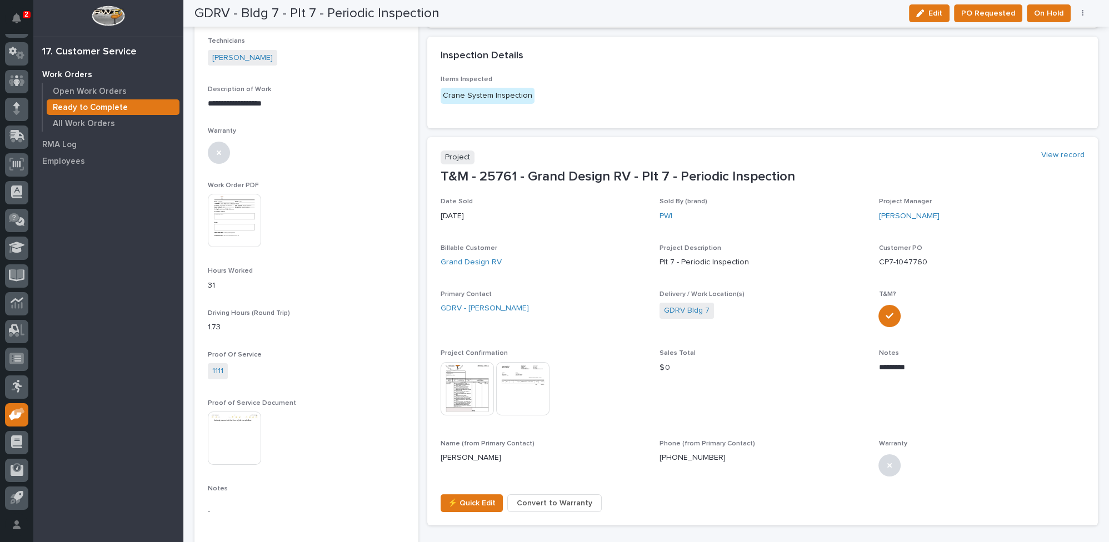
click at [221, 428] on img at bounding box center [234, 438] width 53 height 53
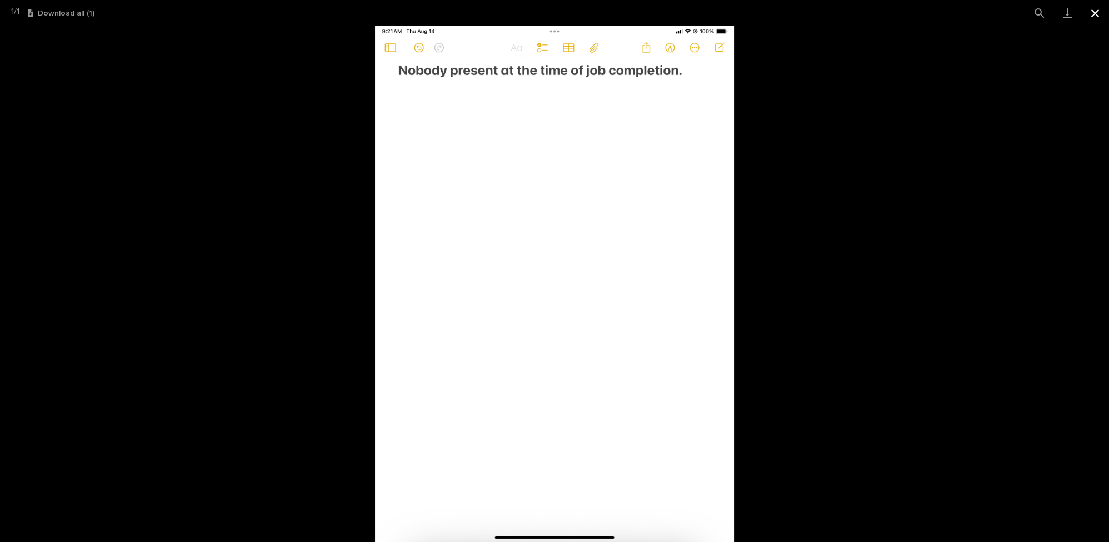
click at [1096, 11] on button "Close gallery" at bounding box center [1096, 13] width 28 height 26
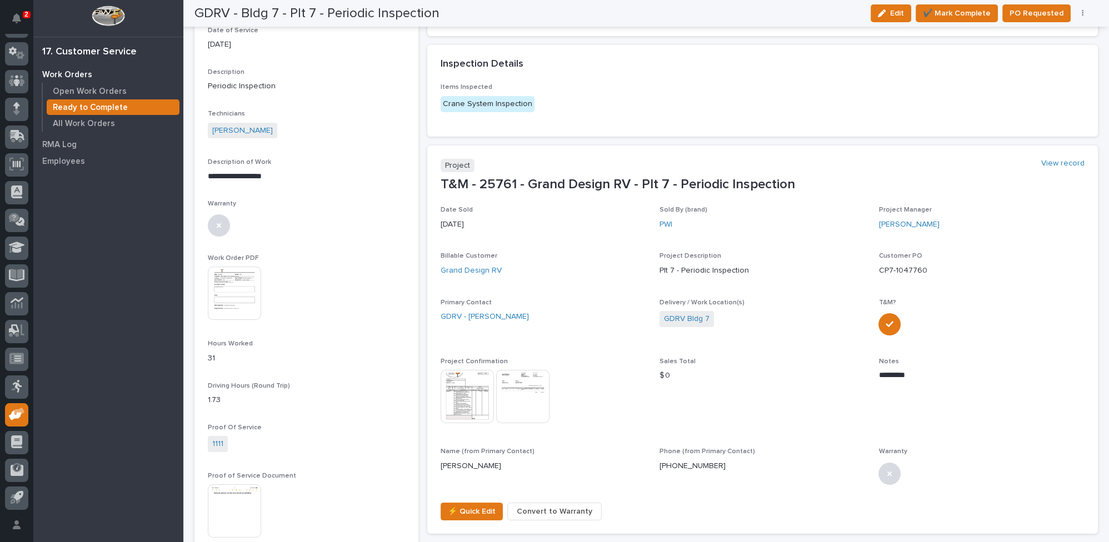
scroll to position [0, 0]
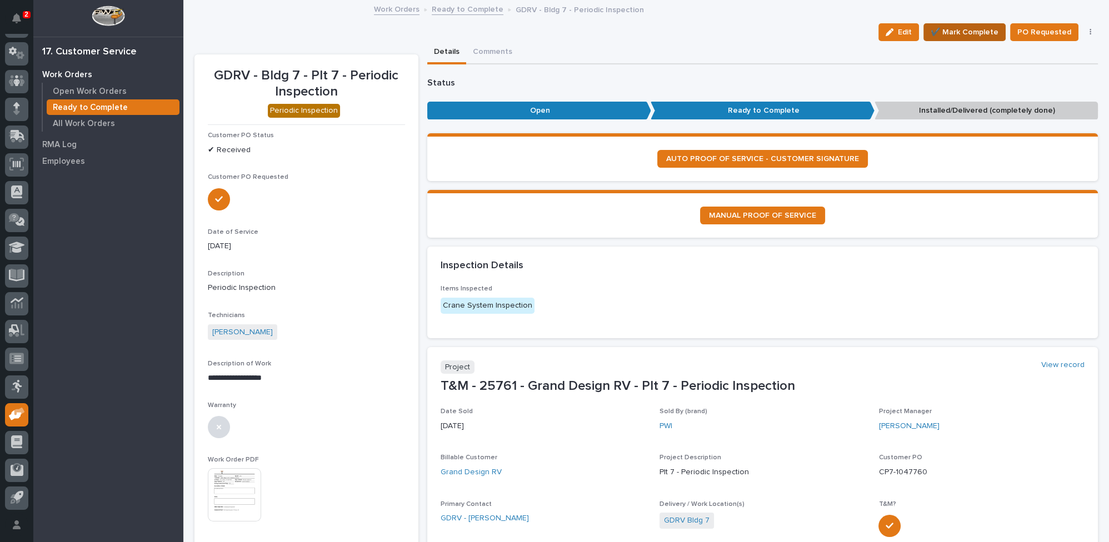
click at [955, 28] on span "✔️ Mark Complete" at bounding box center [965, 32] width 68 height 13
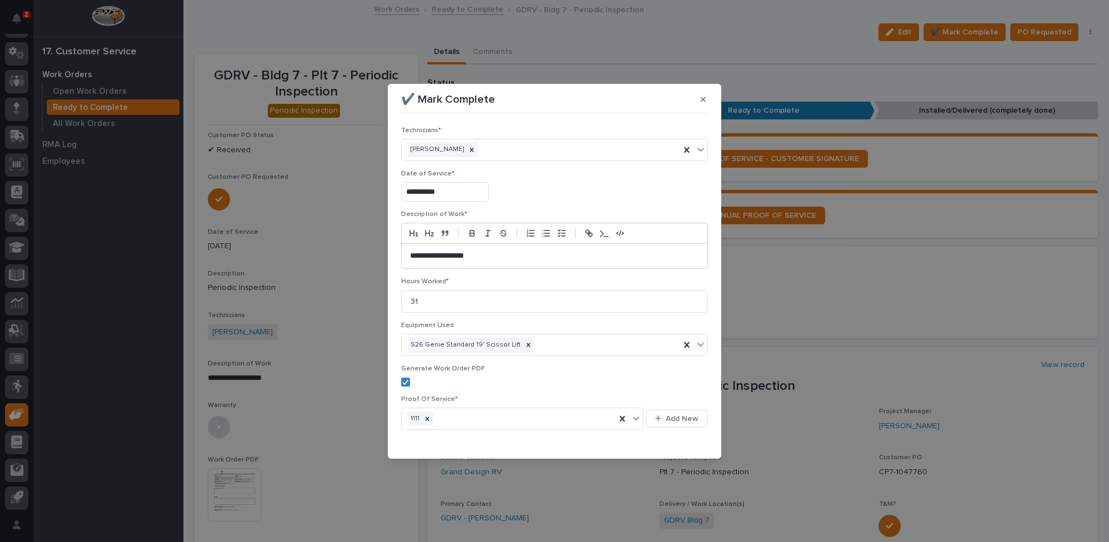
scroll to position [26, 0]
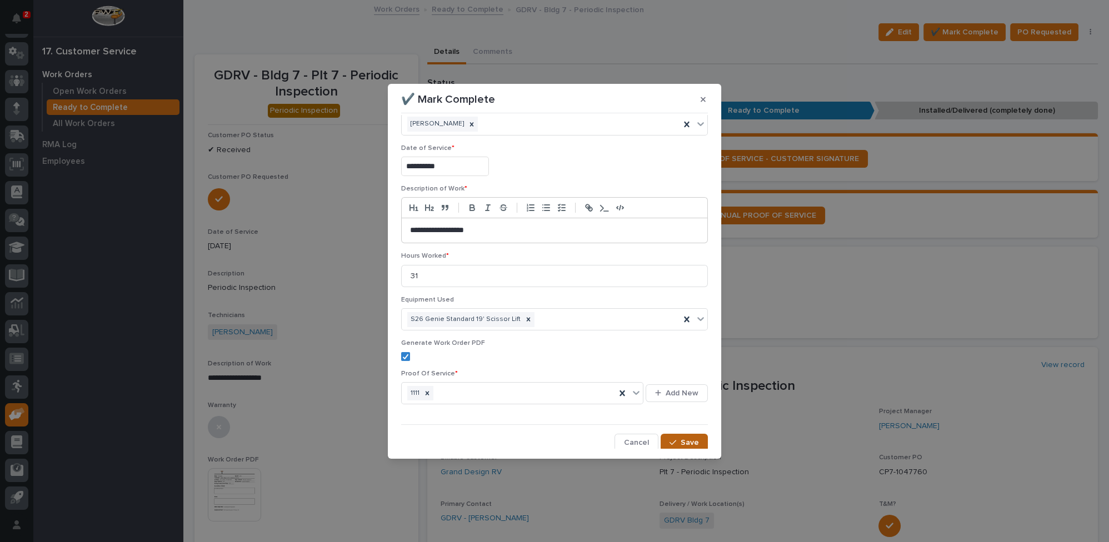
click at [681, 440] on span "Save" at bounding box center [690, 443] width 18 height 10
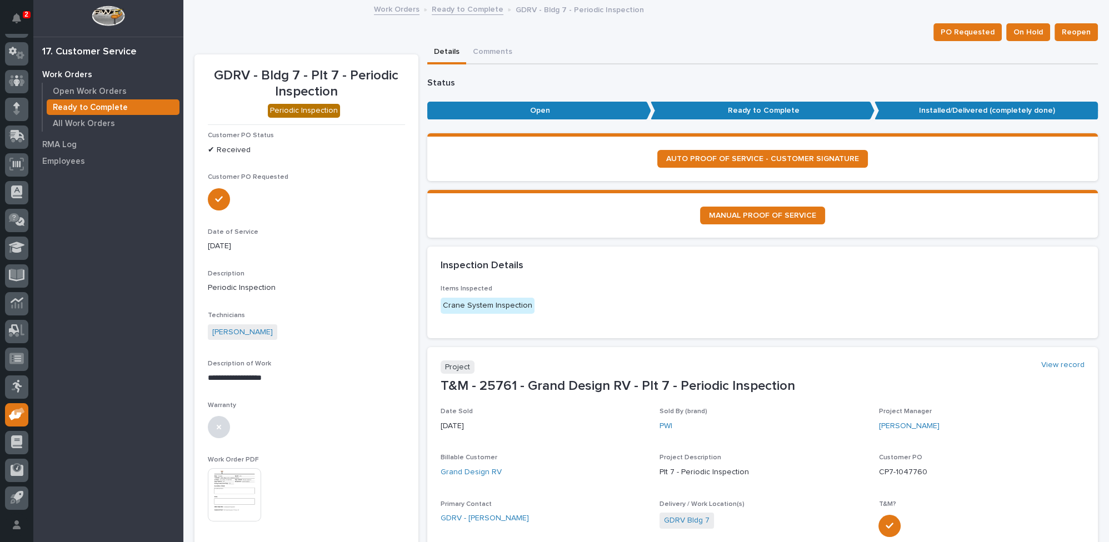
click at [452, 11] on link "Ready to Complete" at bounding box center [468, 8] width 72 height 13
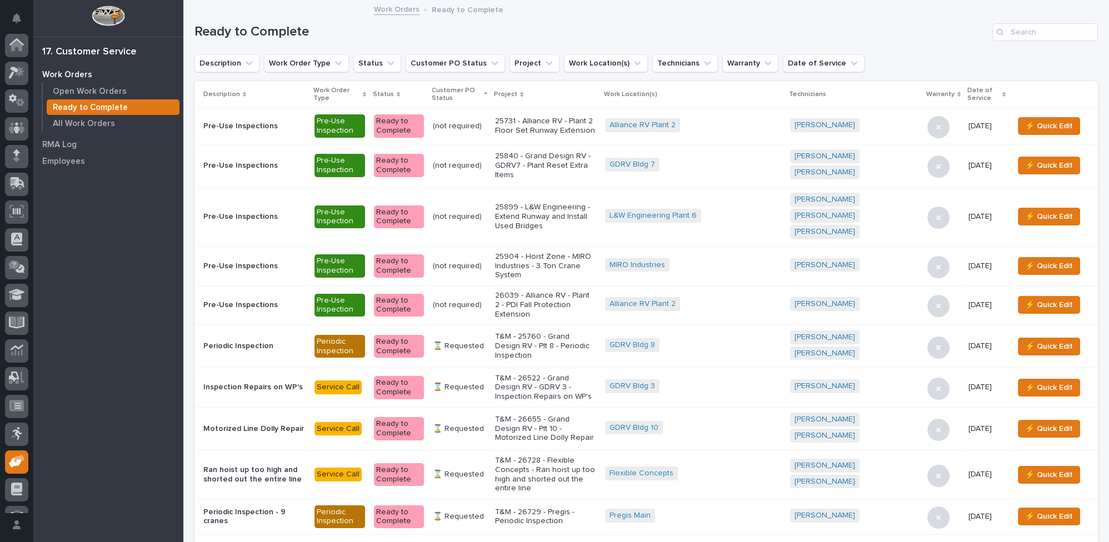
scroll to position [47, 0]
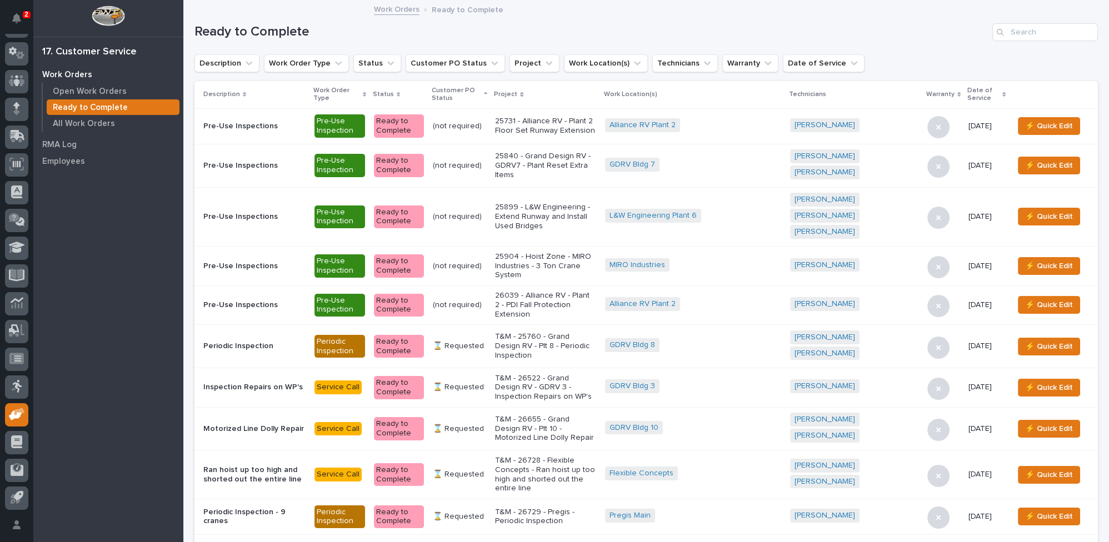
click at [596, 374] on p "T&M - 26522 - Grand Design RV - GDRV 3 - Inspection Repairs on WP's" at bounding box center [545, 388] width 101 height 28
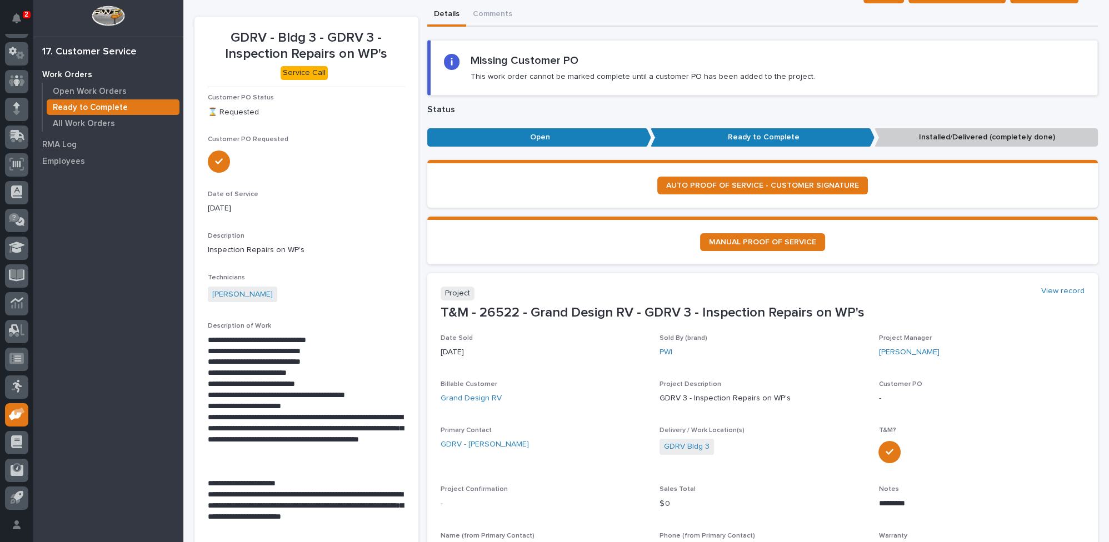
scroll to position [151, 0]
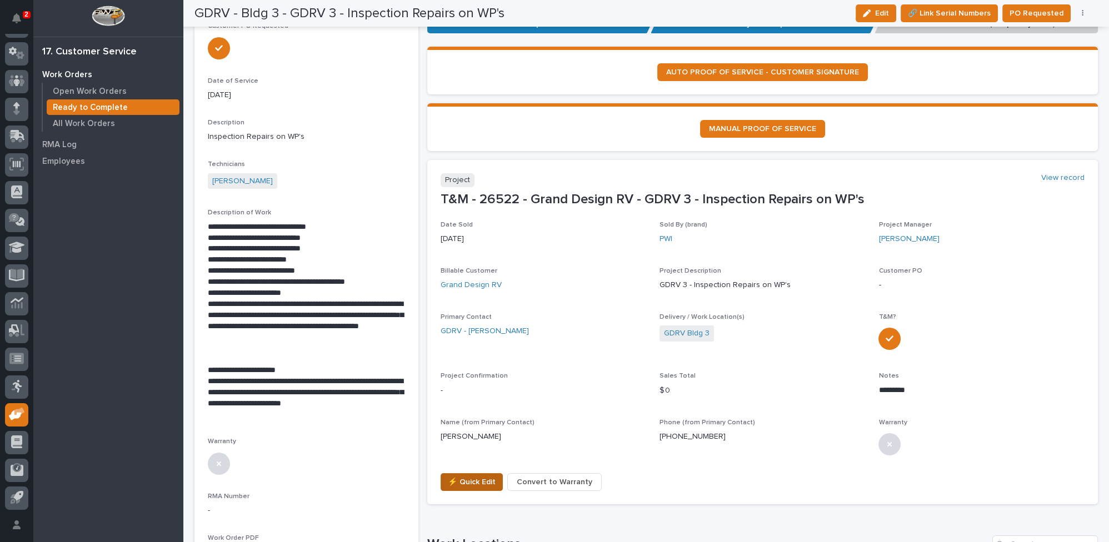
click at [453, 482] on span "⚡ Quick Edit" at bounding box center [472, 482] width 48 height 13
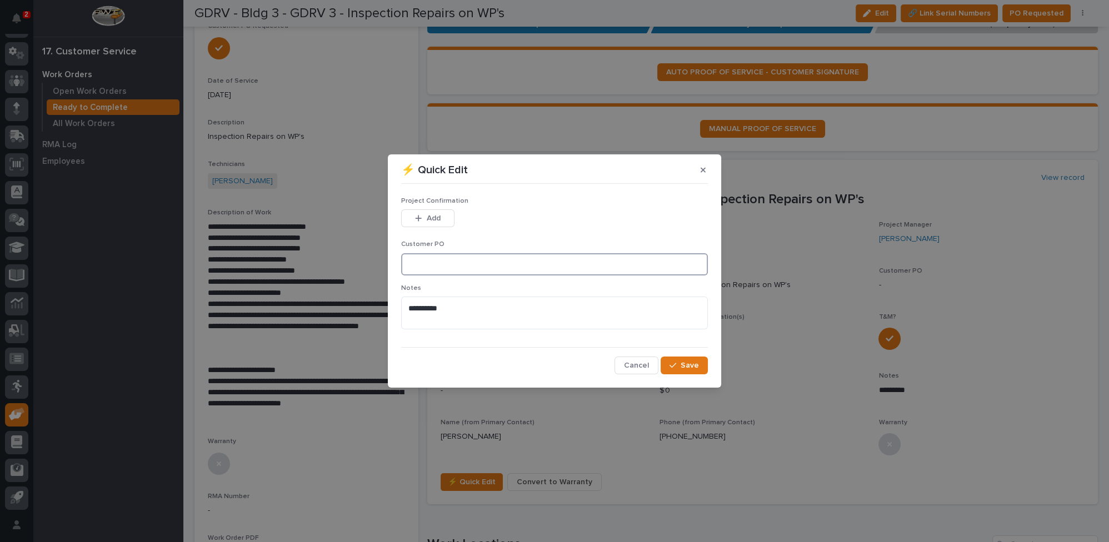
click at [466, 264] on input at bounding box center [554, 264] width 307 height 22
type input "CP3-1047785"
click at [425, 217] on div "button" at bounding box center [420, 219] width 11 height 8
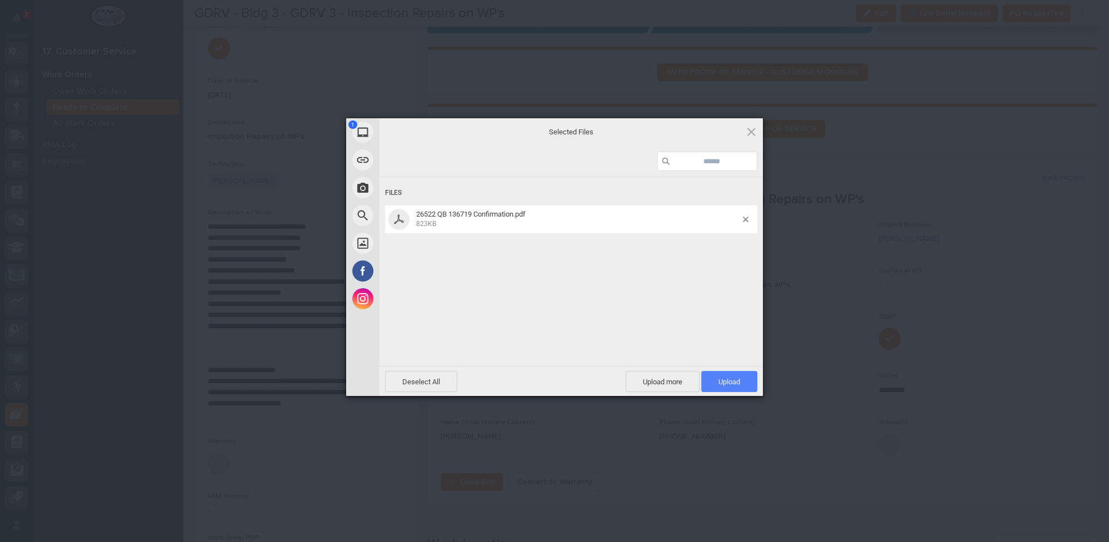
click at [734, 382] on span "Upload 1" at bounding box center [730, 382] width 22 height 8
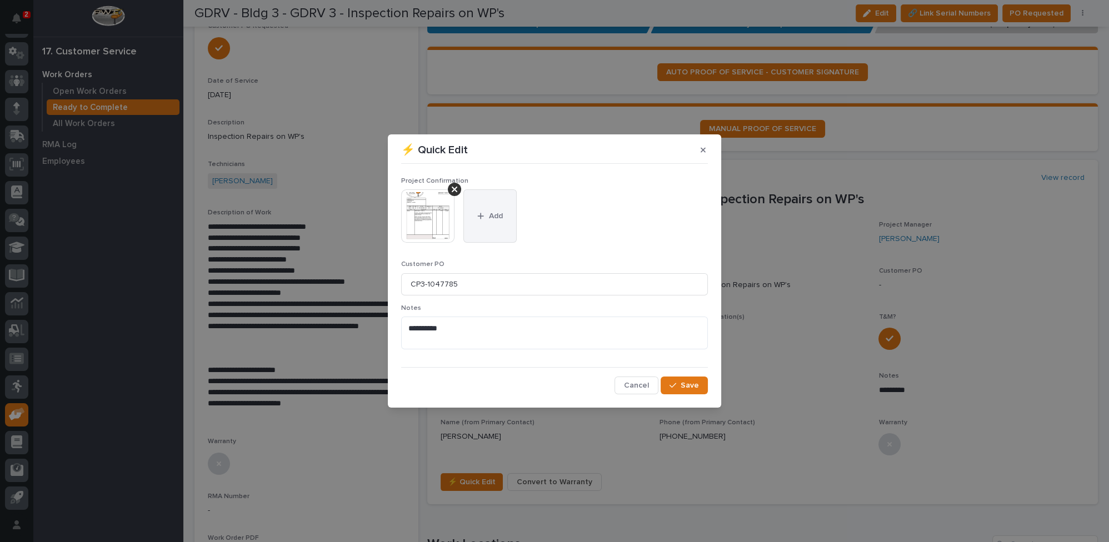
click at [480, 208] on button "Add" at bounding box center [490, 216] width 53 height 53
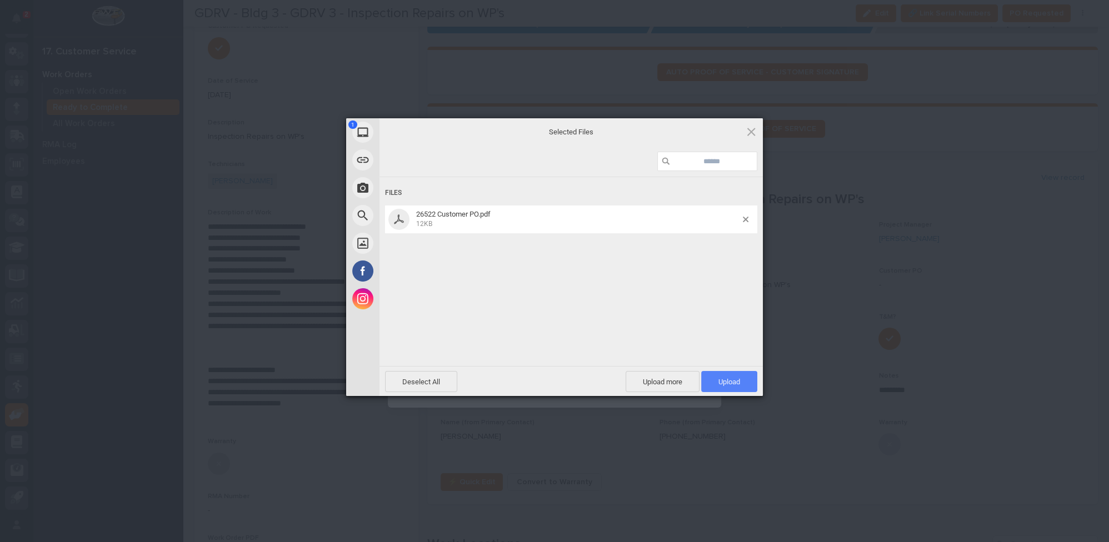
click at [713, 382] on span "Upload 1" at bounding box center [729, 381] width 56 height 21
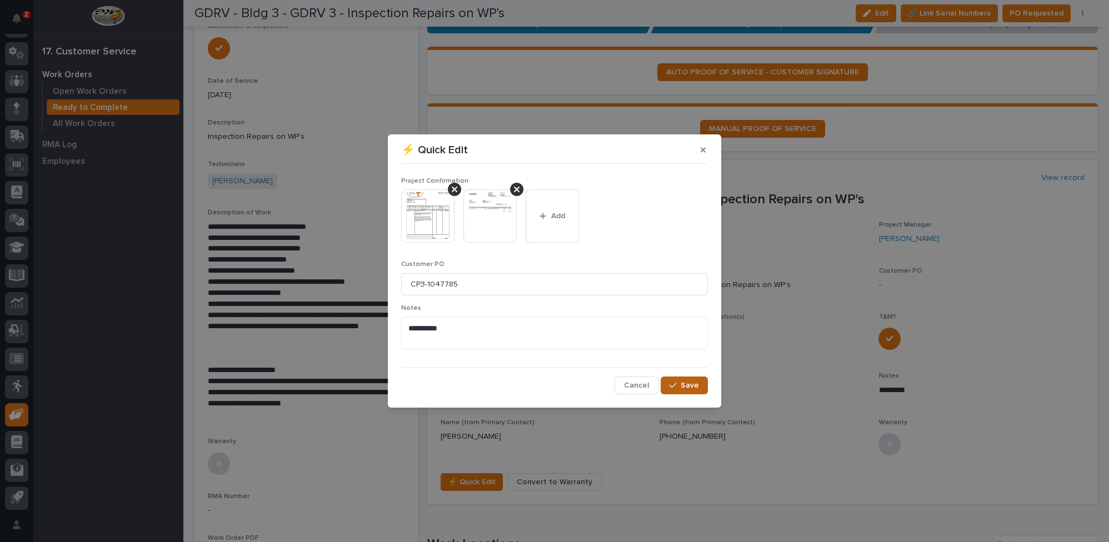
click at [682, 386] on button "Save" at bounding box center [684, 386] width 47 height 18
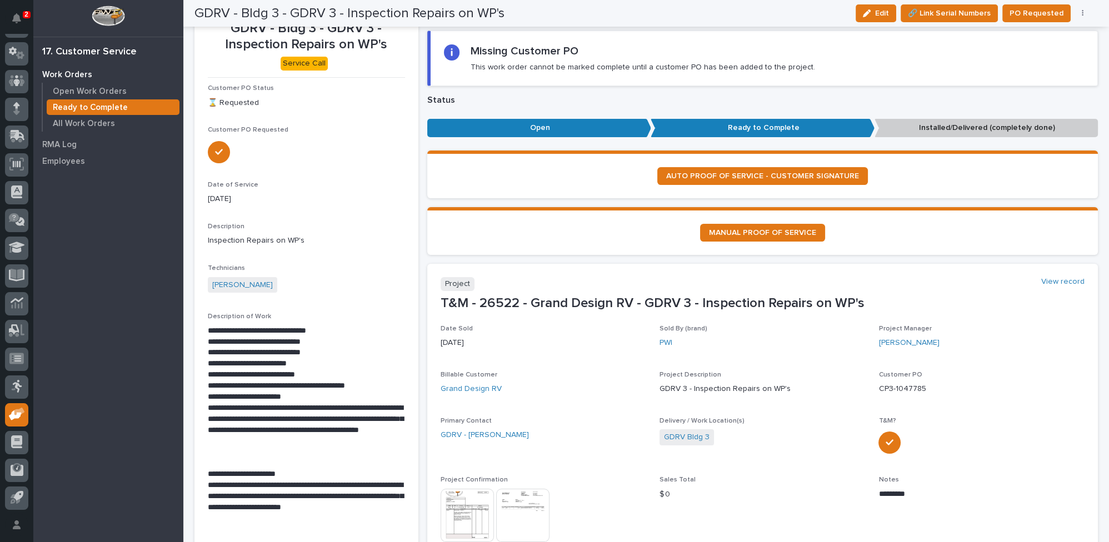
scroll to position [0, 0]
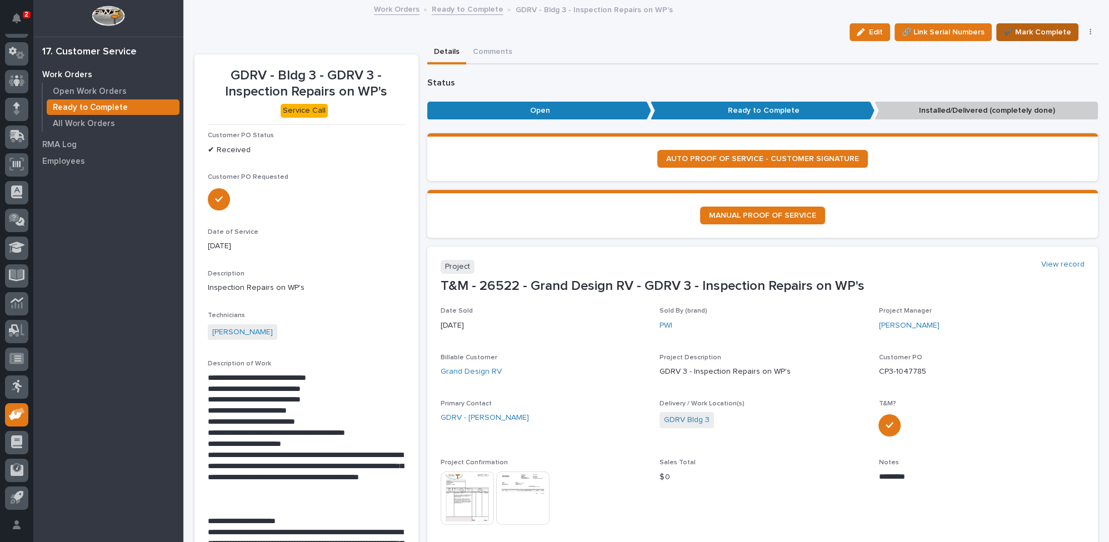
click at [1036, 31] on span "✔️ Mark Complete" at bounding box center [1038, 32] width 68 height 13
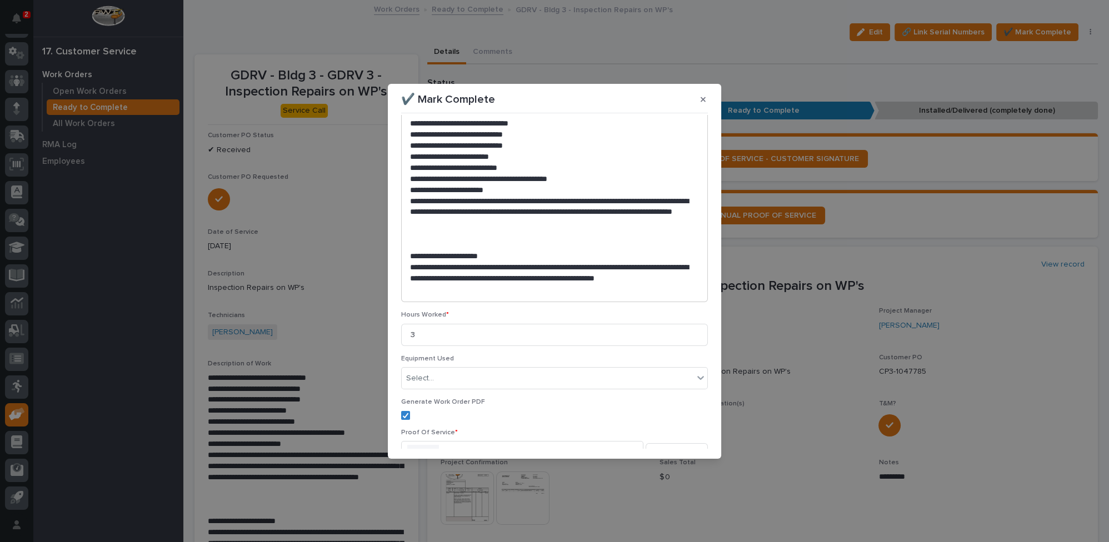
scroll to position [191, 0]
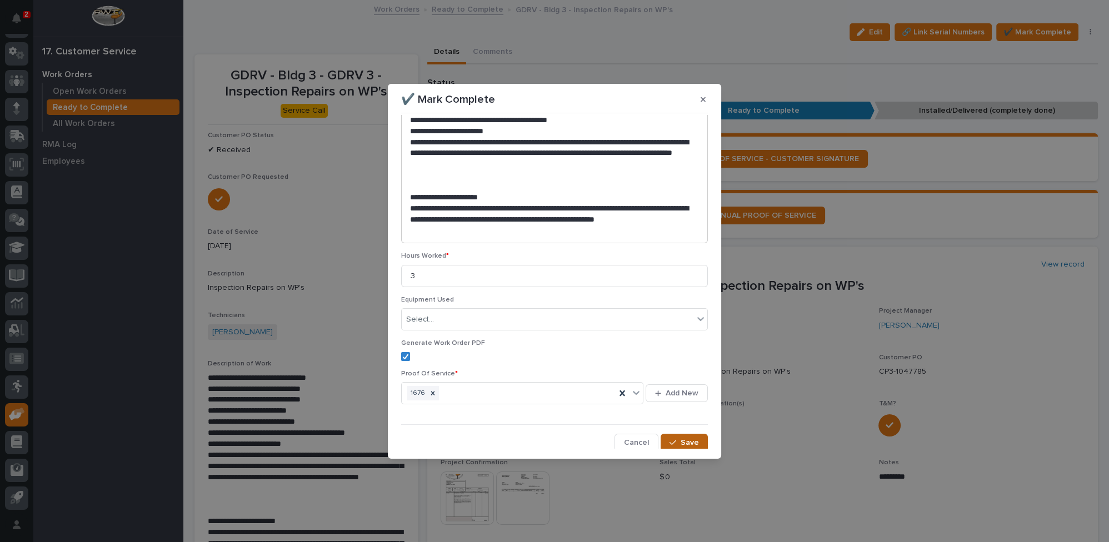
click at [691, 441] on span "Save" at bounding box center [690, 443] width 18 height 10
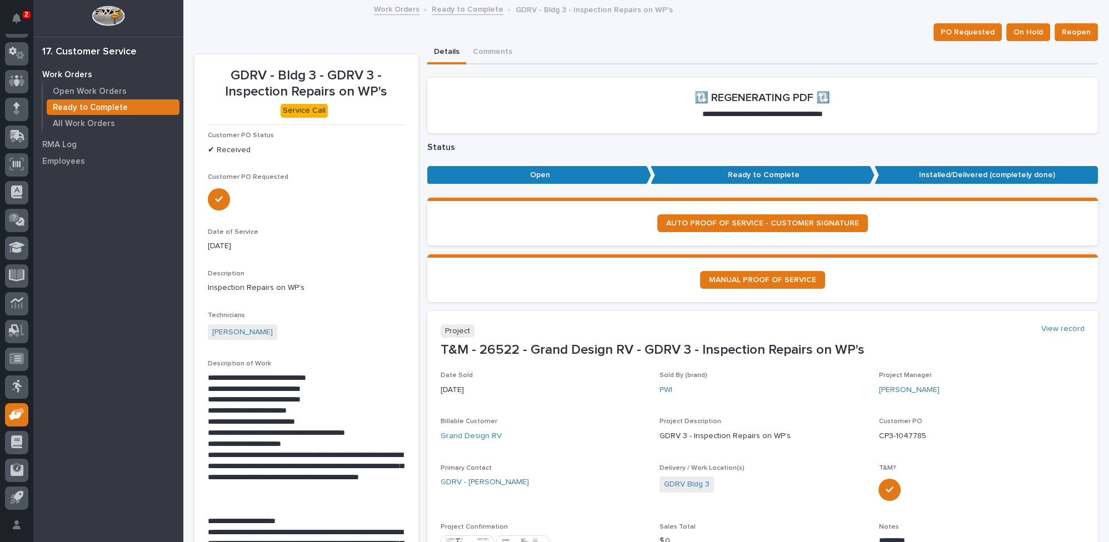
click at [466, 9] on link "Ready to Complete" at bounding box center [468, 8] width 72 height 13
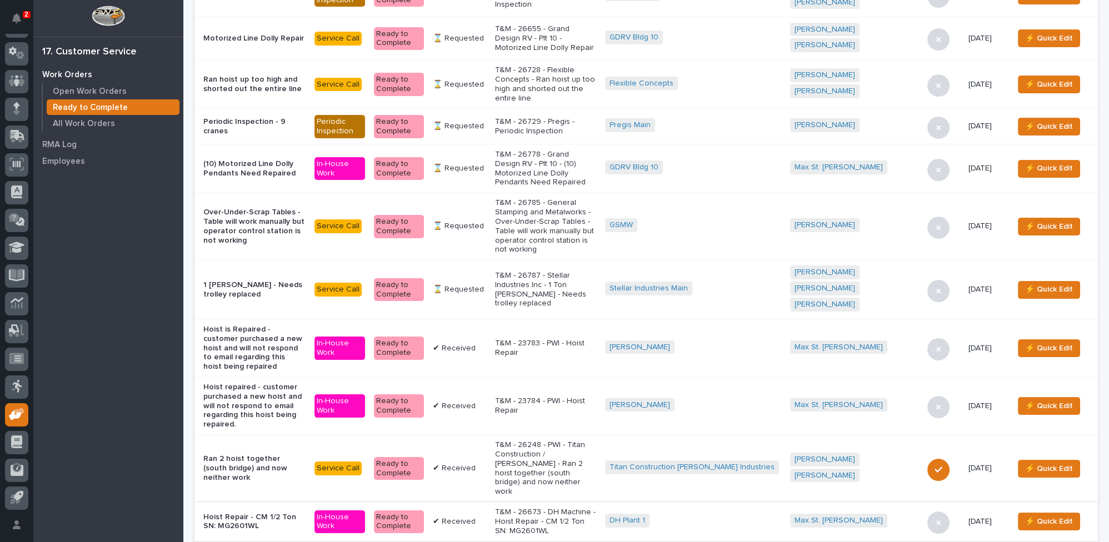
scroll to position [354, 0]
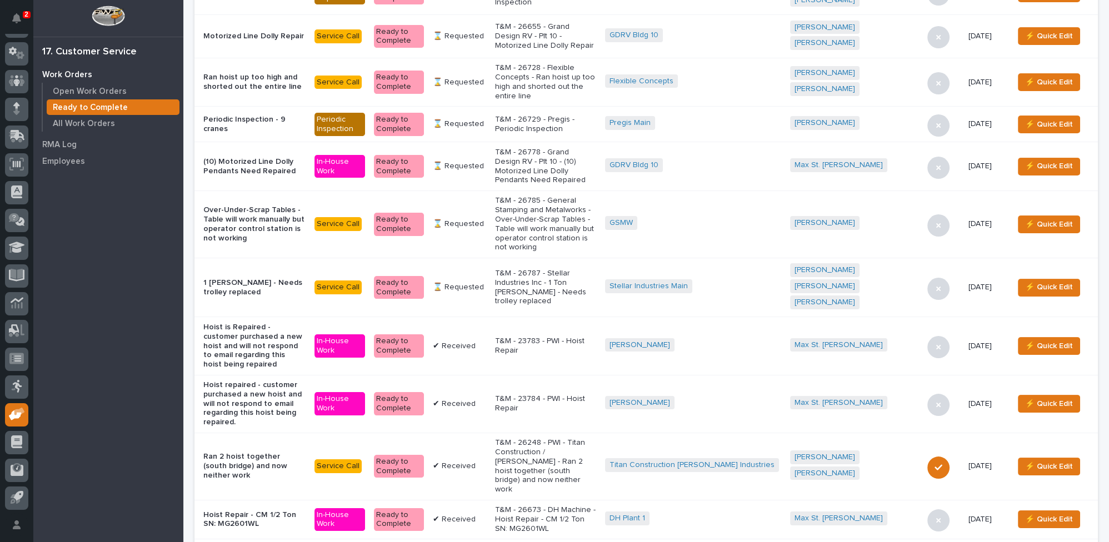
click at [565, 506] on p "T&M - 26673 - DH Machine - Hoist Repair - CM 1/2 Ton SN: MG2601WL" at bounding box center [545, 520] width 101 height 28
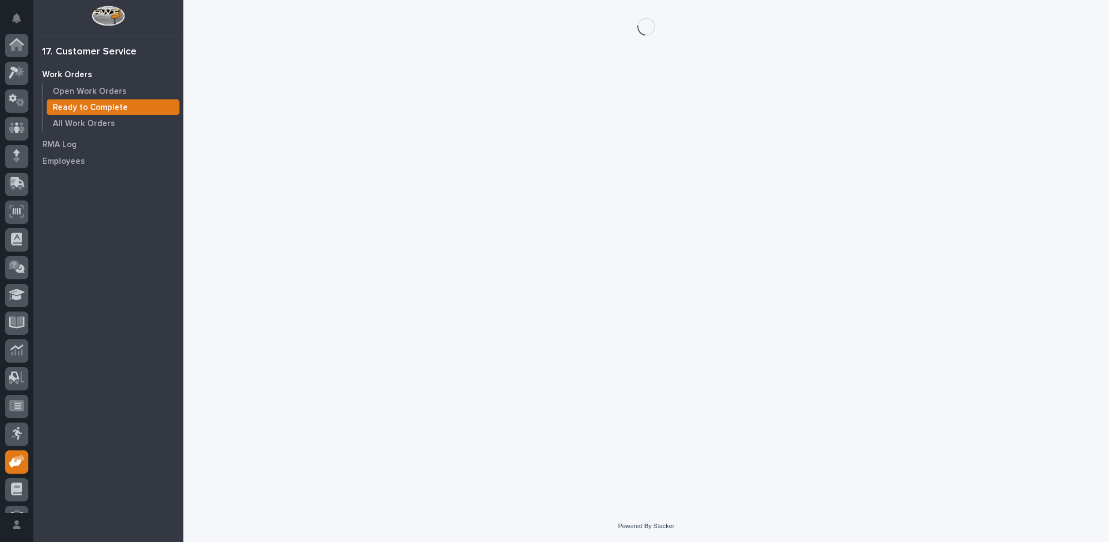
scroll to position [47, 0]
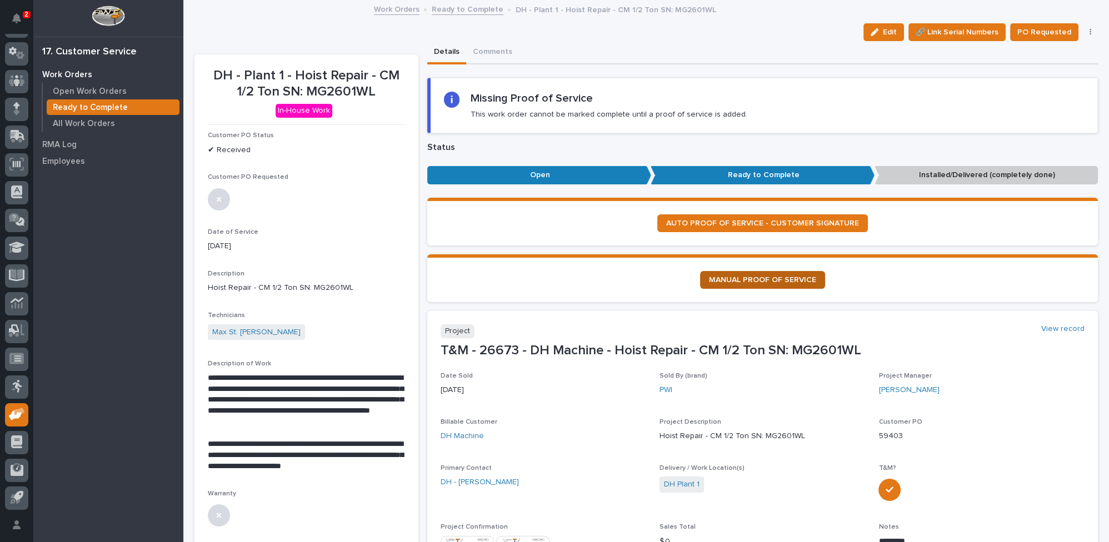
click at [772, 276] on span "MANUAL PROOF OF SERVICE" at bounding box center [762, 280] width 107 height 8
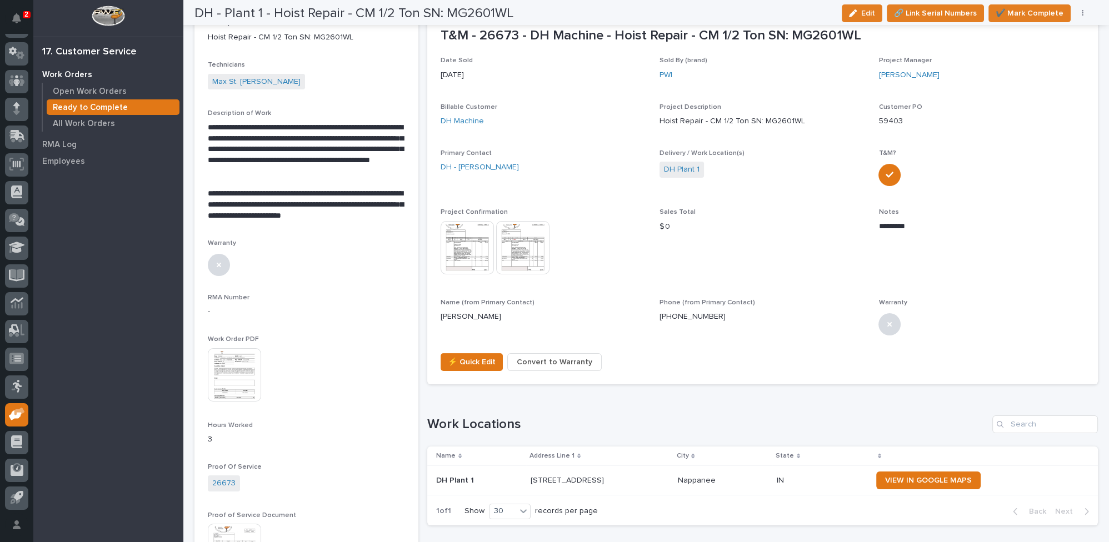
scroll to position [252, 0]
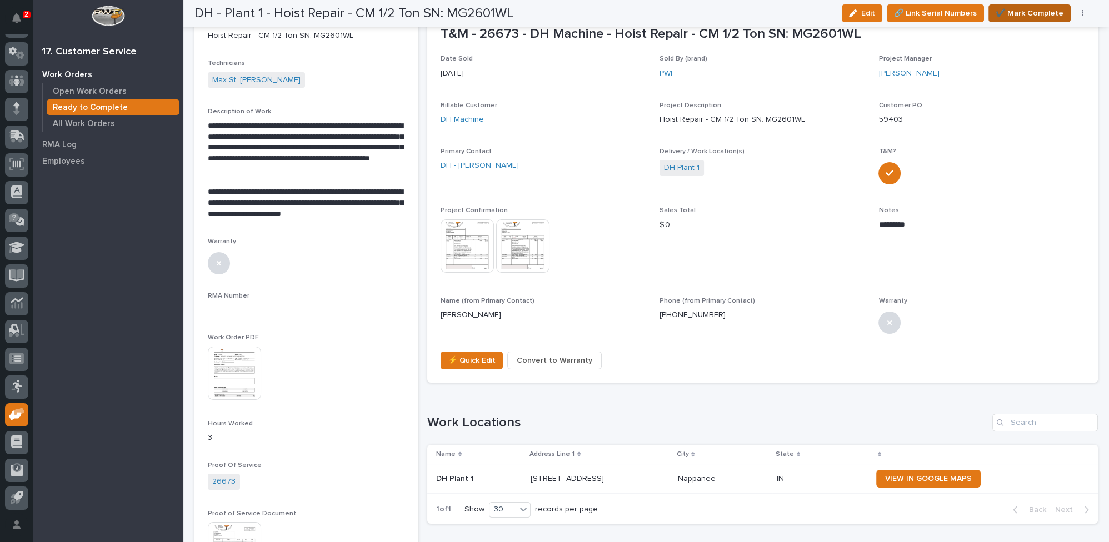
click at [1022, 9] on span "✔️ Mark Complete" at bounding box center [1030, 13] width 68 height 13
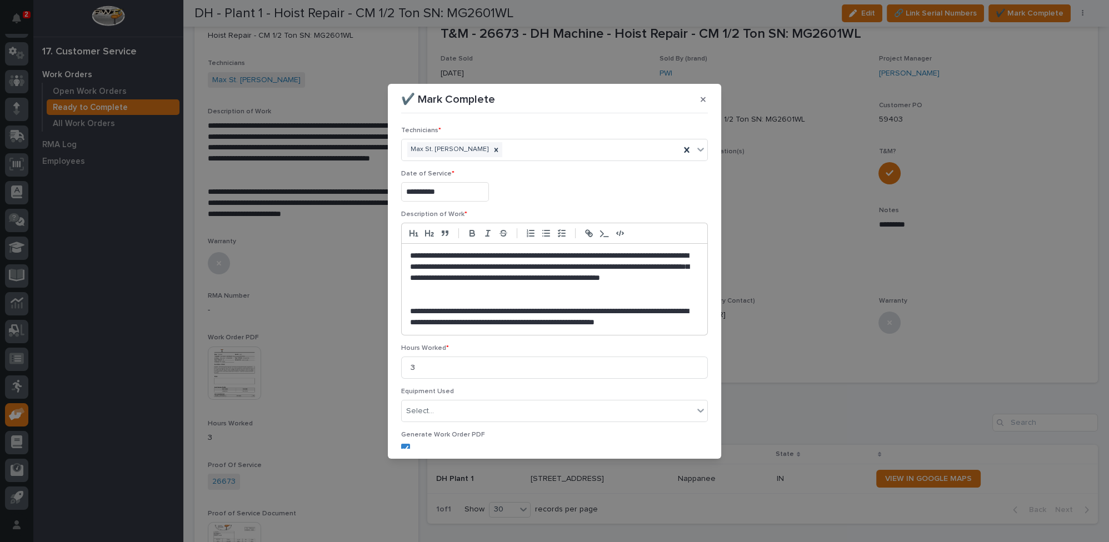
scroll to position [92, 0]
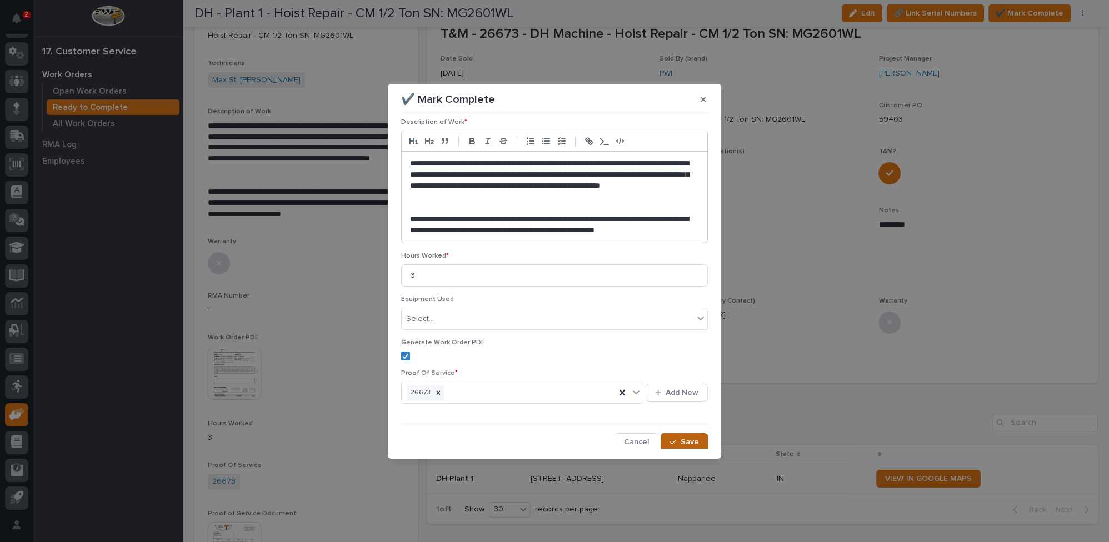
click at [684, 440] on span "Save" at bounding box center [690, 442] width 18 height 10
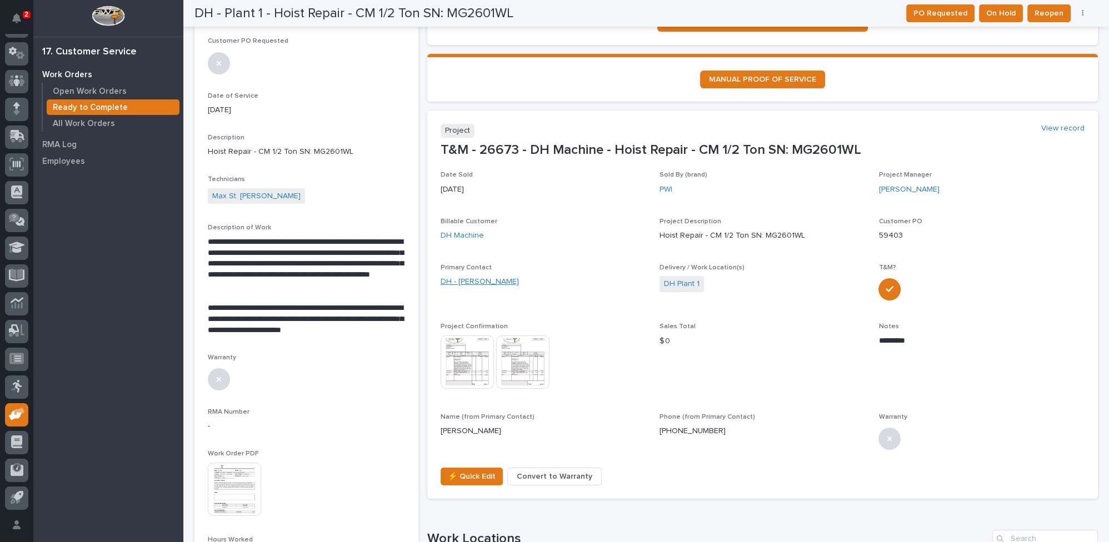
scroll to position [0, 0]
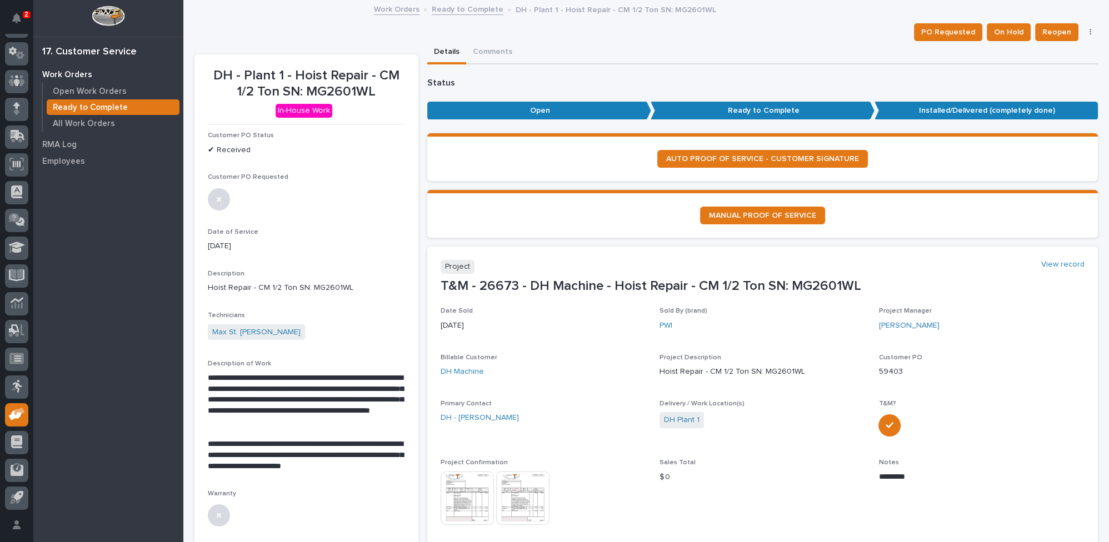
click at [448, 8] on link "Ready to Complete" at bounding box center [468, 8] width 72 height 13
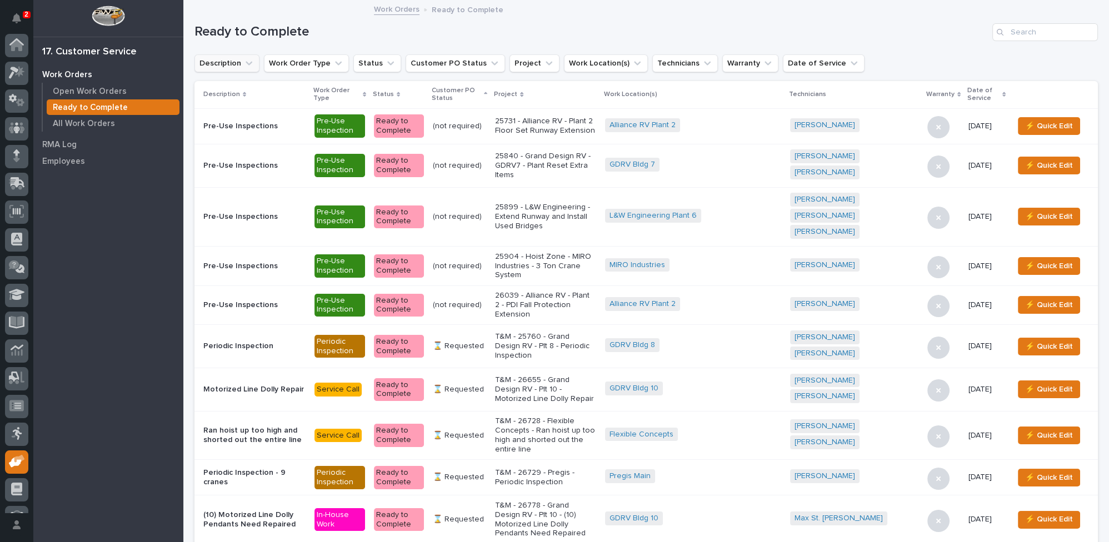
scroll to position [47, 0]
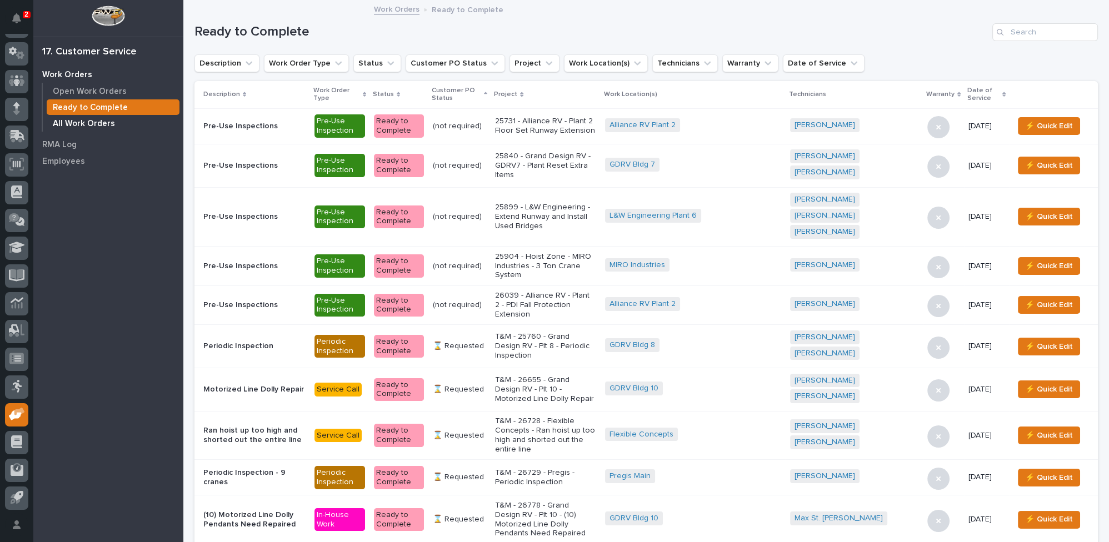
click at [102, 126] on p "All Work Orders" at bounding box center [84, 124] width 62 height 10
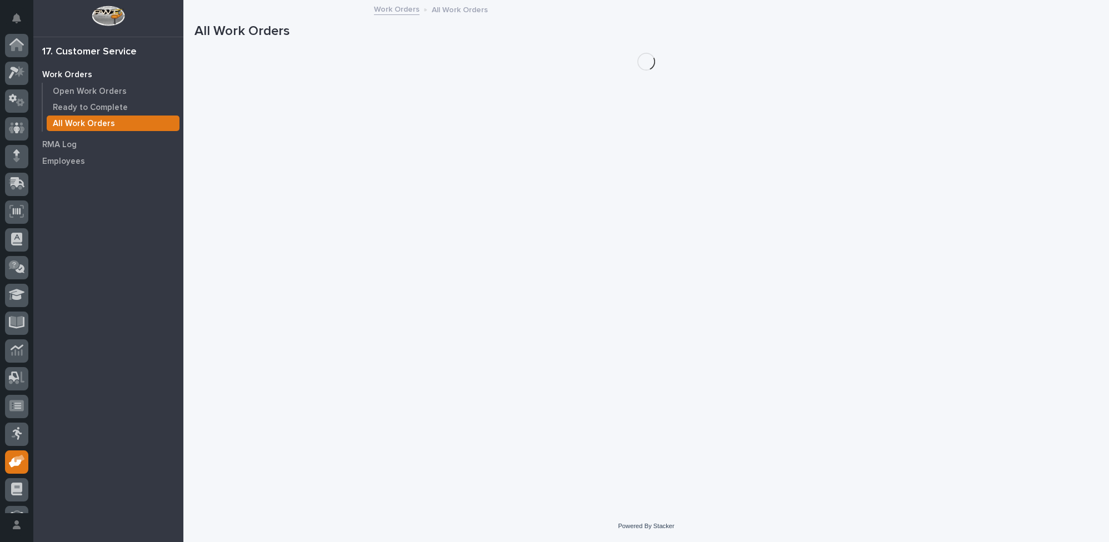
scroll to position [47, 0]
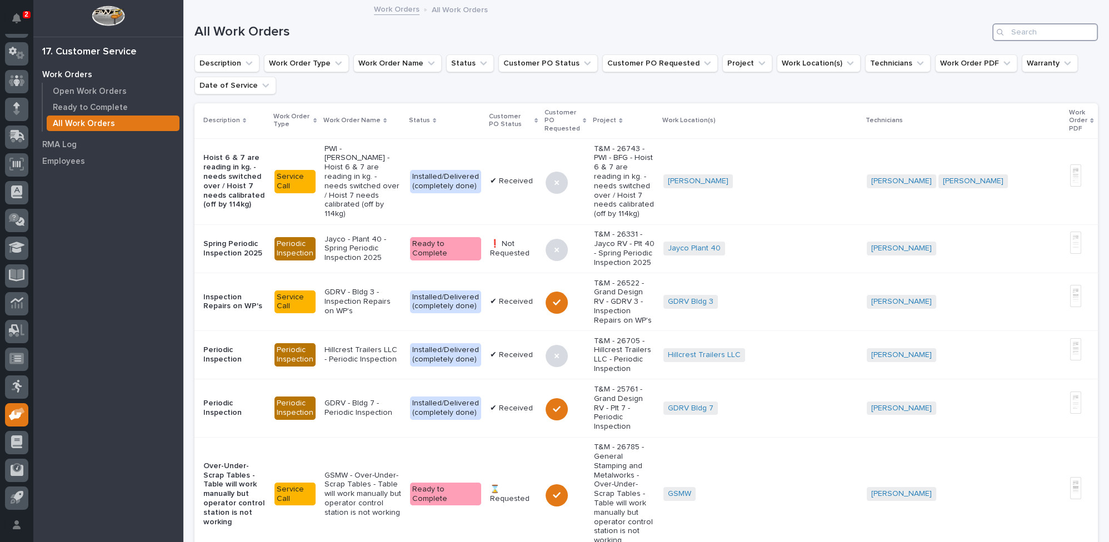
click at [1014, 36] on input "Search" at bounding box center [1046, 32] width 106 height 18
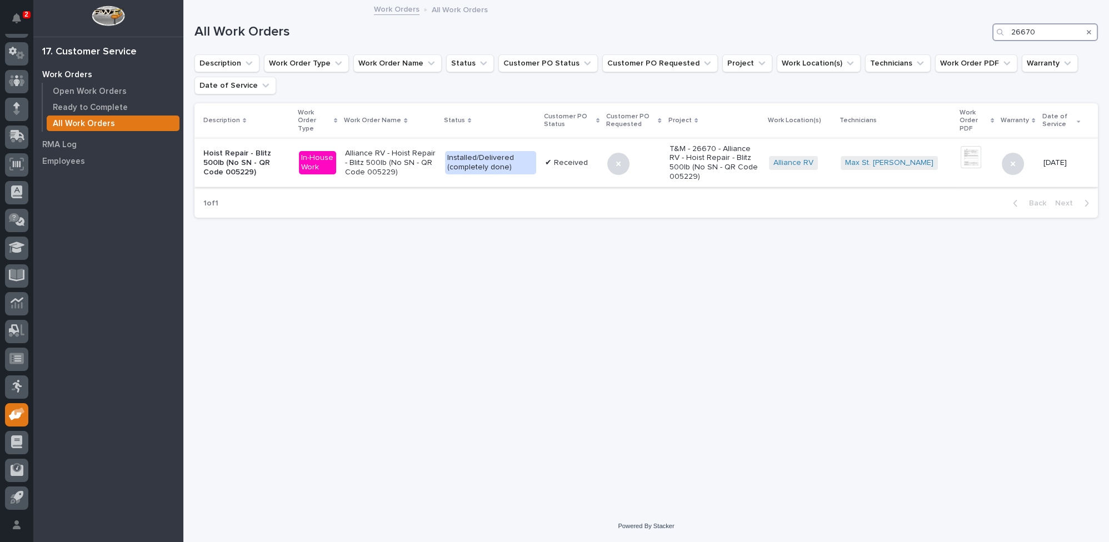
type input "26670"
click at [713, 172] on p "T&M - 26670 - Alliance RV - Hoist Repair - Blitz 500lb (No SN - QR Code 005229)" at bounding box center [715, 163] width 91 height 37
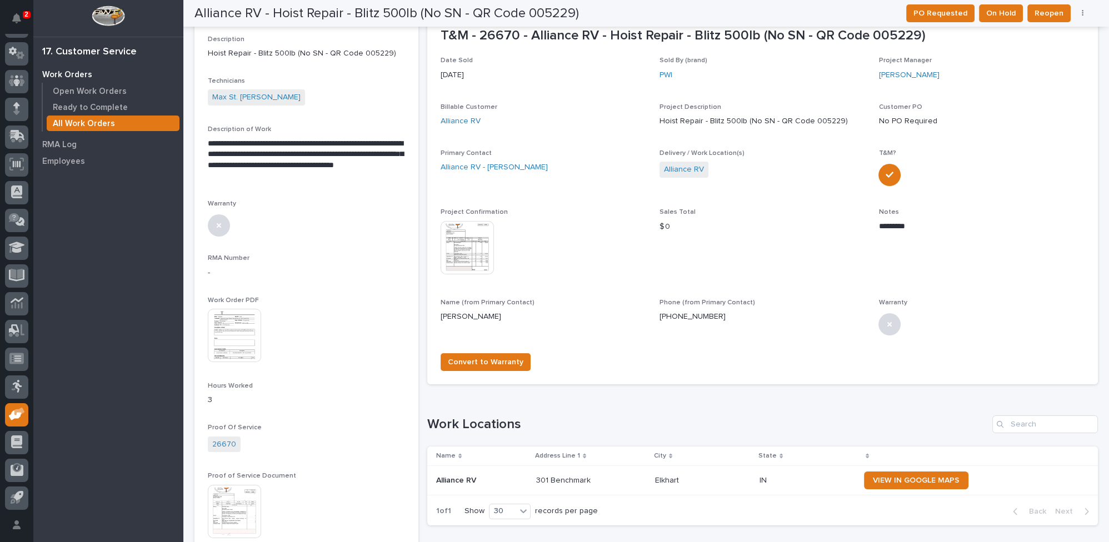
scroll to position [354, 0]
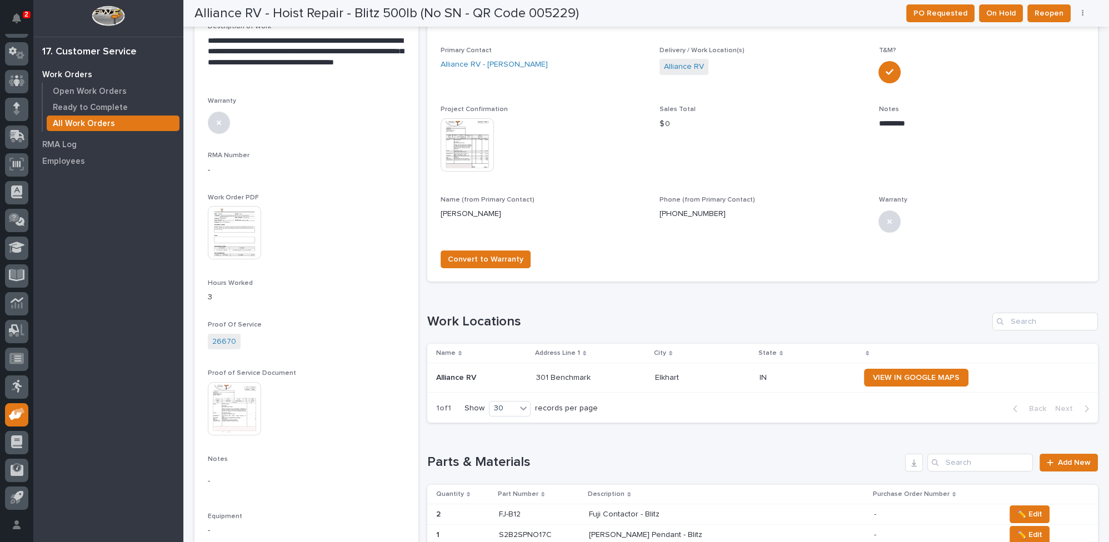
click at [225, 409] on img at bounding box center [234, 408] width 53 height 53
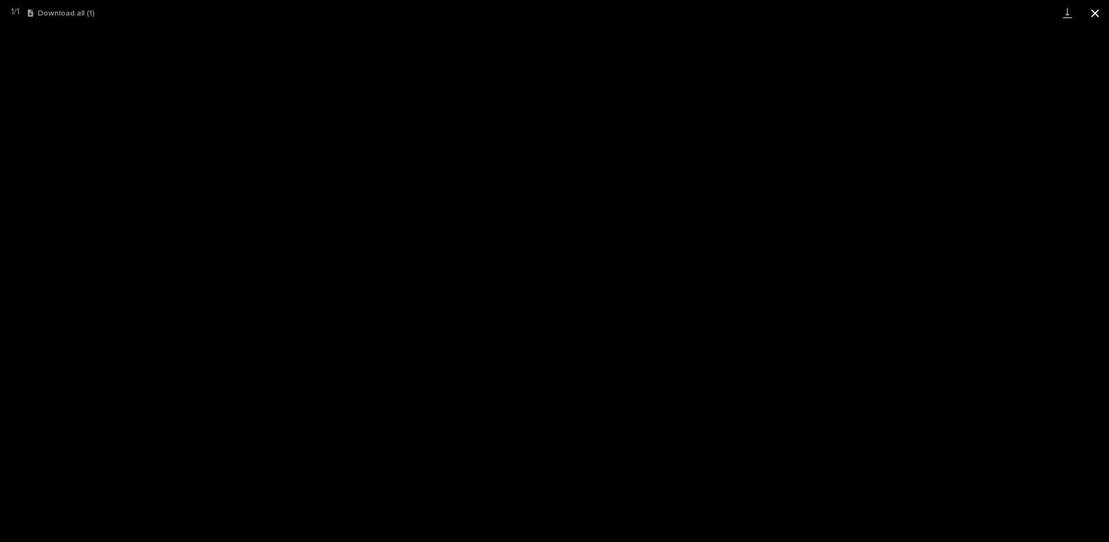
click at [1094, 12] on button "Close gallery" at bounding box center [1096, 13] width 28 height 26
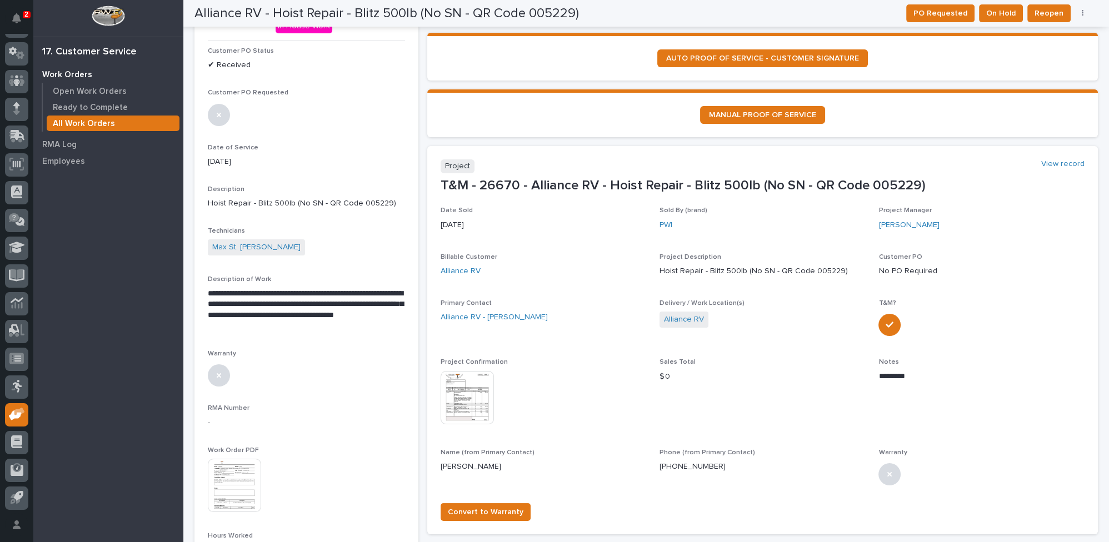
scroll to position [0, 0]
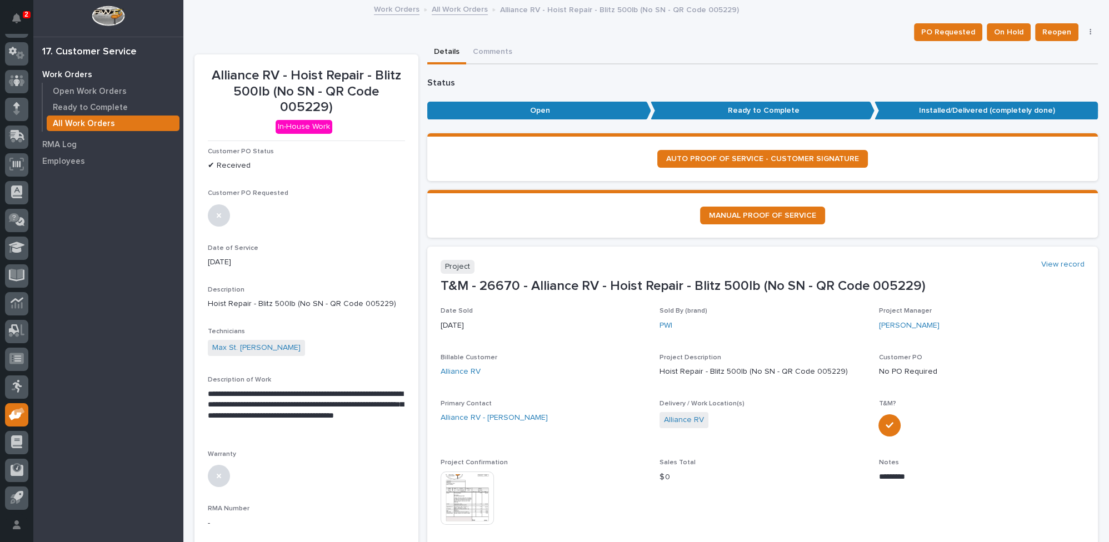
click at [462, 9] on link "All Work Orders" at bounding box center [460, 8] width 56 height 13
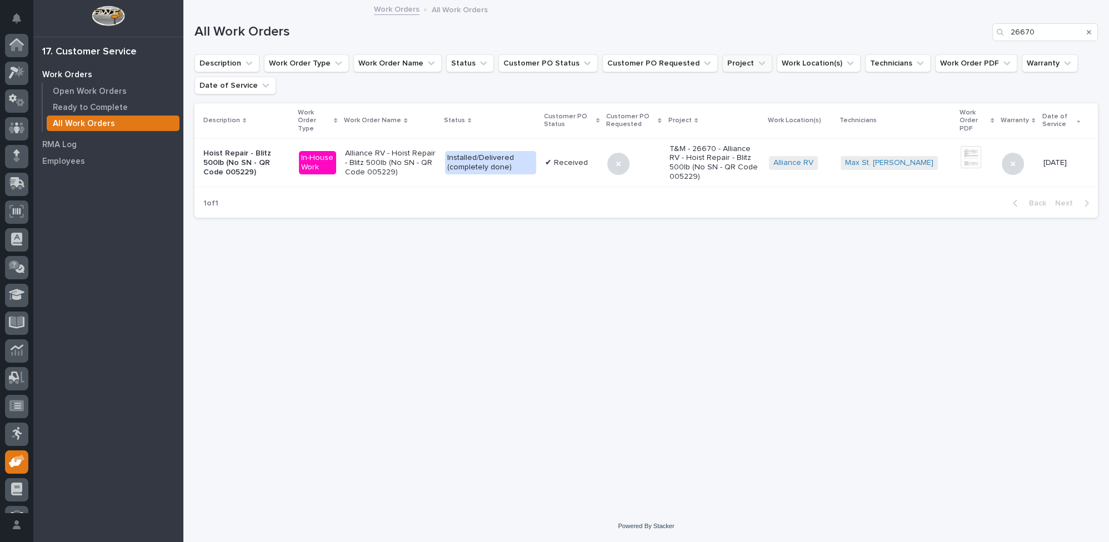
scroll to position [47, 0]
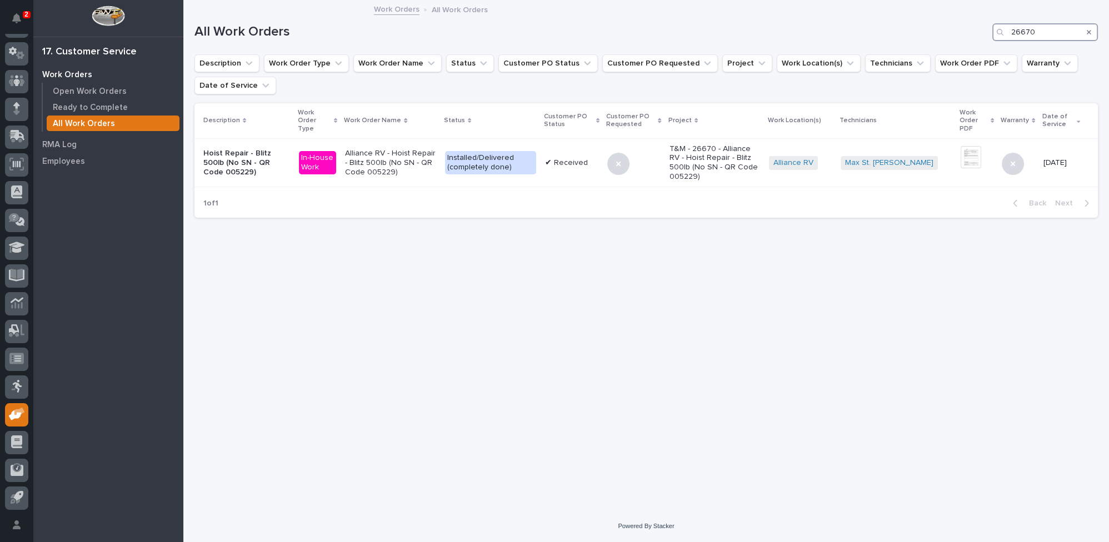
drag, startPoint x: 1031, startPoint y: 32, endPoint x: 951, endPoint y: 29, distance: 80.1
click at [954, 28] on div "All Work Orders 26670" at bounding box center [647, 32] width 904 height 18
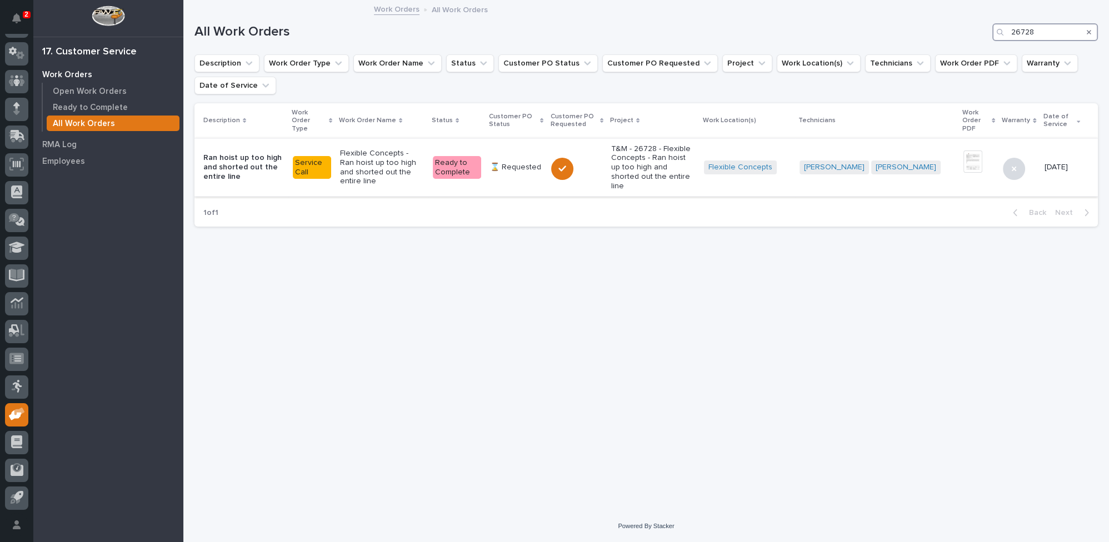
type input "26728"
click at [399, 160] on p "Flexible Concepts - Ran hoist up too high and shorted out the entire line" at bounding box center [382, 167] width 84 height 37
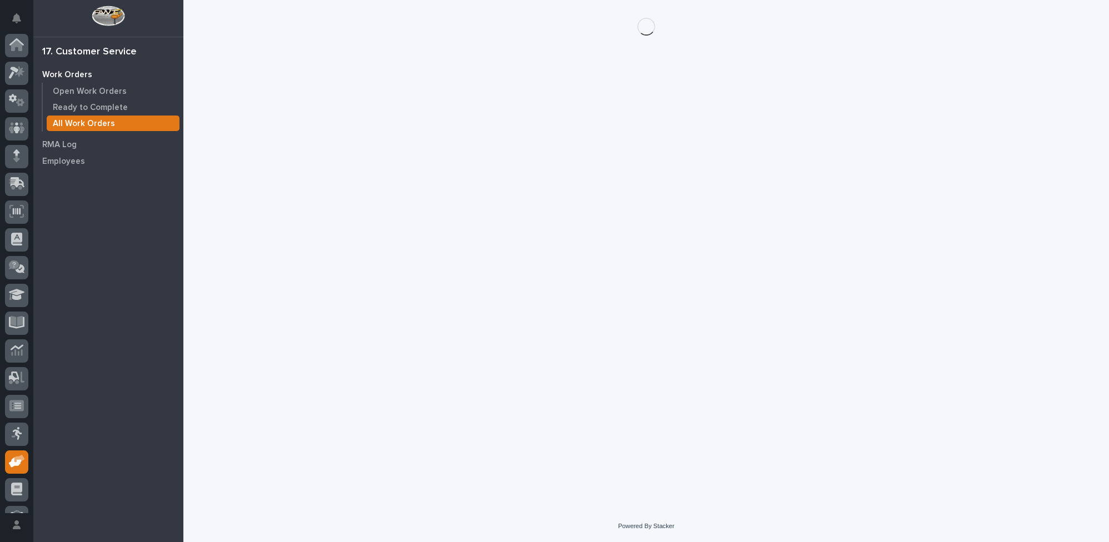
scroll to position [47, 0]
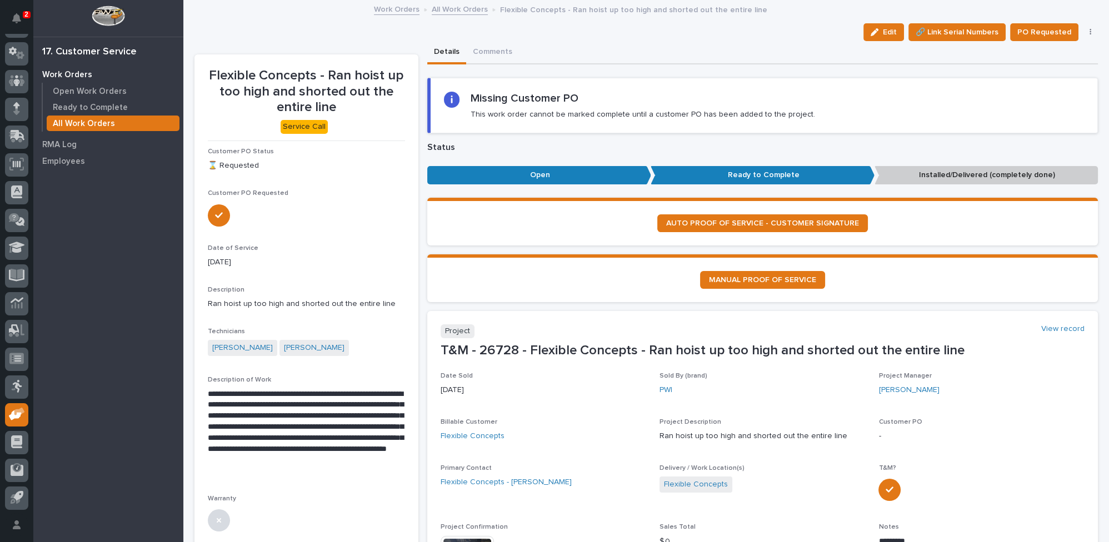
click at [444, 9] on link "All Work Orders" at bounding box center [460, 8] width 56 height 13
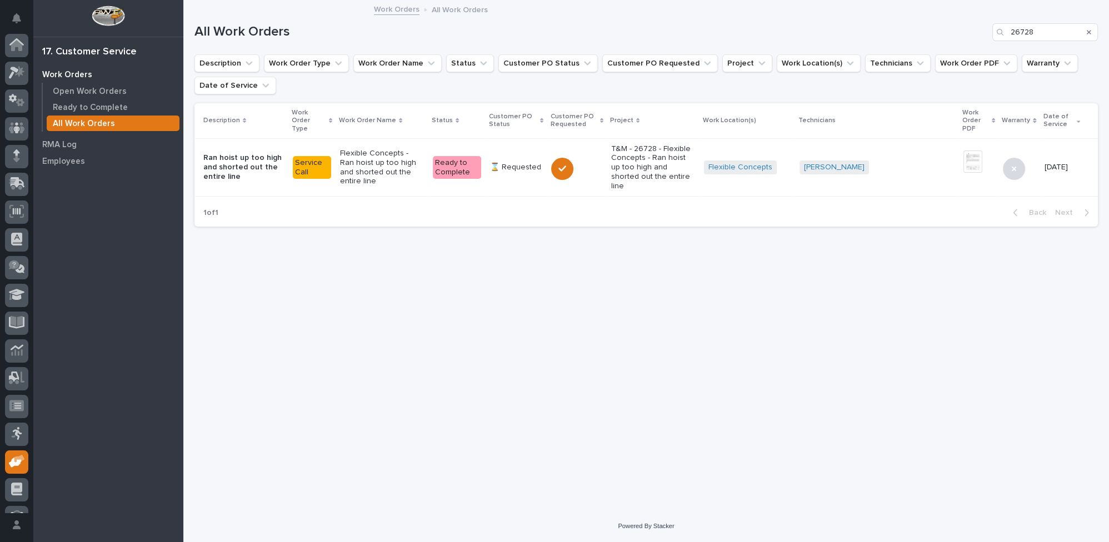
scroll to position [47, 0]
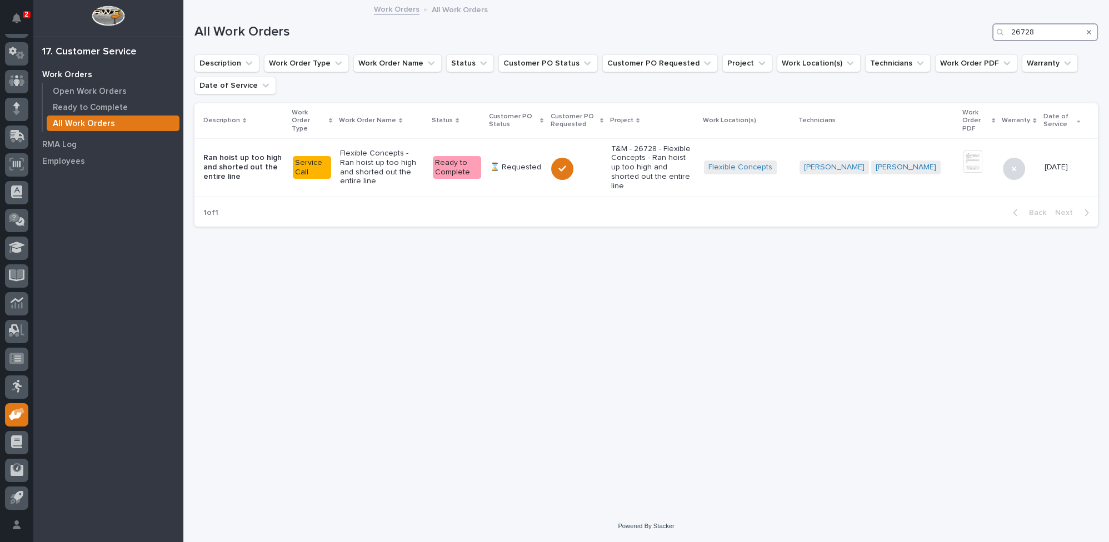
drag, startPoint x: 1042, startPoint y: 32, endPoint x: 989, endPoint y: 27, distance: 52.4
click at [993, 29] on div "26728" at bounding box center [1046, 32] width 106 height 18
type input "26673"
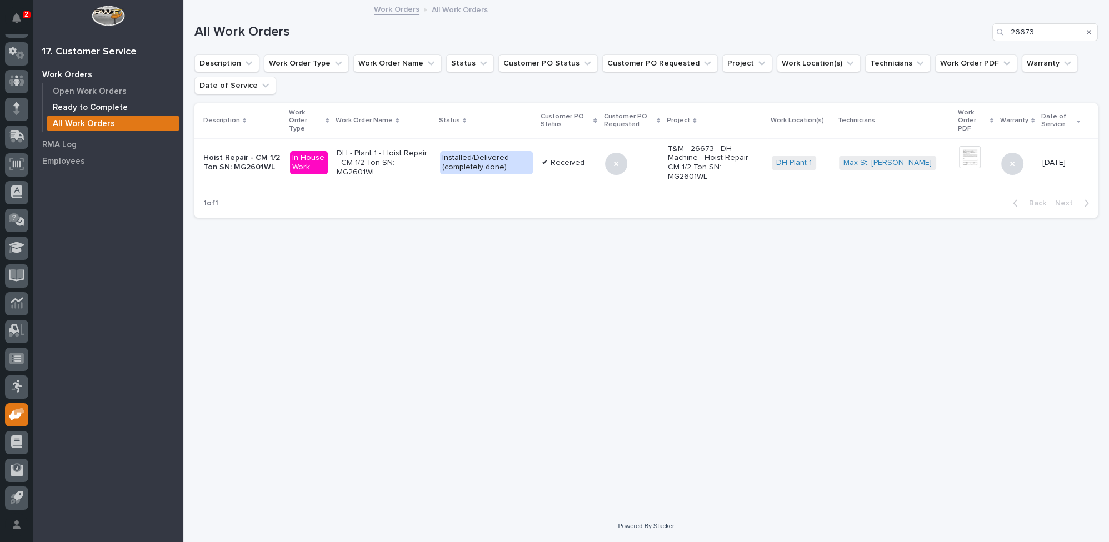
click at [81, 106] on p "Ready to Complete" at bounding box center [90, 108] width 75 height 10
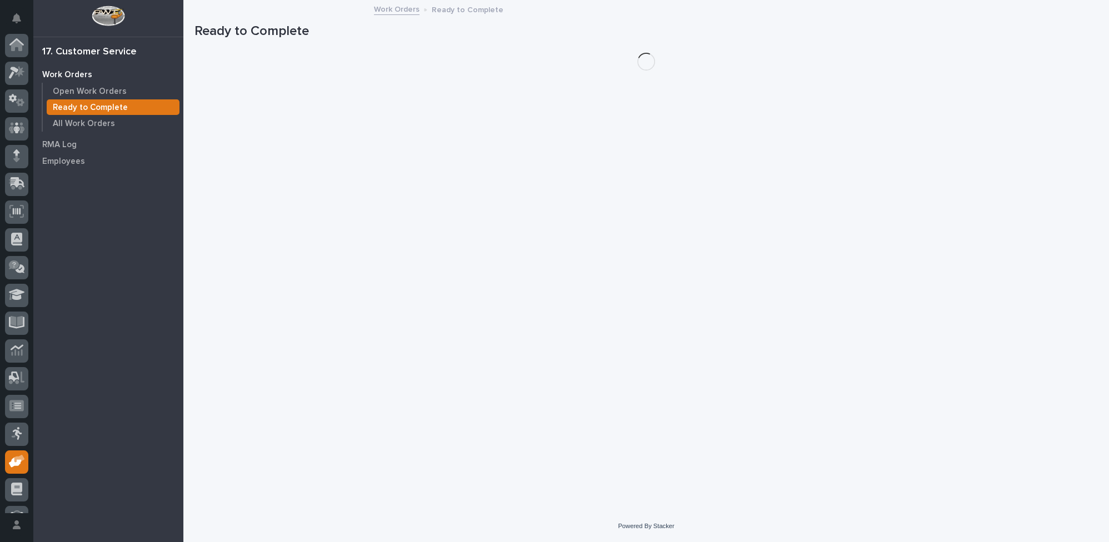
scroll to position [47, 0]
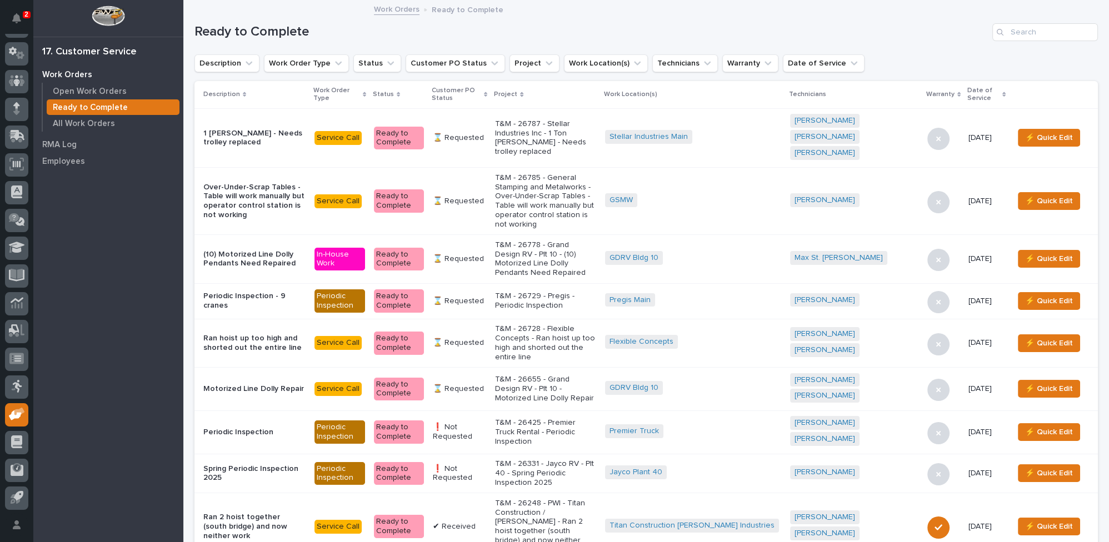
click at [487, 93] on icon at bounding box center [485, 94] width 3 height 5
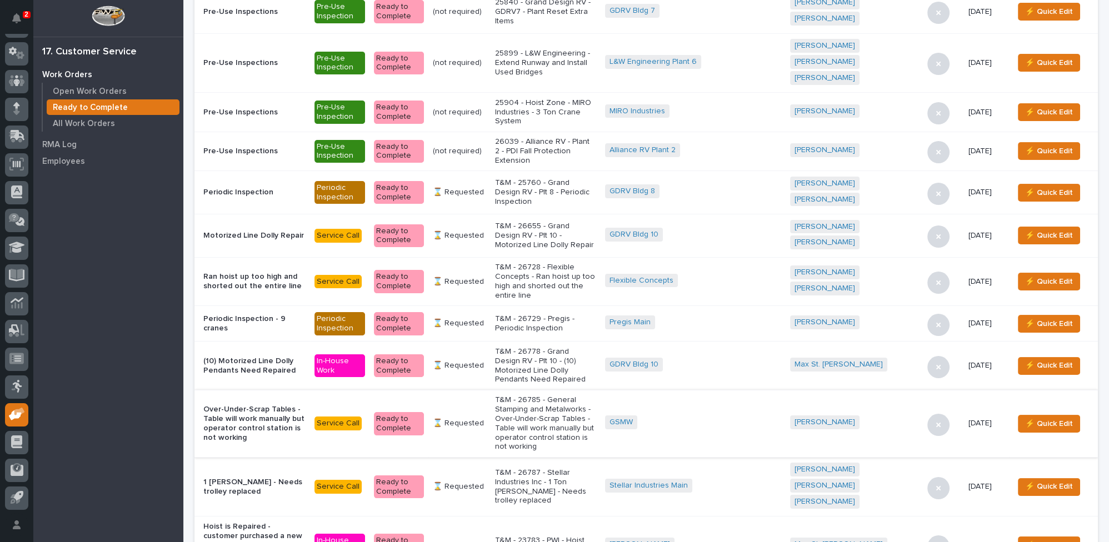
scroll to position [151, 0]
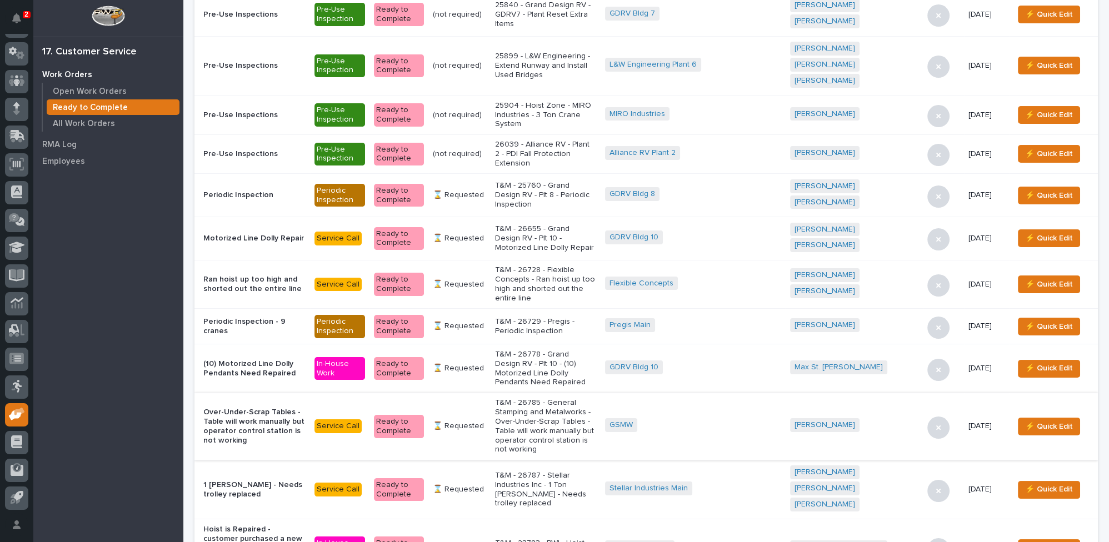
click at [570, 350] on p "T&M - 26778 - Grand Design RV - Plt 10 - (10) Motorized Line Dolly Pendants Nee…" at bounding box center [545, 368] width 101 height 37
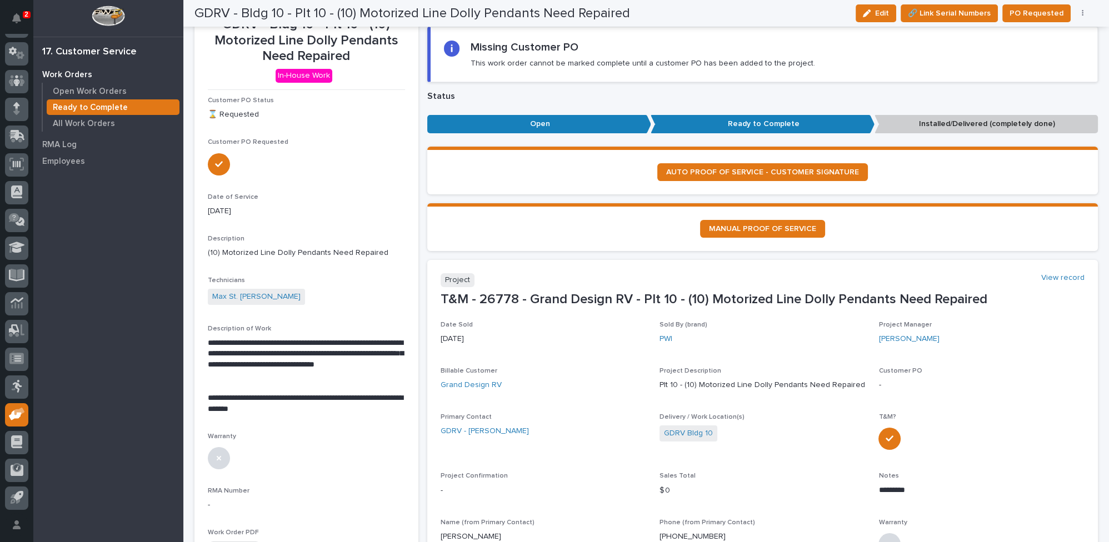
scroll to position [50, 0]
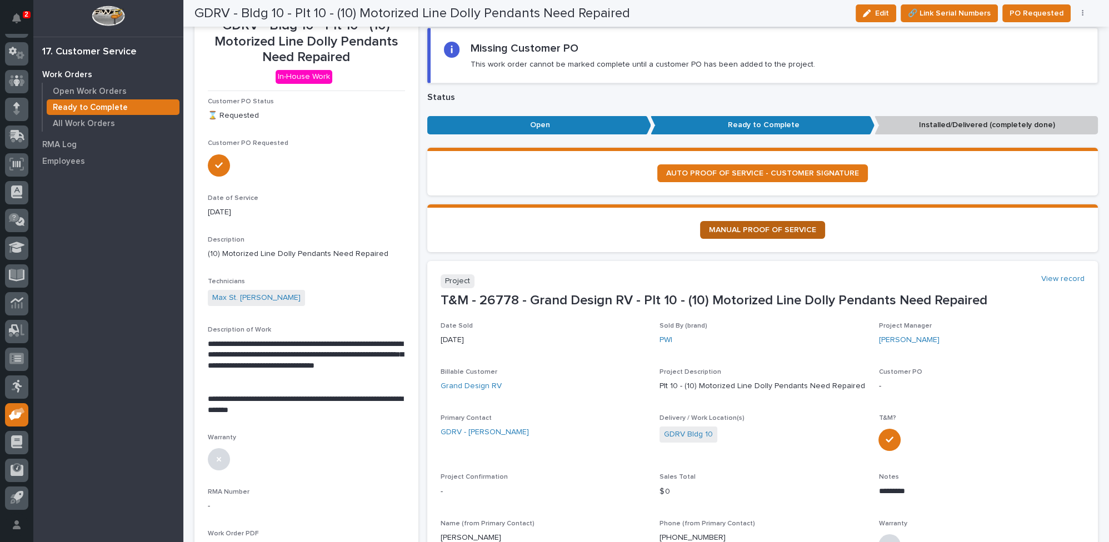
click at [730, 226] on span "MANUAL PROOF OF SERVICE" at bounding box center [762, 230] width 107 height 8
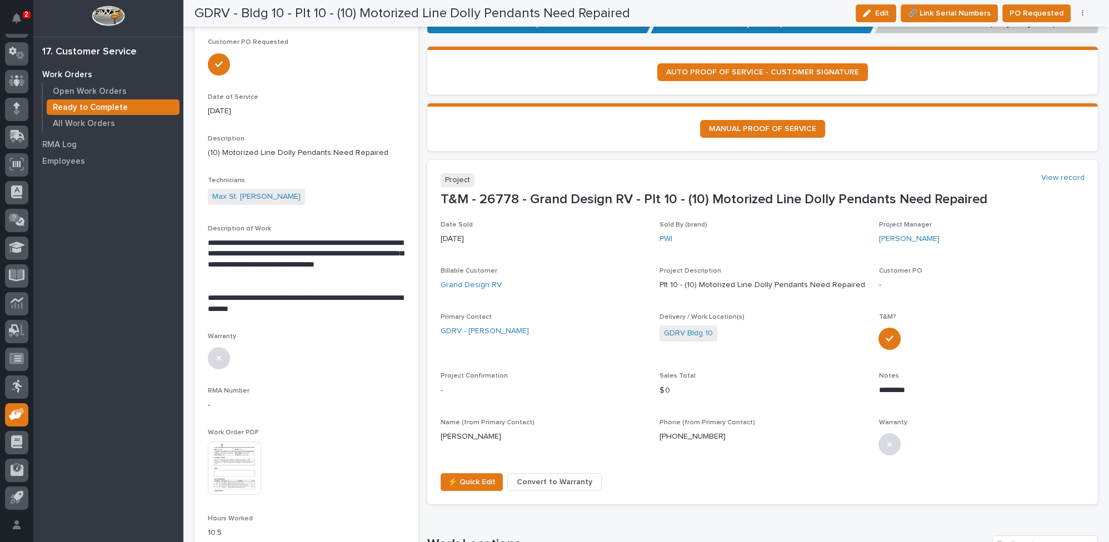
scroll to position [0, 0]
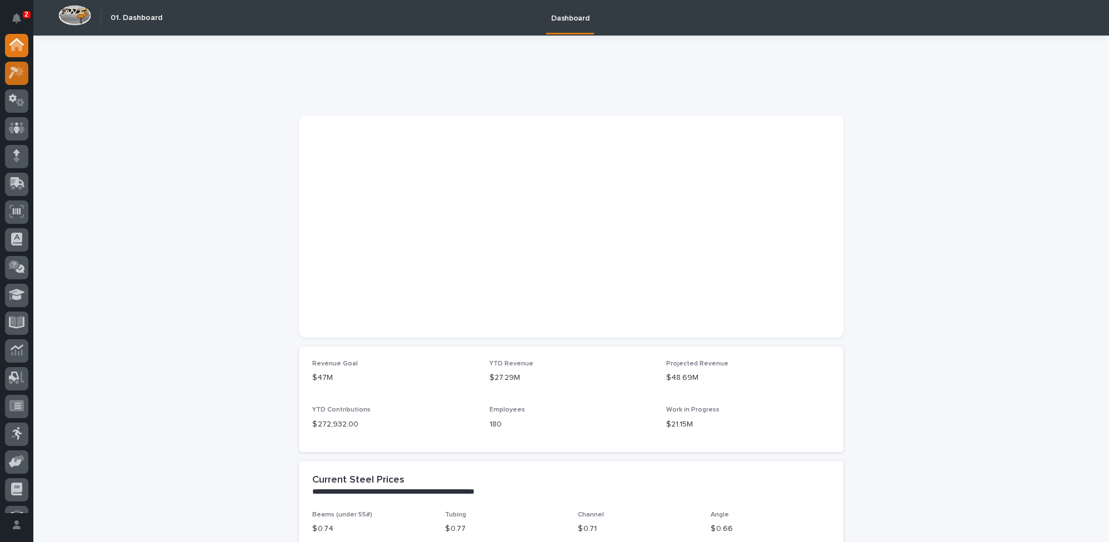
click at [8, 71] on div at bounding box center [16, 73] width 23 height 23
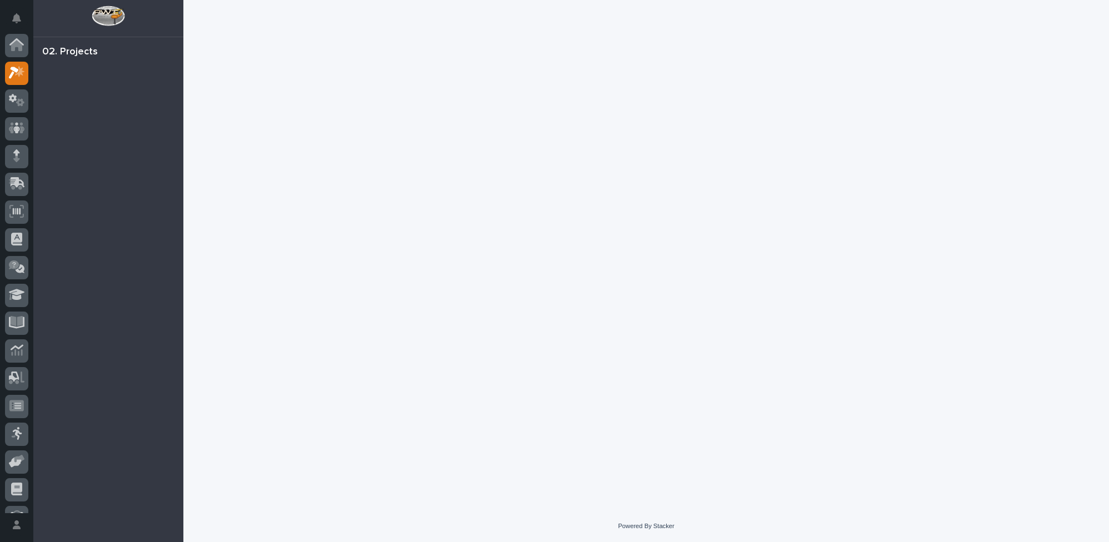
scroll to position [27, 0]
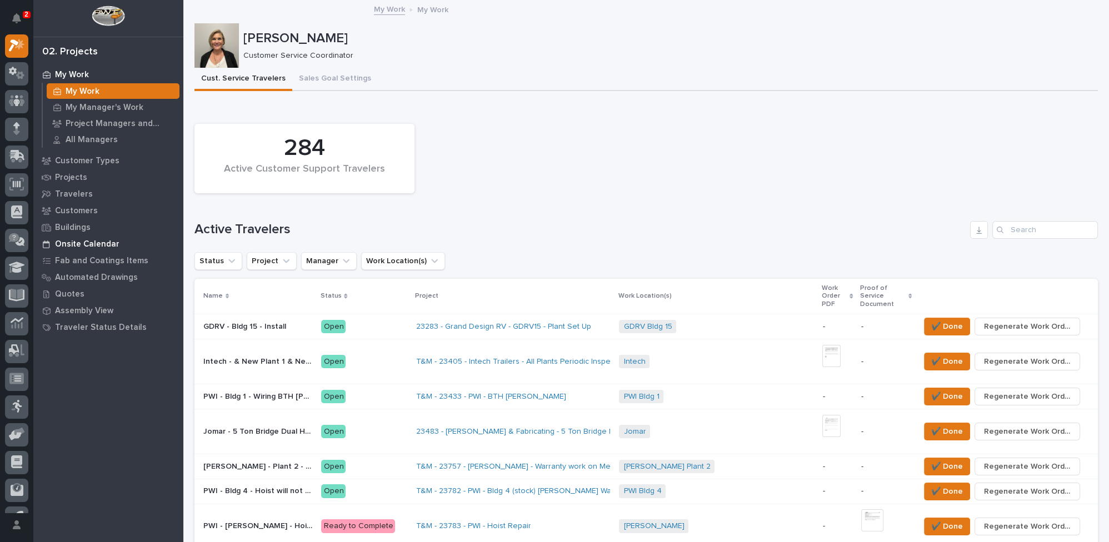
click at [91, 243] on p "Onsite Calendar" at bounding box center [87, 245] width 64 height 10
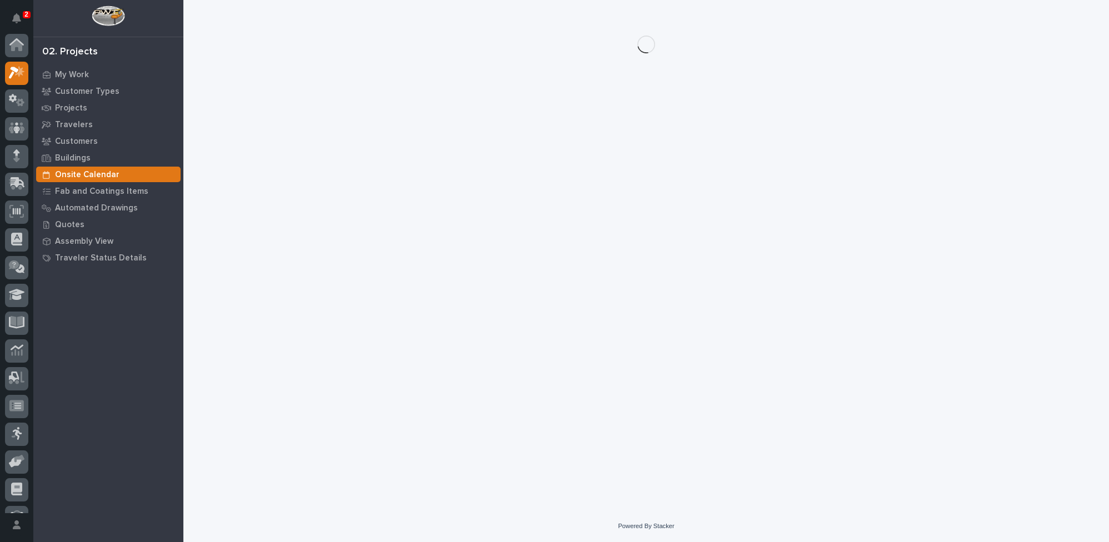
scroll to position [27, 0]
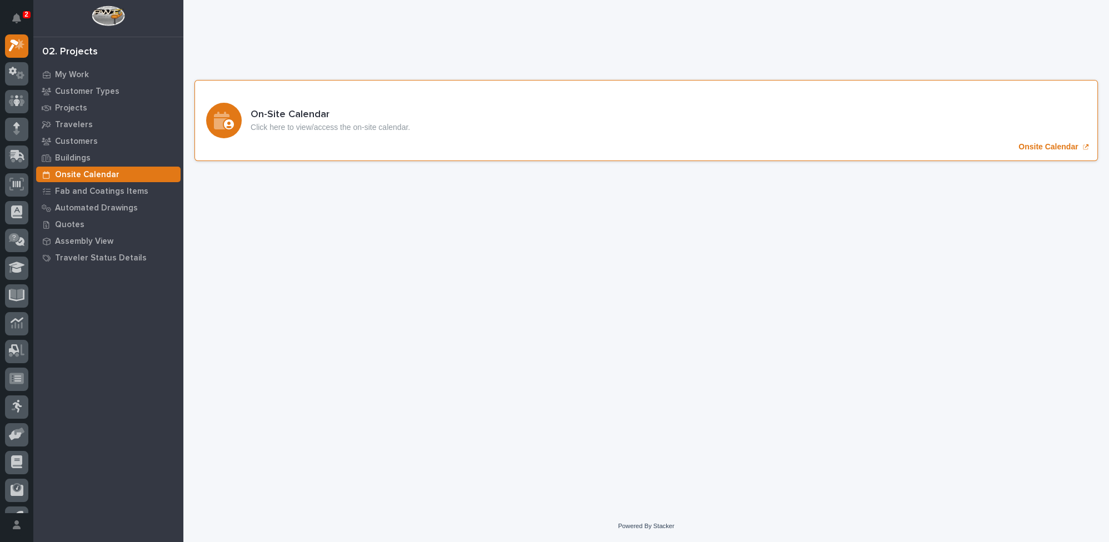
click at [1038, 147] on p "Onsite Calendar" at bounding box center [1048, 146] width 59 height 9
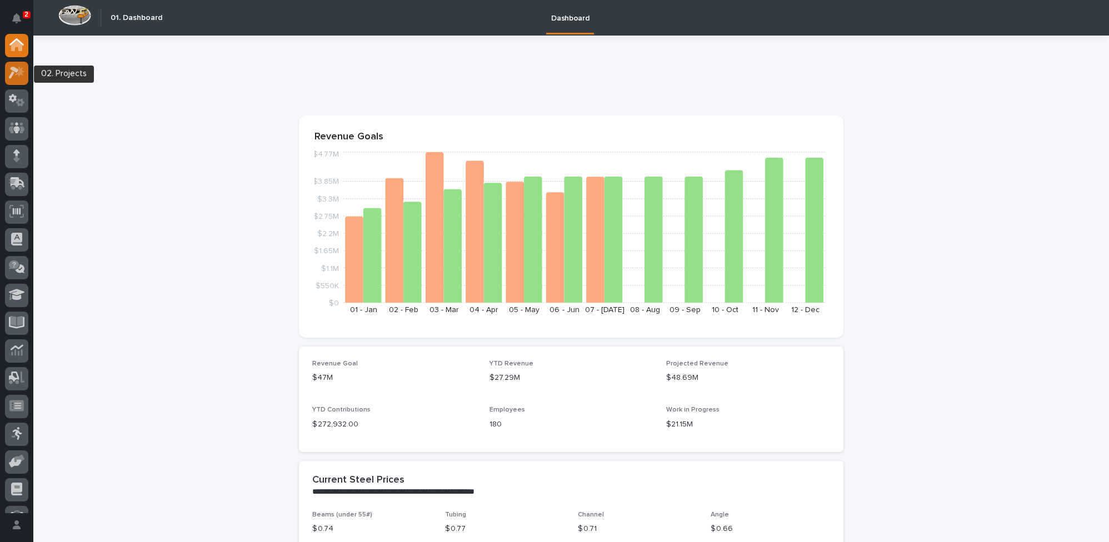
click at [17, 73] on icon at bounding box center [17, 72] width 16 height 13
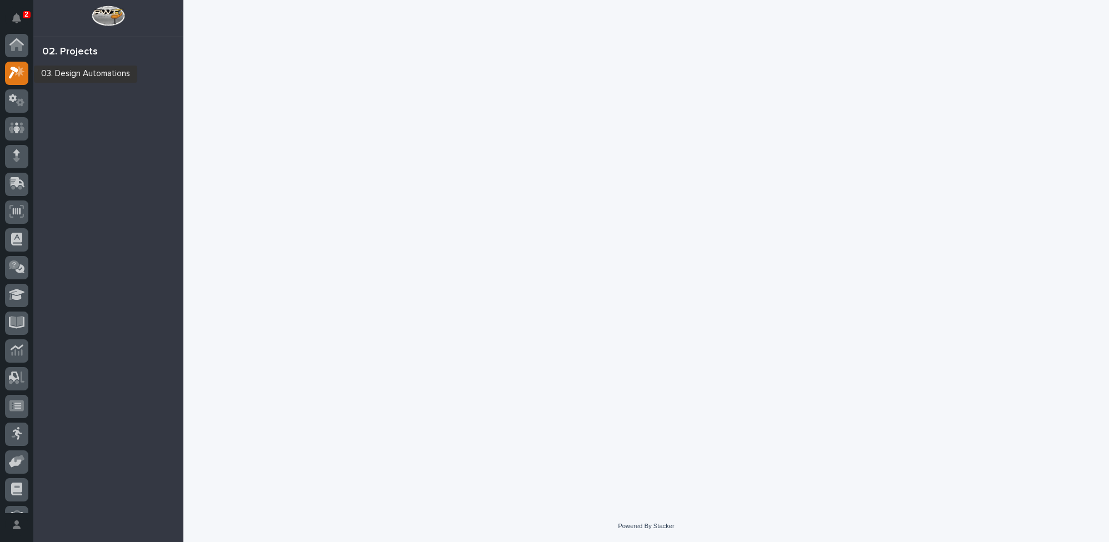
scroll to position [27, 0]
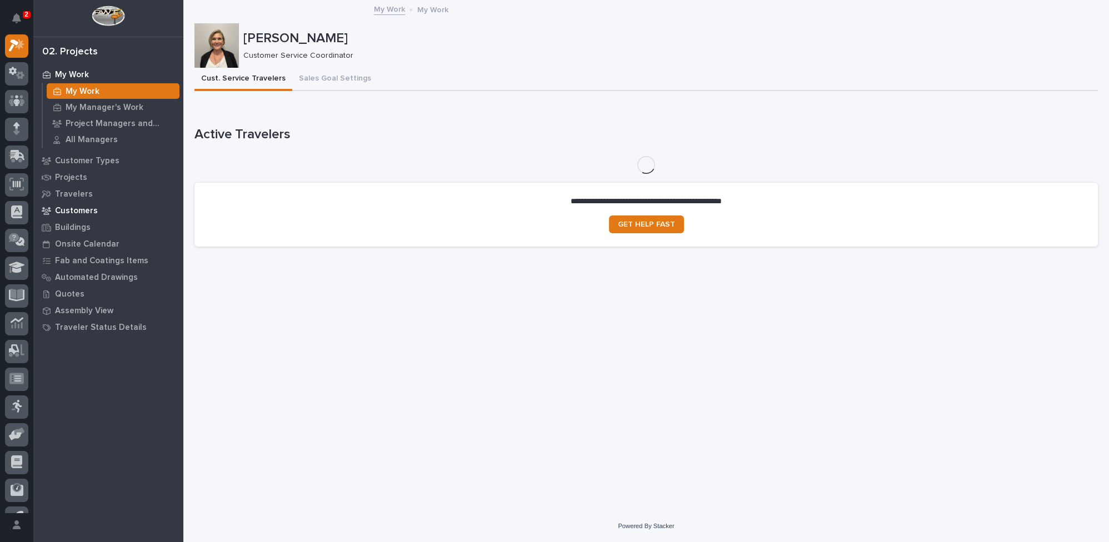
click at [62, 208] on p "Customers" at bounding box center [76, 211] width 43 height 10
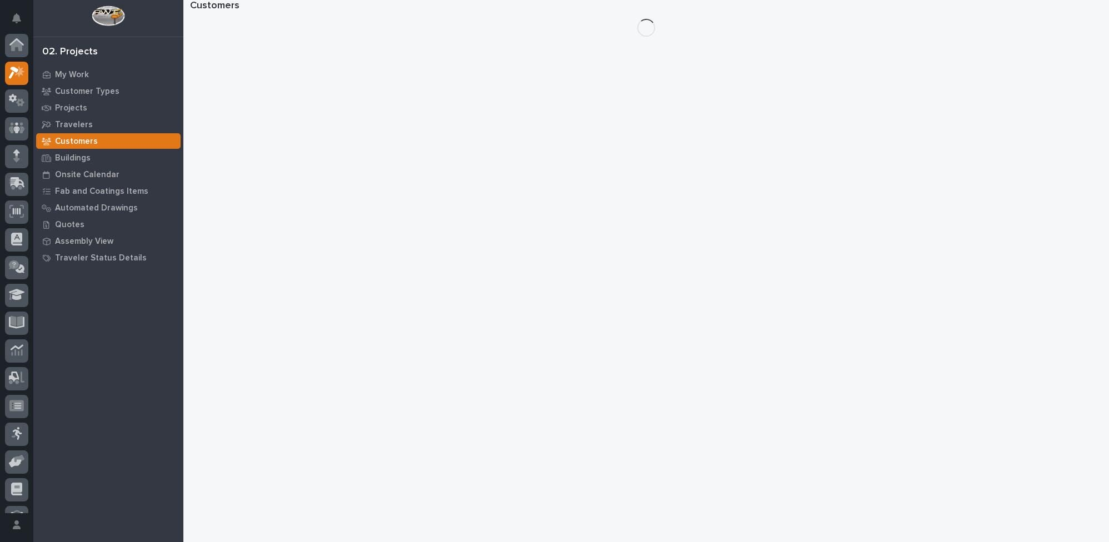
scroll to position [27, 0]
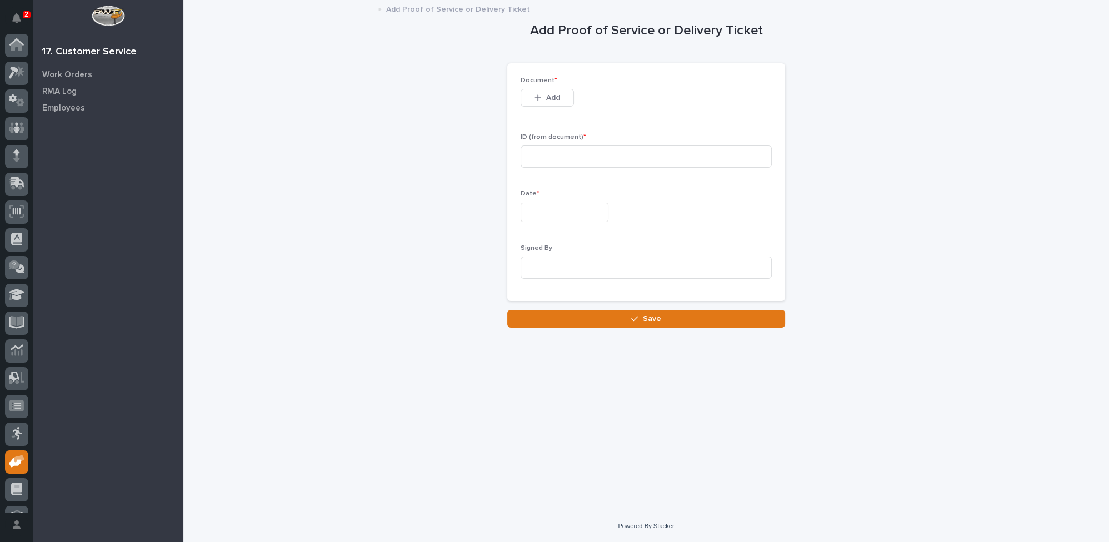
scroll to position [47, 0]
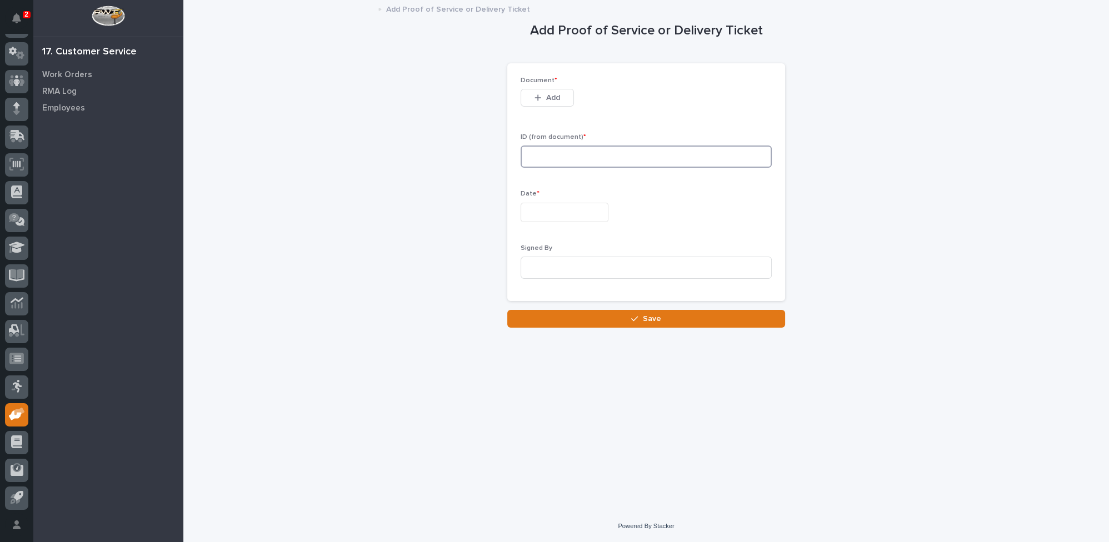
click at [539, 158] on input at bounding box center [646, 157] width 251 height 22
type input "1674"
drag, startPoint x: 542, startPoint y: 207, endPoint x: 540, endPoint y: 197, distance: 10.9
click at [542, 207] on input "text" at bounding box center [565, 212] width 88 height 19
click at [577, 121] on div "14" at bounding box center [576, 120] width 15 height 15
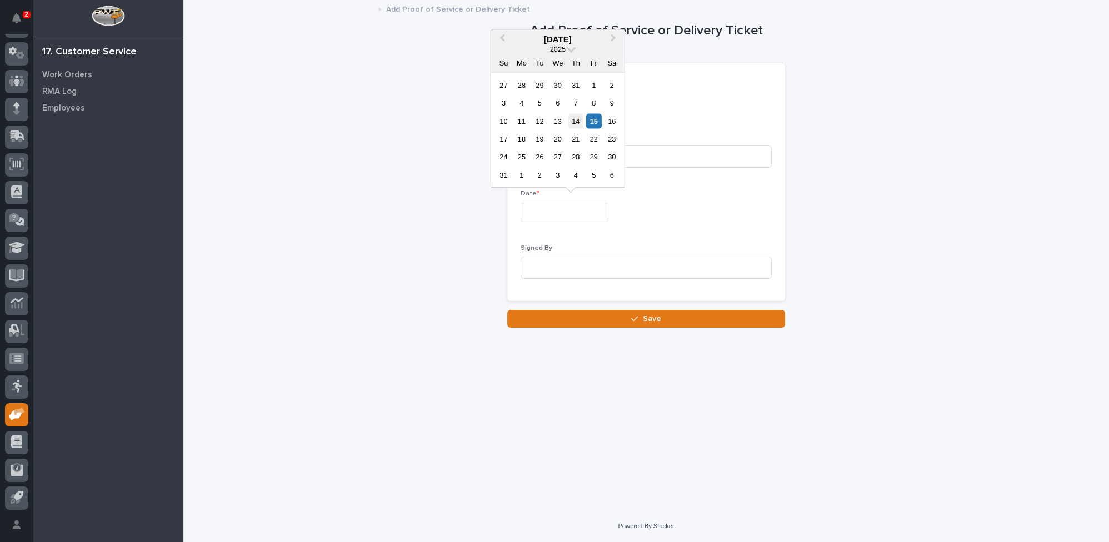
type input "**********"
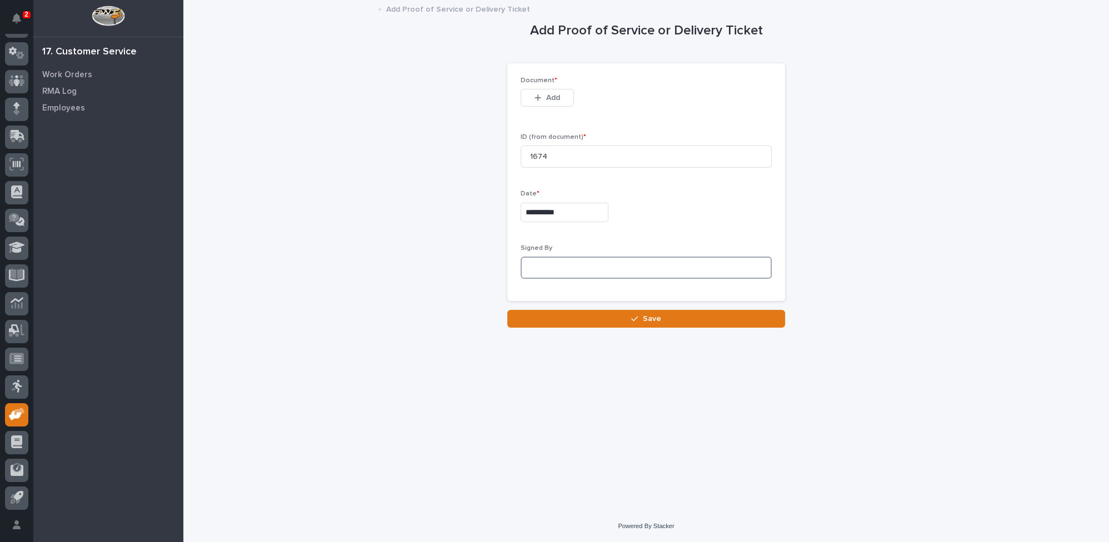
click at [564, 264] on input at bounding box center [646, 268] width 251 height 22
click at [542, 92] on button "Add" at bounding box center [547, 98] width 53 height 18
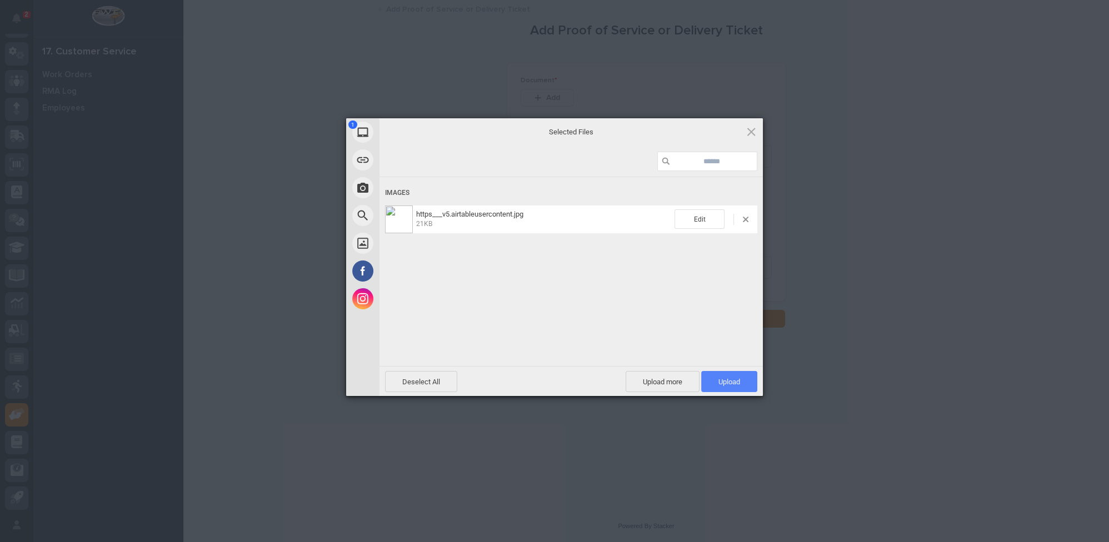
click at [713, 387] on span "Upload 1" at bounding box center [729, 381] width 56 height 21
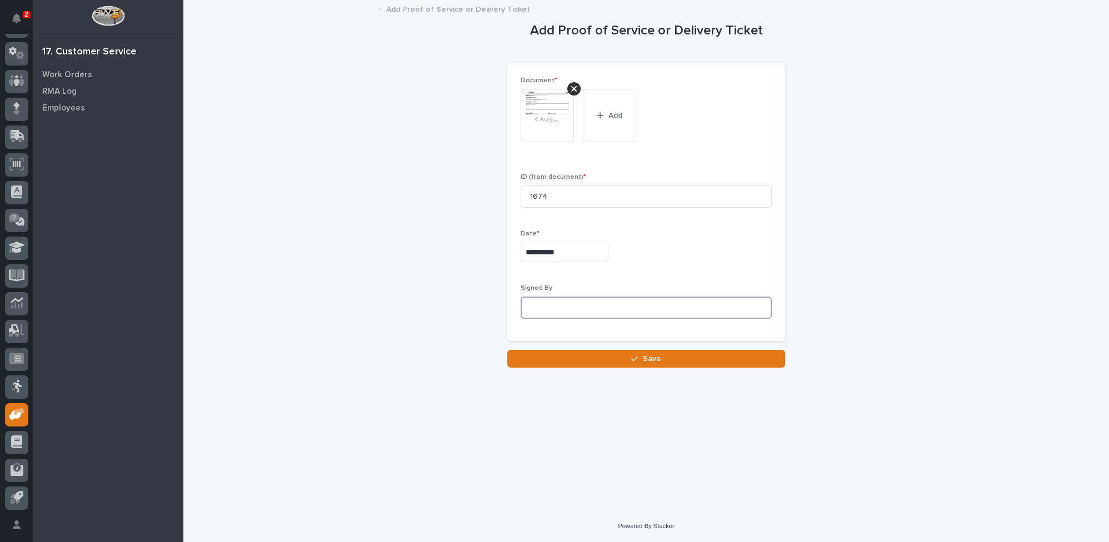
click at [571, 311] on input at bounding box center [646, 308] width 251 height 22
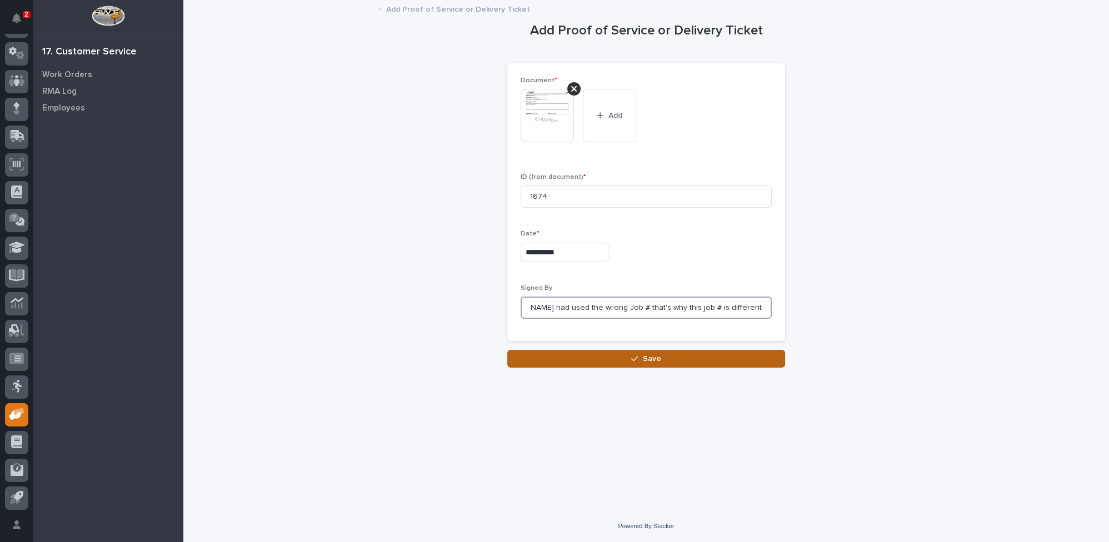
type input "RJ Hutchison - Hector had used the wrong Job # that's why this job # is differe…"
click at [613, 355] on button "Save" at bounding box center [646, 359] width 278 height 18
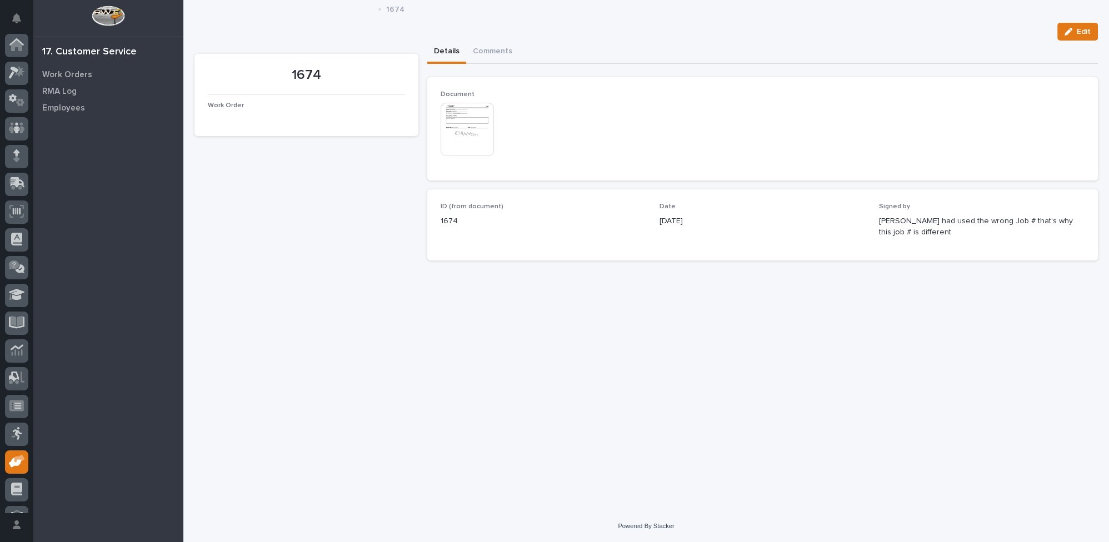
scroll to position [47, 0]
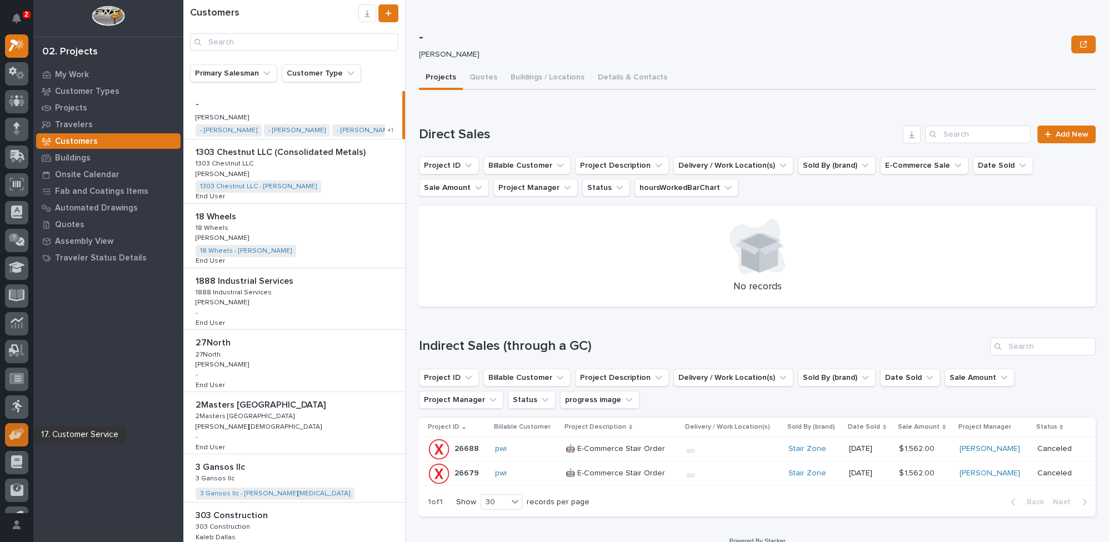
click at [18, 434] on icon at bounding box center [15, 436] width 13 height 11
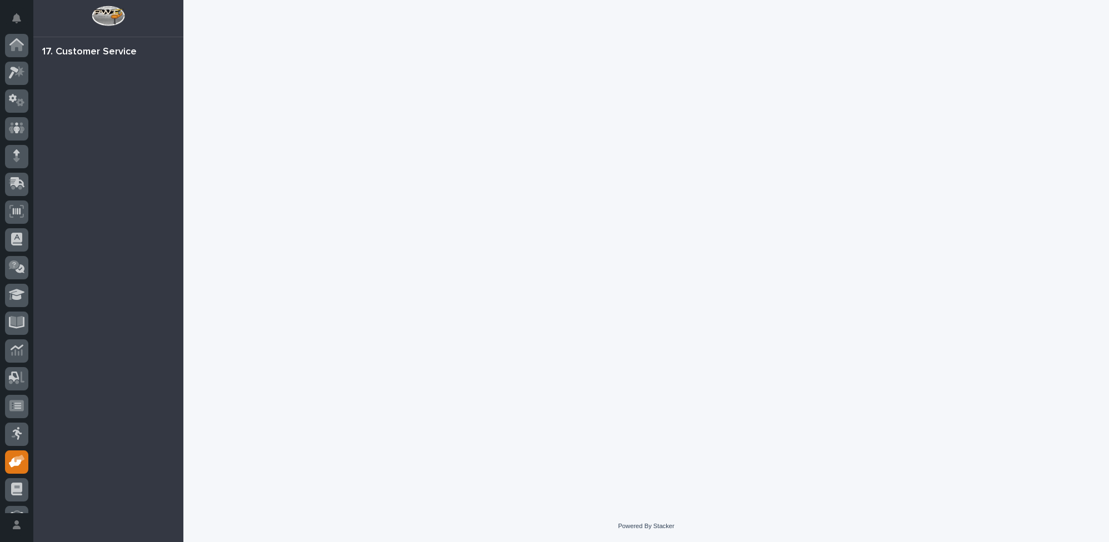
scroll to position [47, 0]
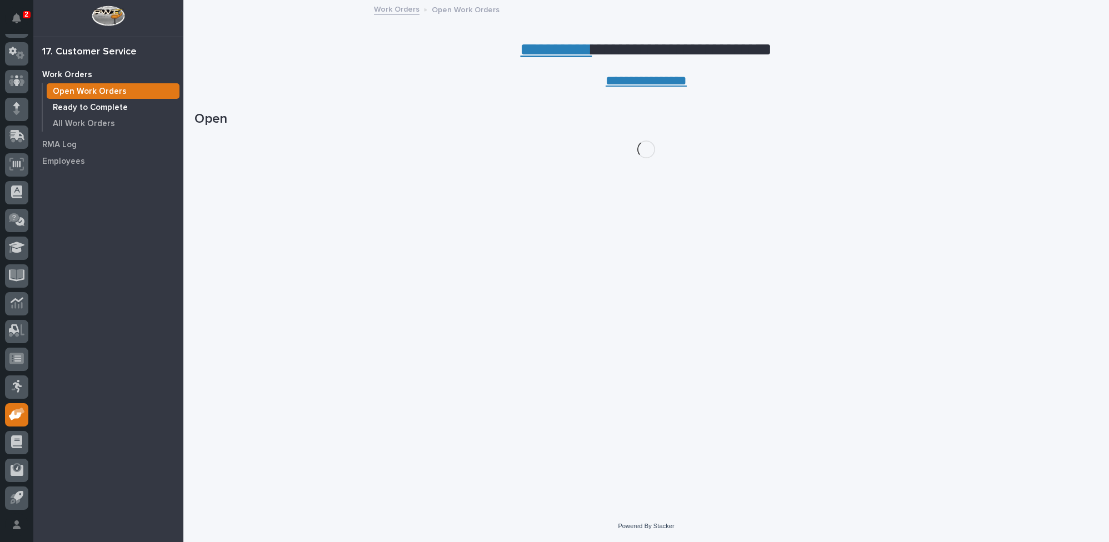
click at [115, 108] on p "Ready to Complete" at bounding box center [90, 108] width 75 height 10
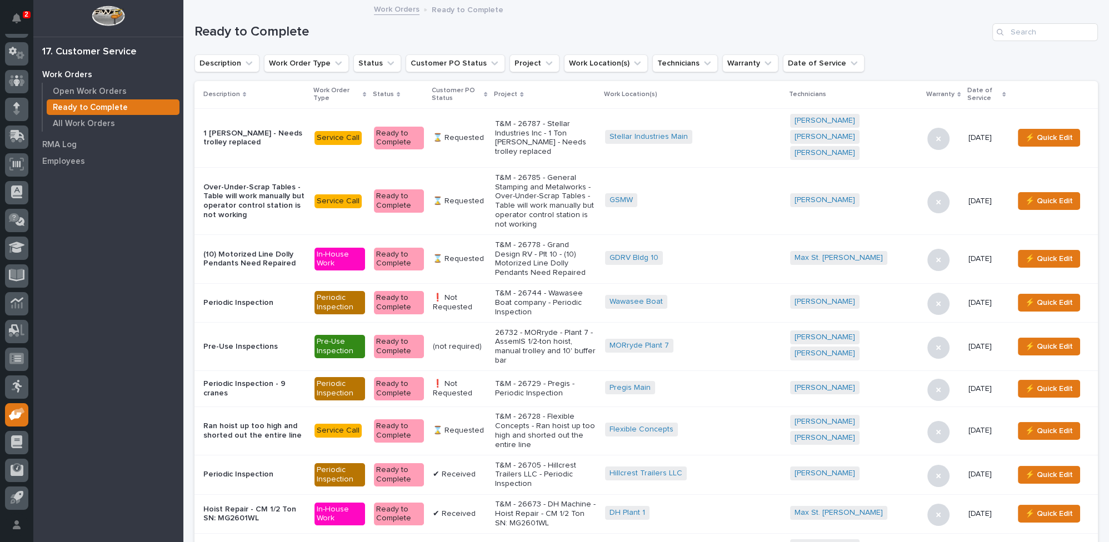
click at [487, 92] on icon at bounding box center [485, 95] width 3 height 6
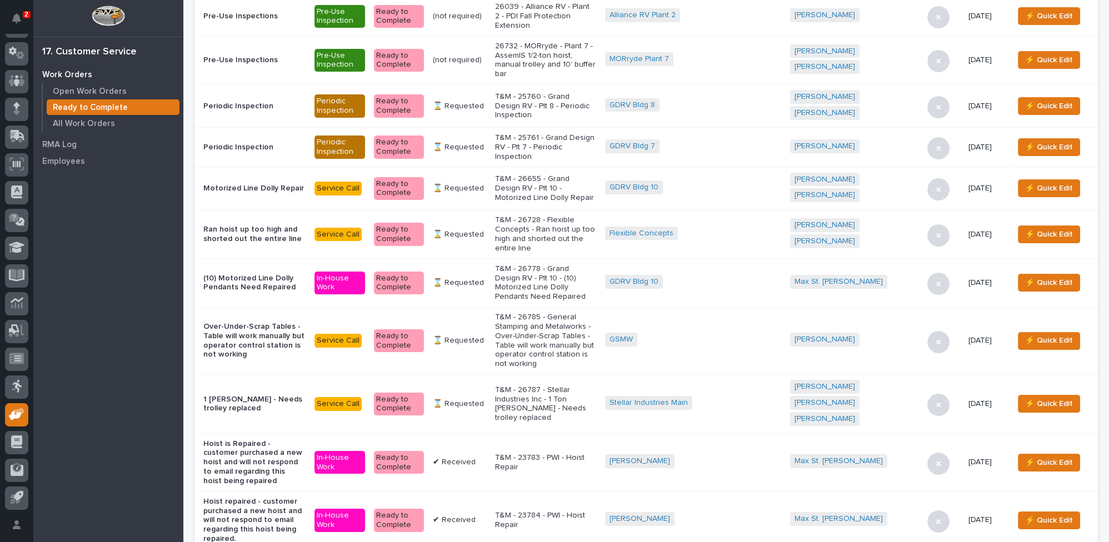
scroll to position [303, 0]
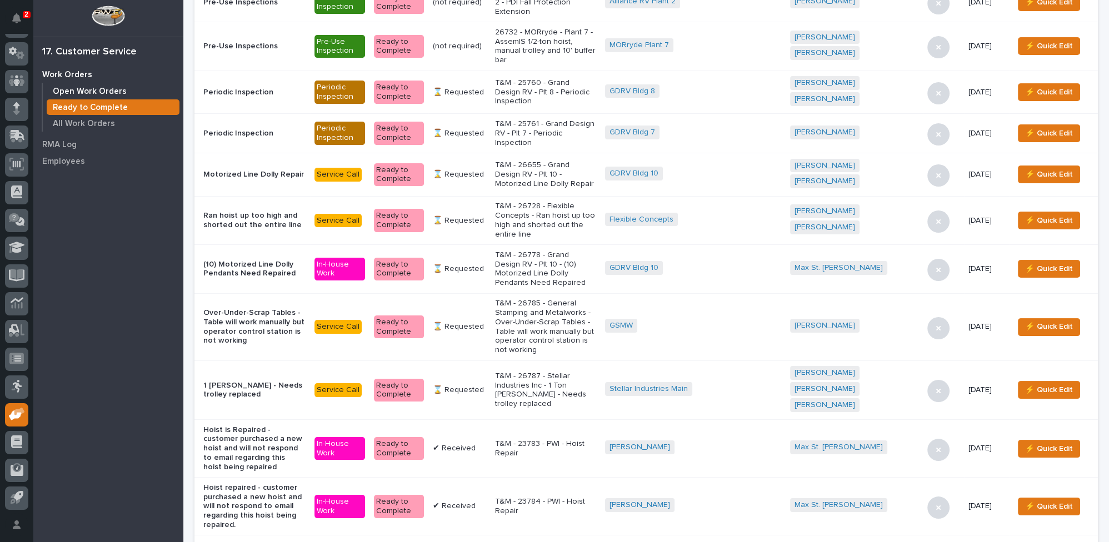
click at [104, 91] on p "Open Work Orders" at bounding box center [90, 92] width 74 height 10
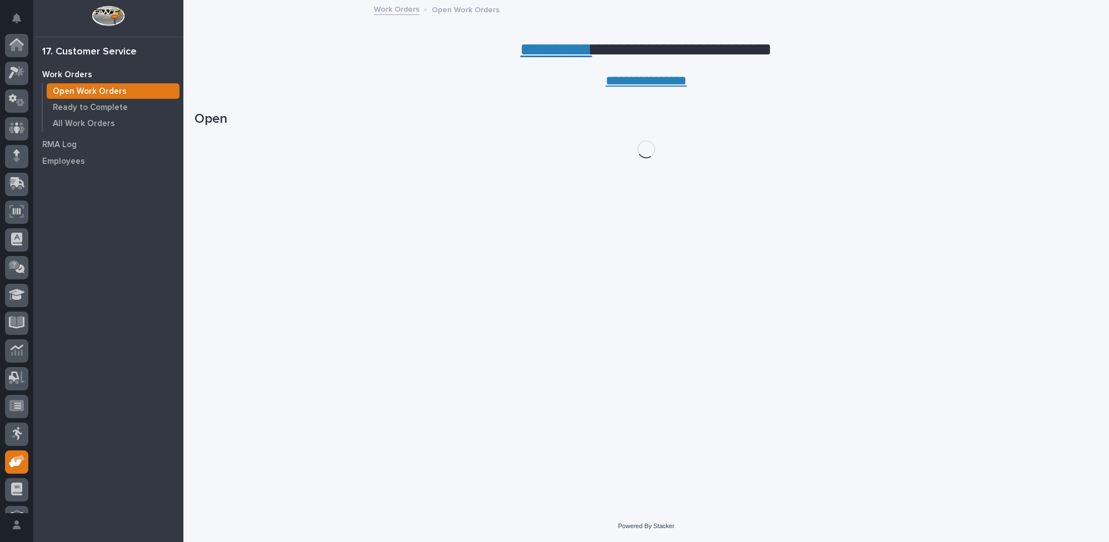
scroll to position [47, 0]
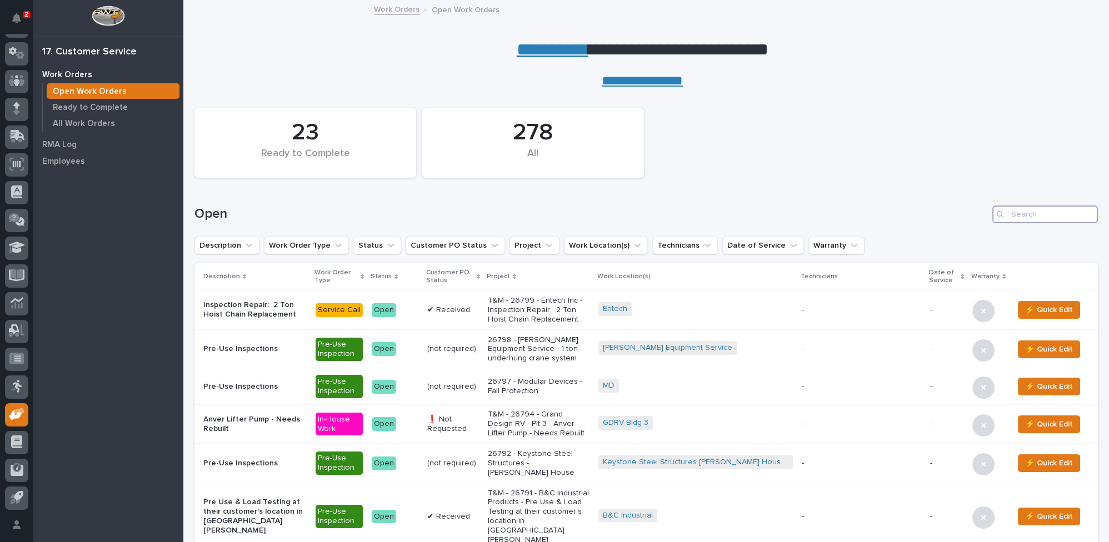
click at [1020, 214] on input "Search" at bounding box center [1046, 215] width 106 height 18
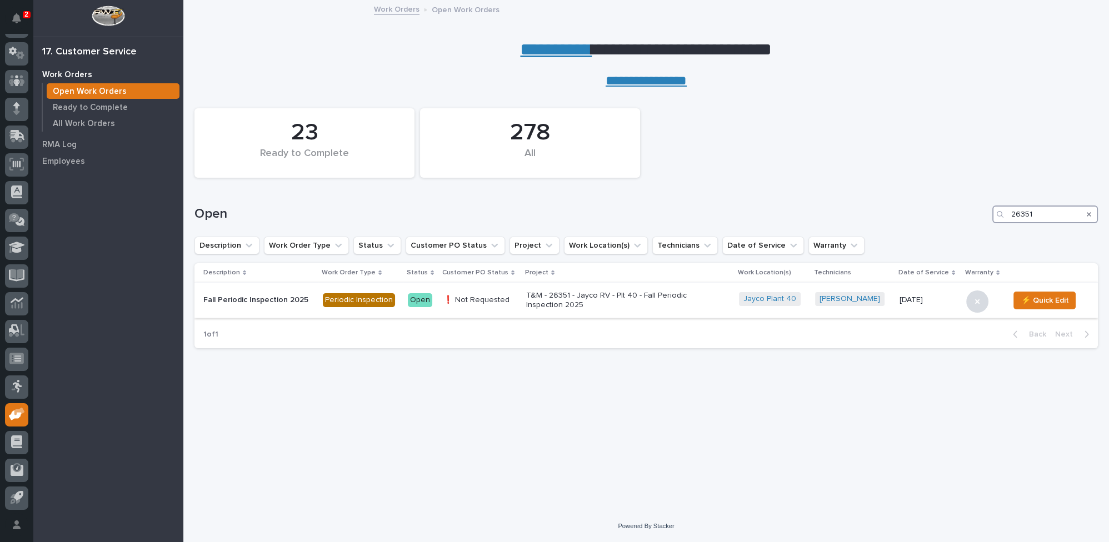
type input "26351"
click at [585, 292] on p "T&M - 26351 - Jayco RV - Plt 40 - Fall Periodic Inspection 2025" at bounding box center [623, 300] width 195 height 19
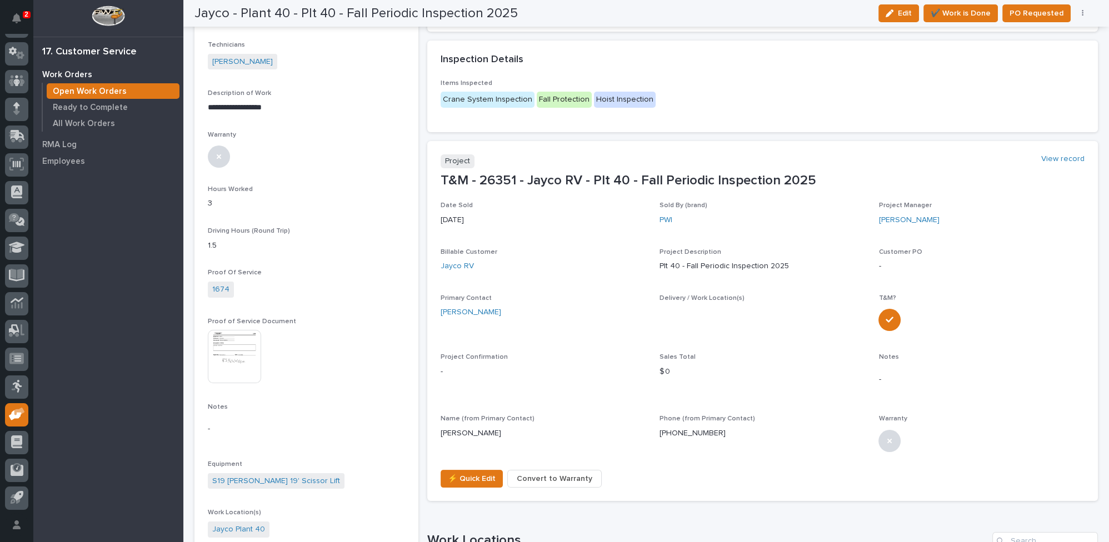
scroll to position [303, 0]
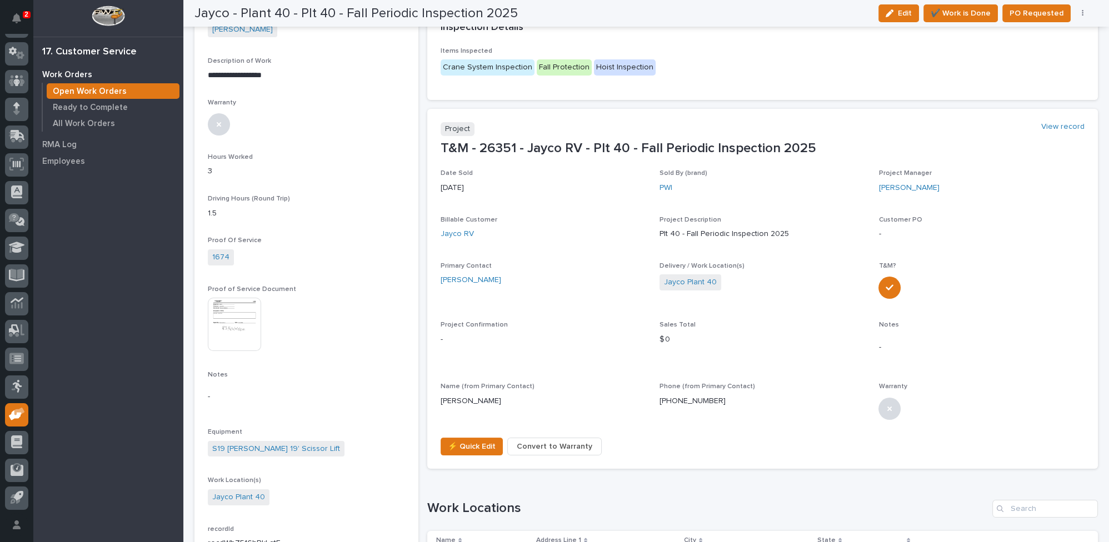
click at [238, 324] on img at bounding box center [234, 324] width 53 height 53
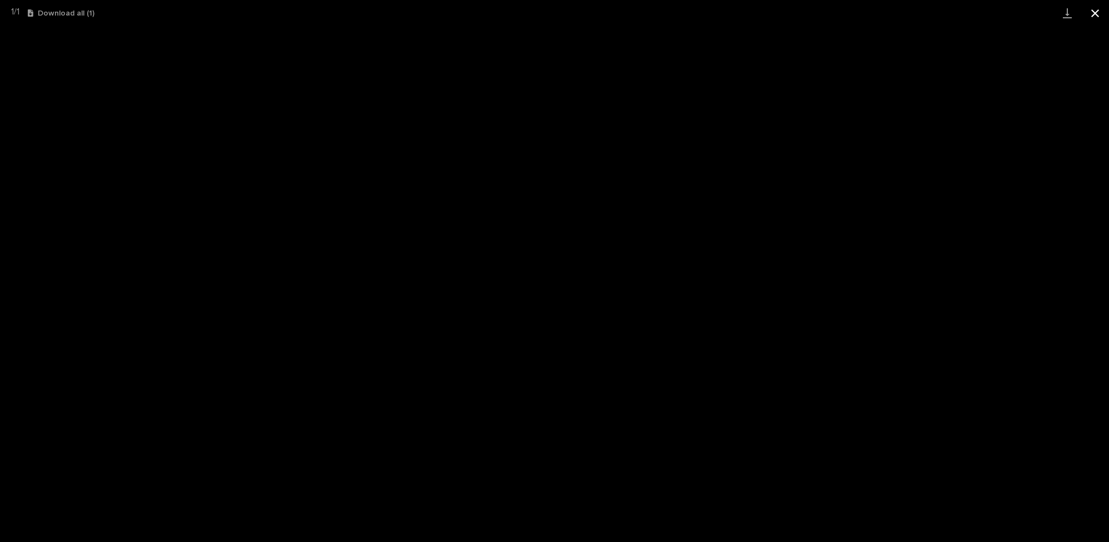
click at [1096, 12] on button "Close gallery" at bounding box center [1096, 13] width 28 height 26
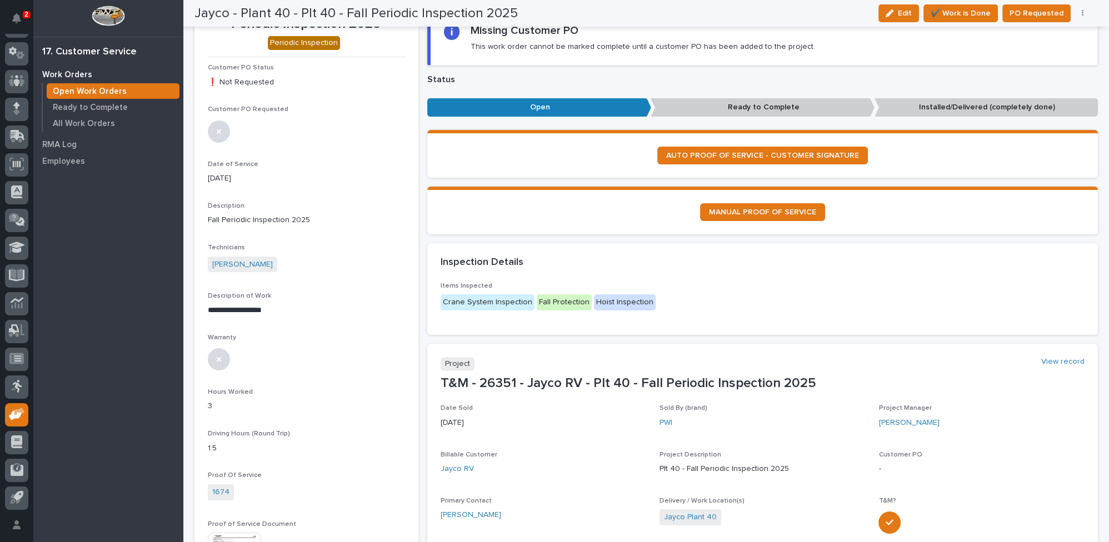
scroll to position [0, 0]
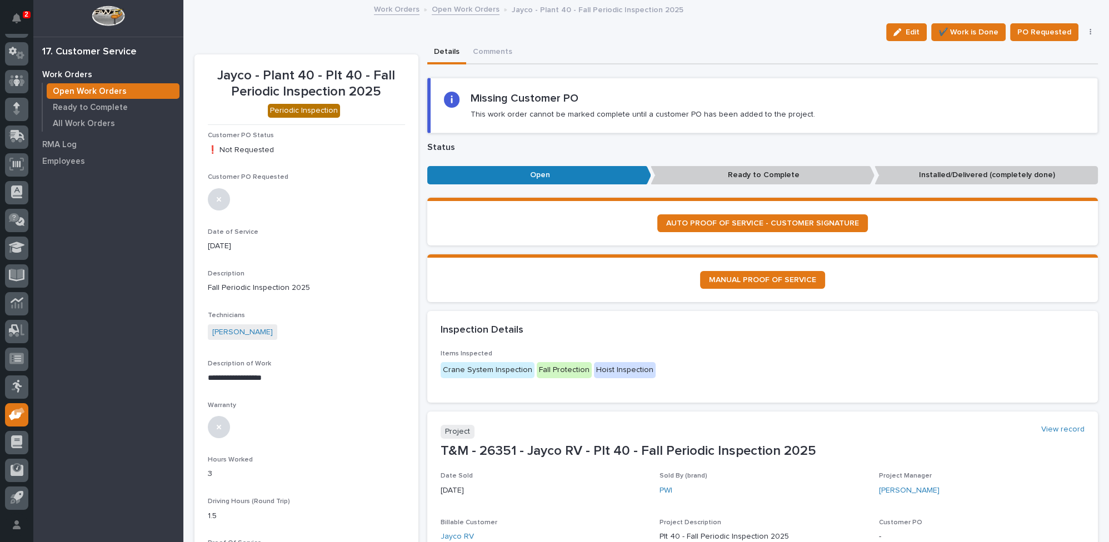
drag, startPoint x: 905, startPoint y: 31, endPoint x: 283, endPoint y: 243, distance: 657.0
click at [906, 31] on span "Edit" at bounding box center [913, 32] width 14 height 10
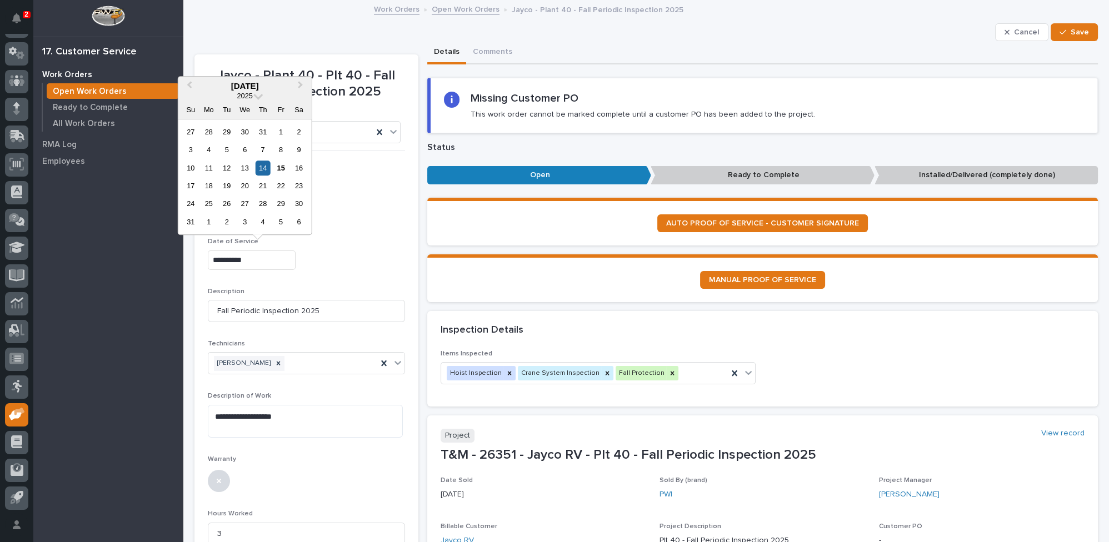
drag, startPoint x: 266, startPoint y: 257, endPoint x: 122, endPoint y: 251, distance: 144.6
drag, startPoint x: 382, startPoint y: 360, endPoint x: 298, endPoint y: 397, distance: 92.0
click at [382, 360] on icon at bounding box center [384, 363] width 11 height 11
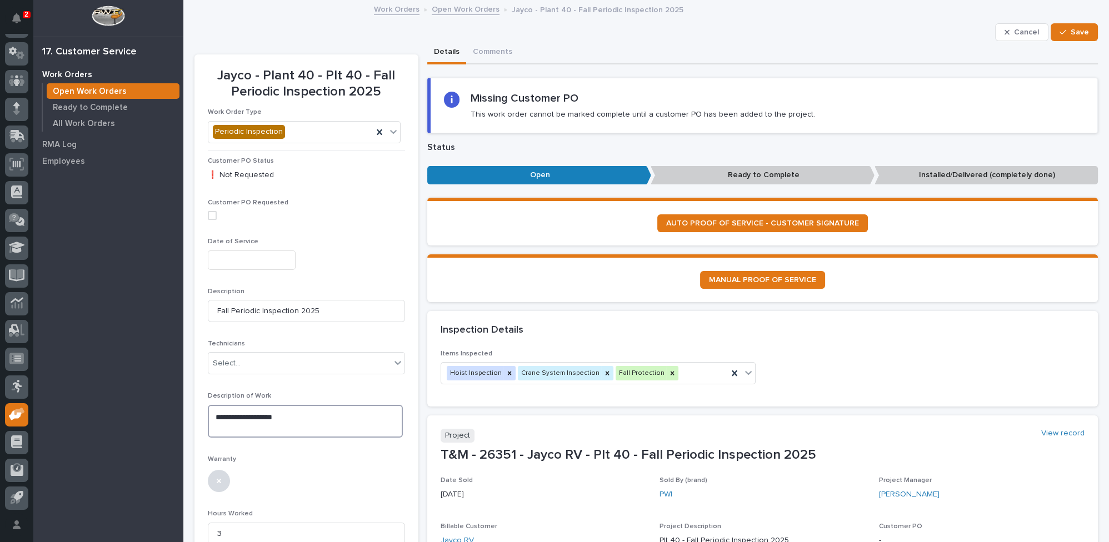
drag, startPoint x: 293, startPoint y: 412, endPoint x: 54, endPoint y: 402, distance: 239.2
drag, startPoint x: 229, startPoint y: 521, endPoint x: 193, endPoint y: 515, distance: 36.6
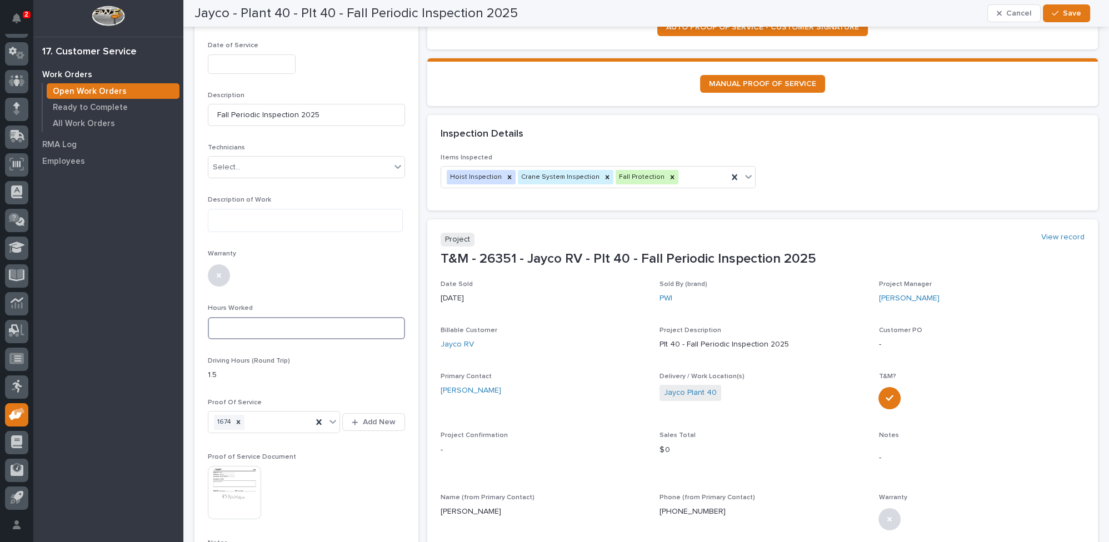
scroll to position [202, 0]
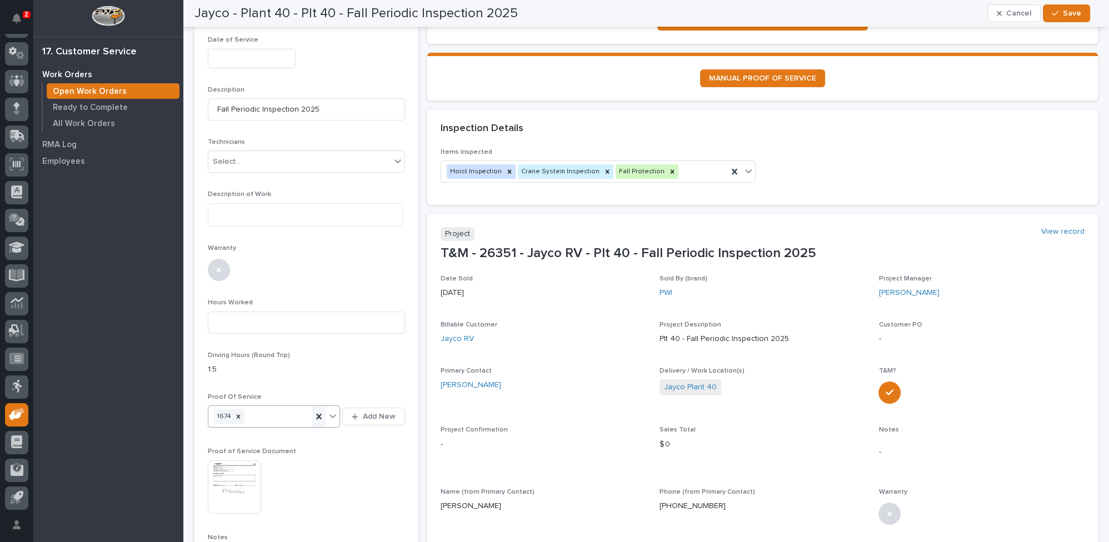
click at [317, 415] on icon at bounding box center [318, 417] width 5 height 6
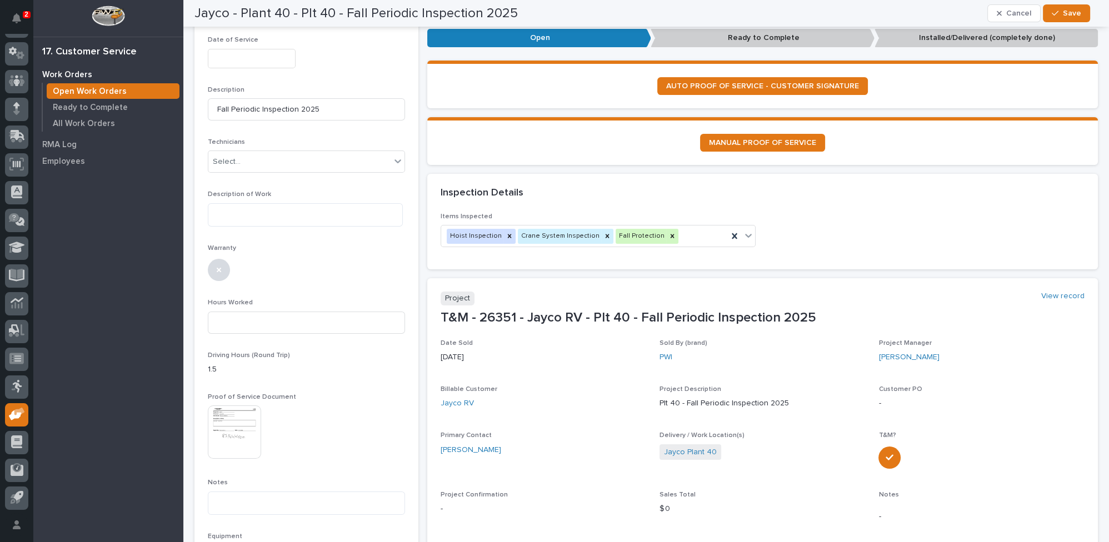
scroll to position [234, 0]
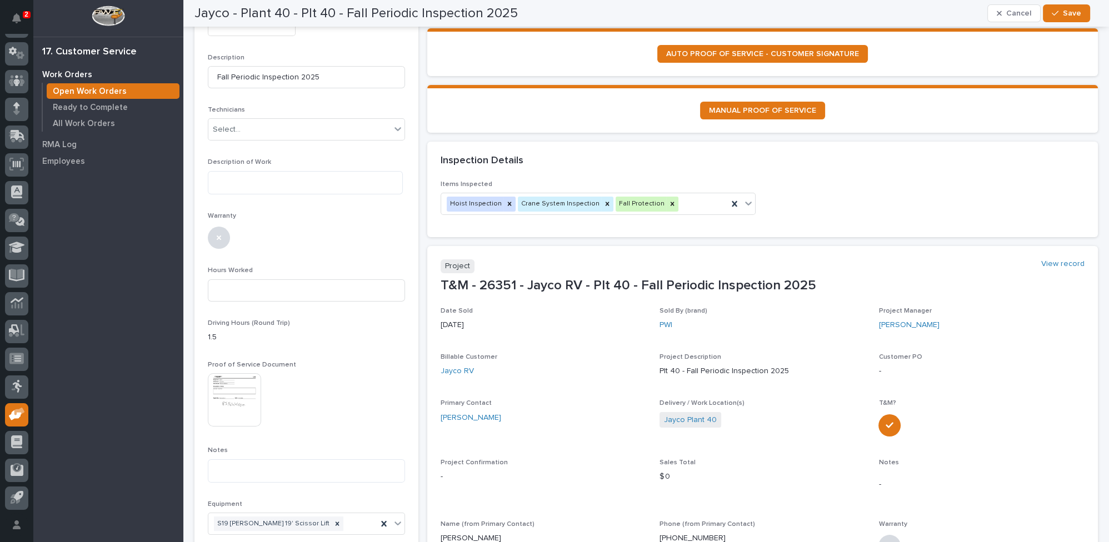
click at [255, 404] on img at bounding box center [234, 400] width 53 height 53
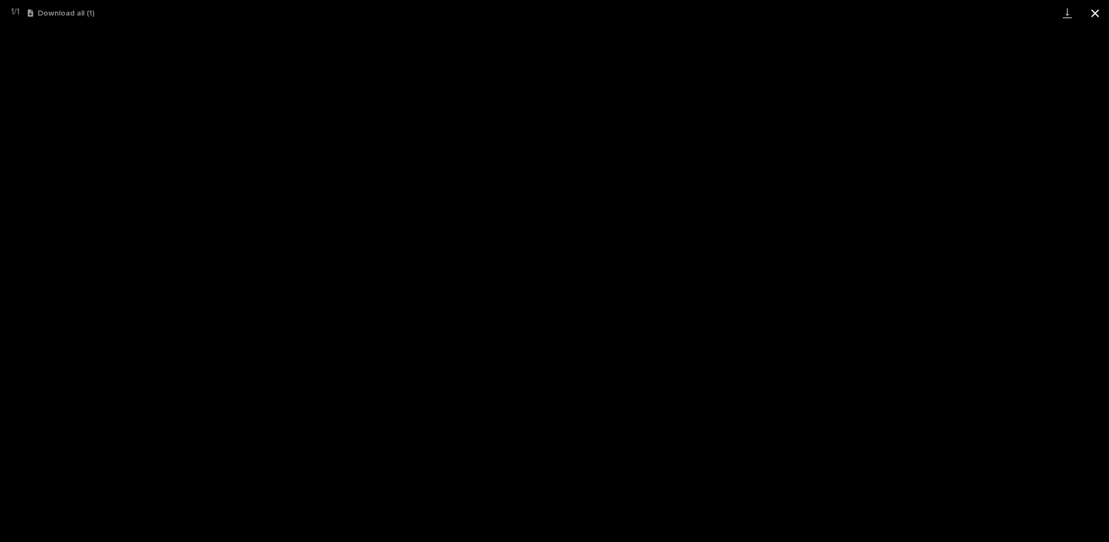
click at [1094, 13] on button "Close gallery" at bounding box center [1096, 13] width 28 height 26
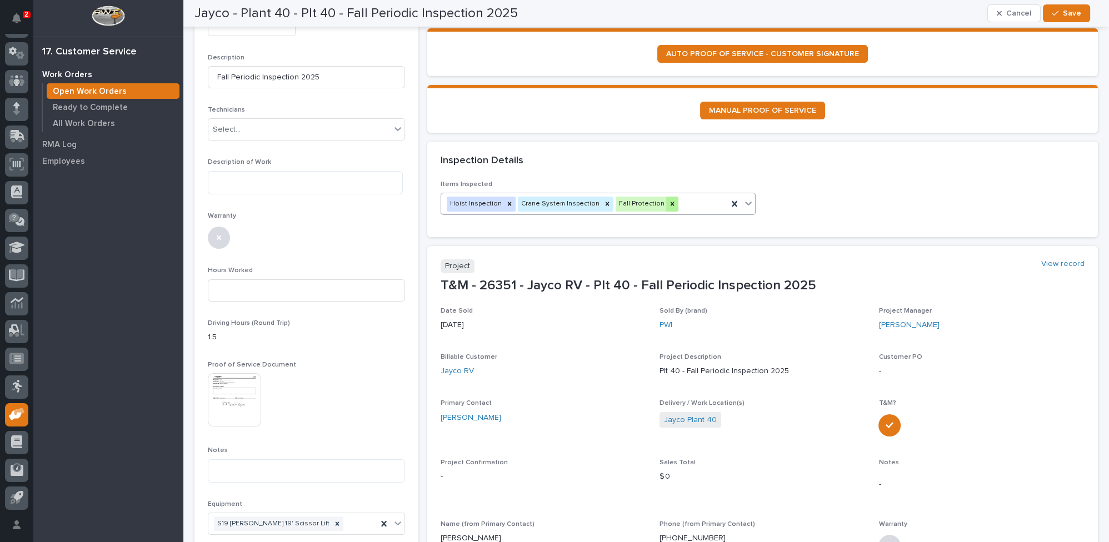
click at [669, 200] on icon at bounding box center [673, 204] width 8 height 8
click at [604, 201] on icon at bounding box center [608, 204] width 8 height 8
click at [507, 202] on icon at bounding box center [509, 204] width 4 height 4
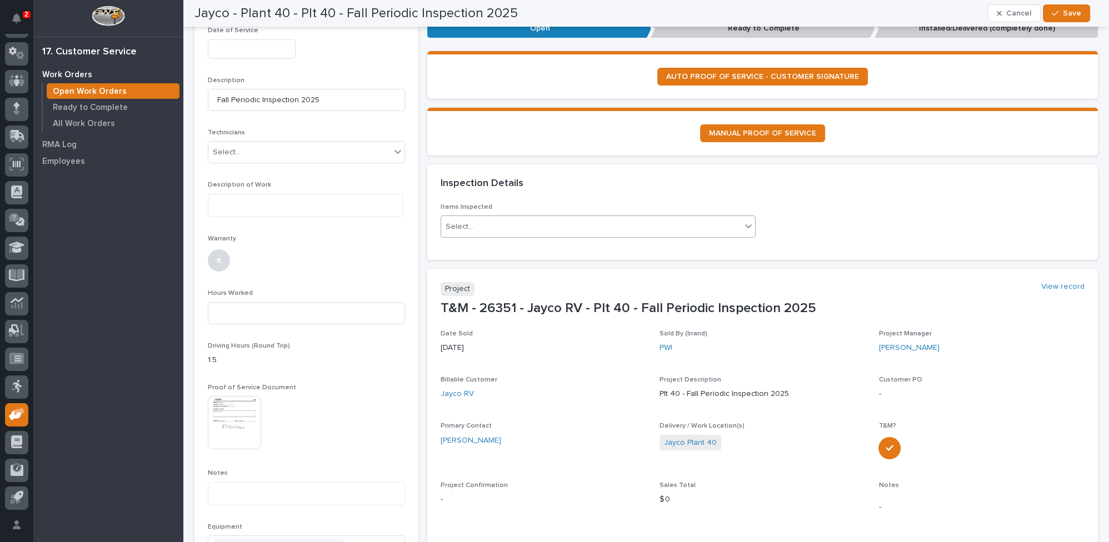
scroll to position [183, 0]
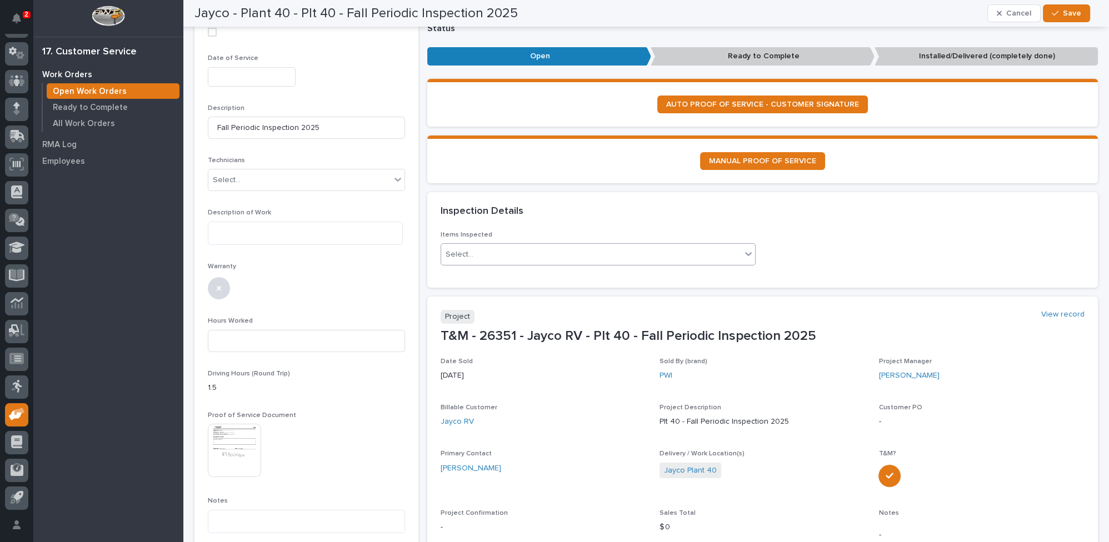
drag, startPoint x: 1076, startPoint y: 12, endPoint x: 1059, endPoint y: 39, distance: 31.8
click at [1076, 12] on span "Save" at bounding box center [1072, 13] width 18 height 10
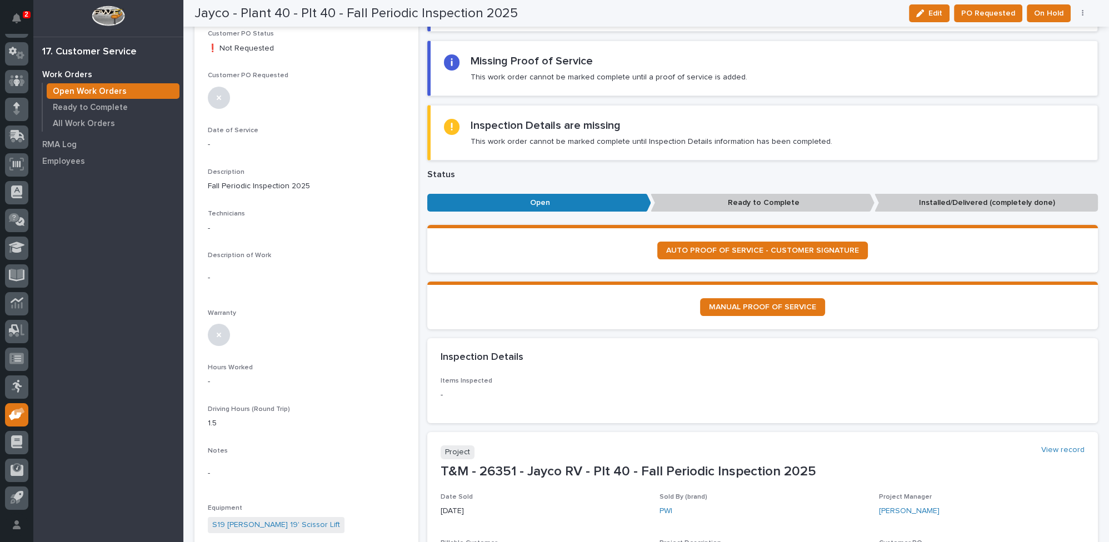
scroll to position [0, 0]
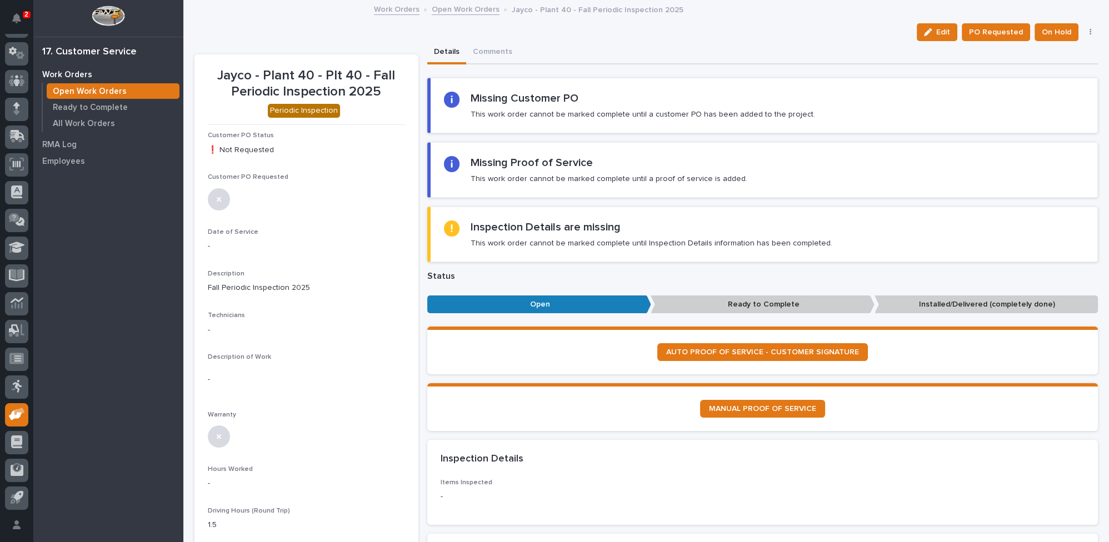
click at [463, 8] on link "Open Work Orders" at bounding box center [466, 8] width 68 height 13
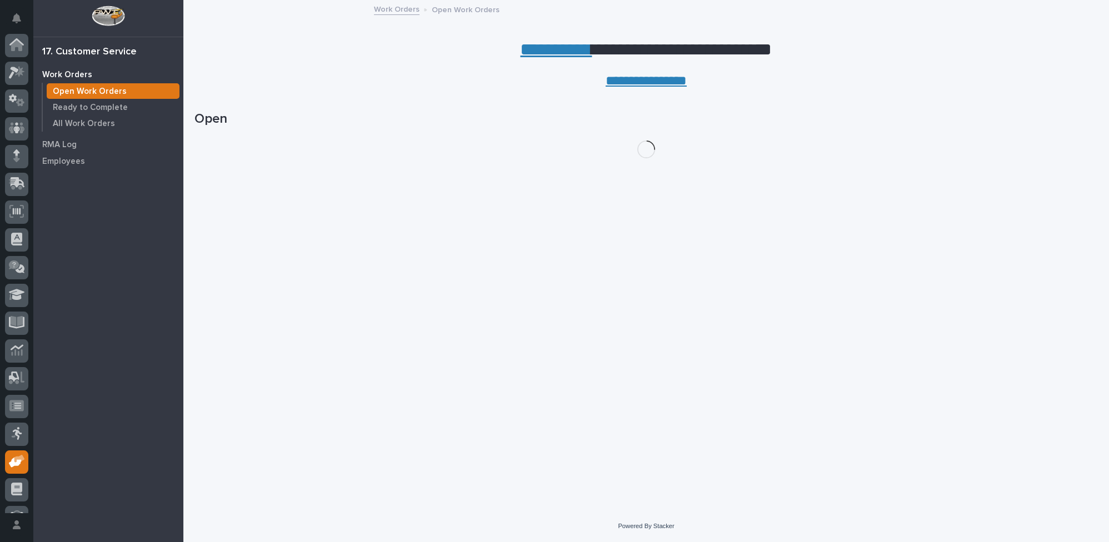
scroll to position [47, 0]
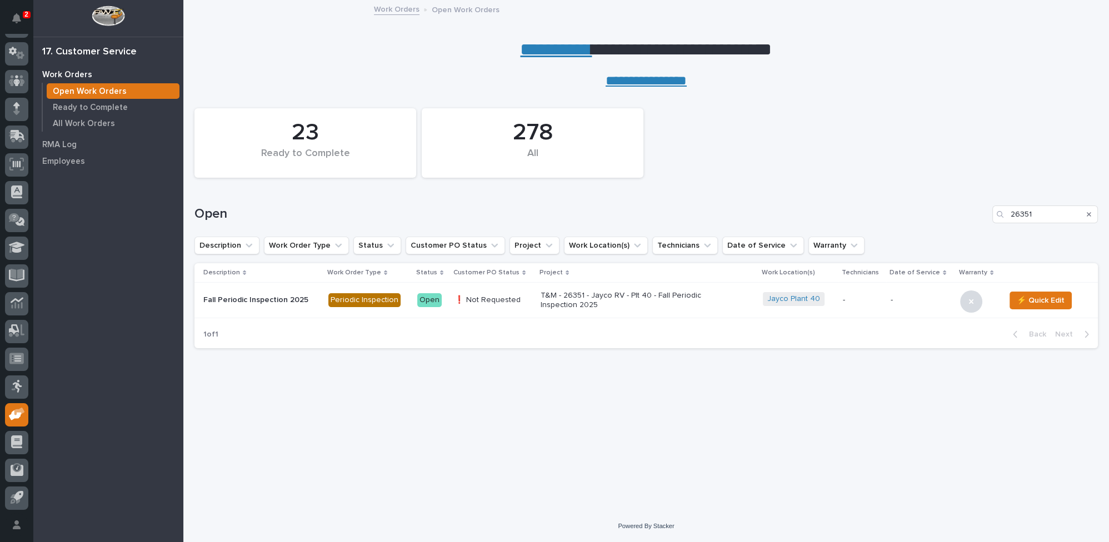
click at [1088, 210] on button "Search" at bounding box center [1089, 215] width 4 height 18
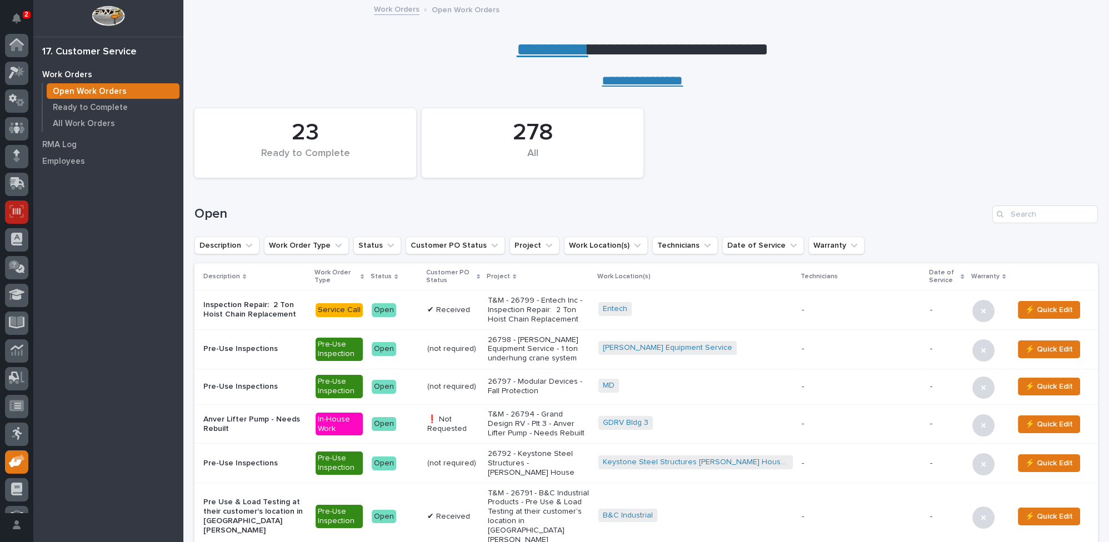
click at [21, 205] on icon at bounding box center [16, 211] width 14 height 13
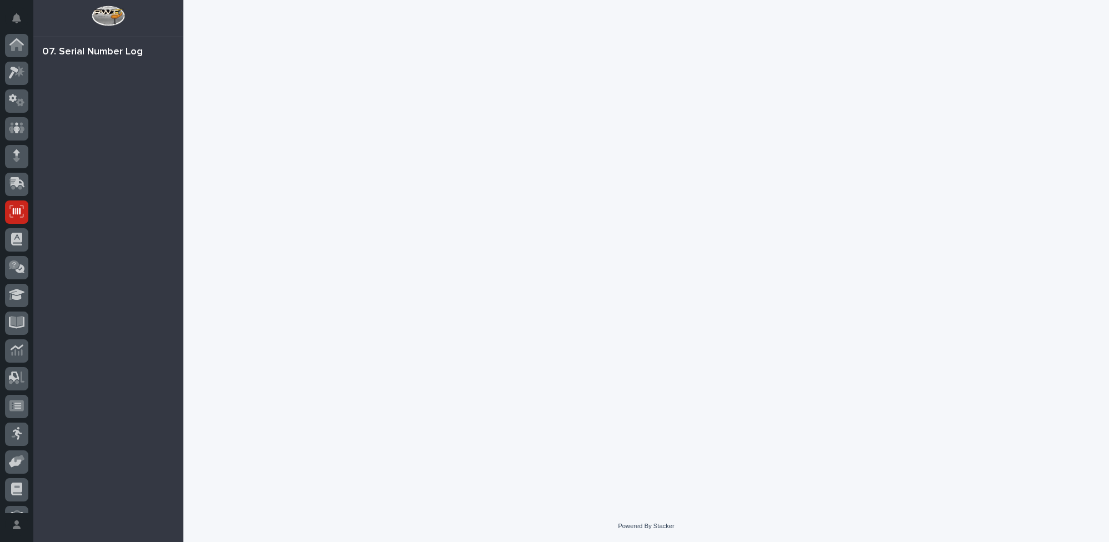
scroll to position [47, 0]
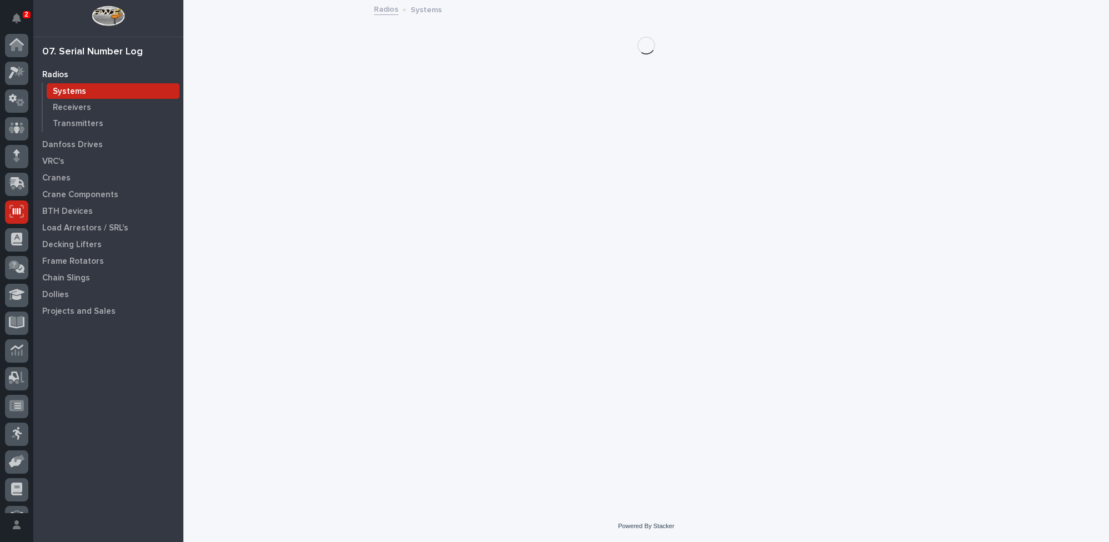
scroll to position [47, 0]
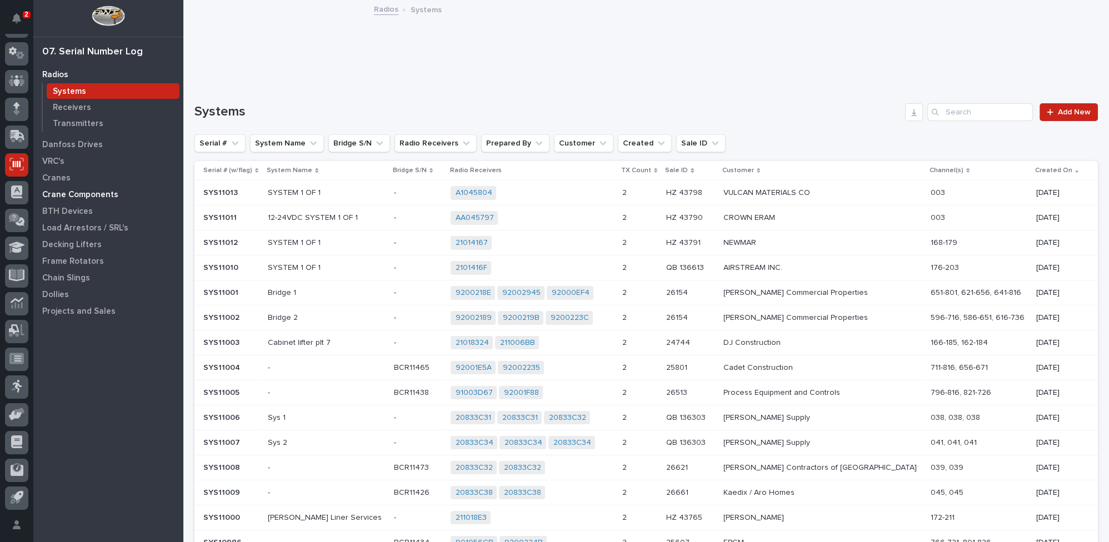
click at [104, 194] on p "Crane Components" at bounding box center [80, 195] width 76 height 10
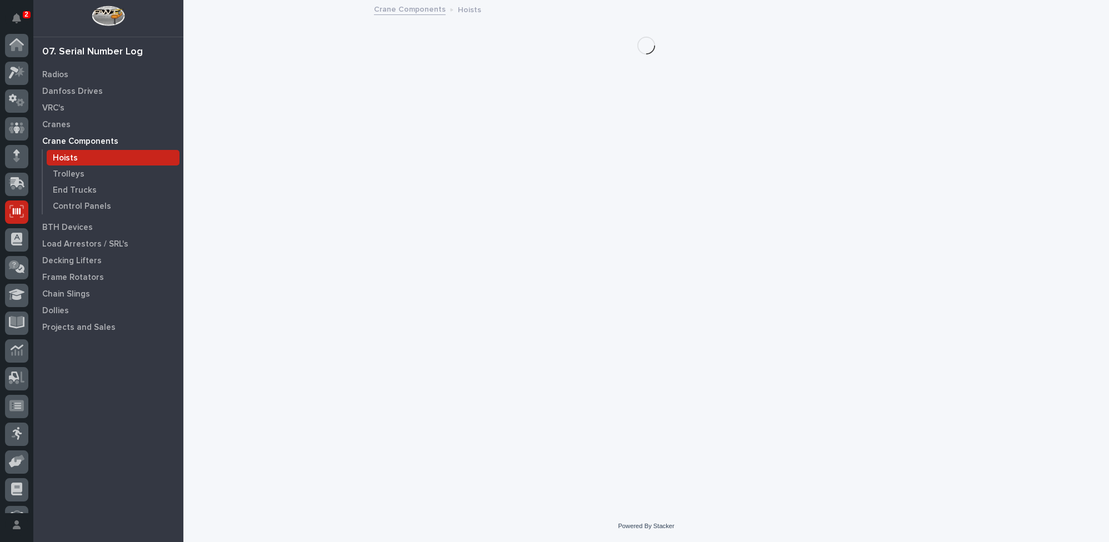
scroll to position [47, 0]
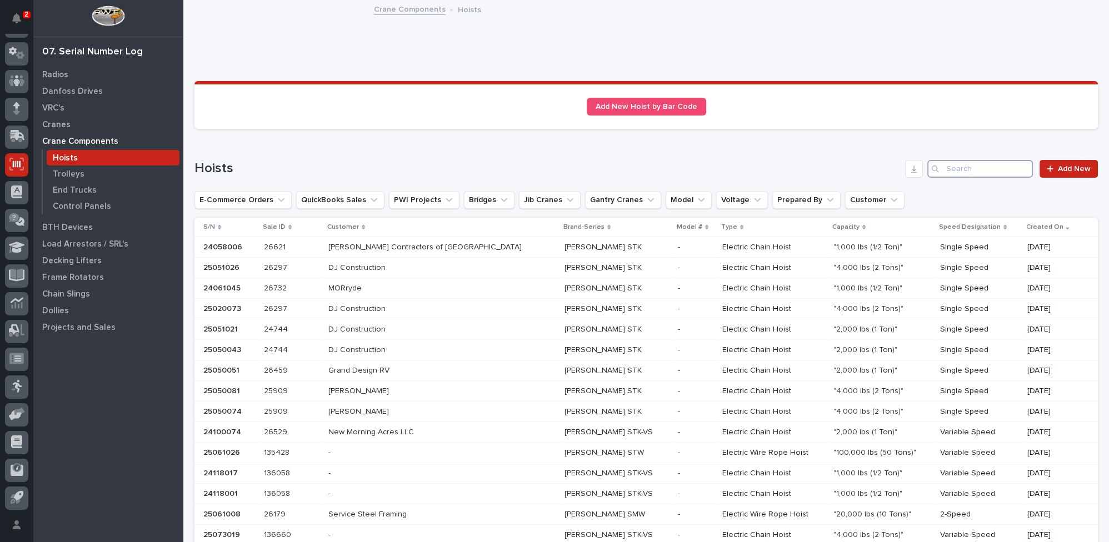
click at [978, 172] on input "Search" at bounding box center [981, 169] width 106 height 18
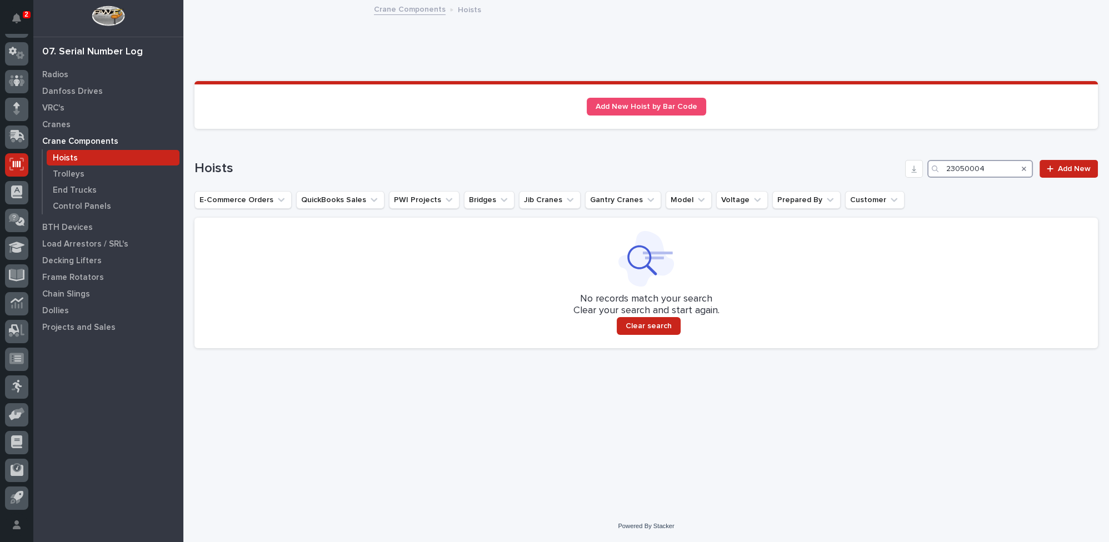
click at [959, 171] on input "23050004" at bounding box center [981, 169] width 106 height 18
type input "2350004"
click at [1024, 166] on icon "Search" at bounding box center [1024, 169] width 4 height 7
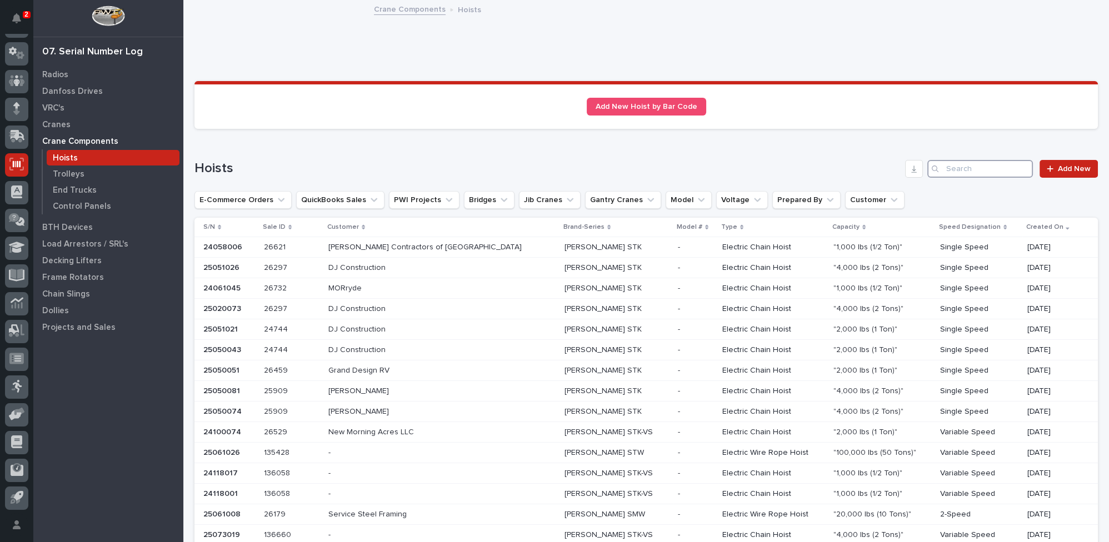
click at [994, 166] on input "Search" at bounding box center [981, 169] width 106 height 18
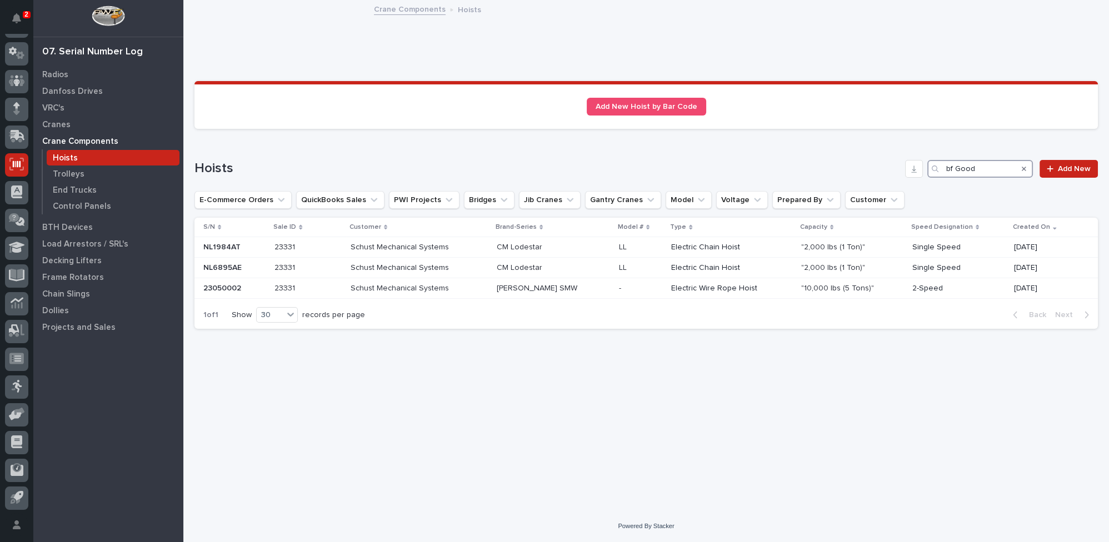
type input "bf Good"
click at [330, 380] on div "Loading... Saving… Loading... Saving… Sorry, there was an error saving your rec…" at bounding box center [646, 242] width 915 height 482
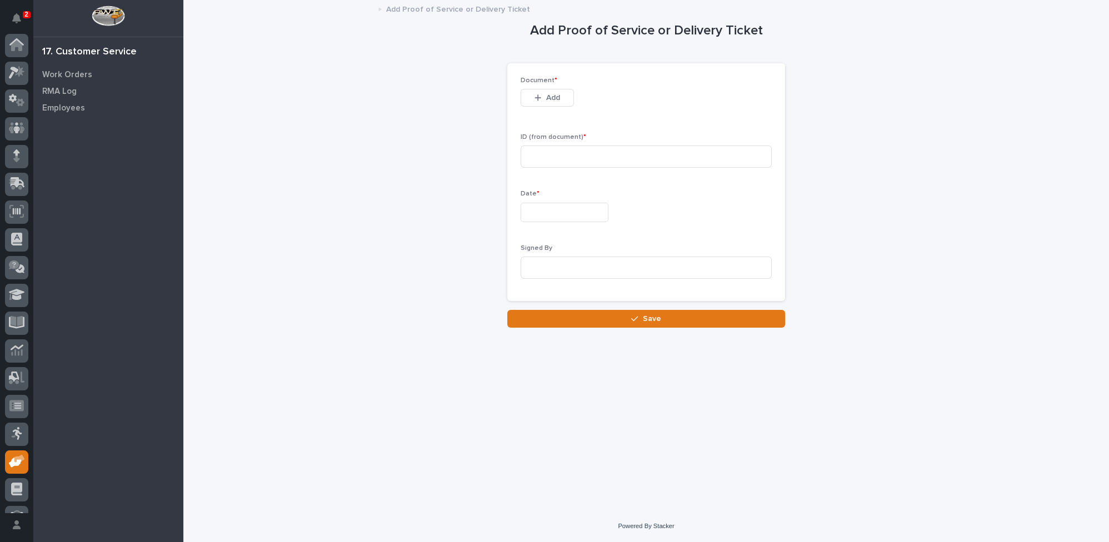
scroll to position [47, 0]
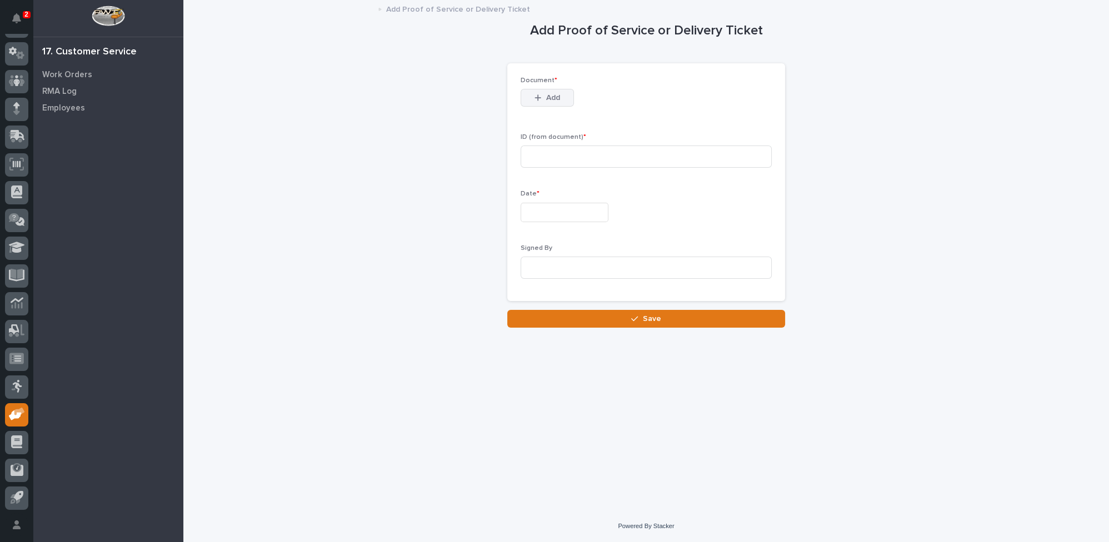
click at [549, 92] on button "Add" at bounding box center [547, 98] width 53 height 18
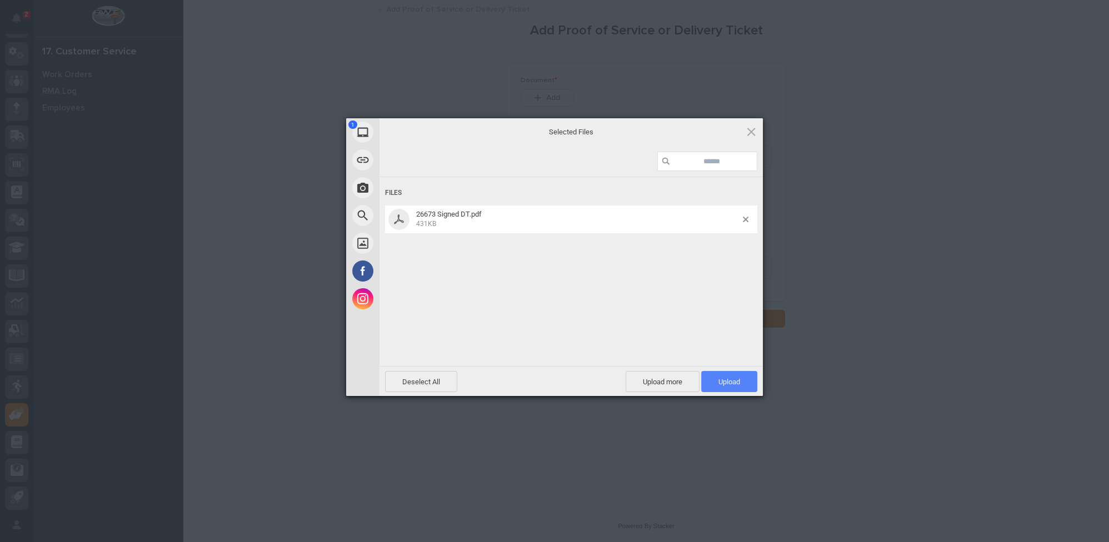
click at [733, 383] on span "Upload 1" at bounding box center [730, 382] width 22 height 8
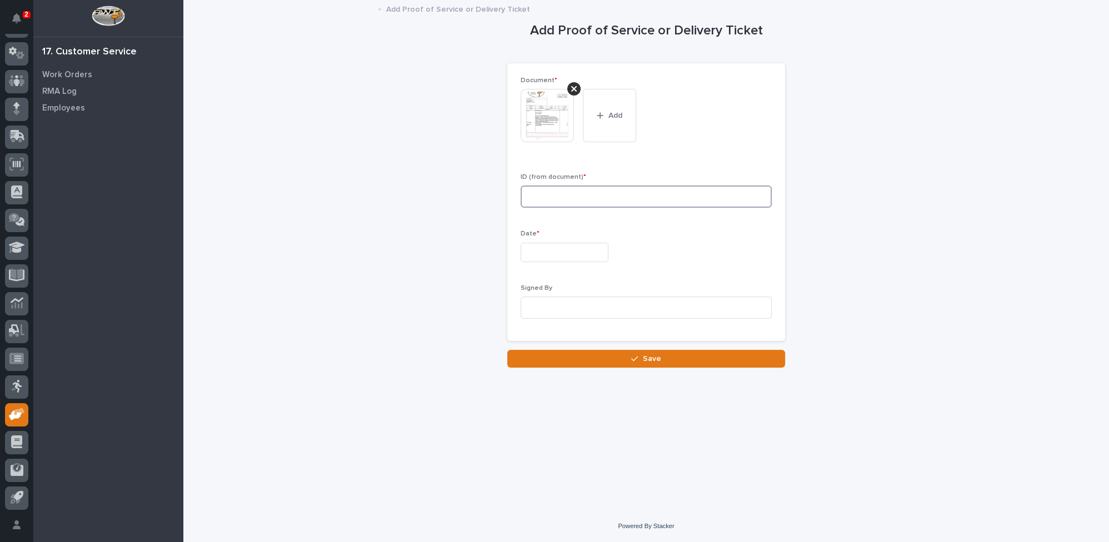
click at [554, 201] on input at bounding box center [646, 197] width 251 height 22
type input "26673"
click at [583, 248] on input "text" at bounding box center [565, 252] width 88 height 19
click at [594, 160] on div "15" at bounding box center [593, 160] width 15 height 15
type input "**********"
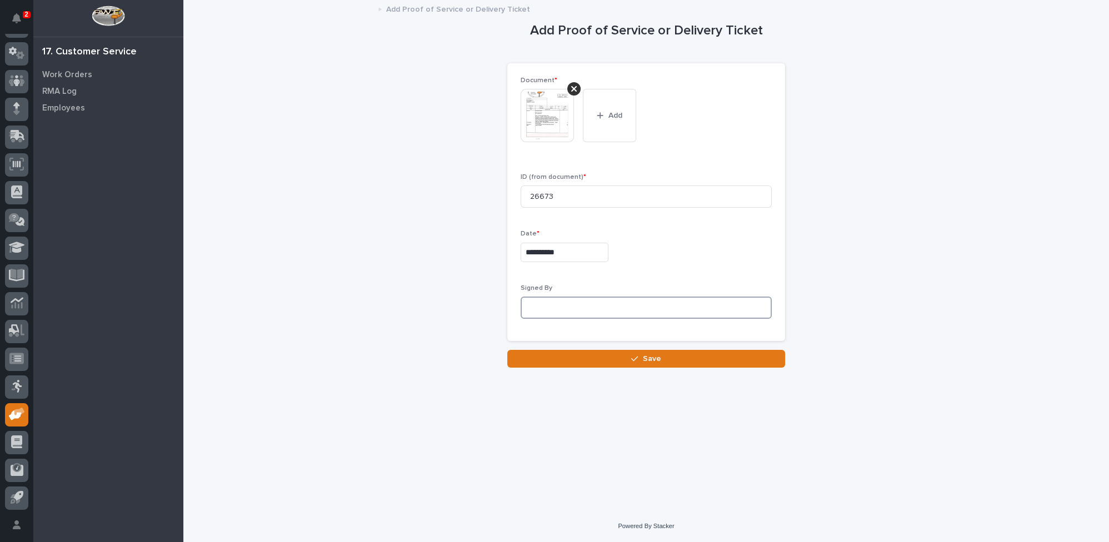
click at [578, 306] on input at bounding box center [646, 308] width 251 height 22
type input "[PERSON_NAME]"
click at [609, 360] on button "Save" at bounding box center [646, 359] width 278 height 18
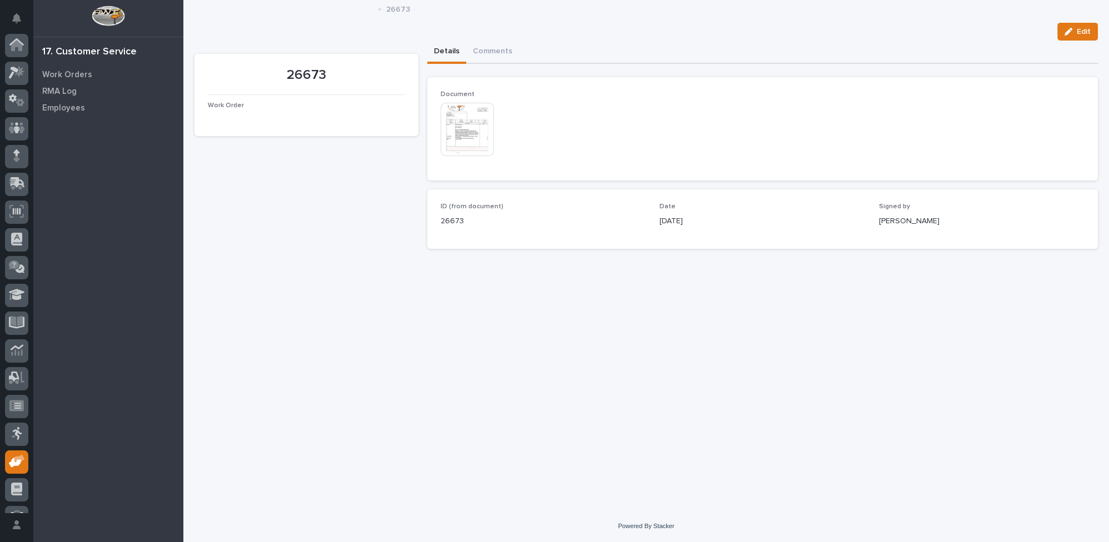
scroll to position [47, 0]
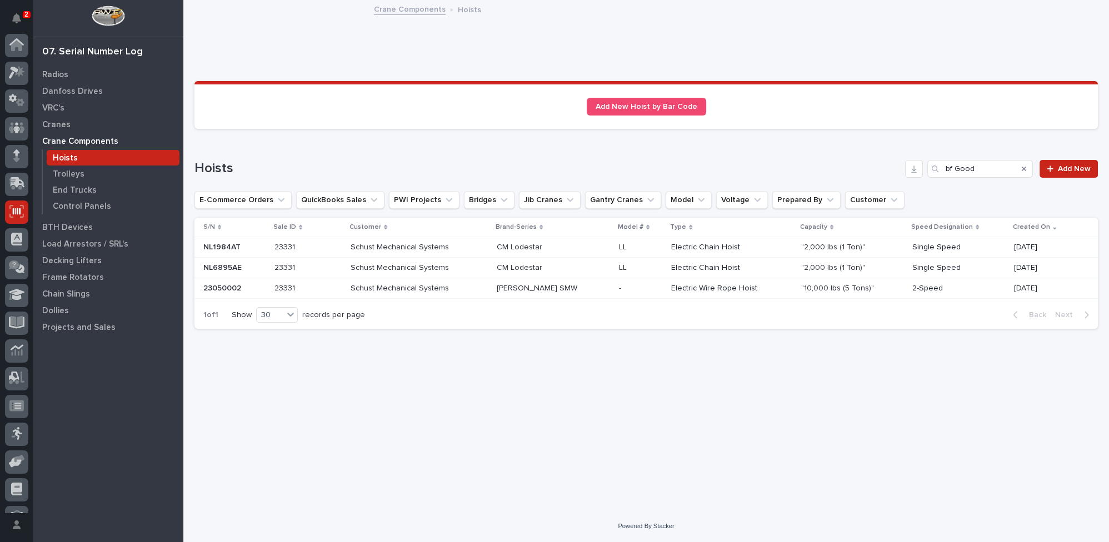
scroll to position [47, 0]
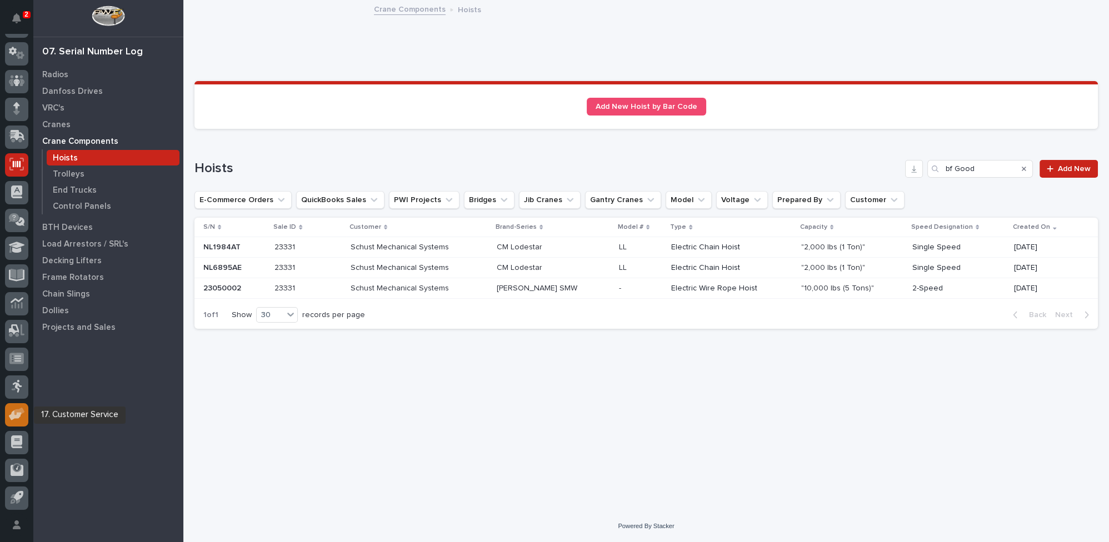
click at [21, 408] on icon at bounding box center [17, 414] width 16 height 13
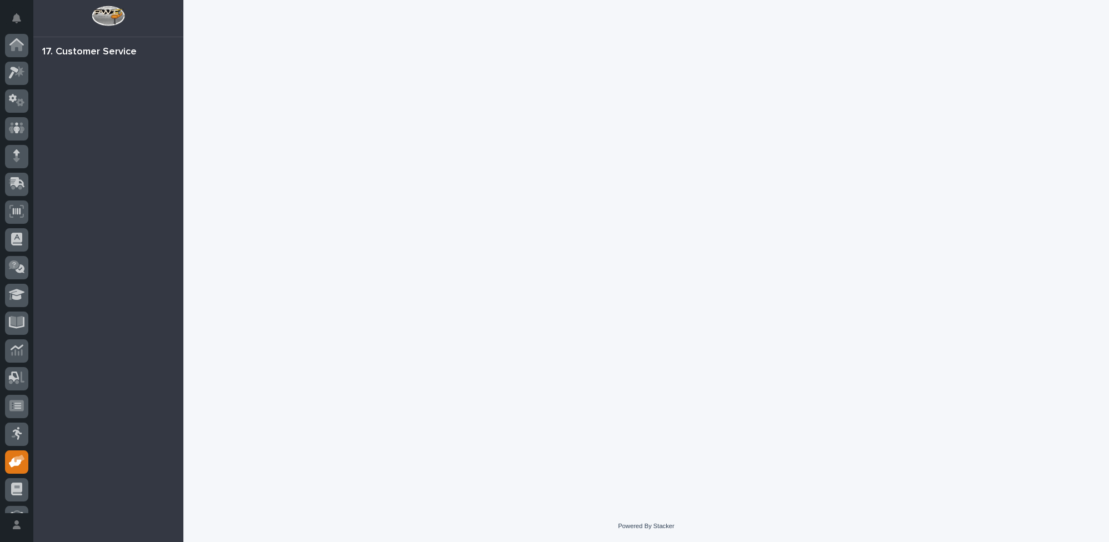
scroll to position [47, 0]
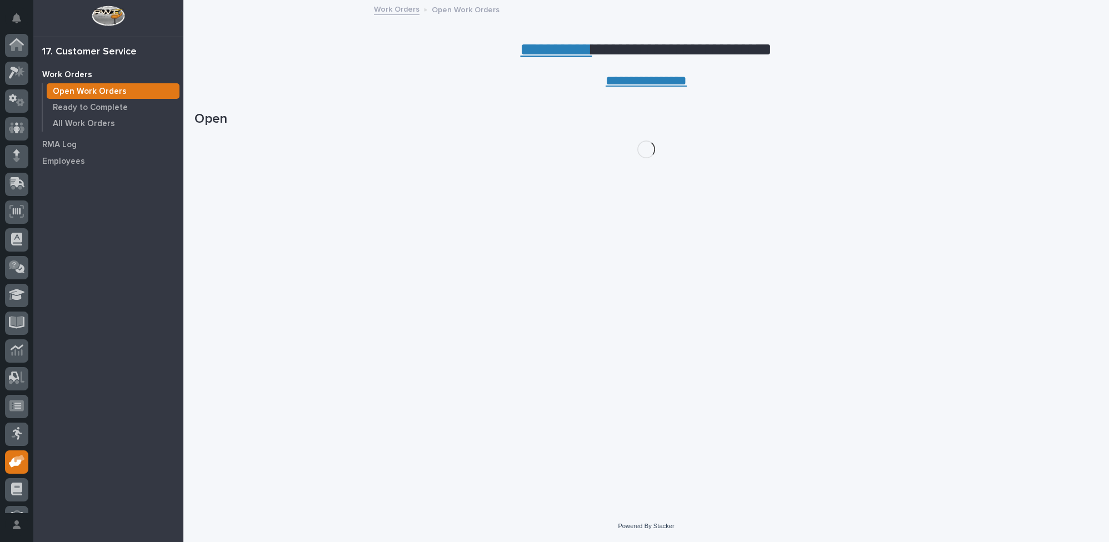
scroll to position [47, 0]
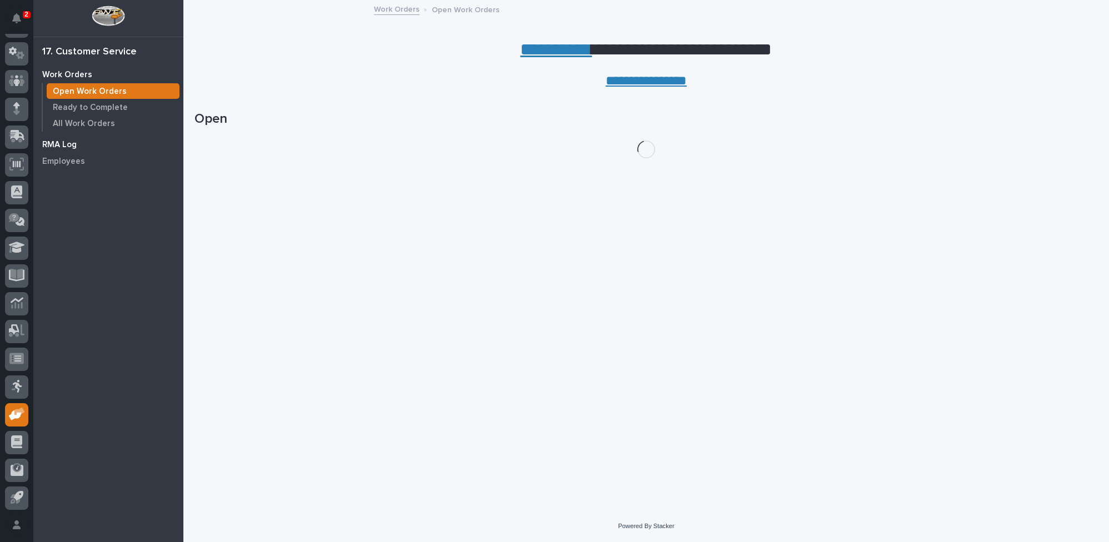
click at [68, 144] on p "RMA Log" at bounding box center [59, 145] width 34 height 10
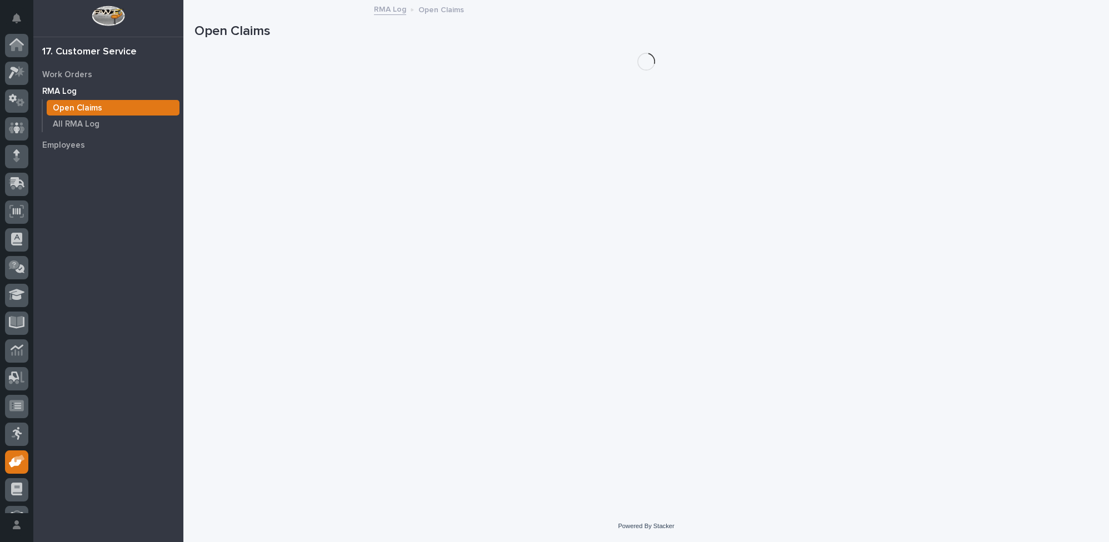
scroll to position [47, 0]
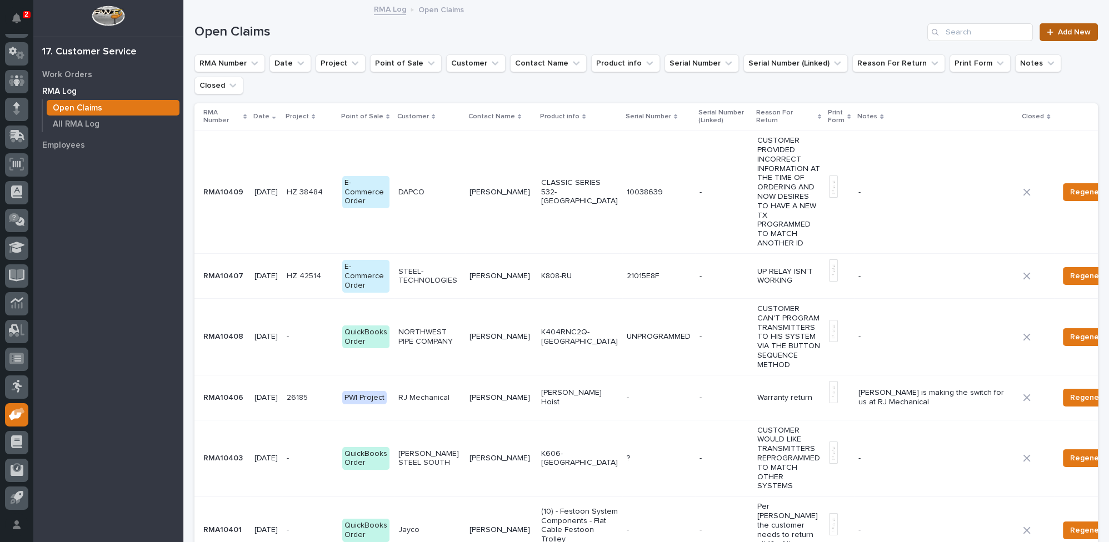
click at [1050, 29] on div at bounding box center [1052, 32] width 11 height 8
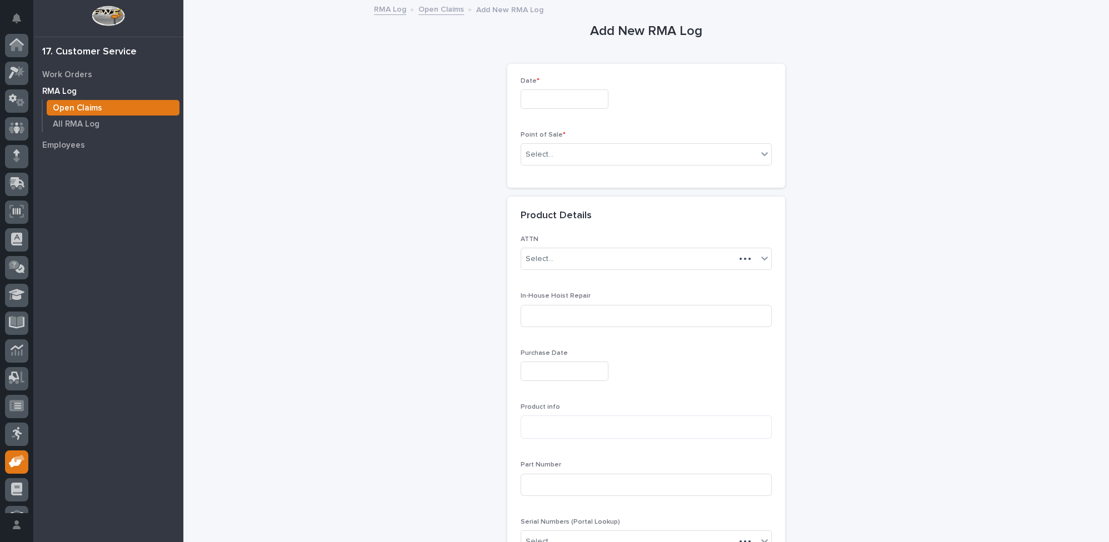
scroll to position [47, 0]
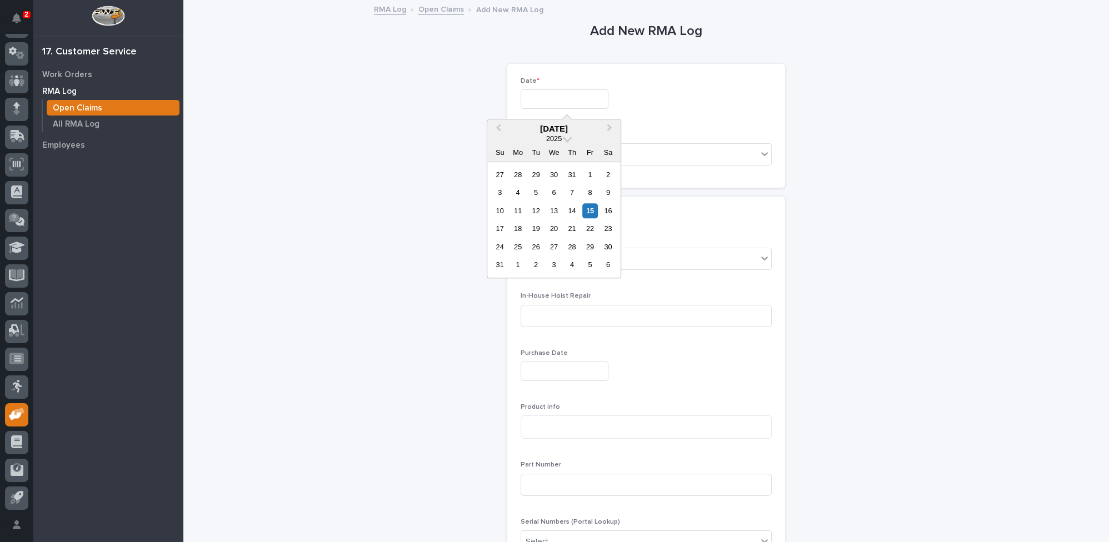
click at [557, 98] on input "text" at bounding box center [565, 98] width 88 height 19
click at [590, 210] on div "15" at bounding box center [590, 210] width 15 height 15
type input "*********"
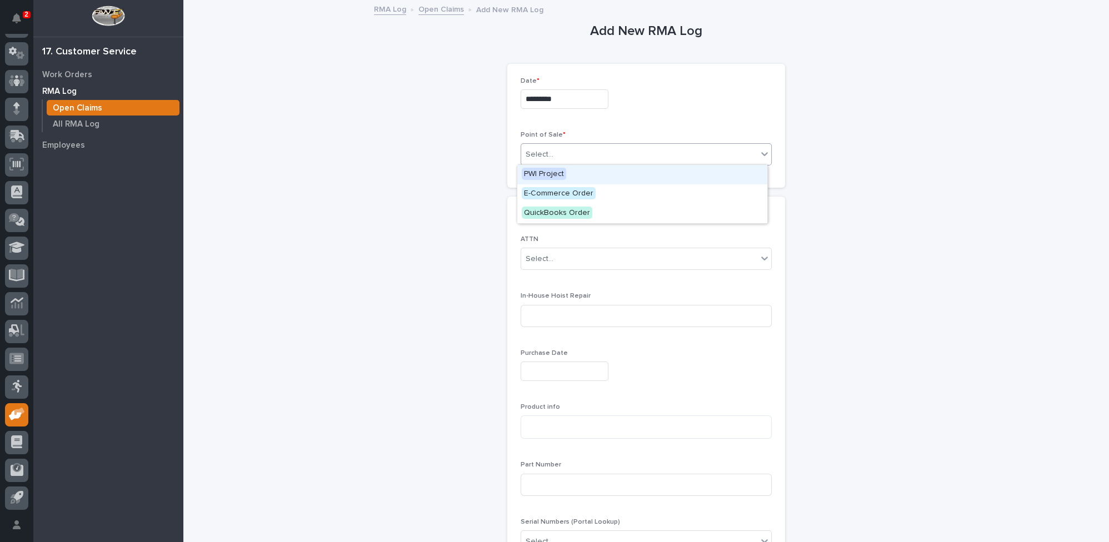
click at [542, 152] on div "Select..." at bounding box center [540, 155] width 28 height 12
click at [544, 212] on span "QuickBooks Order" at bounding box center [557, 213] width 71 height 12
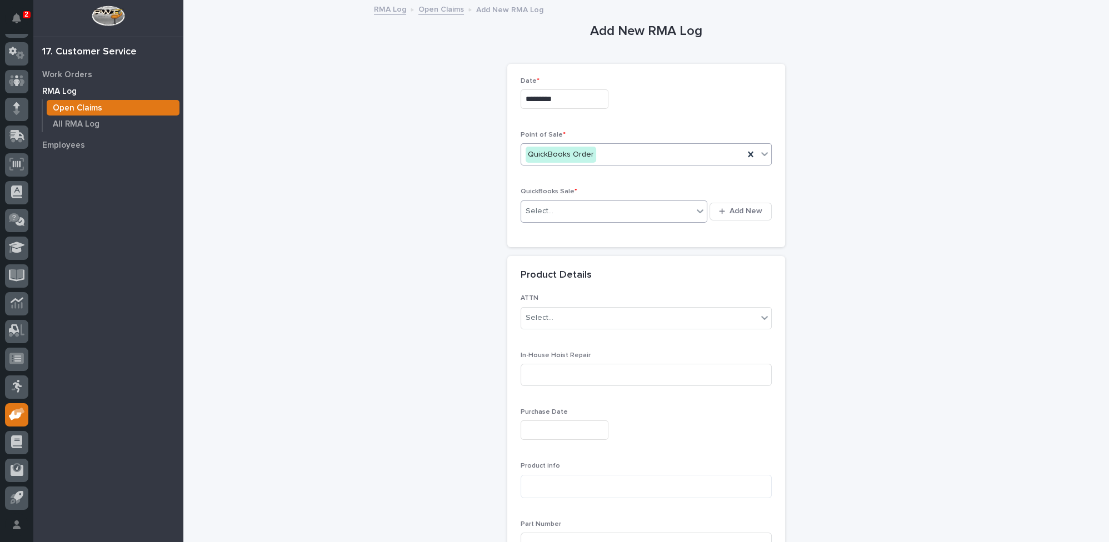
click at [540, 203] on div "Select..." at bounding box center [607, 211] width 172 height 18
type input "******"
click at [730, 207] on span "Add New" at bounding box center [746, 211] width 33 height 10
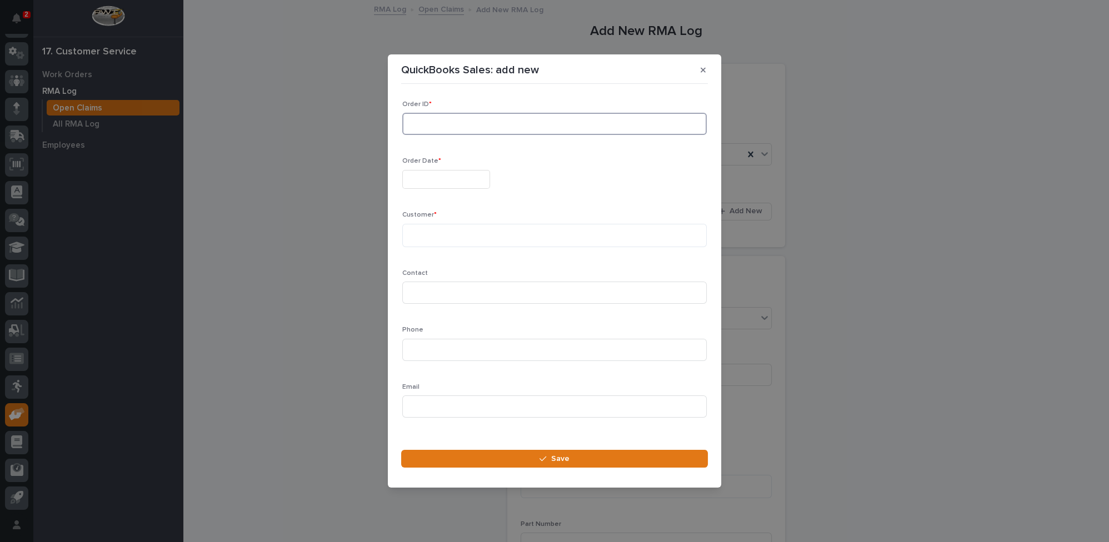
click at [449, 128] on input at bounding box center [554, 124] width 305 height 22
type input "134454"
click at [429, 180] on input "text" at bounding box center [446, 179] width 88 height 19
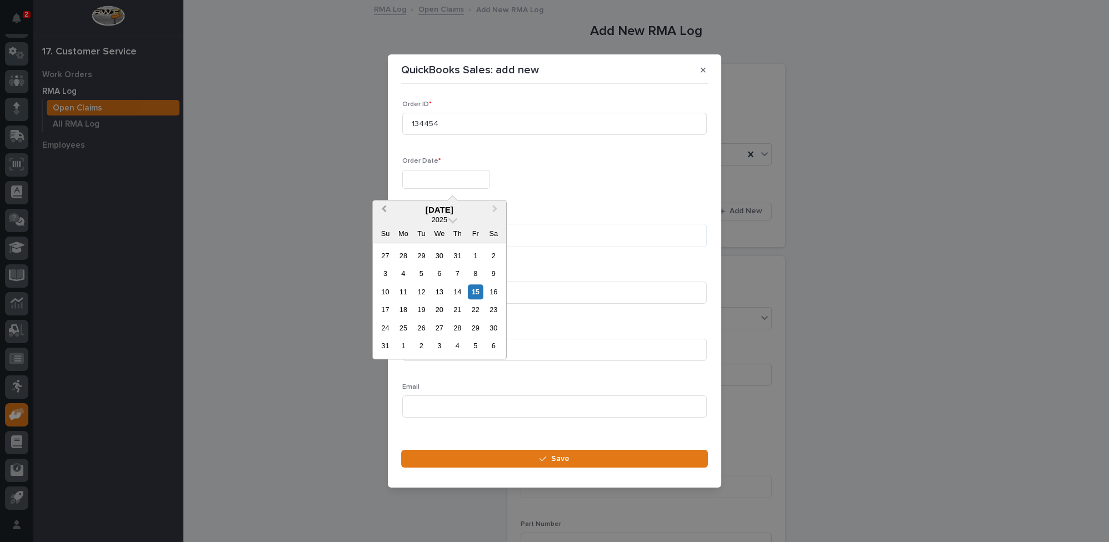
click at [384, 208] on span "Previous Month" at bounding box center [384, 210] width 0 height 14
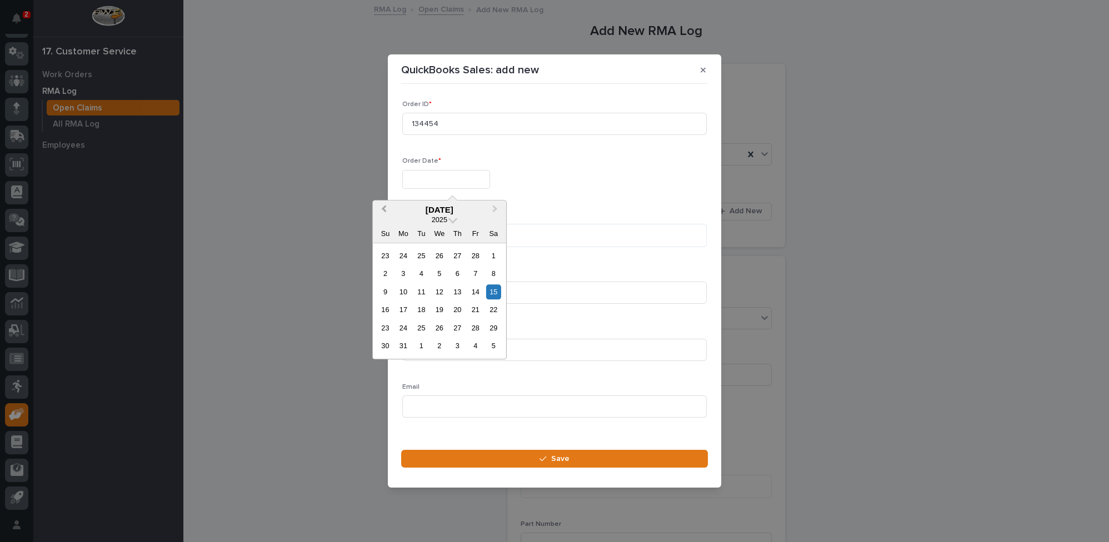
click at [384, 208] on span "Previous Month" at bounding box center [384, 210] width 0 height 14
click at [421, 295] on div "14" at bounding box center [421, 292] width 15 height 15
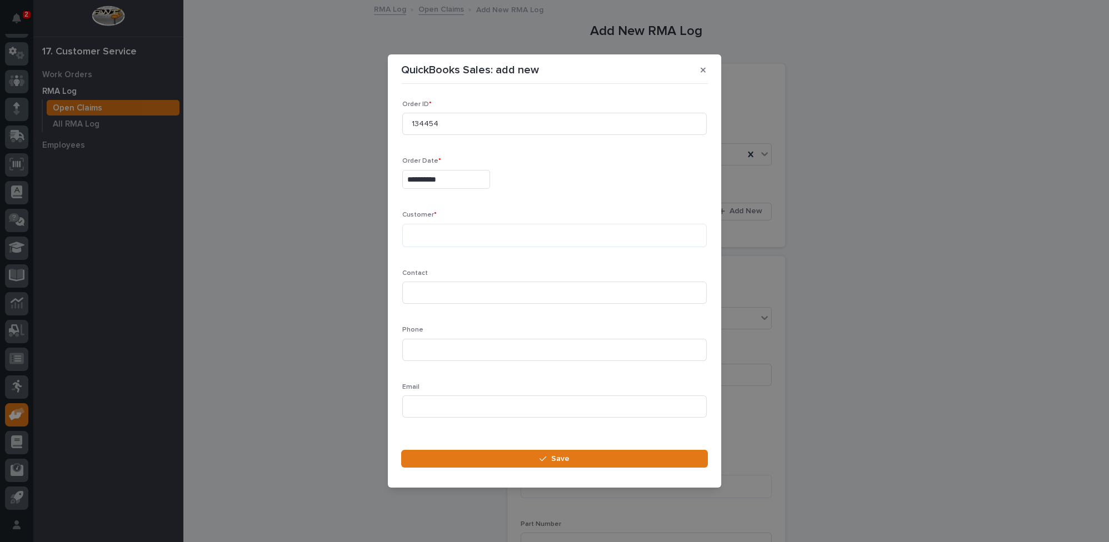
type input "**********"
click at [422, 242] on textarea at bounding box center [554, 235] width 305 height 23
type textarea "*******"
type input "[PERSON_NAME]"
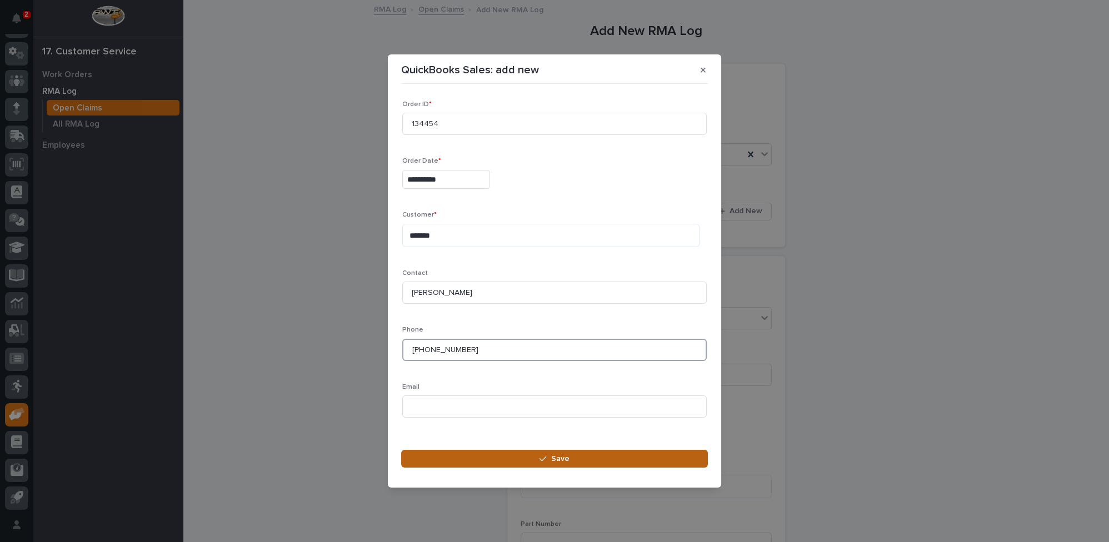
type input "[PHONE_NUMBER]"
click at [583, 461] on button "Save" at bounding box center [554, 459] width 307 height 18
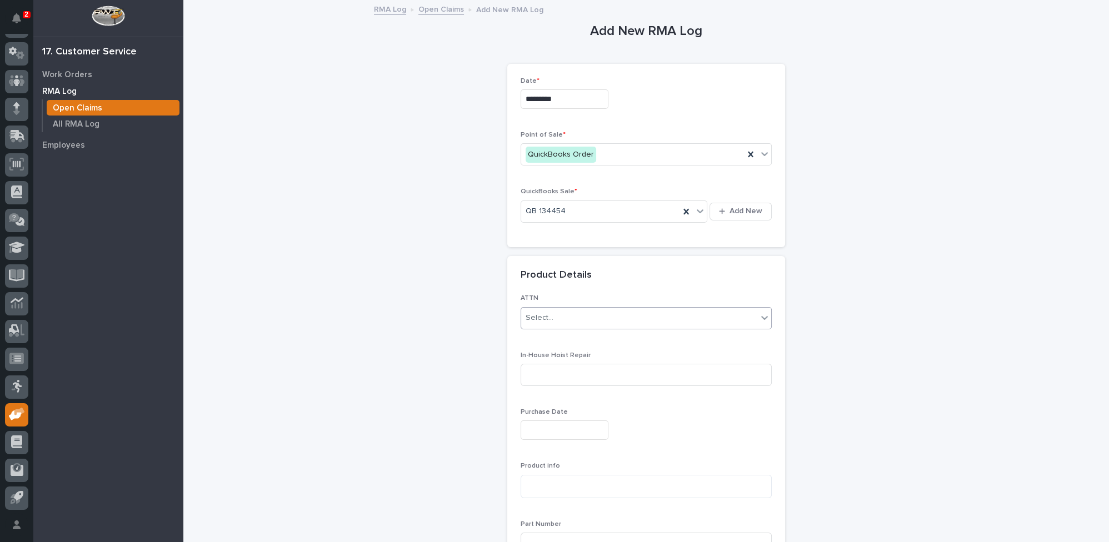
click at [544, 321] on div "Select..." at bounding box center [540, 318] width 28 height 12
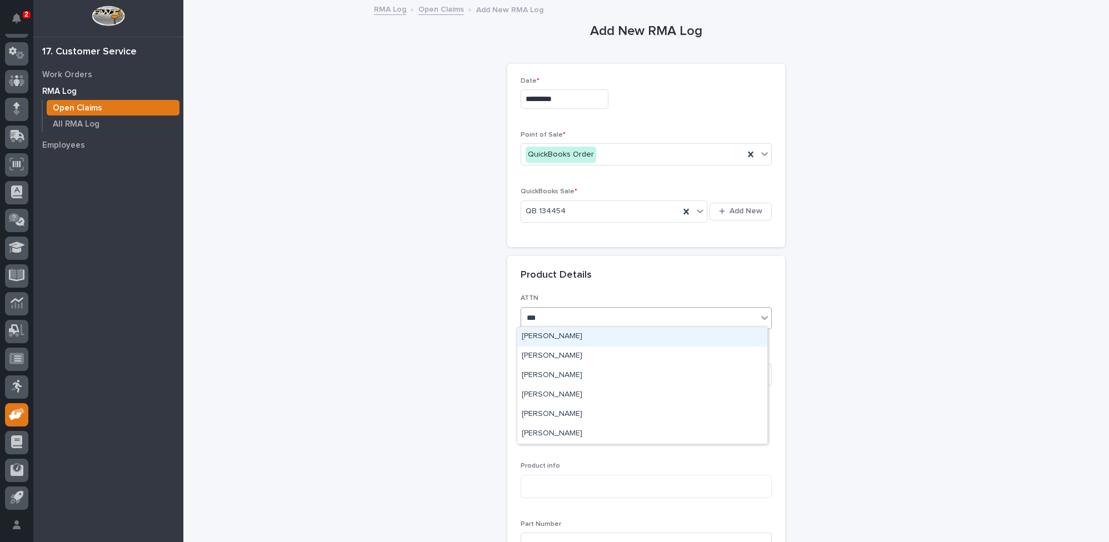
type input "****"
click at [545, 336] on div "Marc Rader" at bounding box center [642, 336] width 250 height 19
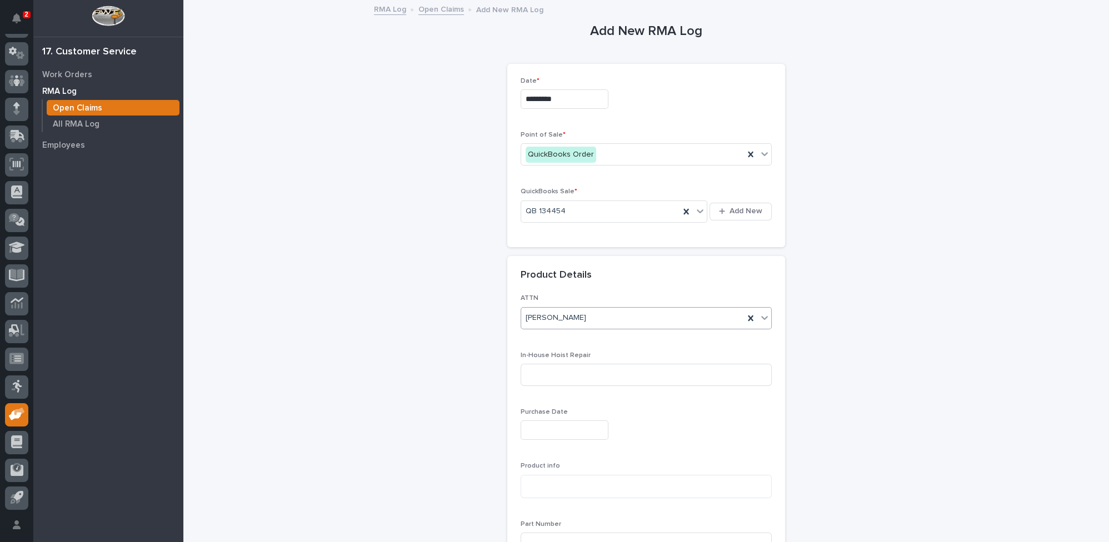
click at [535, 426] on input "text" at bounding box center [565, 430] width 88 height 19
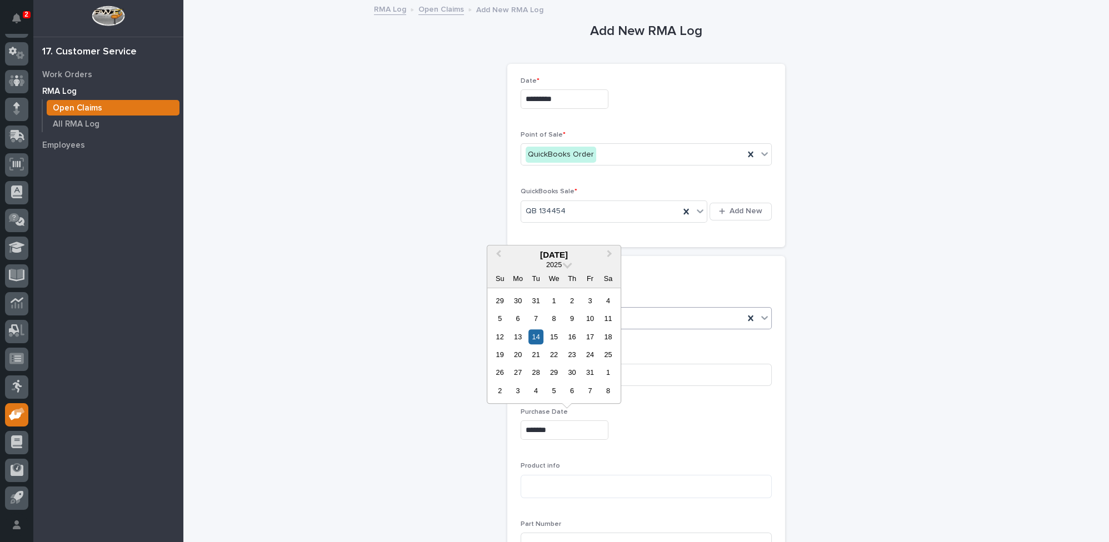
type input "*******"
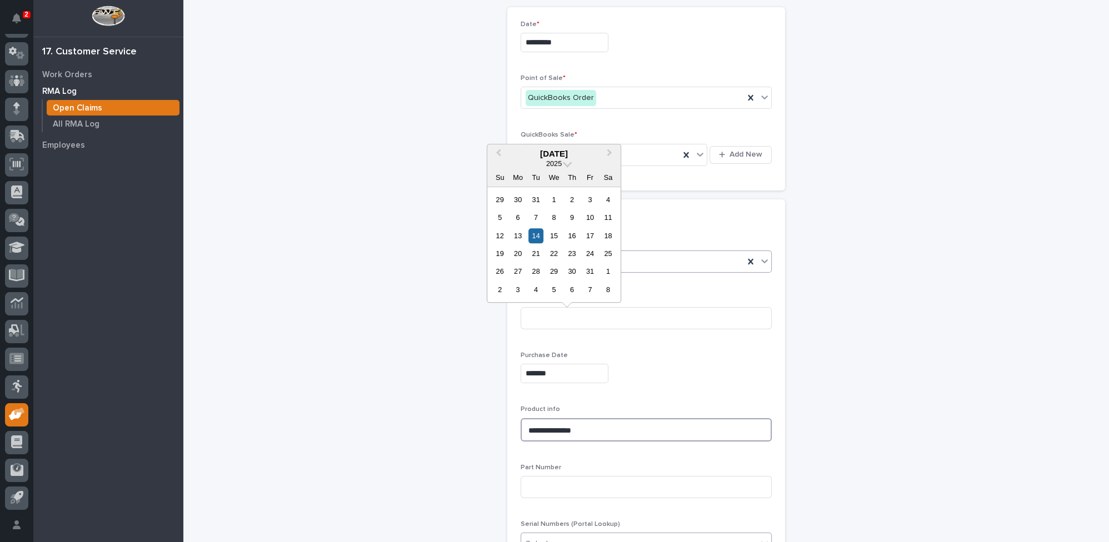
scroll to position [101, 0]
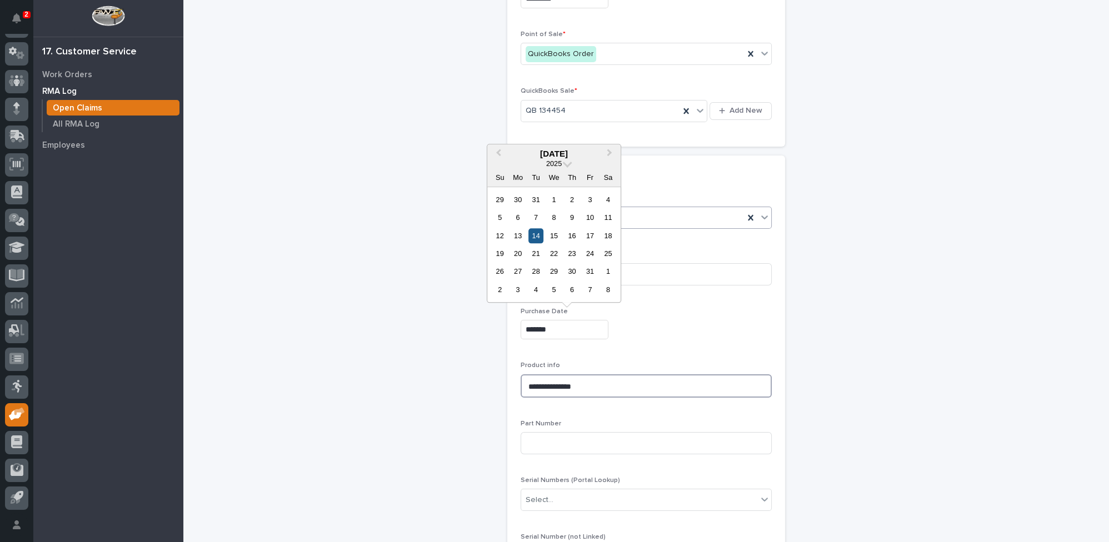
type textarea "**********"
click at [537, 236] on div "14" at bounding box center [536, 235] width 15 height 15
type input "**********"
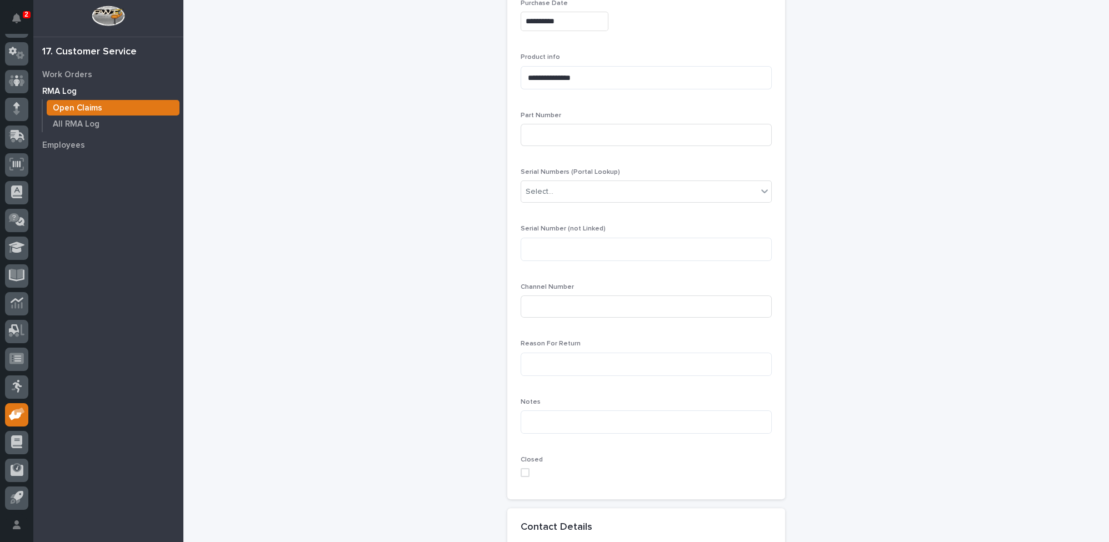
scroll to position [455, 0]
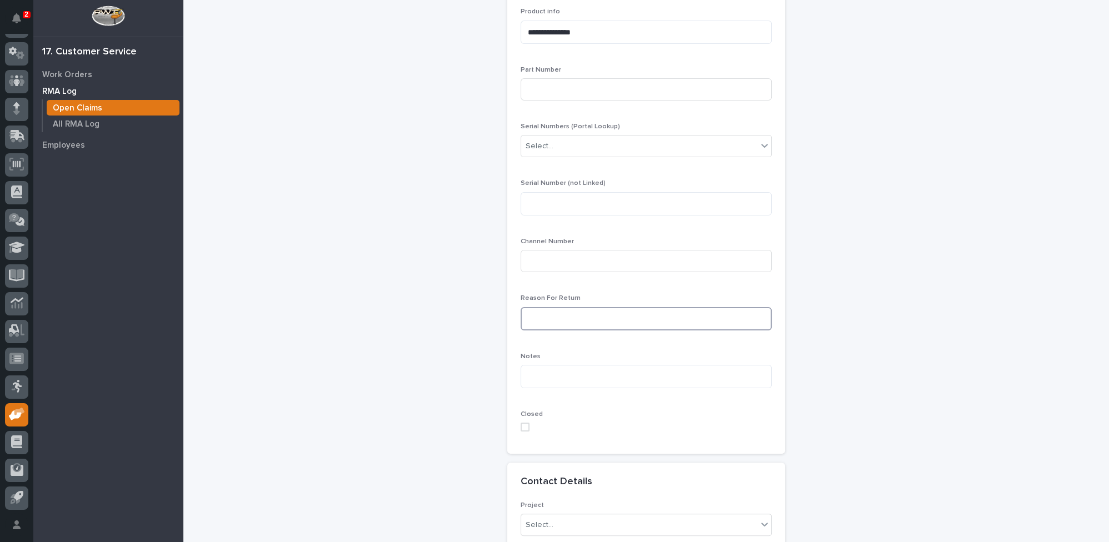
click at [538, 309] on textarea at bounding box center [646, 318] width 251 height 23
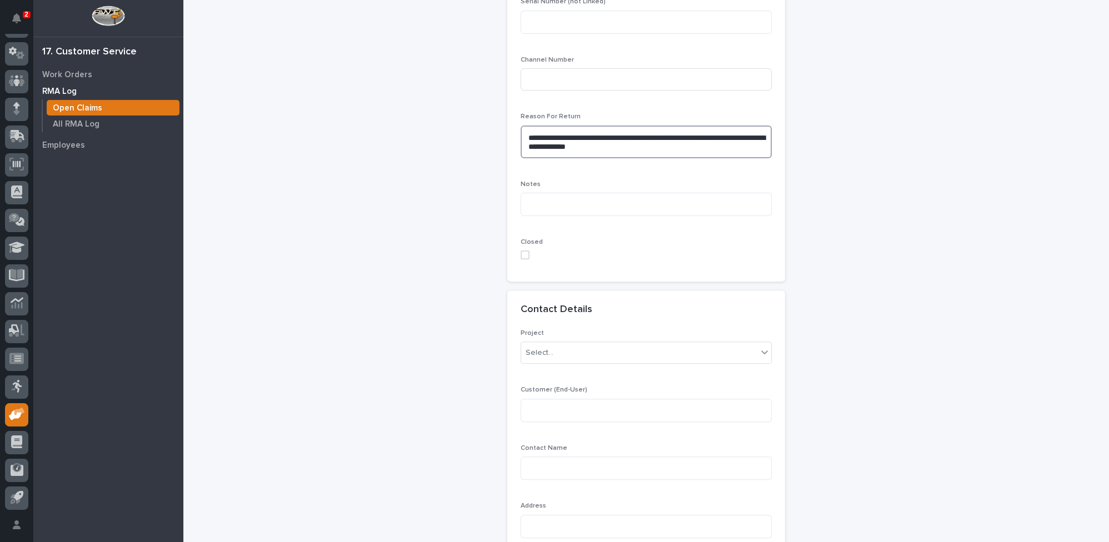
scroll to position [656, 0]
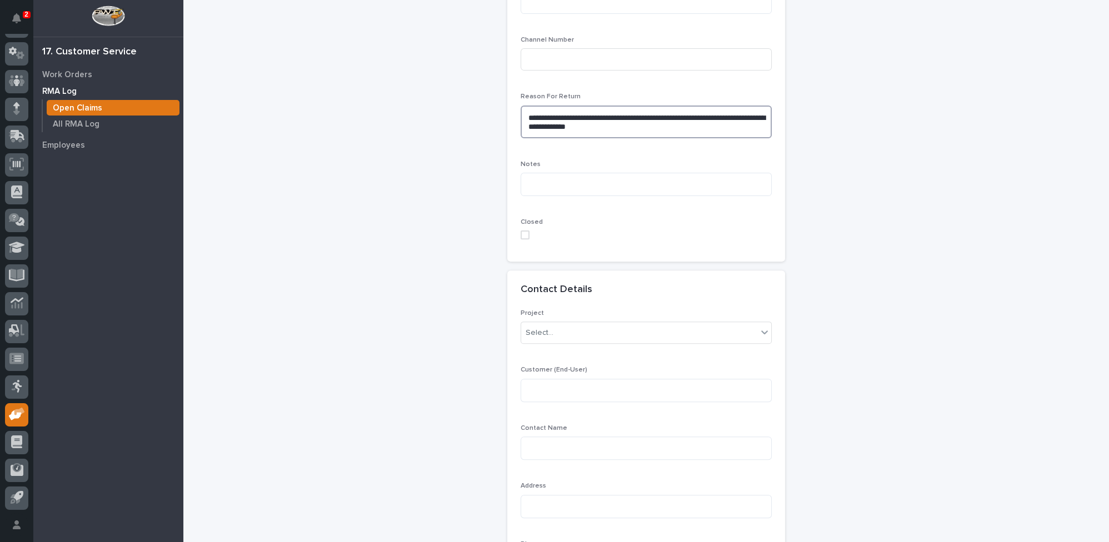
type textarea "**********"
click at [558, 386] on textarea at bounding box center [646, 390] width 251 height 23
type textarea "**********"
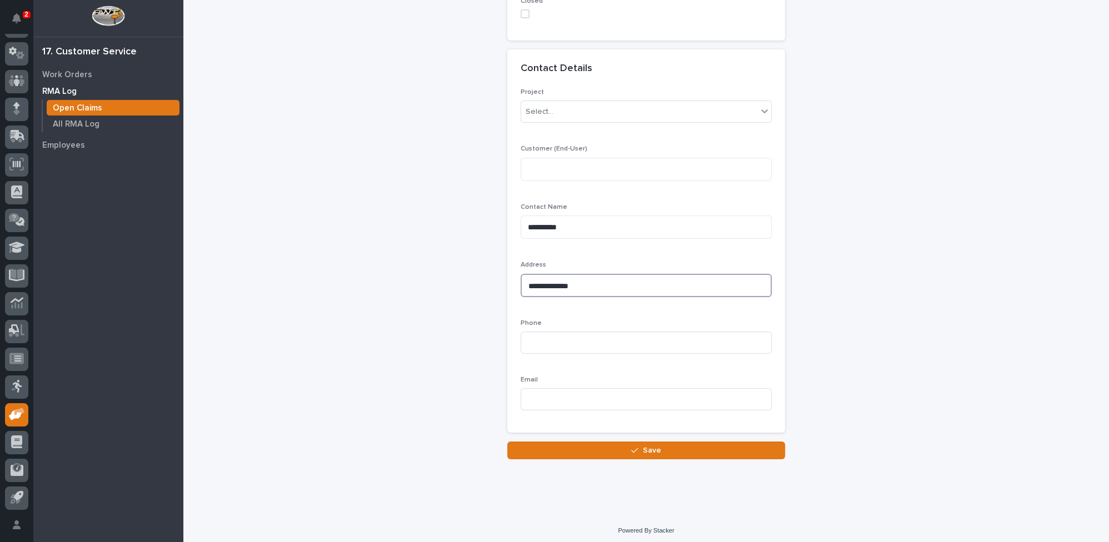
click at [579, 284] on textarea "**********" at bounding box center [646, 285] width 251 height 23
type textarea "**********"
click at [562, 337] on input at bounding box center [646, 343] width 251 height 22
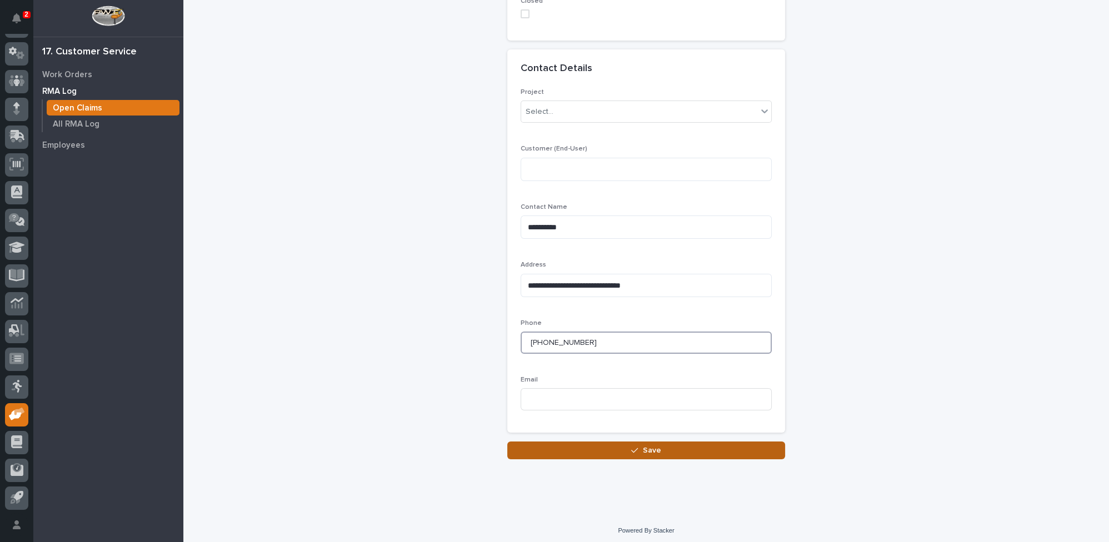
type input "507-215-2288"
click at [613, 449] on button "Save" at bounding box center [646, 451] width 278 height 18
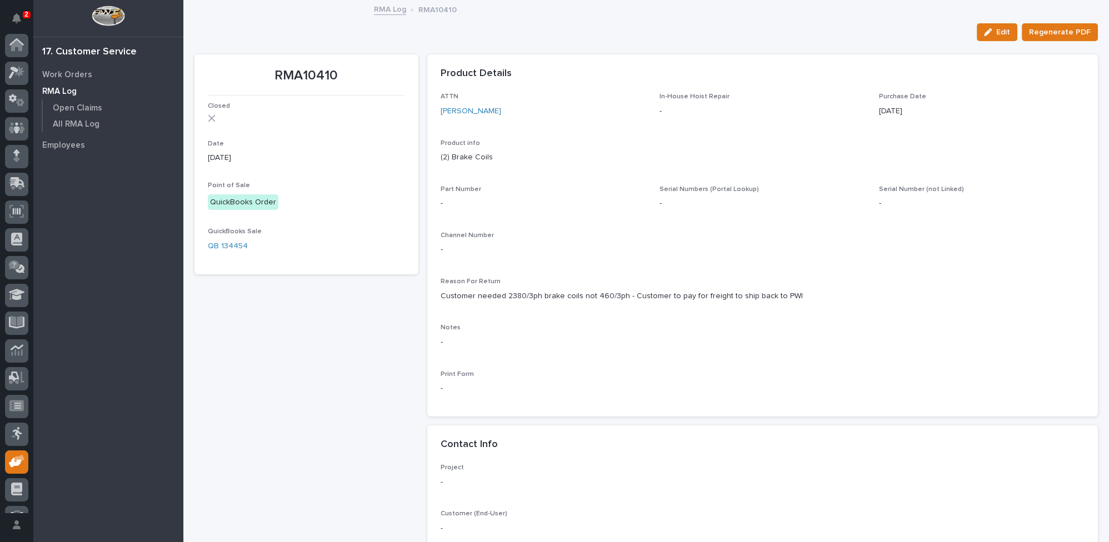
scroll to position [47, 0]
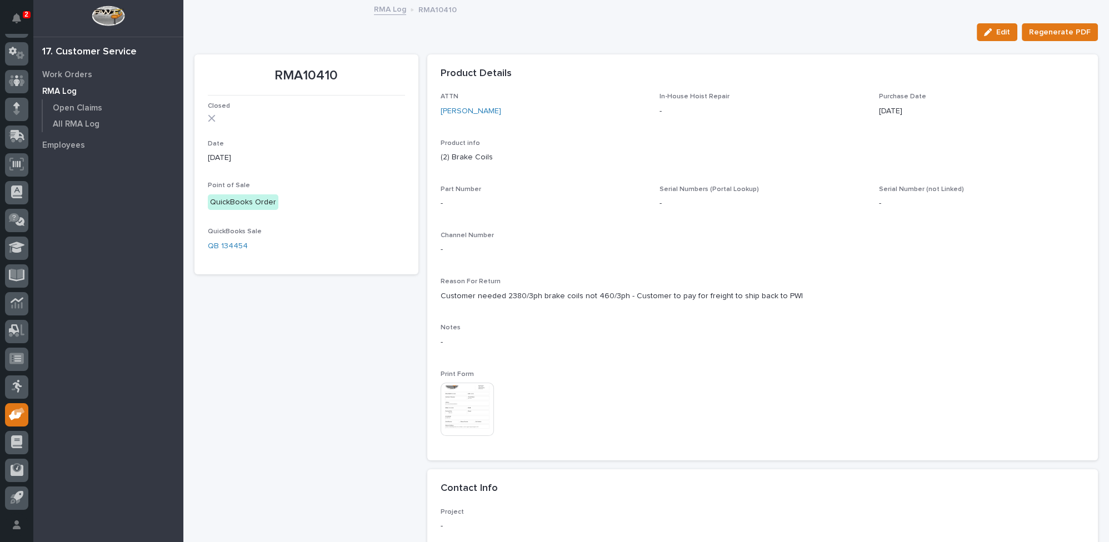
click at [471, 413] on img at bounding box center [467, 409] width 53 height 53
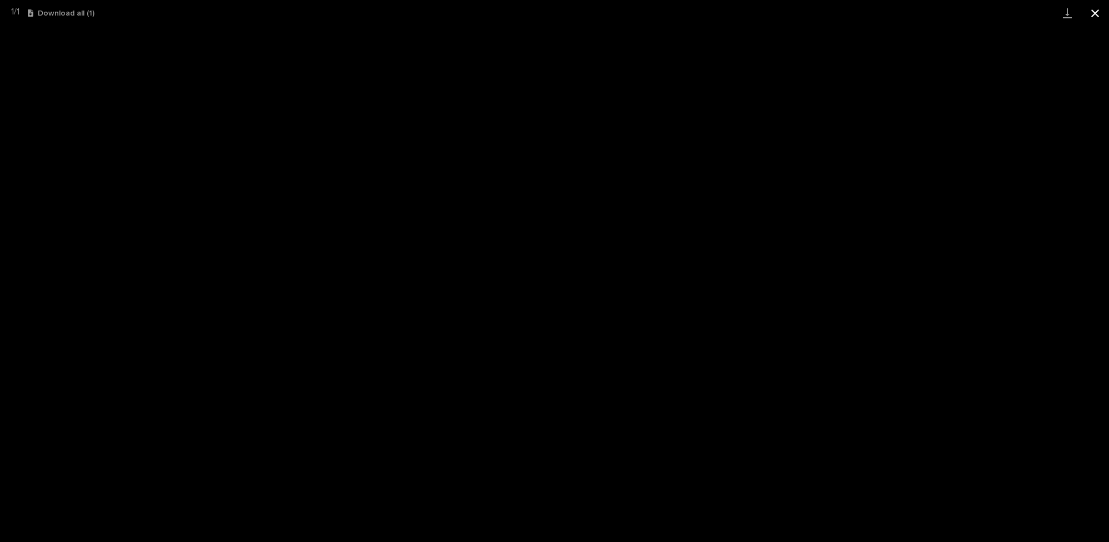
click at [1096, 12] on button "Close gallery" at bounding box center [1096, 13] width 28 height 26
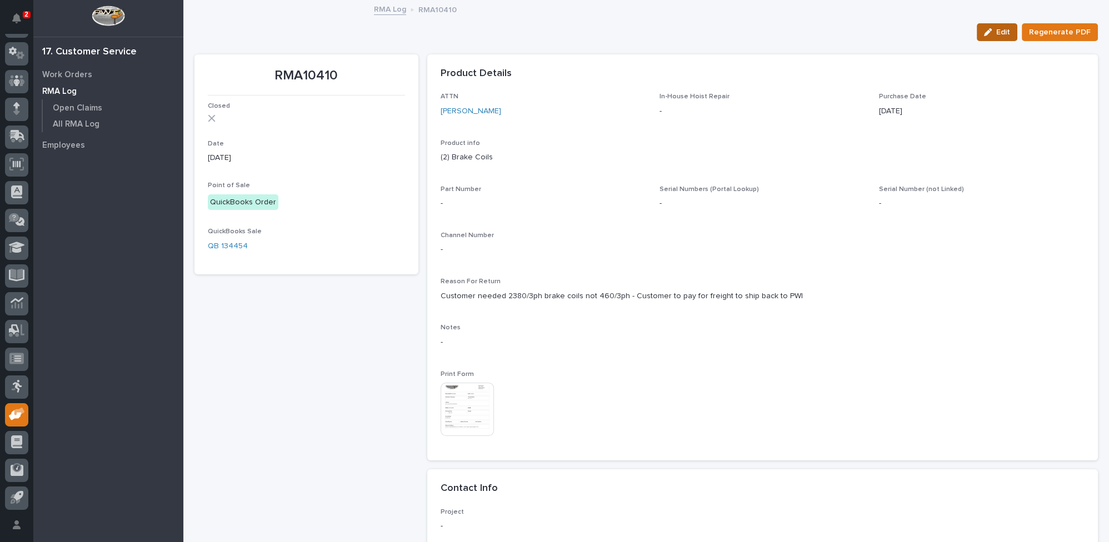
click at [1001, 30] on span "Edit" at bounding box center [1004, 32] width 14 height 10
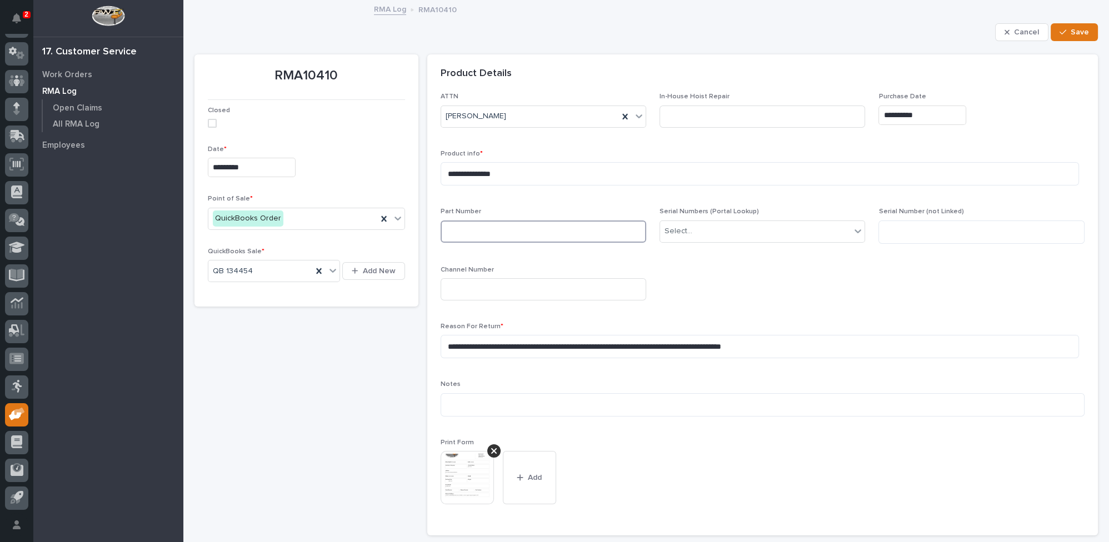
click at [480, 237] on input at bounding box center [544, 232] width 206 height 22
type input "QB 134454"
click at [1071, 31] on span "Save" at bounding box center [1080, 32] width 18 height 10
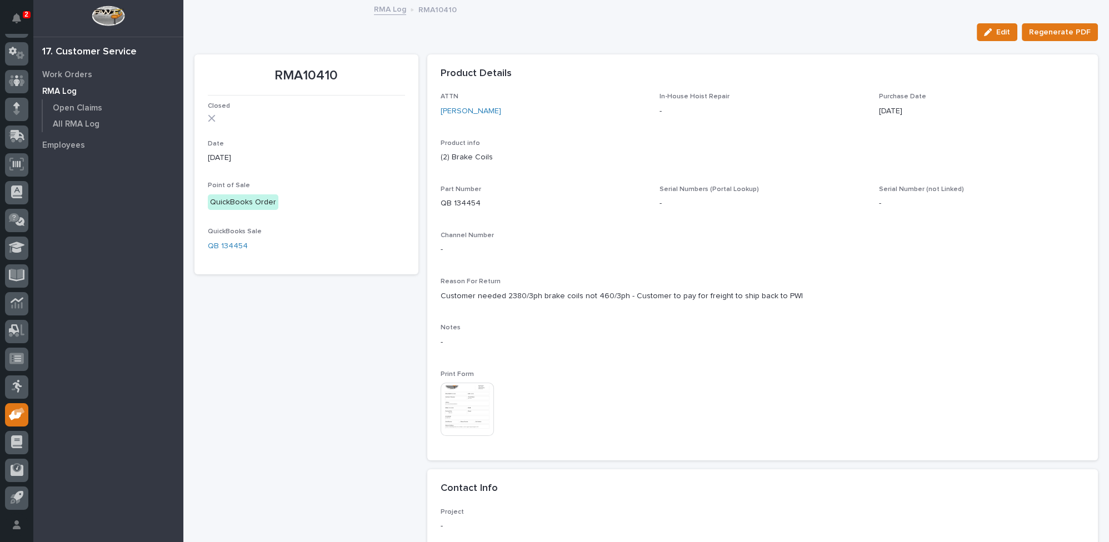
click at [457, 409] on img at bounding box center [467, 409] width 53 height 53
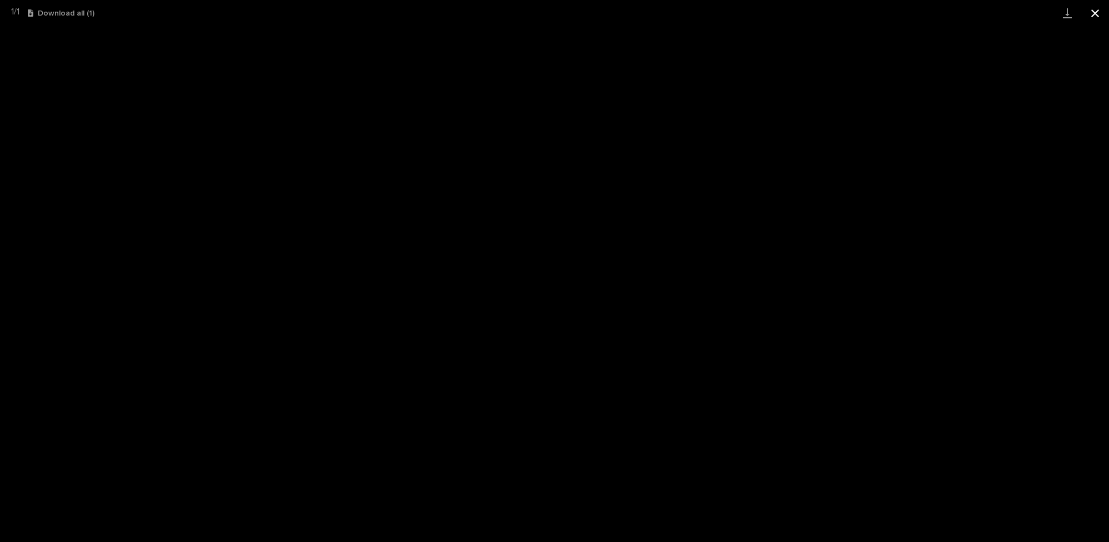
click at [1093, 14] on button "Close gallery" at bounding box center [1096, 13] width 28 height 26
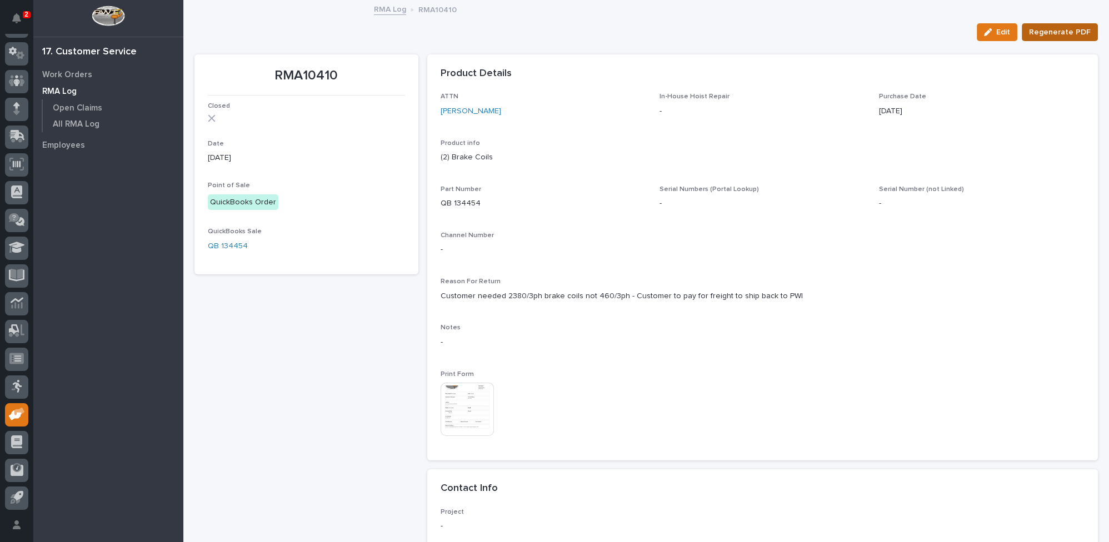
click at [1041, 36] on span "Regenerate PDF" at bounding box center [1060, 32] width 62 height 13
click at [463, 411] on img at bounding box center [467, 409] width 53 height 53
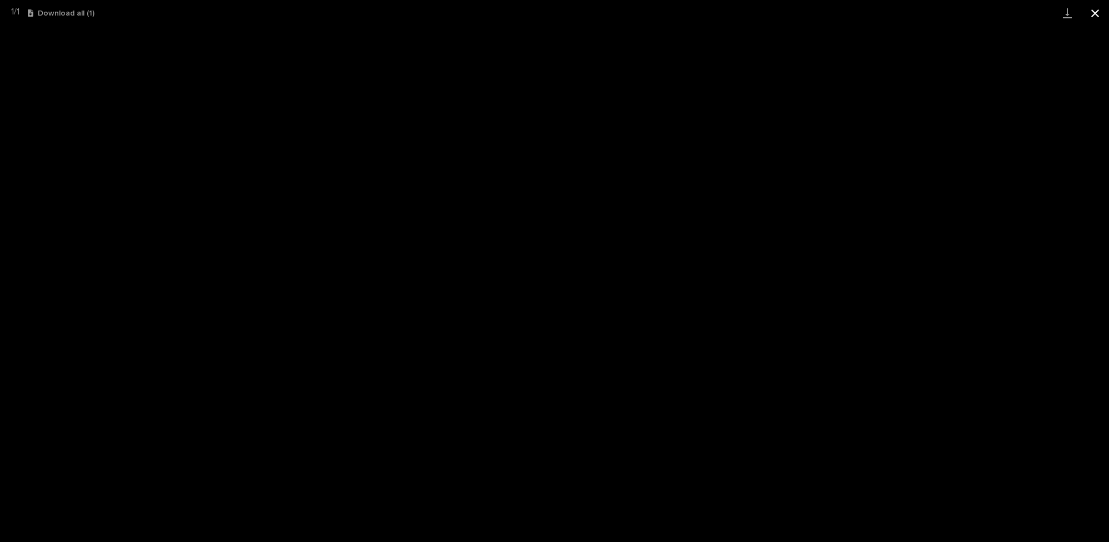
click at [1096, 14] on button "Close gallery" at bounding box center [1096, 13] width 28 height 26
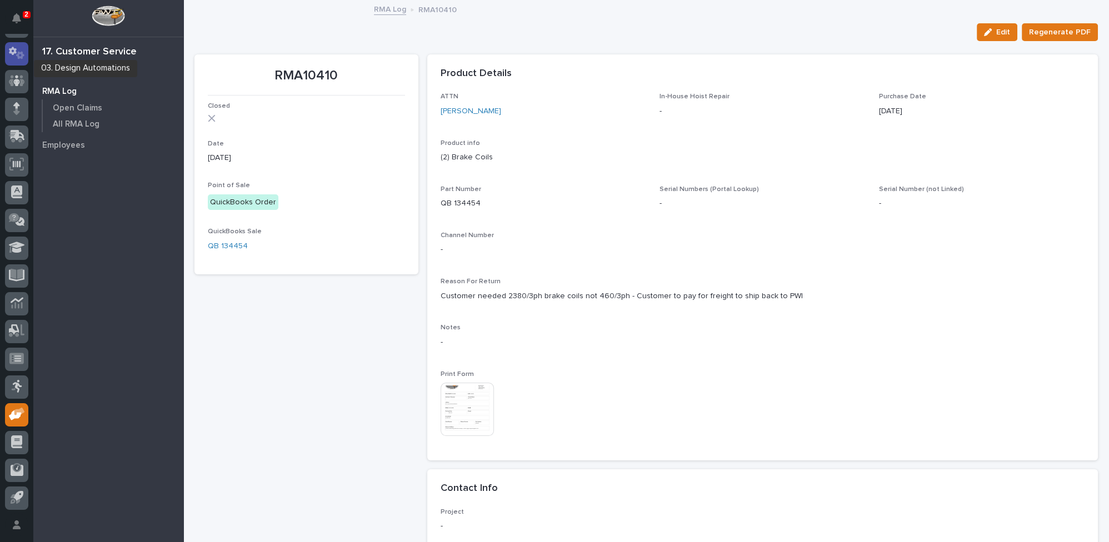
scroll to position [0, 0]
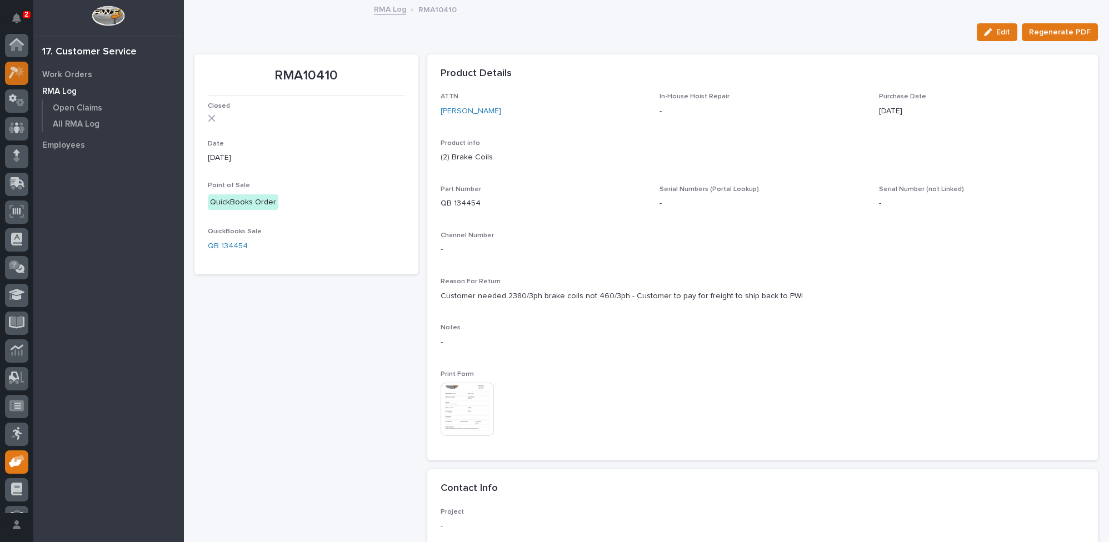
click at [17, 71] on icon at bounding box center [14, 73] width 10 height 12
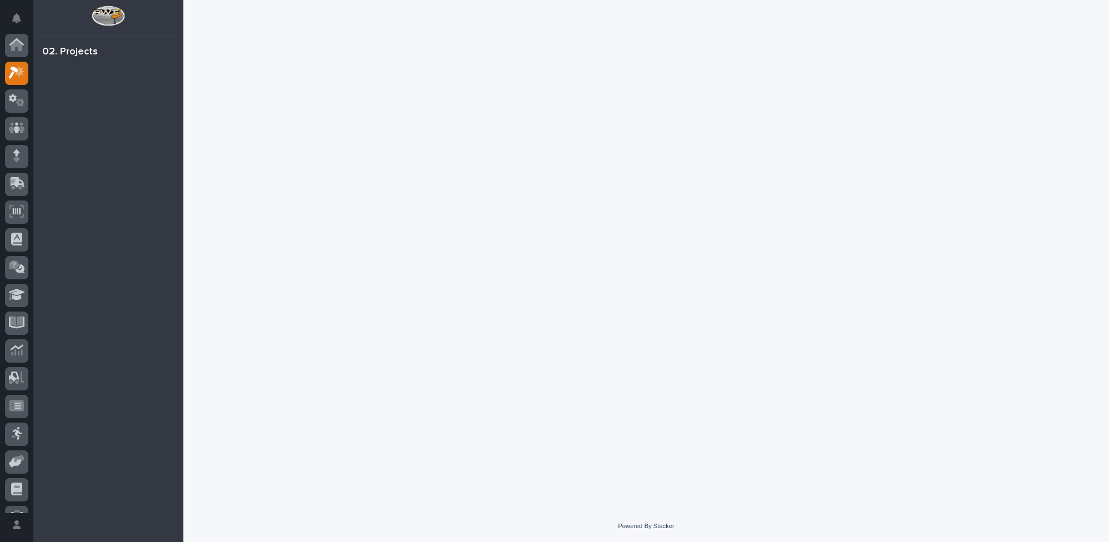
scroll to position [27, 0]
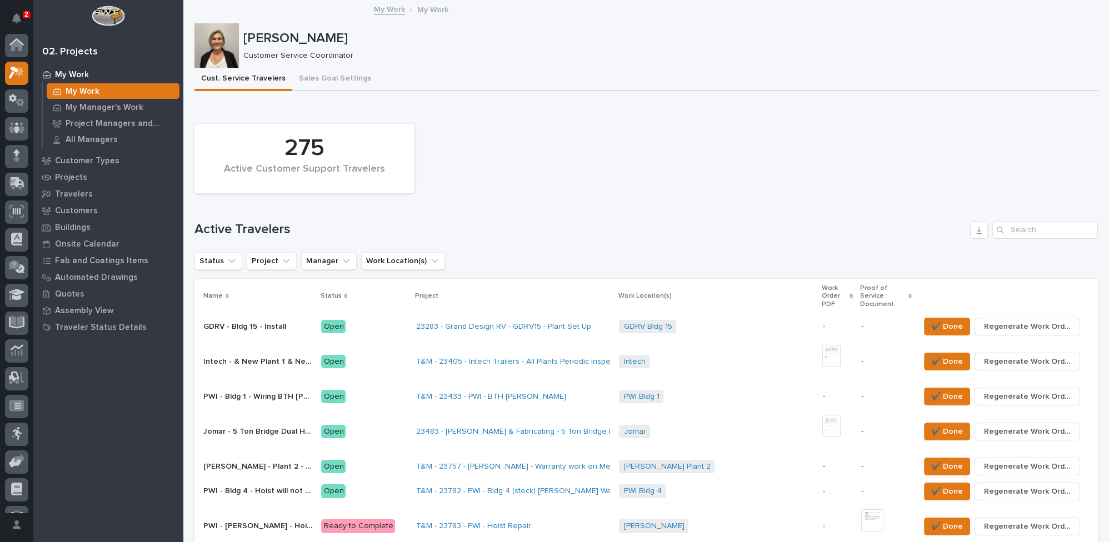
scroll to position [27, 0]
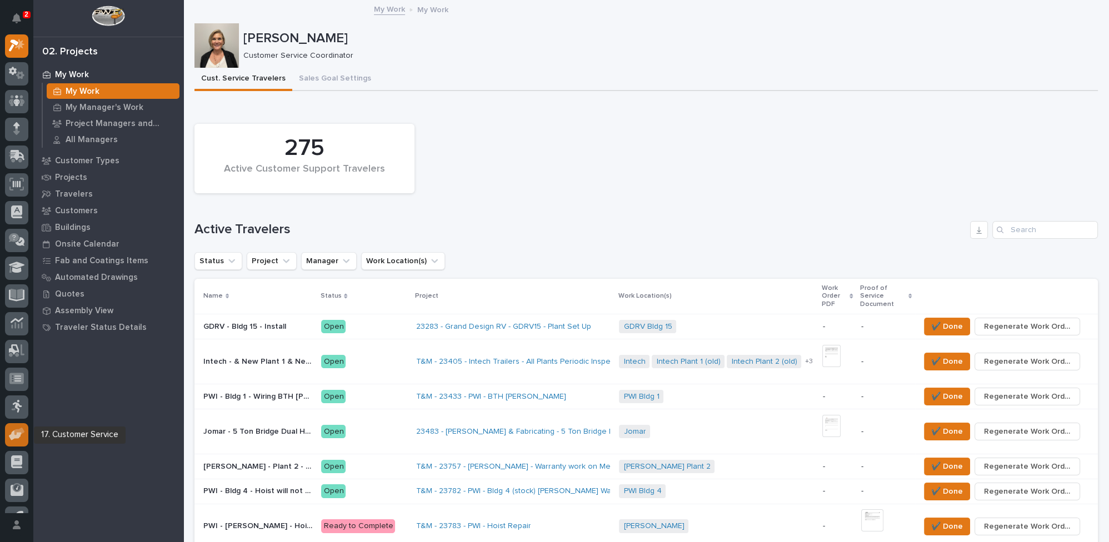
click at [18, 430] on icon at bounding box center [19, 432] width 11 height 8
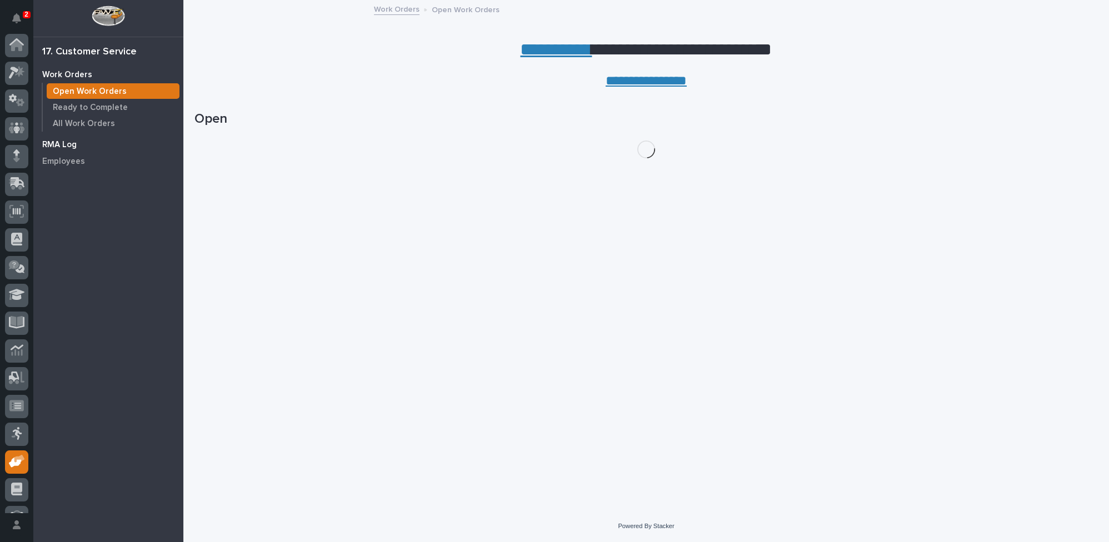
scroll to position [47, 0]
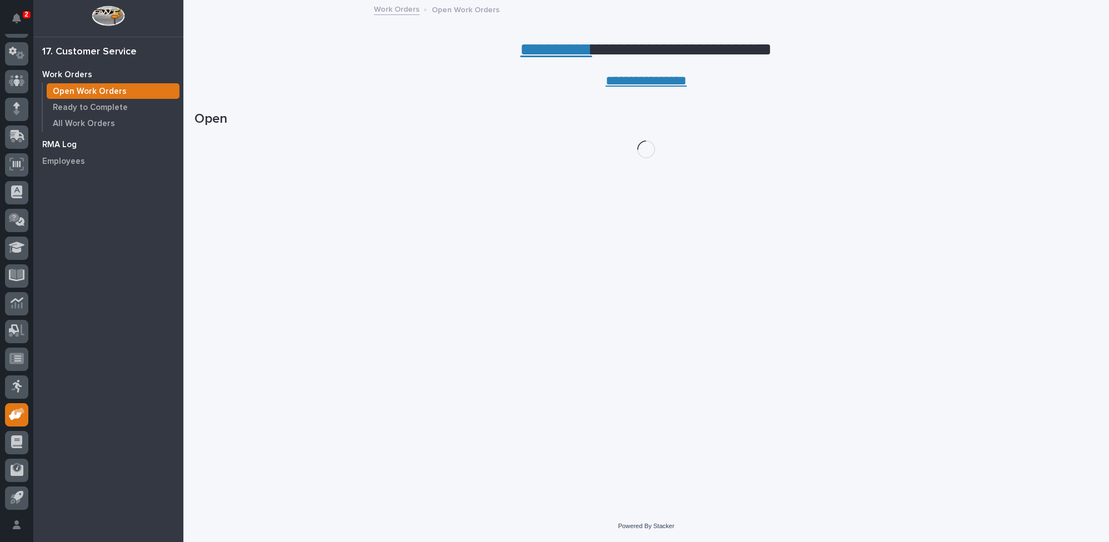
click at [68, 144] on p "RMA Log" at bounding box center [59, 145] width 34 height 10
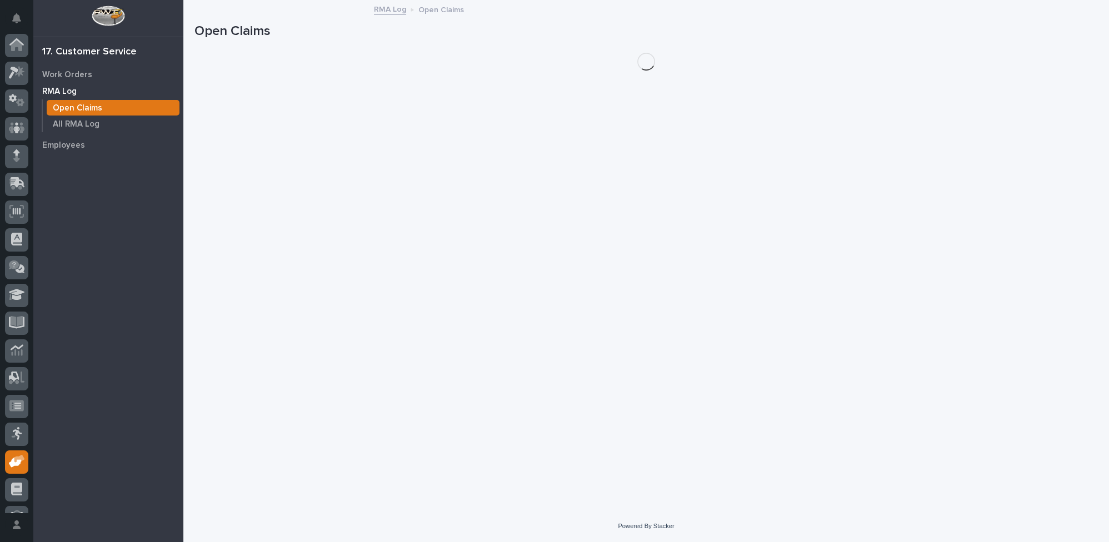
scroll to position [47, 0]
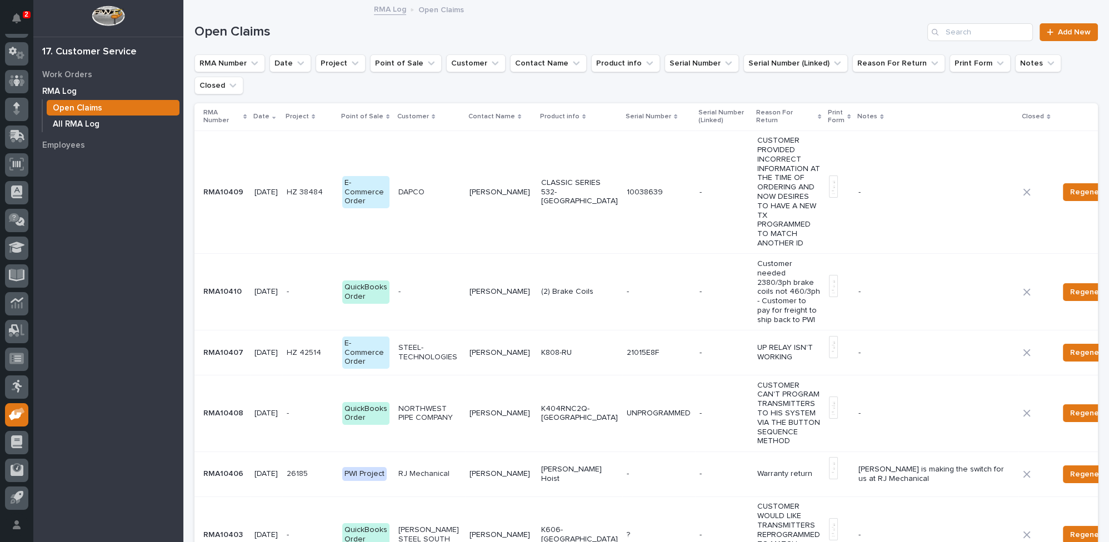
click at [93, 123] on p "All RMA Log" at bounding box center [76, 125] width 47 height 10
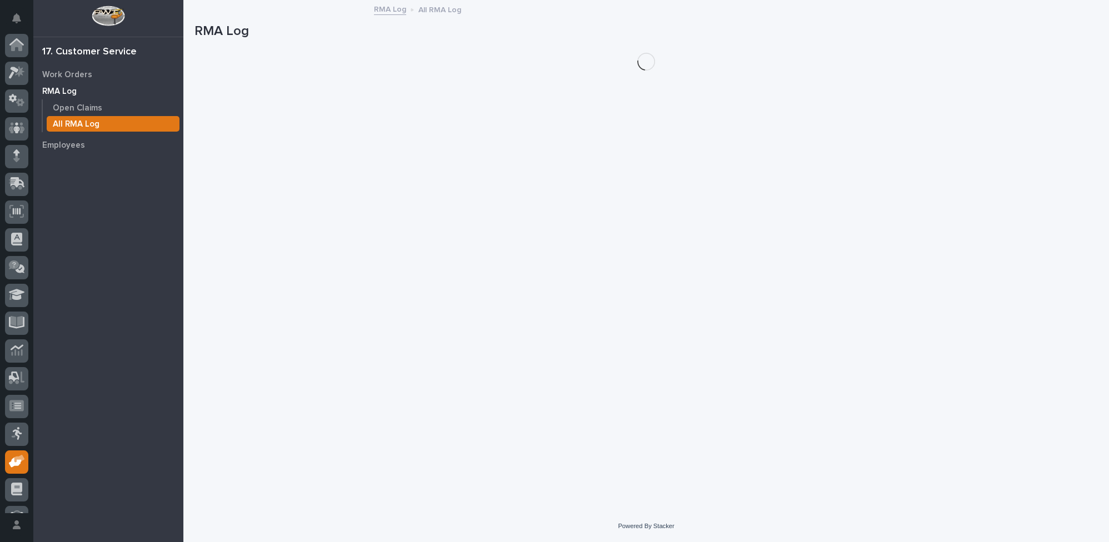
scroll to position [47, 0]
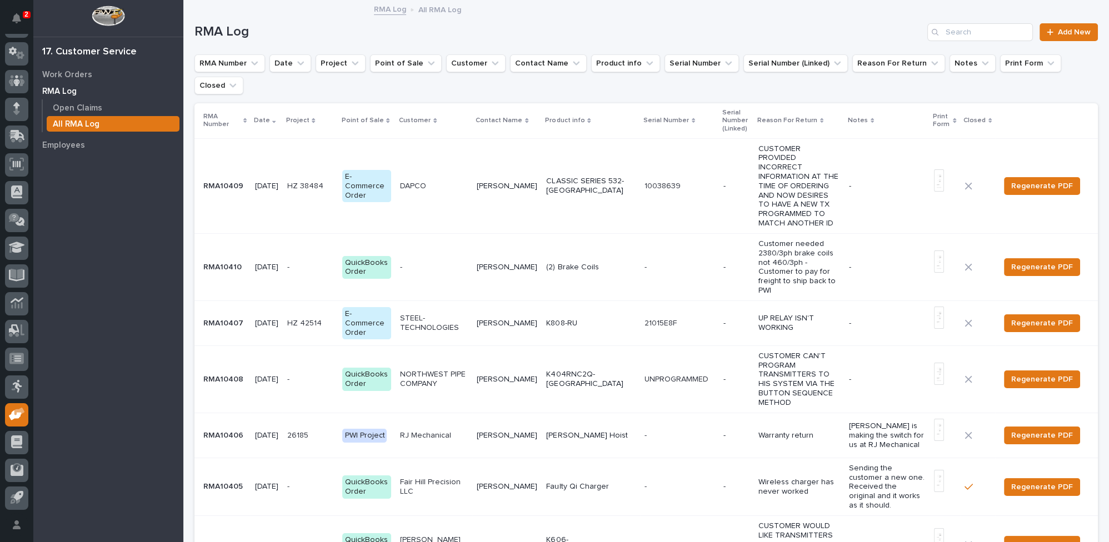
click at [266, 263] on p "8/15/2025" at bounding box center [266, 267] width 23 height 9
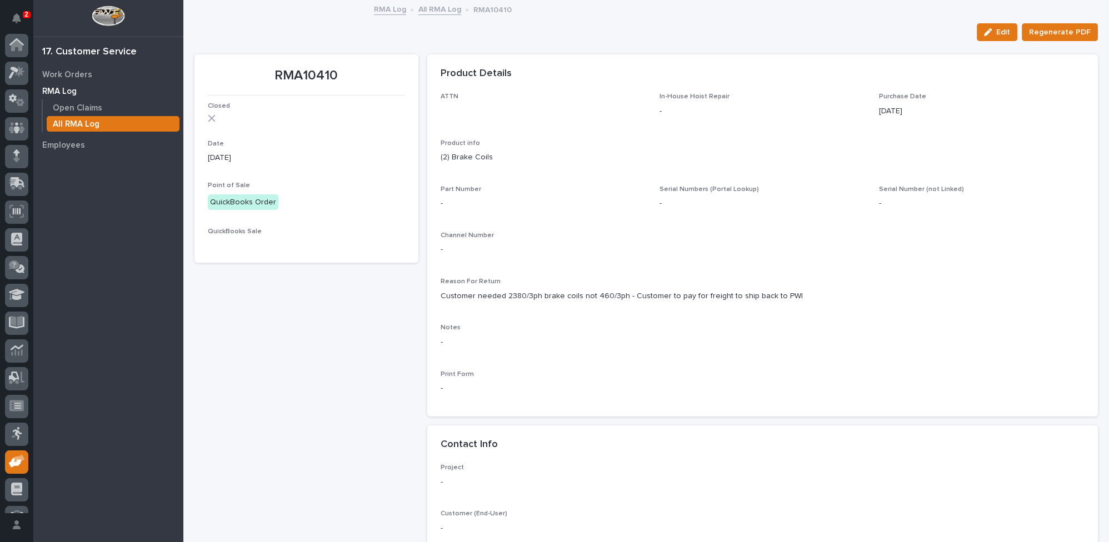
scroll to position [47, 0]
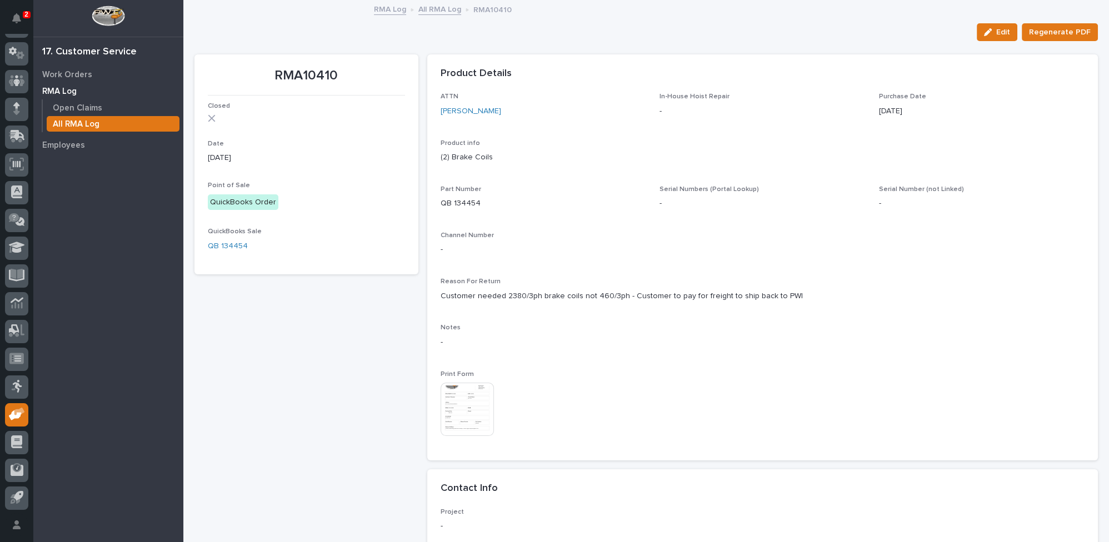
click at [464, 406] on img at bounding box center [467, 409] width 53 height 53
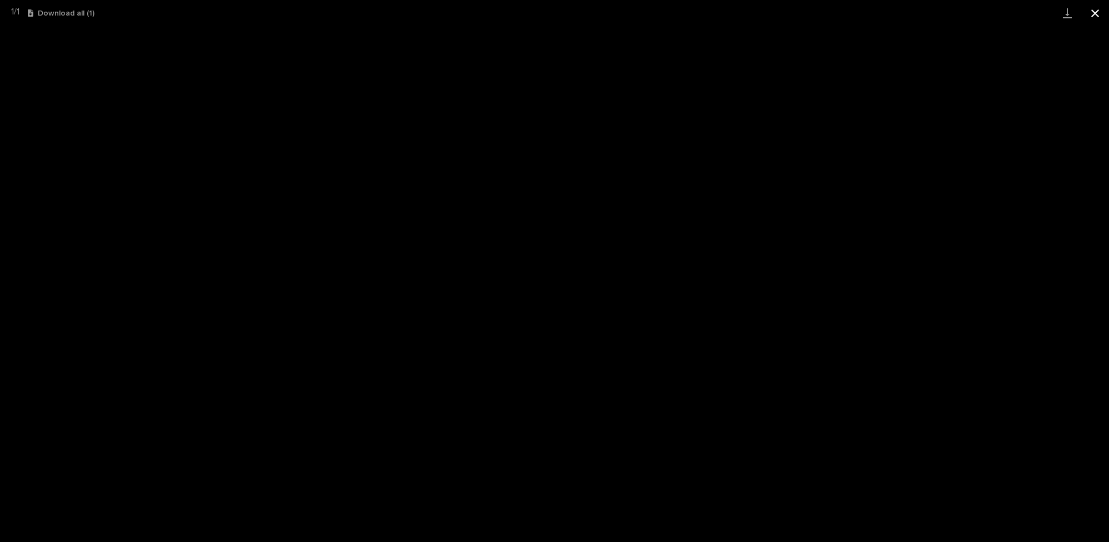
click at [1099, 13] on button "Close gallery" at bounding box center [1096, 13] width 28 height 26
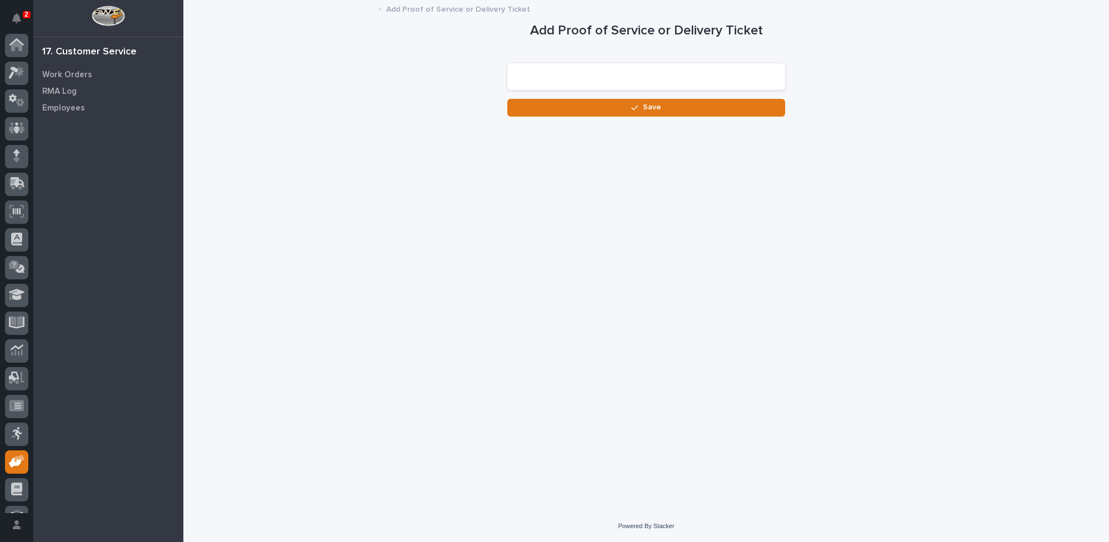
scroll to position [47, 0]
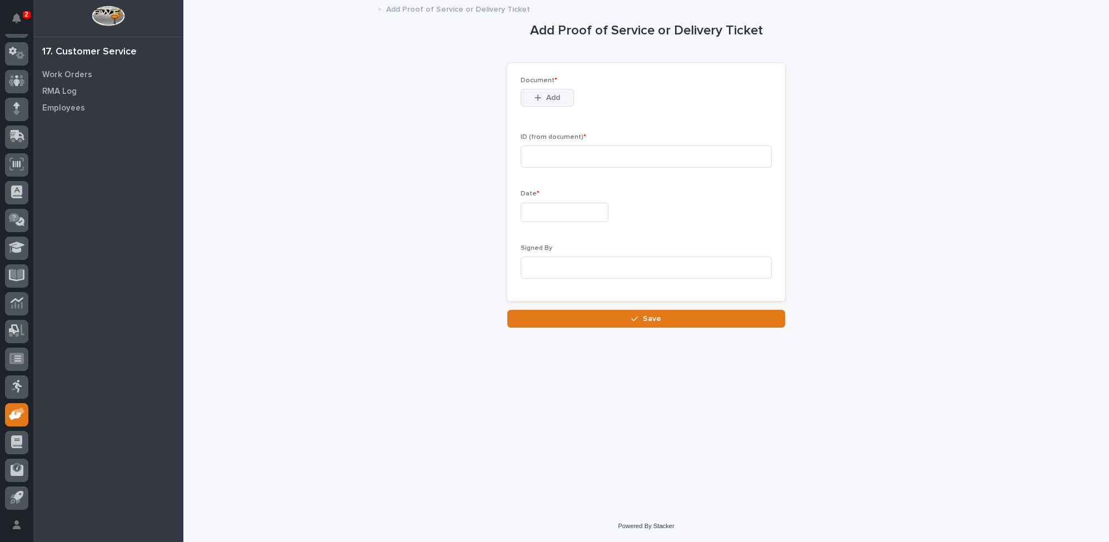
click at [552, 95] on span "Add" at bounding box center [553, 98] width 14 height 10
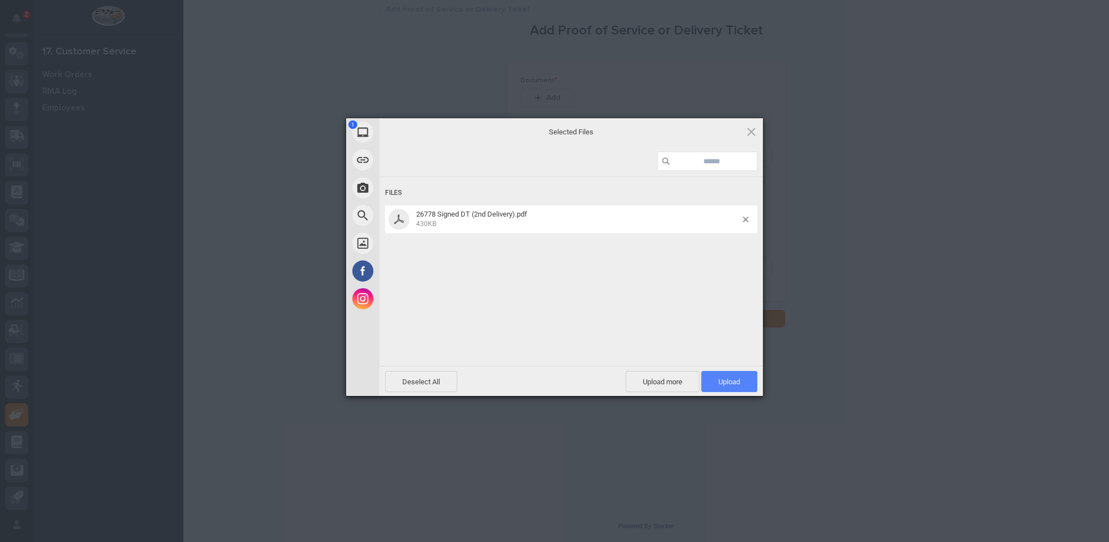
click at [720, 382] on span "Upload 1" at bounding box center [730, 382] width 22 height 8
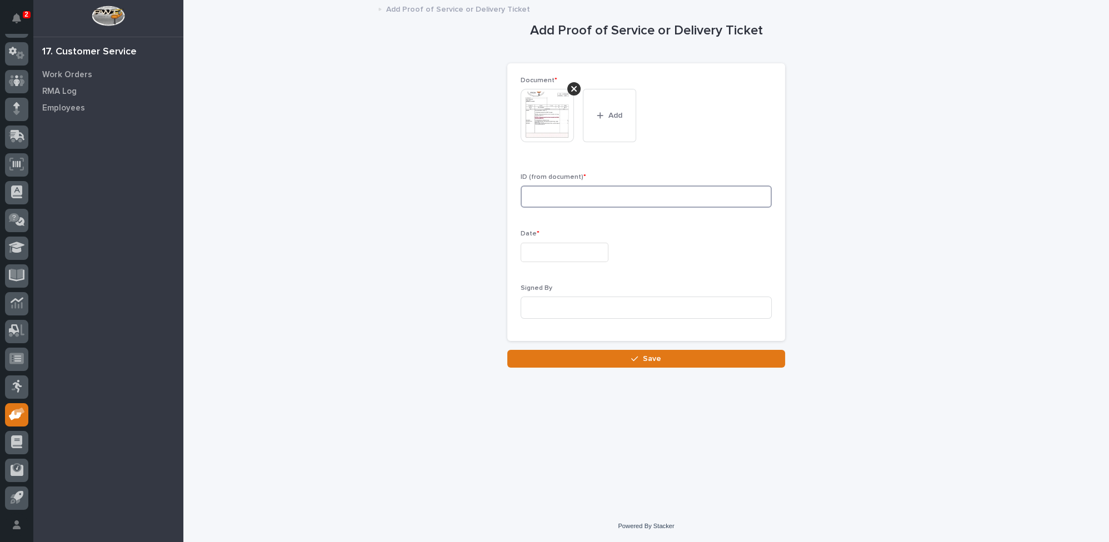
click at [539, 197] on input at bounding box center [646, 197] width 251 height 22
type input "267782"
click at [555, 255] on input "text" at bounding box center [565, 252] width 88 height 19
click at [561, 160] on div "13" at bounding box center [557, 160] width 15 height 15
type input "**********"
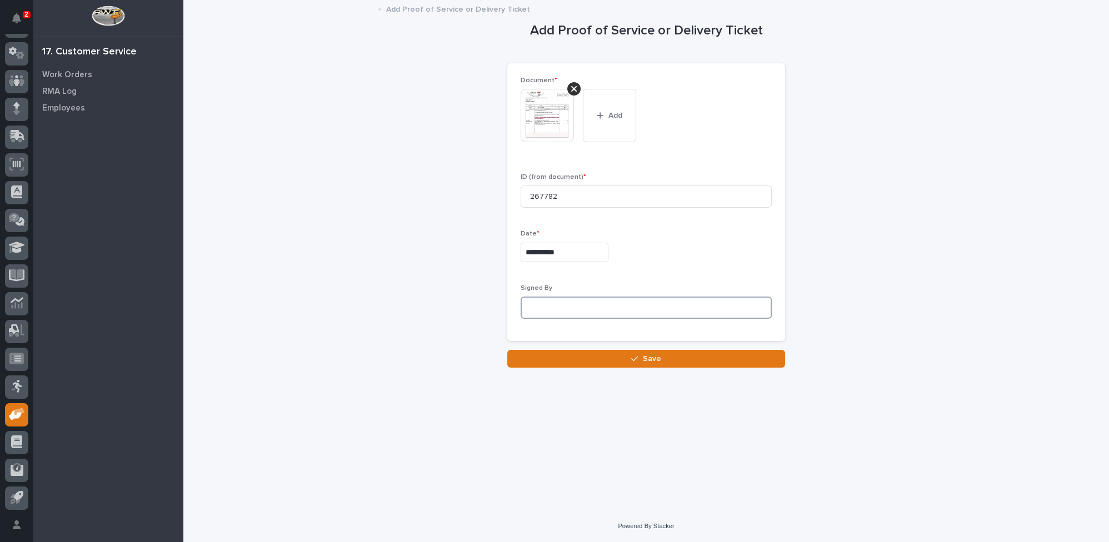
click at [558, 308] on input at bounding box center [646, 308] width 251 height 22
type input "[PERSON_NAME]"
click at [615, 360] on button "Save" at bounding box center [646, 359] width 278 height 18
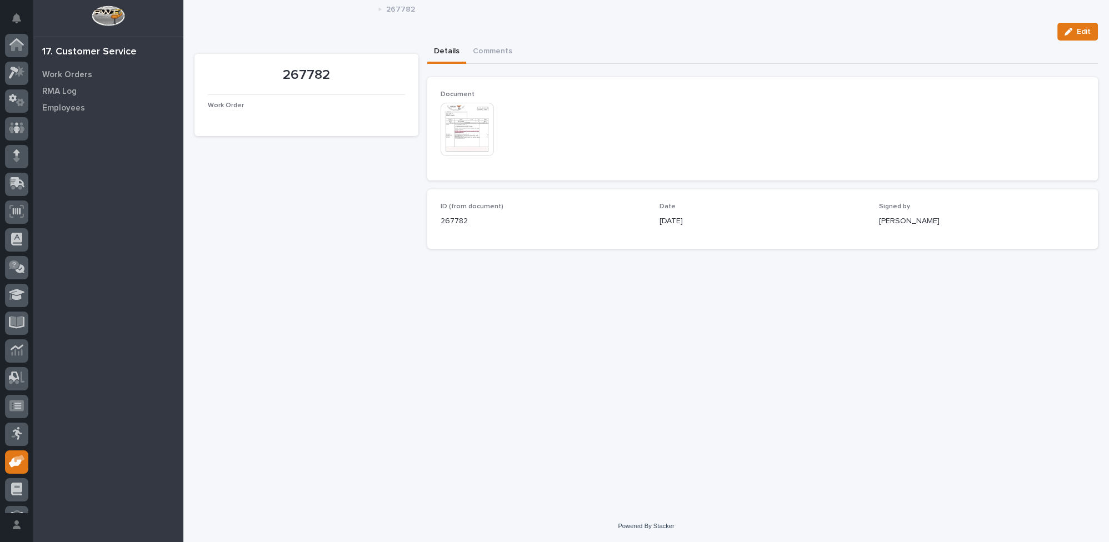
scroll to position [47, 0]
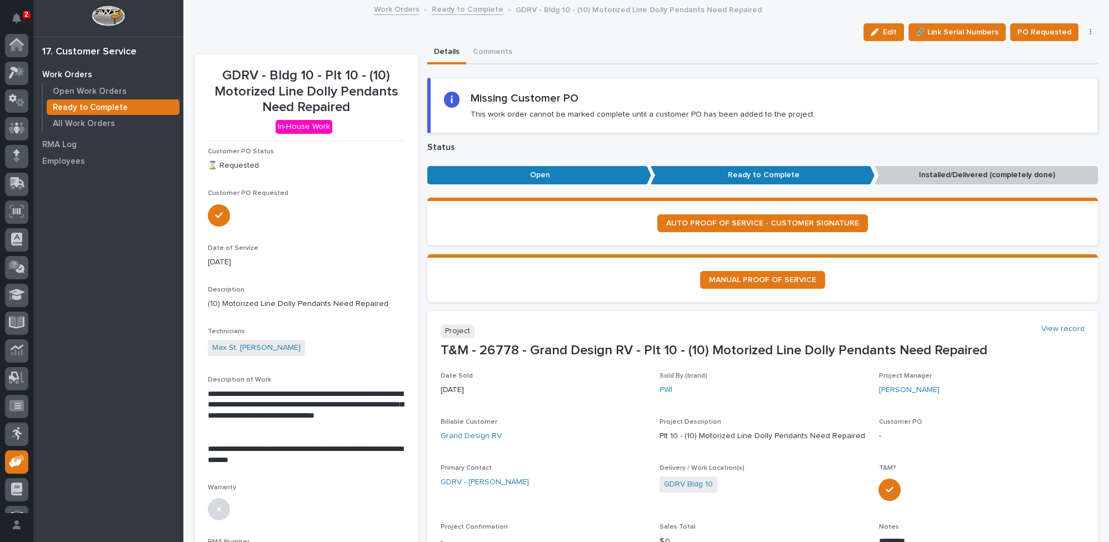
scroll to position [47, 0]
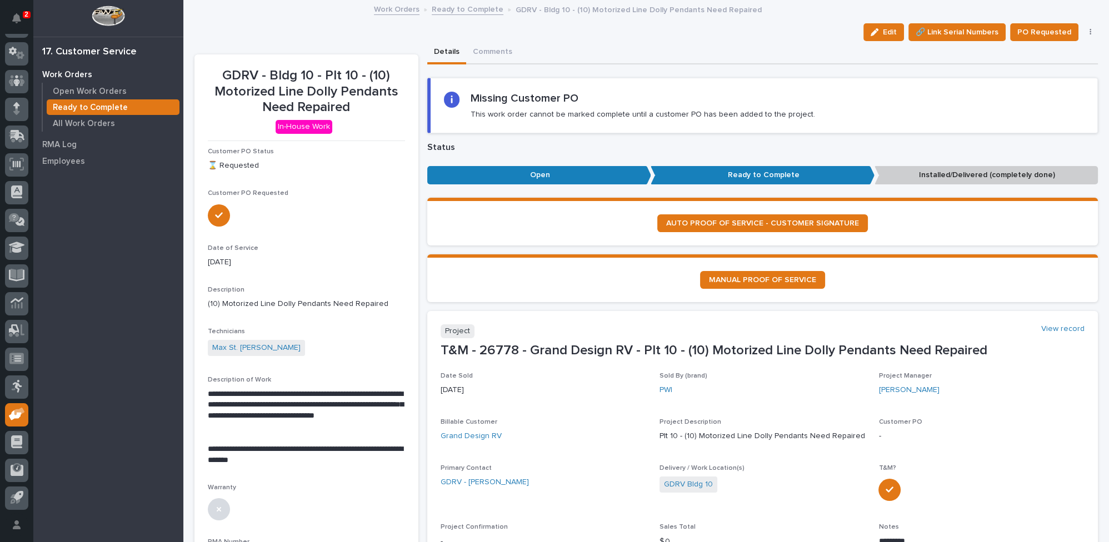
click at [457, 9] on link "Ready to Complete" at bounding box center [468, 8] width 72 height 13
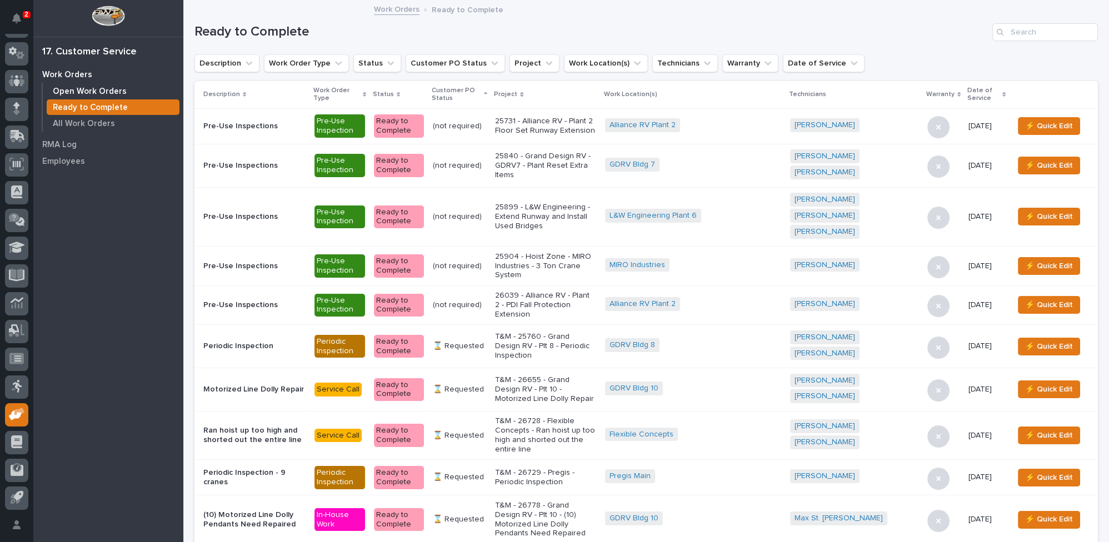
click at [93, 91] on p "Open Work Orders" at bounding box center [90, 92] width 74 height 10
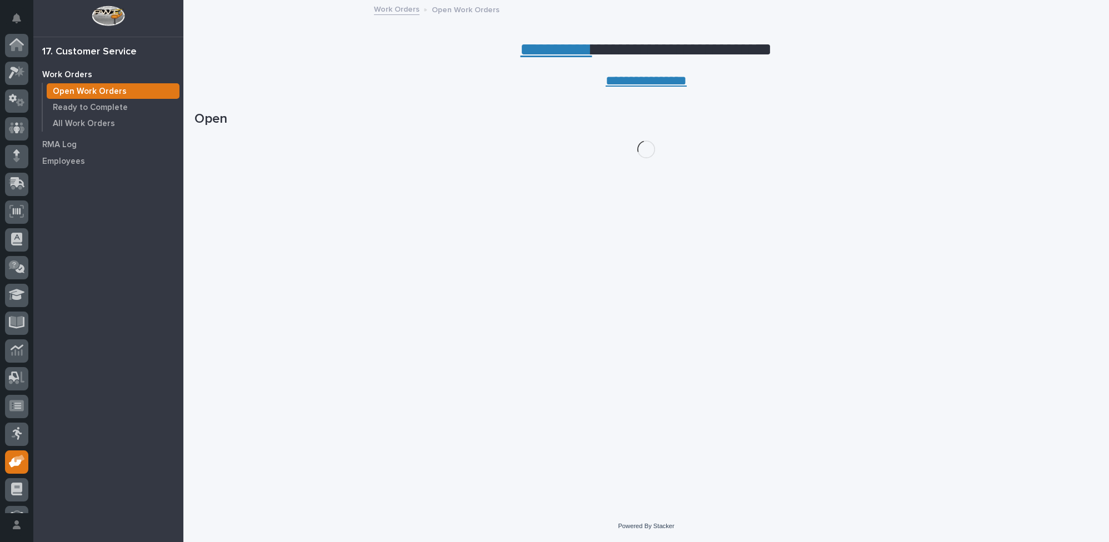
scroll to position [47, 0]
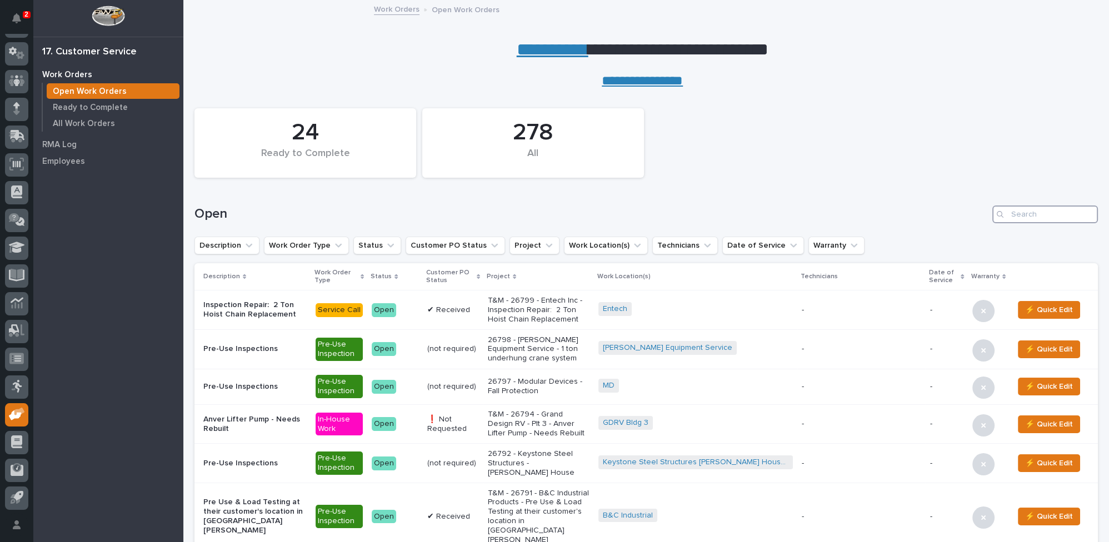
click at [1026, 211] on input "Search" at bounding box center [1046, 215] width 106 height 18
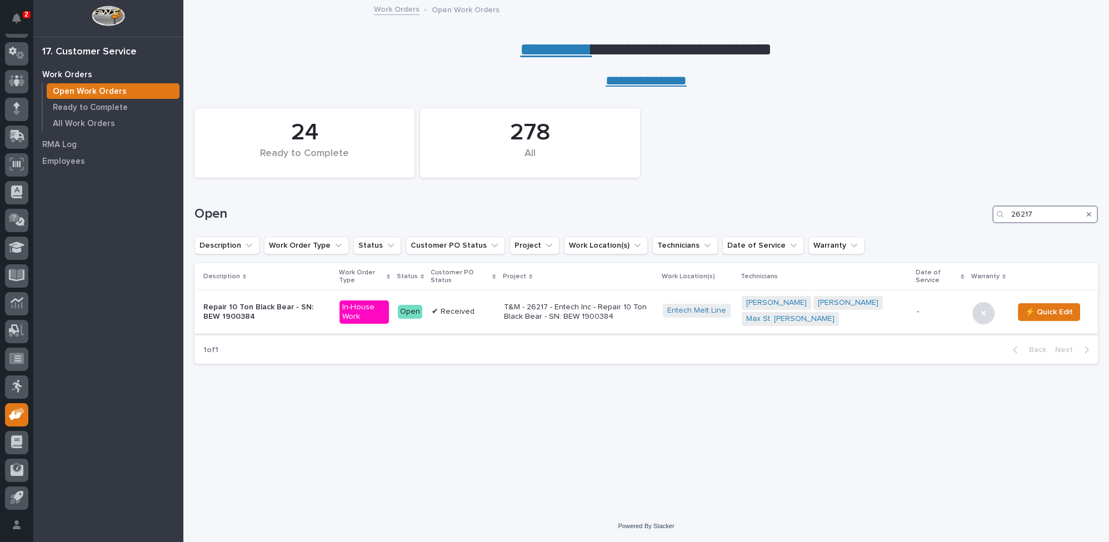
type input "26217"
click at [530, 310] on p "T&M - 26217 - Entech Inc - Repair 10 Ton Black Bear - SN: BEW 1900384" at bounding box center [579, 312] width 150 height 19
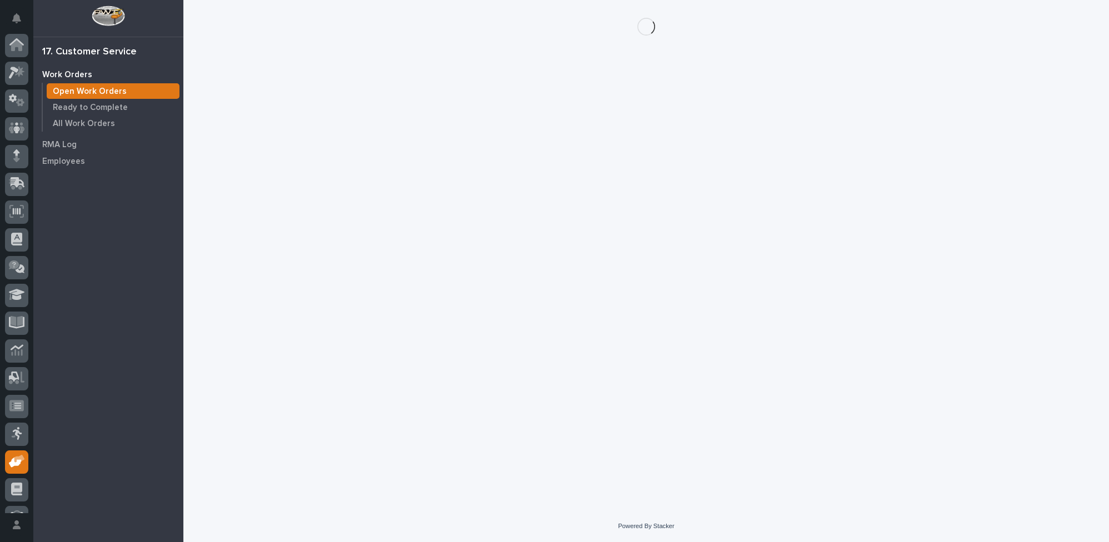
scroll to position [47, 0]
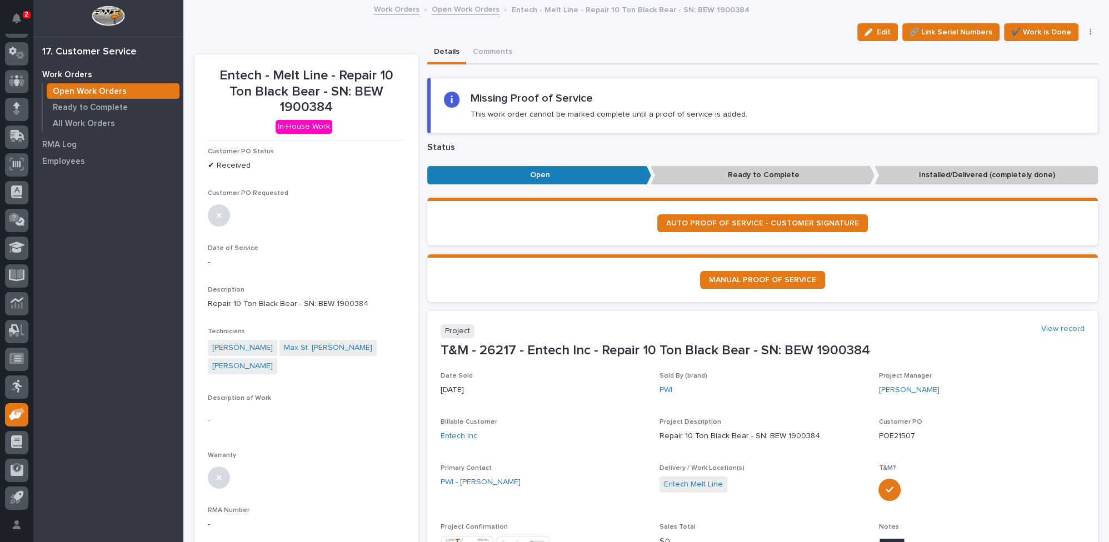
drag, startPoint x: 861, startPoint y: 31, endPoint x: 491, endPoint y: 264, distance: 437.2
click at [865, 31] on icon "button" at bounding box center [869, 32] width 8 height 8
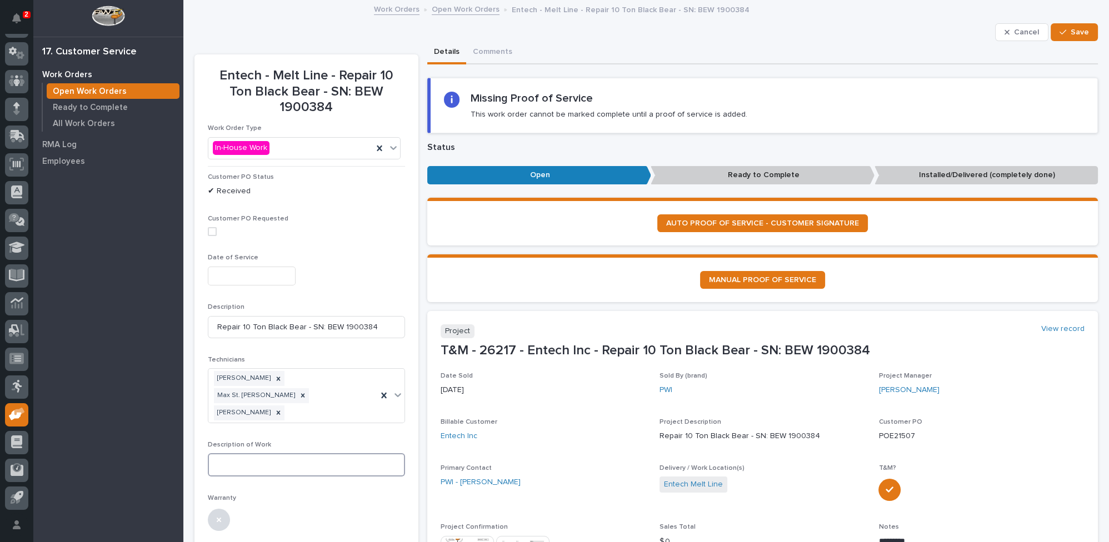
click at [239, 454] on textarea at bounding box center [306, 465] width 197 height 23
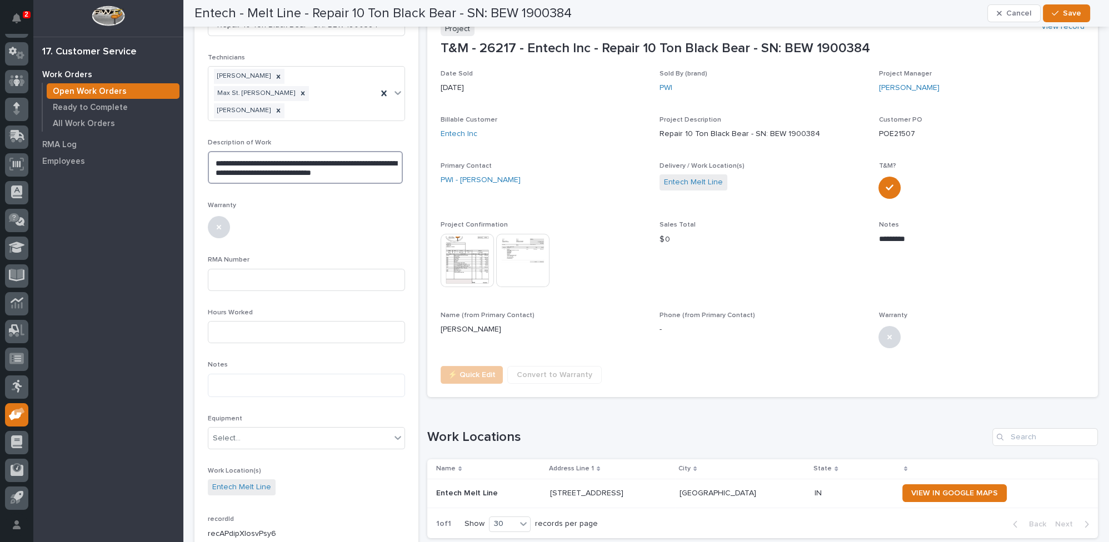
scroll to position [303, 0]
type textarea "**********"
click at [1056, 13] on icon "button" at bounding box center [1055, 13] width 7 height 8
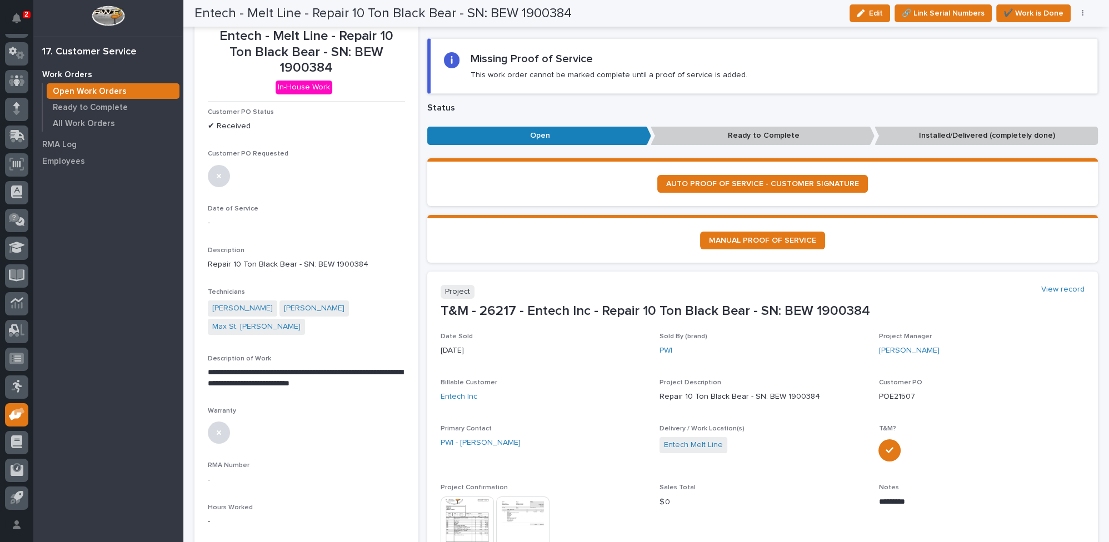
scroll to position [0, 0]
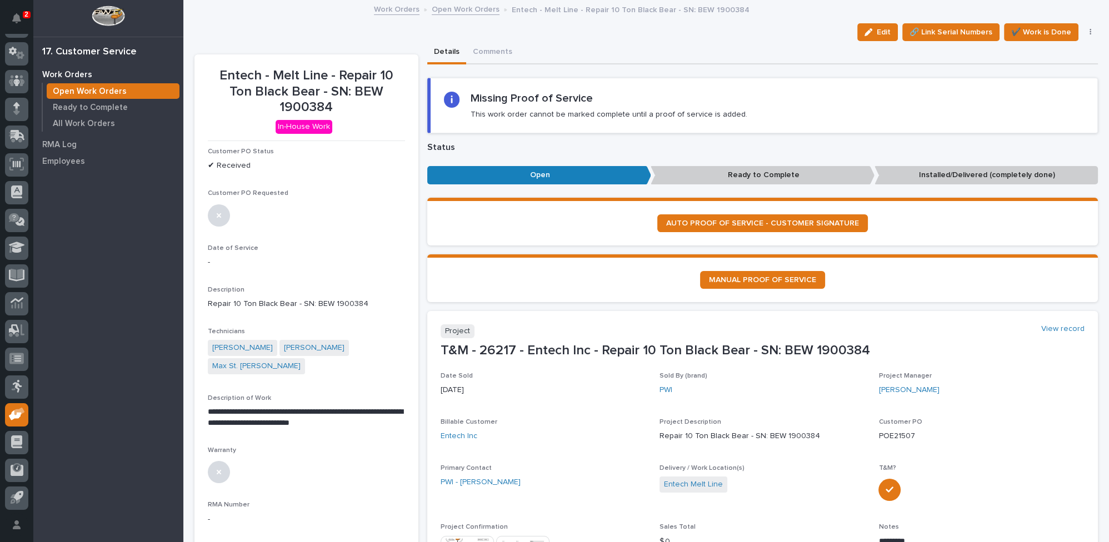
click at [447, 9] on link "Open Work Orders" at bounding box center [466, 8] width 68 height 13
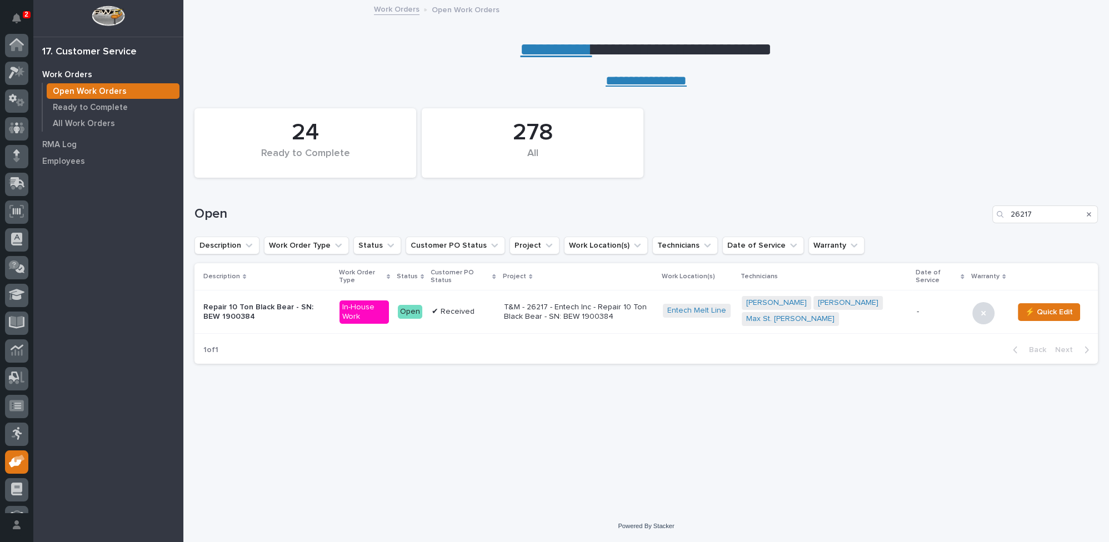
scroll to position [47, 0]
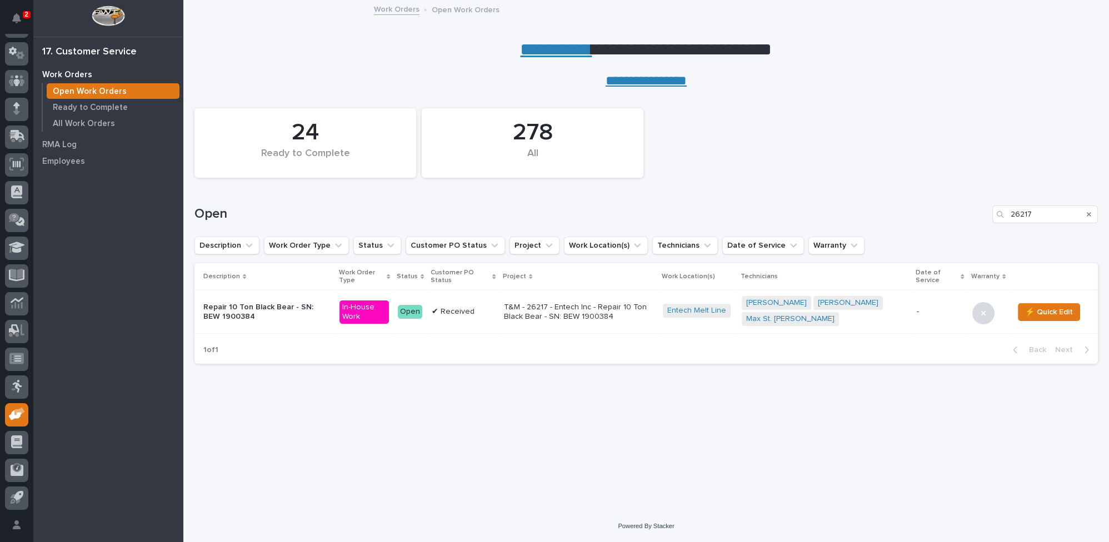
drag, startPoint x: 1088, startPoint y: 215, endPoint x: 170, endPoint y: 3, distance: 943.0
click at [1088, 215] on icon "Search" at bounding box center [1089, 214] width 4 height 4
